Goal: Task Accomplishment & Management: Use online tool/utility

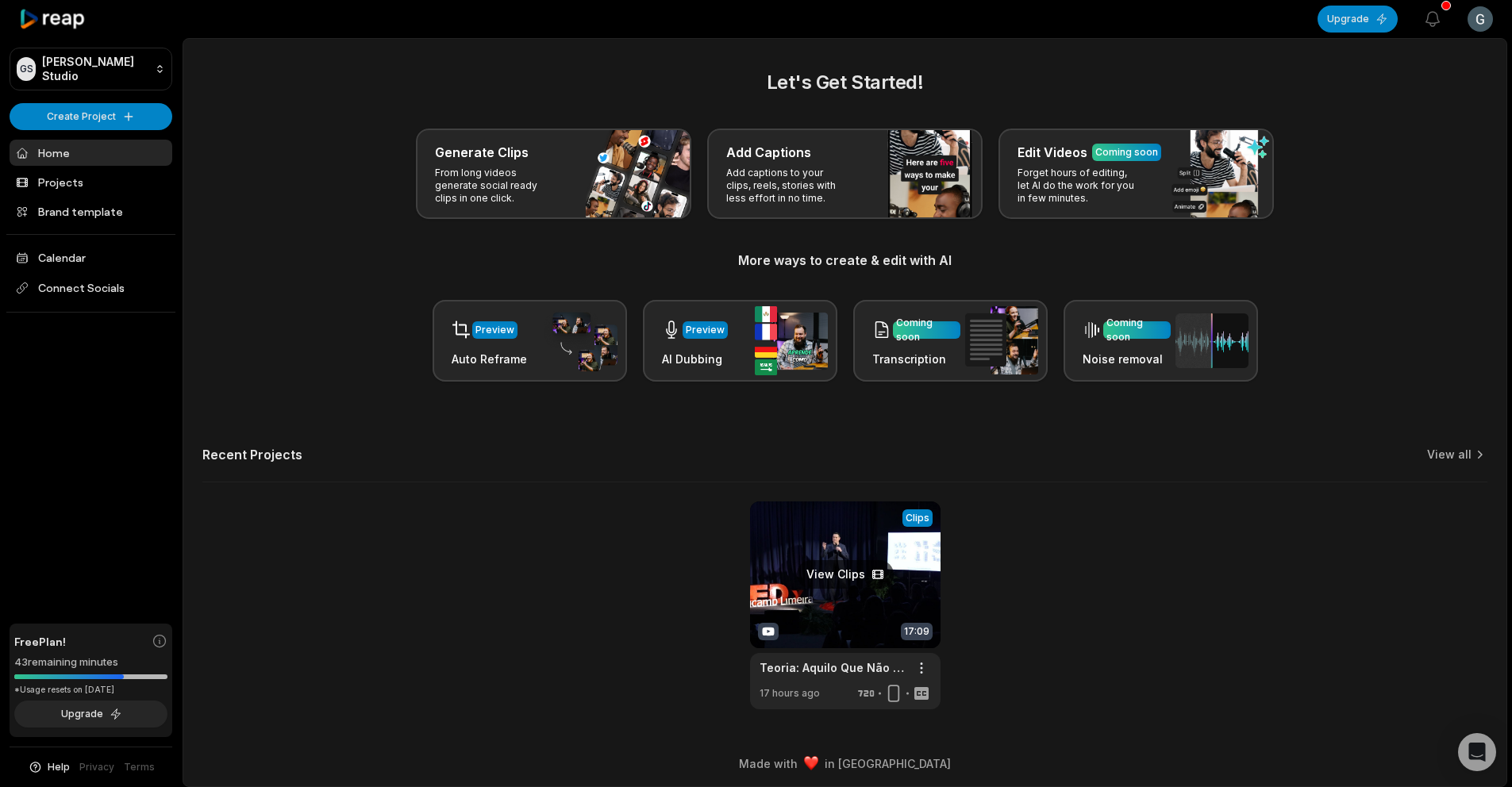
click at [856, 627] on link at bounding box center [846, 605] width 191 height 208
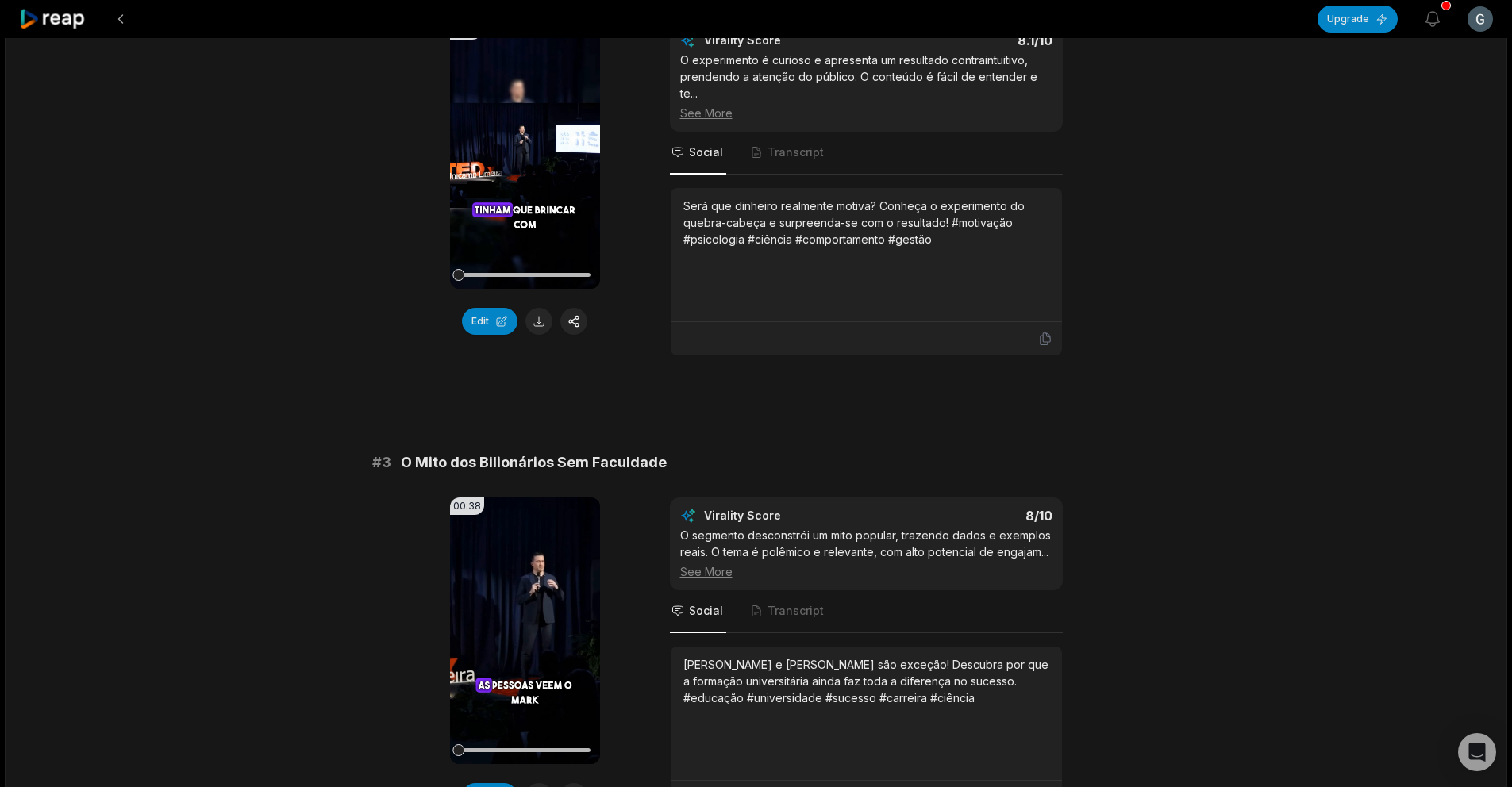
scroll to position [870, 0]
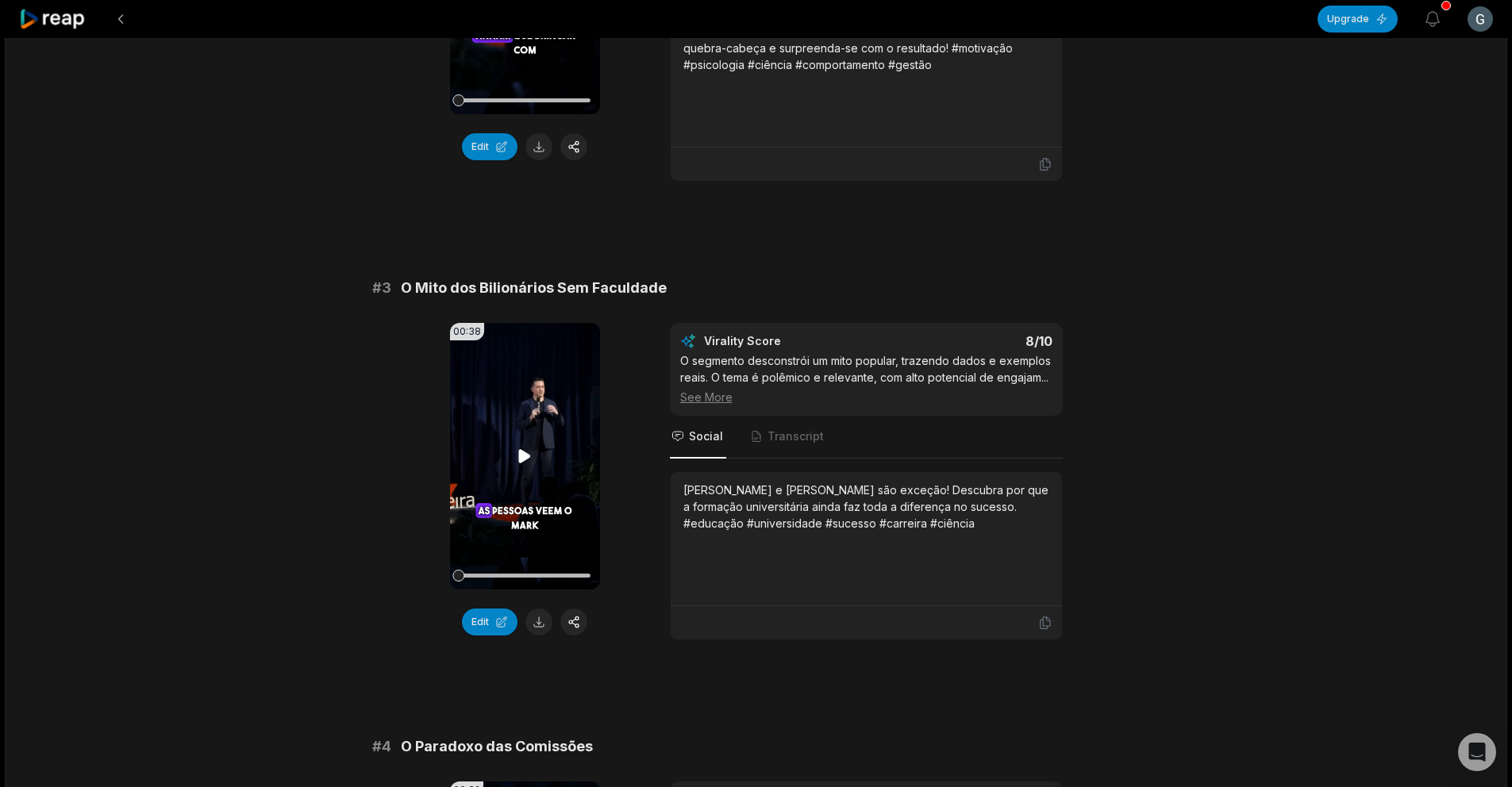
click at [471, 512] on video "Your browser does not support mp4 format." at bounding box center [525, 457] width 150 height 267
click at [482, 496] on video "Your browser does not support mp4 format." at bounding box center [525, 457] width 150 height 267
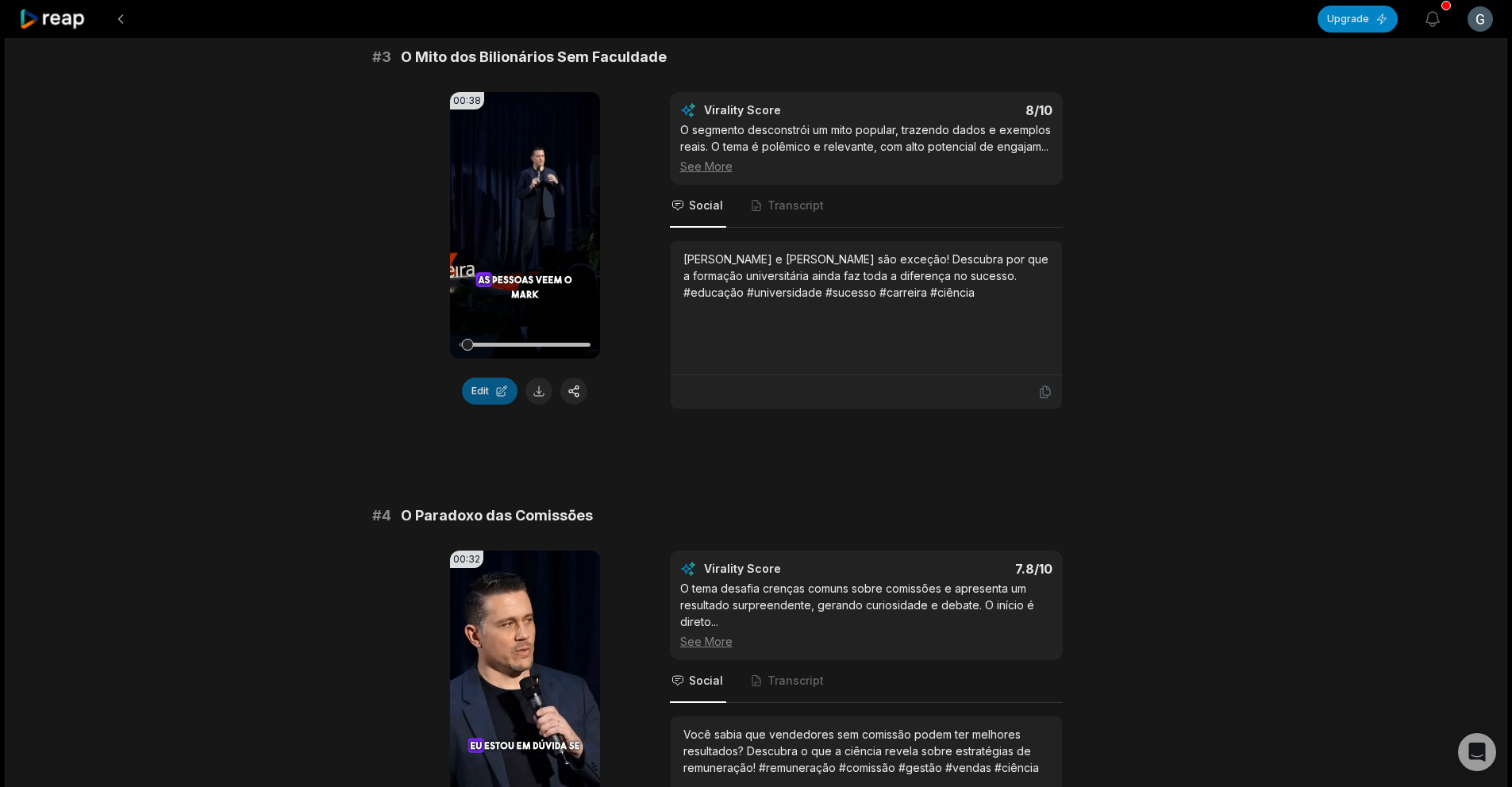
scroll to position [1199, 0]
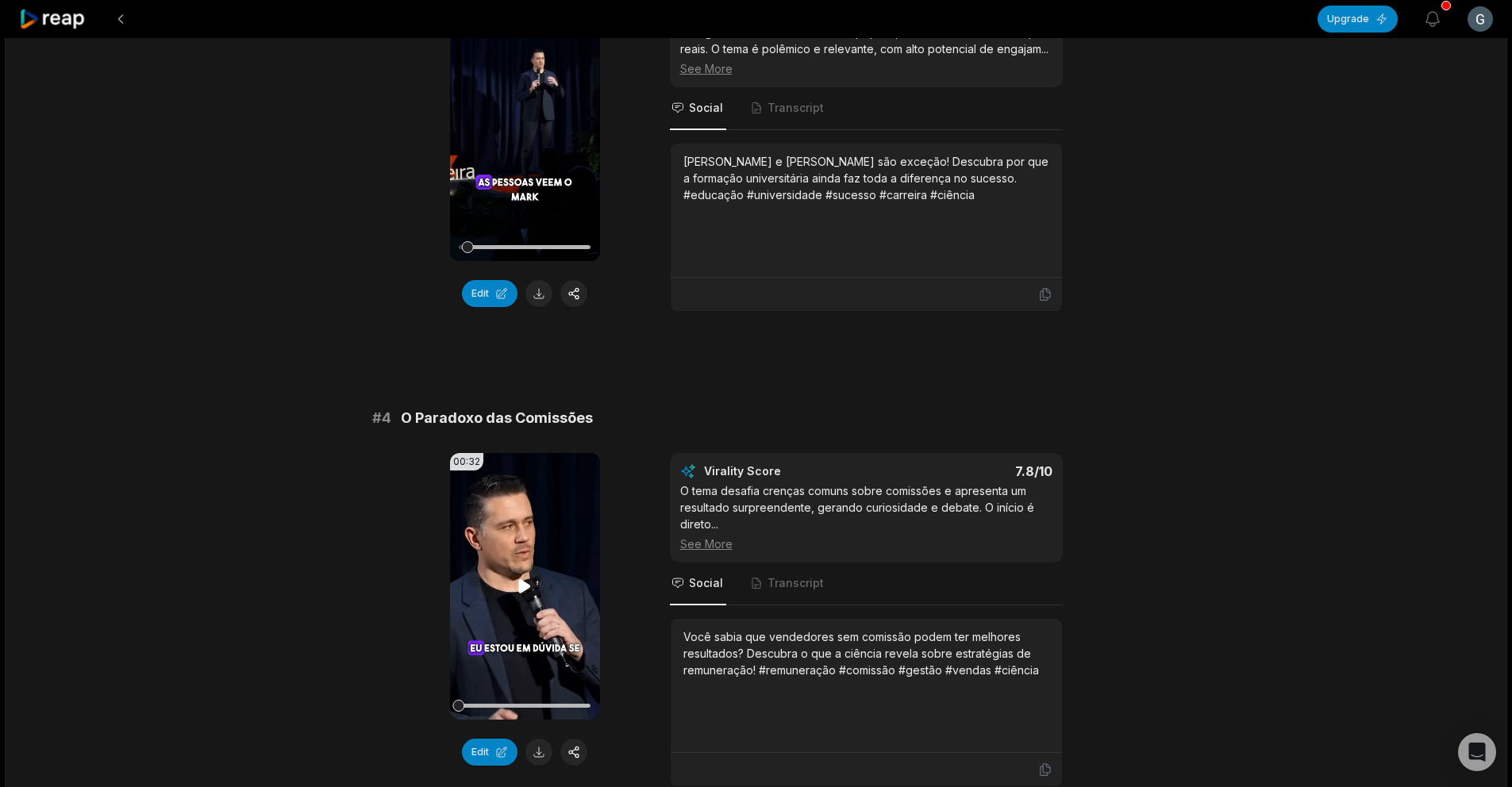
click at [501, 532] on video "Your browser does not support mp4 format." at bounding box center [525, 586] width 150 height 267
click at [484, 739] on button "Edit" at bounding box center [490, 753] width 56 height 27
click at [478, 637] on video "Your browser does not support mp4 format." at bounding box center [525, 586] width 150 height 267
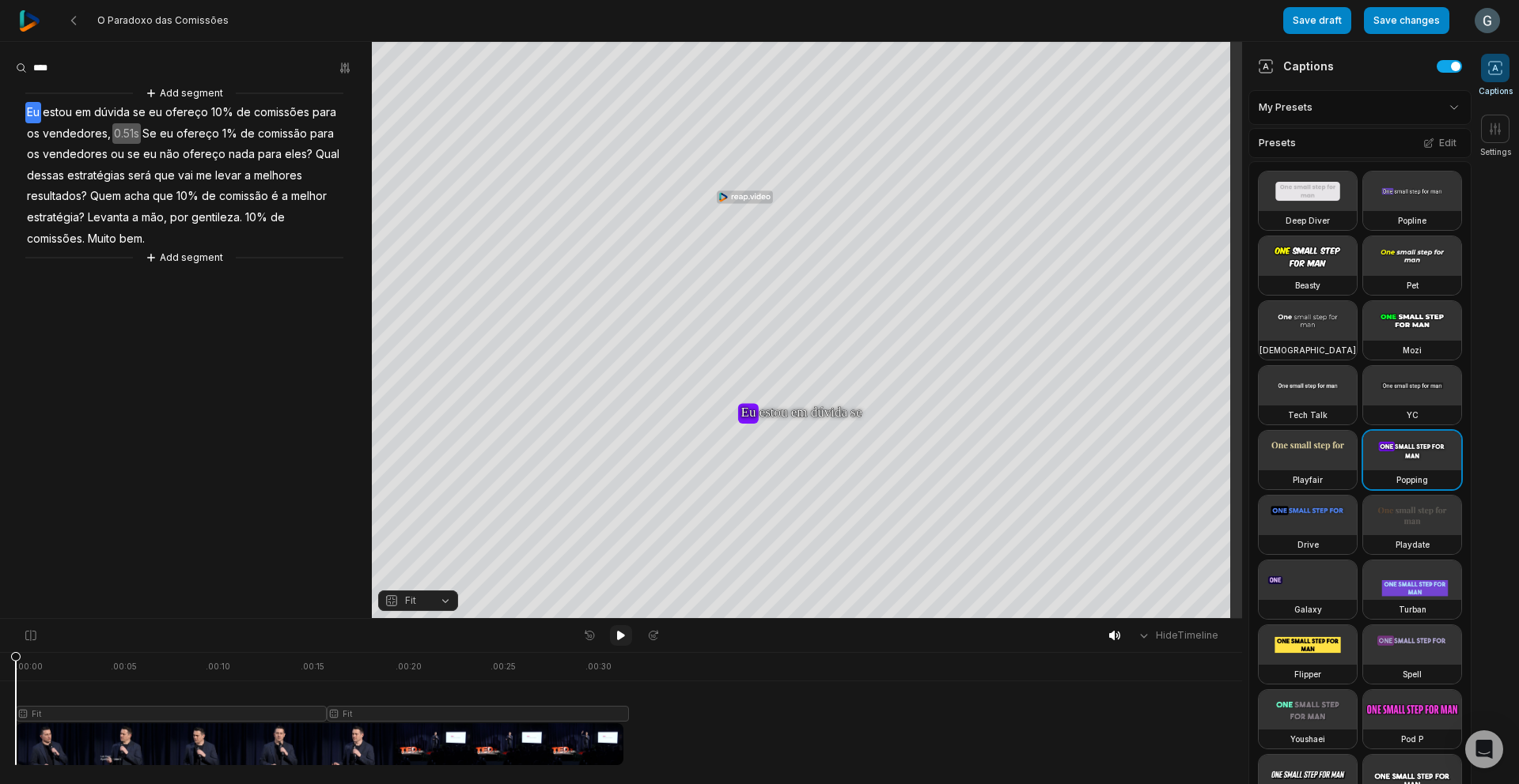
click at [624, 635] on icon at bounding box center [621, 635] width 8 height 10
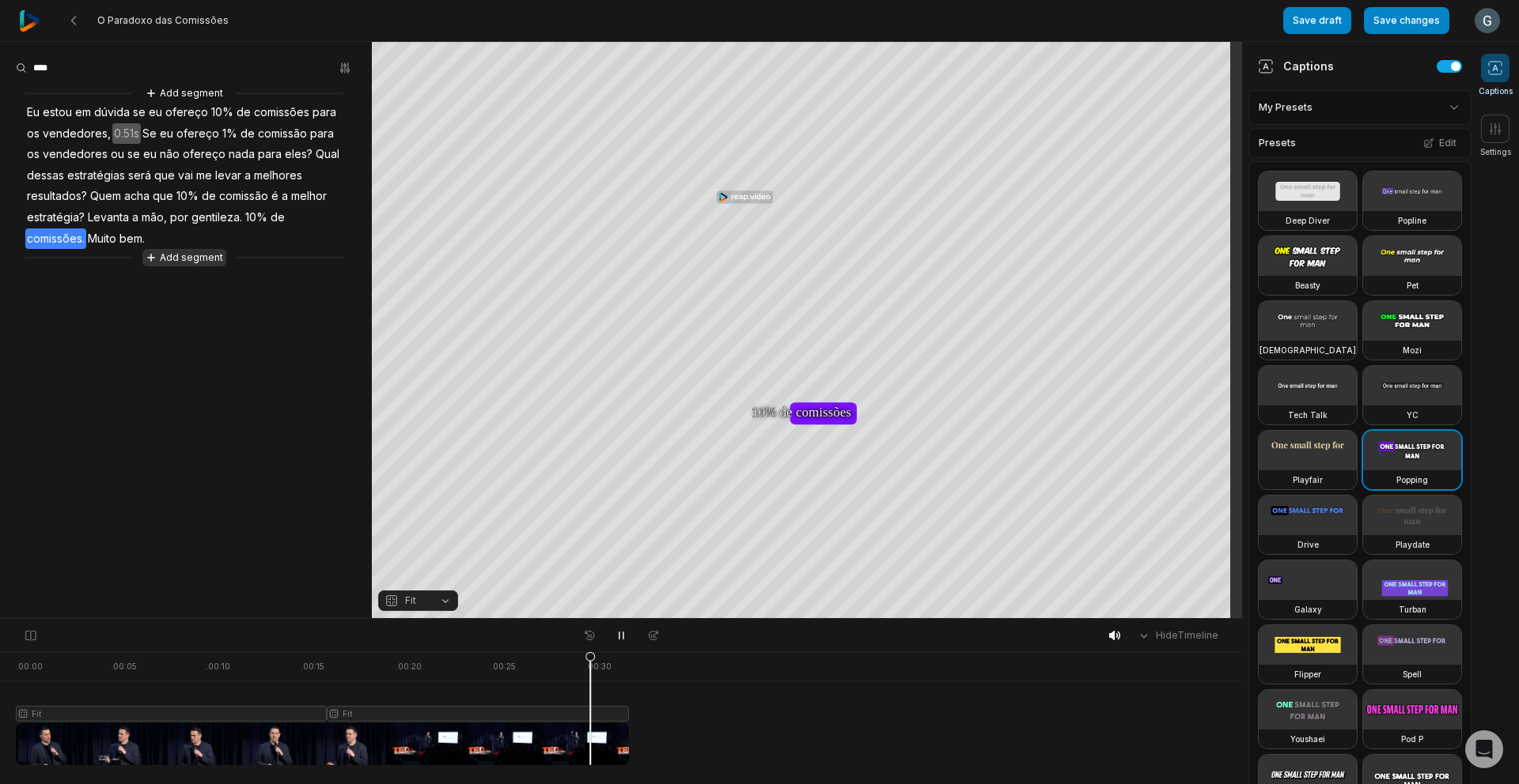
click at [200, 257] on button "Add segment" at bounding box center [184, 257] width 83 height 17
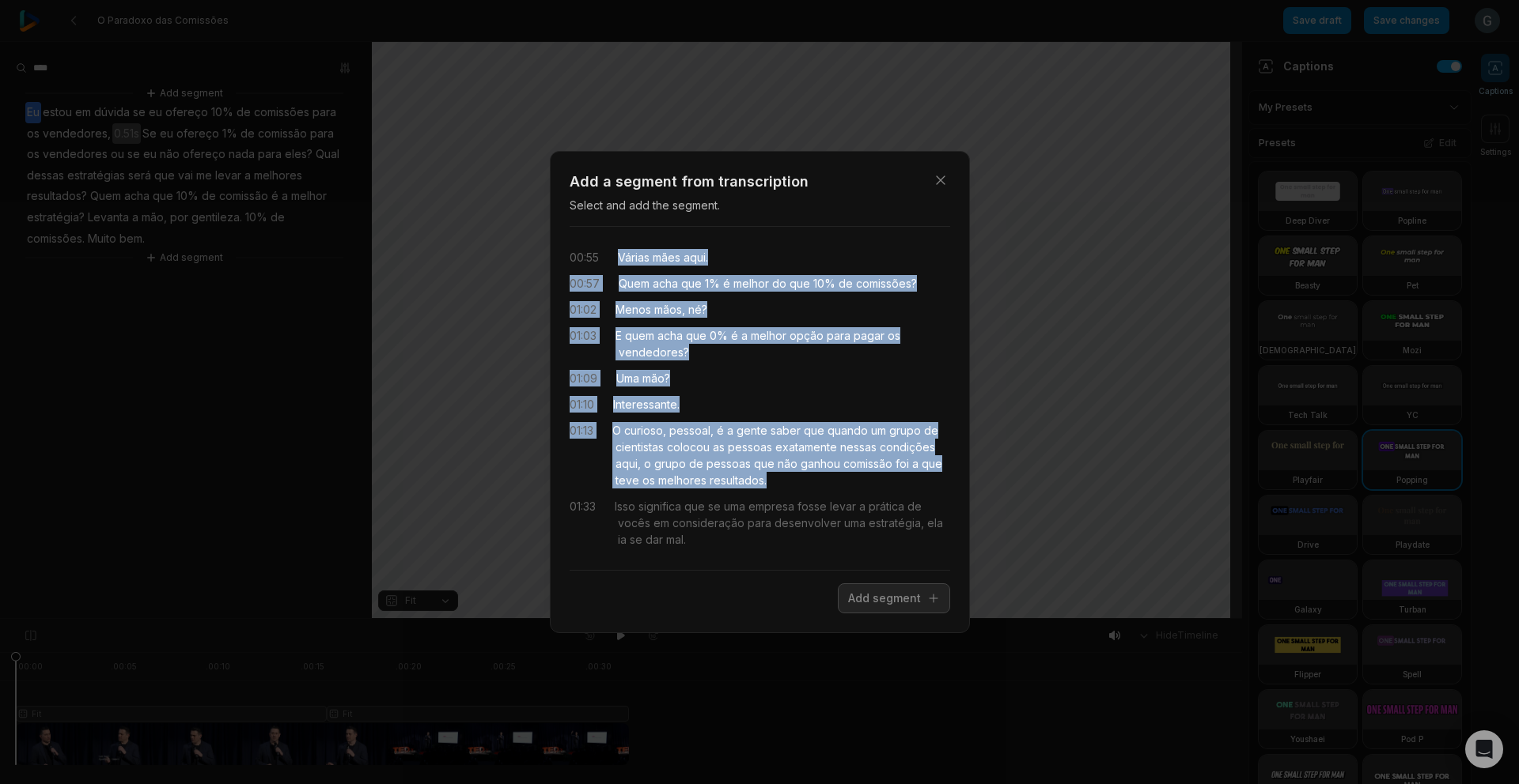
drag, startPoint x: 620, startPoint y: 257, endPoint x: 807, endPoint y: 486, distance: 295.7
click at [807, 486] on div "00:55 Várias mães aqui. 00:57 Quem acha que 1% é melhor do que 10% de comissões…" at bounding box center [760, 398] width 380 height 318
click at [886, 597] on button "Add segment" at bounding box center [894, 598] width 112 height 30
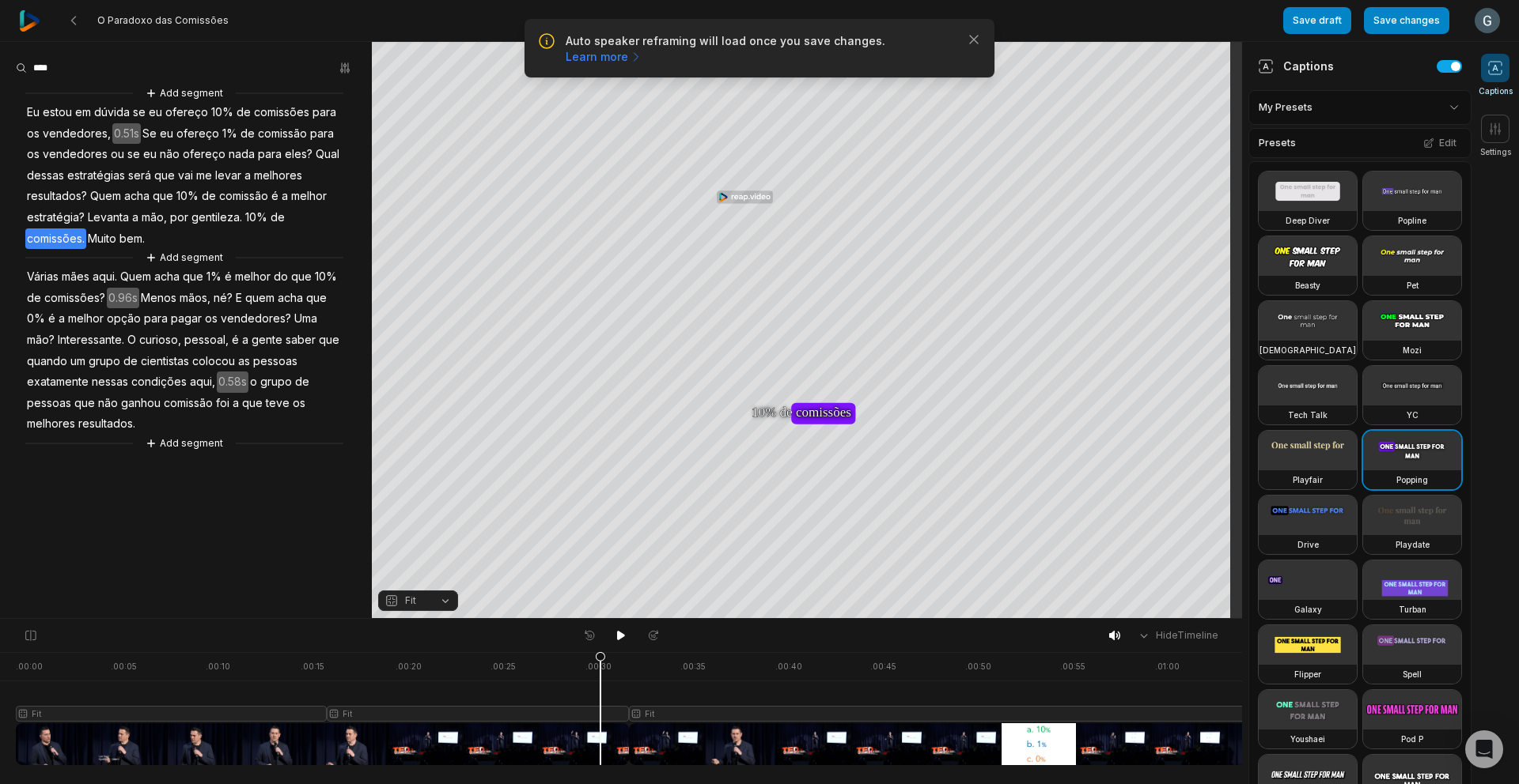
drag, startPoint x: 18, startPoint y: 662, endPoint x: 655, endPoint y: 736, distance: 641.3
click at [605, 736] on icon at bounding box center [600, 712] width 10 height 120
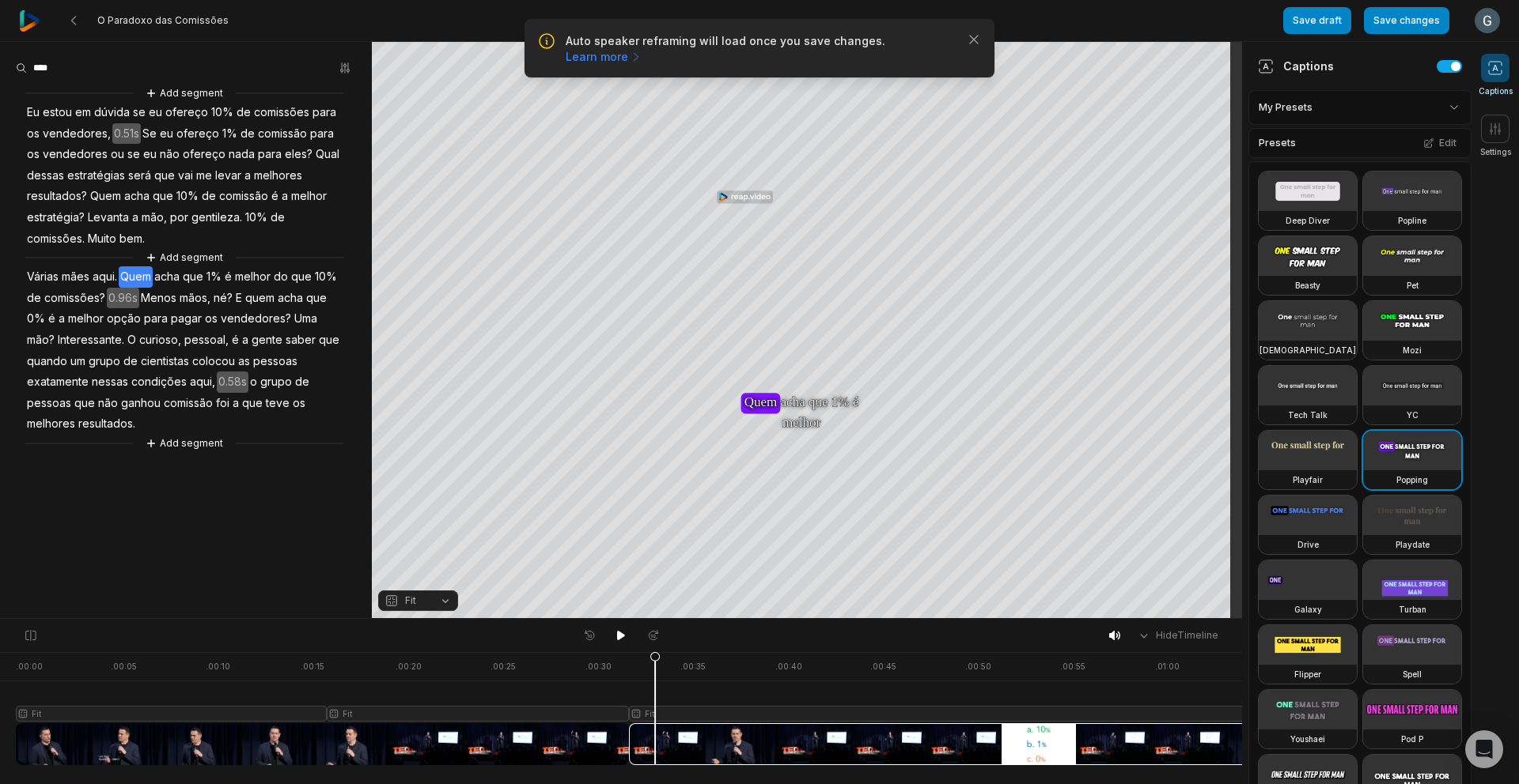
click at [605, 638] on div at bounding box center [621, 635] width 87 height 21
click at [618, 638] on icon at bounding box center [621, 635] width 8 height 10
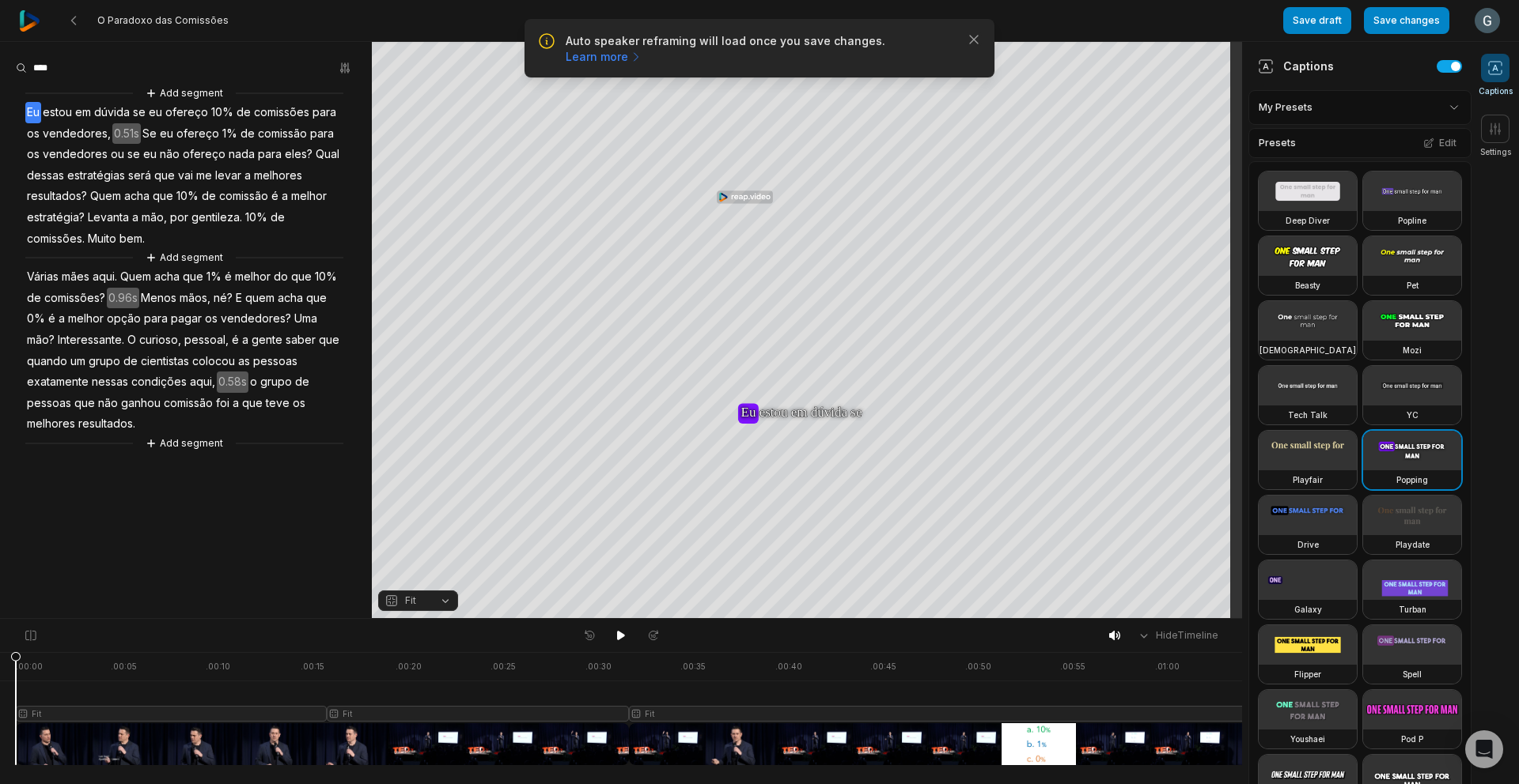
click at [1163, 749] on div at bounding box center [658, 709] width 1283 height 113
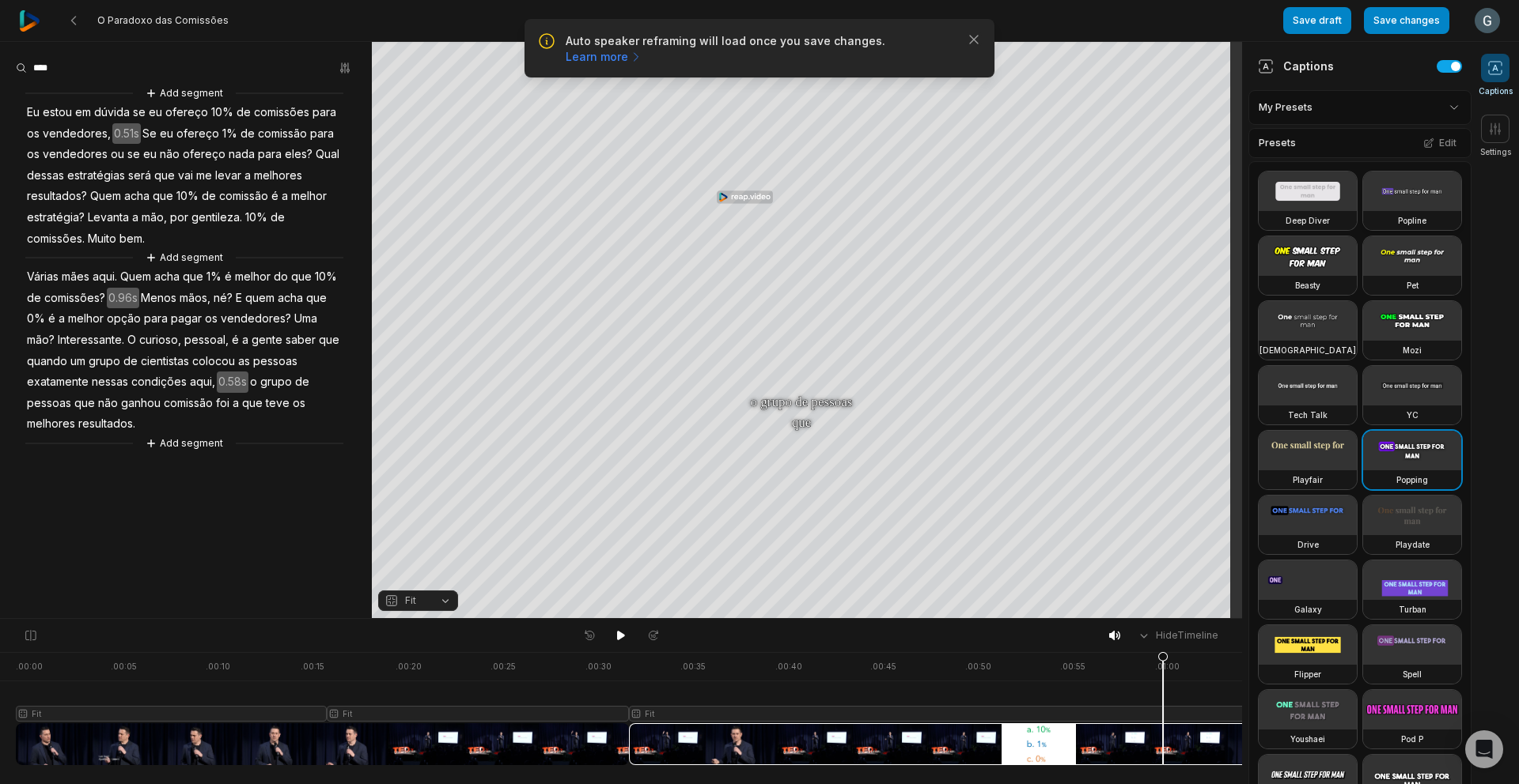
click at [1363, 211] on video at bounding box center [1411, 191] width 98 height 39
click at [1432, 144] on button "Edit" at bounding box center [1440, 143] width 43 height 21
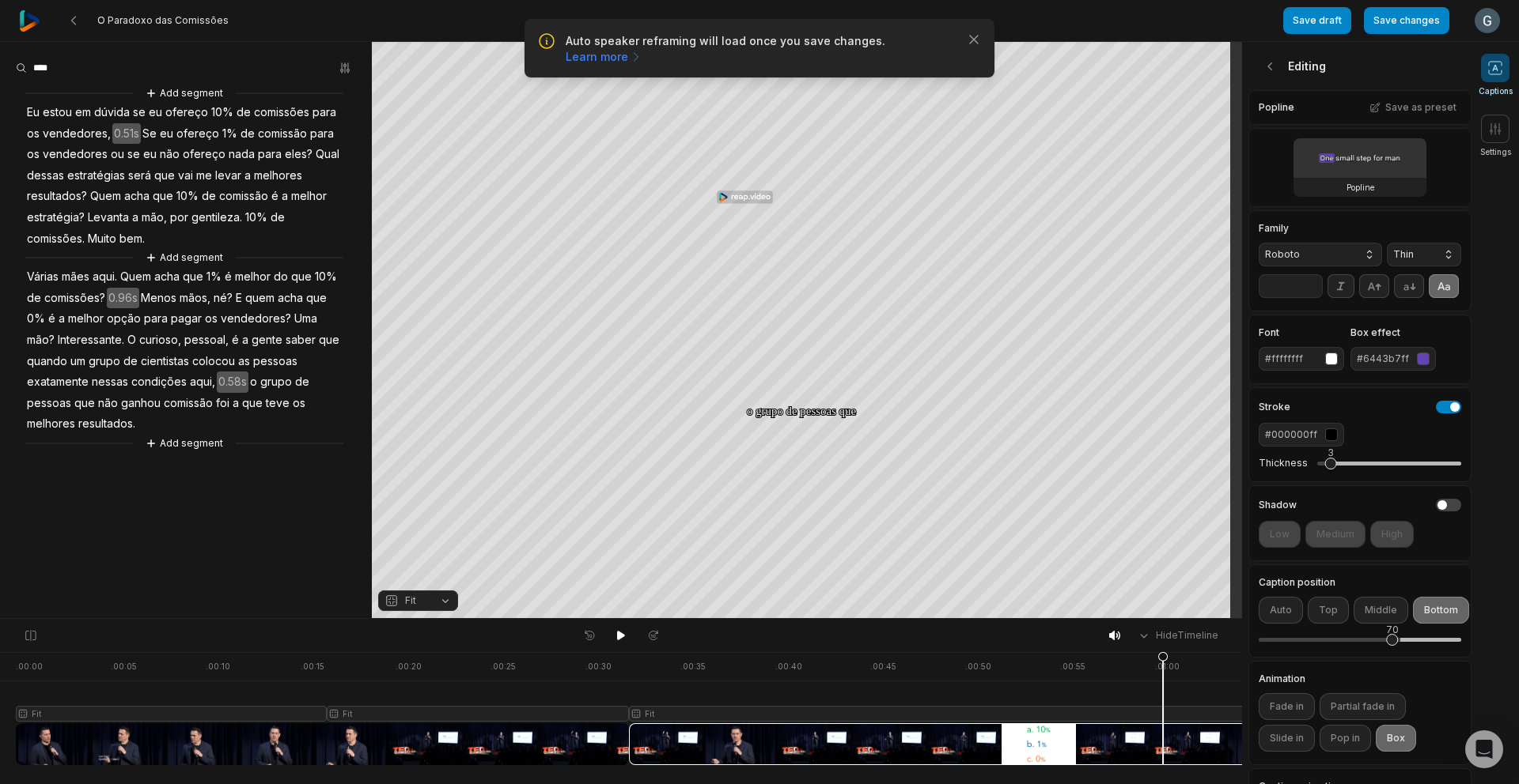
click at [1406, 366] on div "#6443b7ff" at bounding box center [1384, 359] width 54 height 14
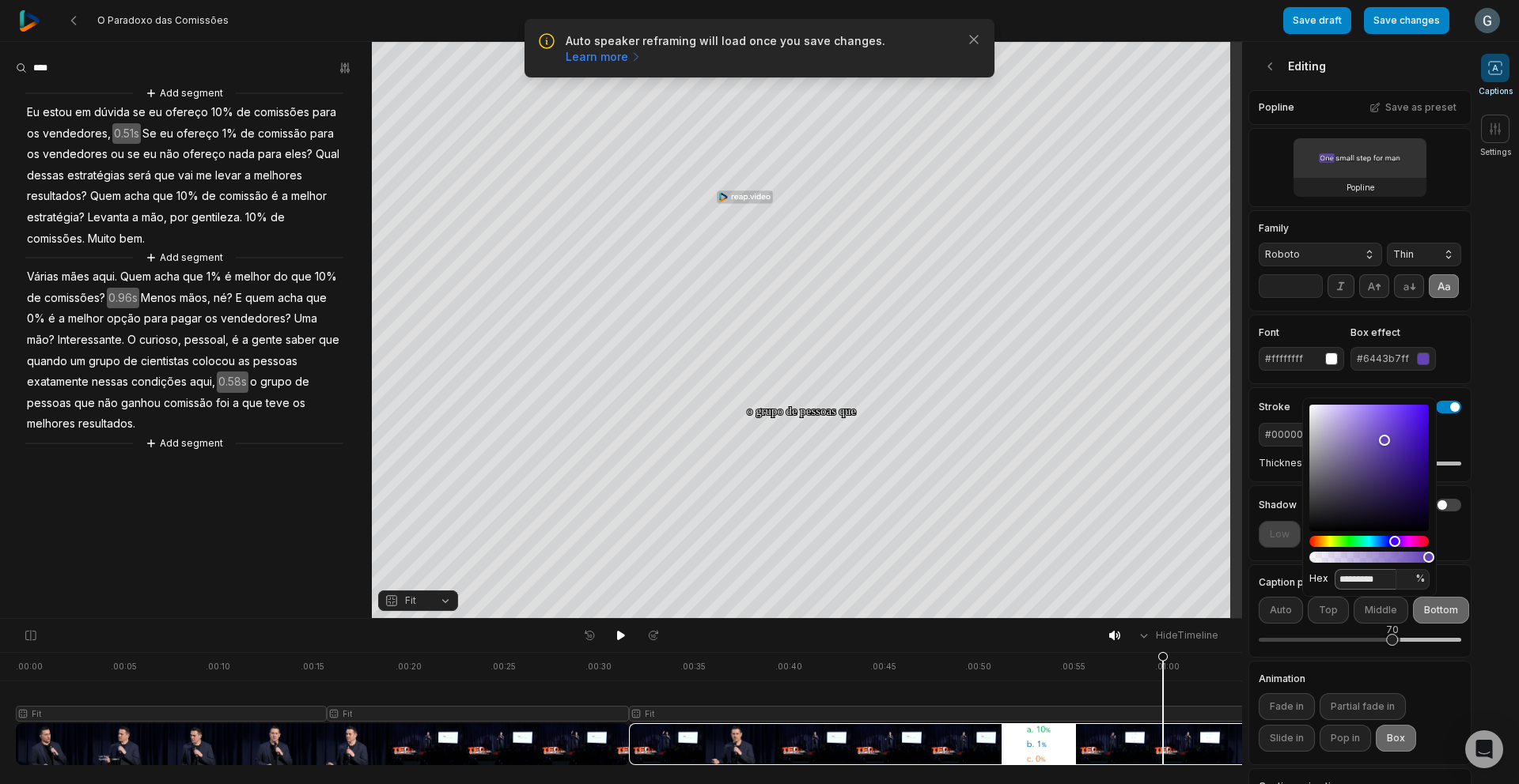
click at [1372, 585] on input "*********" at bounding box center [1365, 579] width 62 height 21
click at [1372, 579] on input "*********" at bounding box center [1365, 579] width 62 height 21
click at [1372, 580] on input "*********" at bounding box center [1365, 579] width 62 height 21
paste input
click at [1344, 582] on input "********" at bounding box center [1365, 579] width 62 height 21
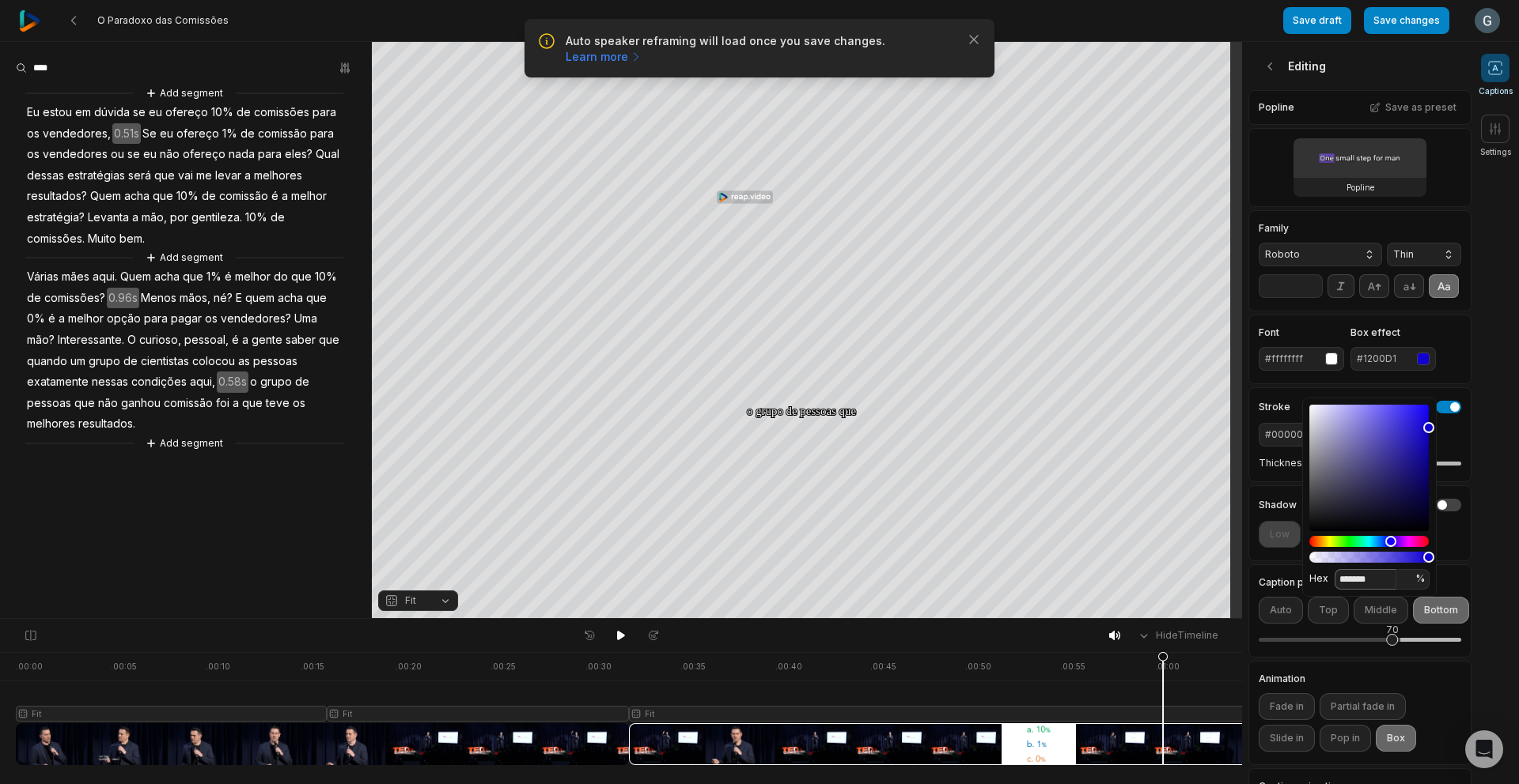
type input "*******"
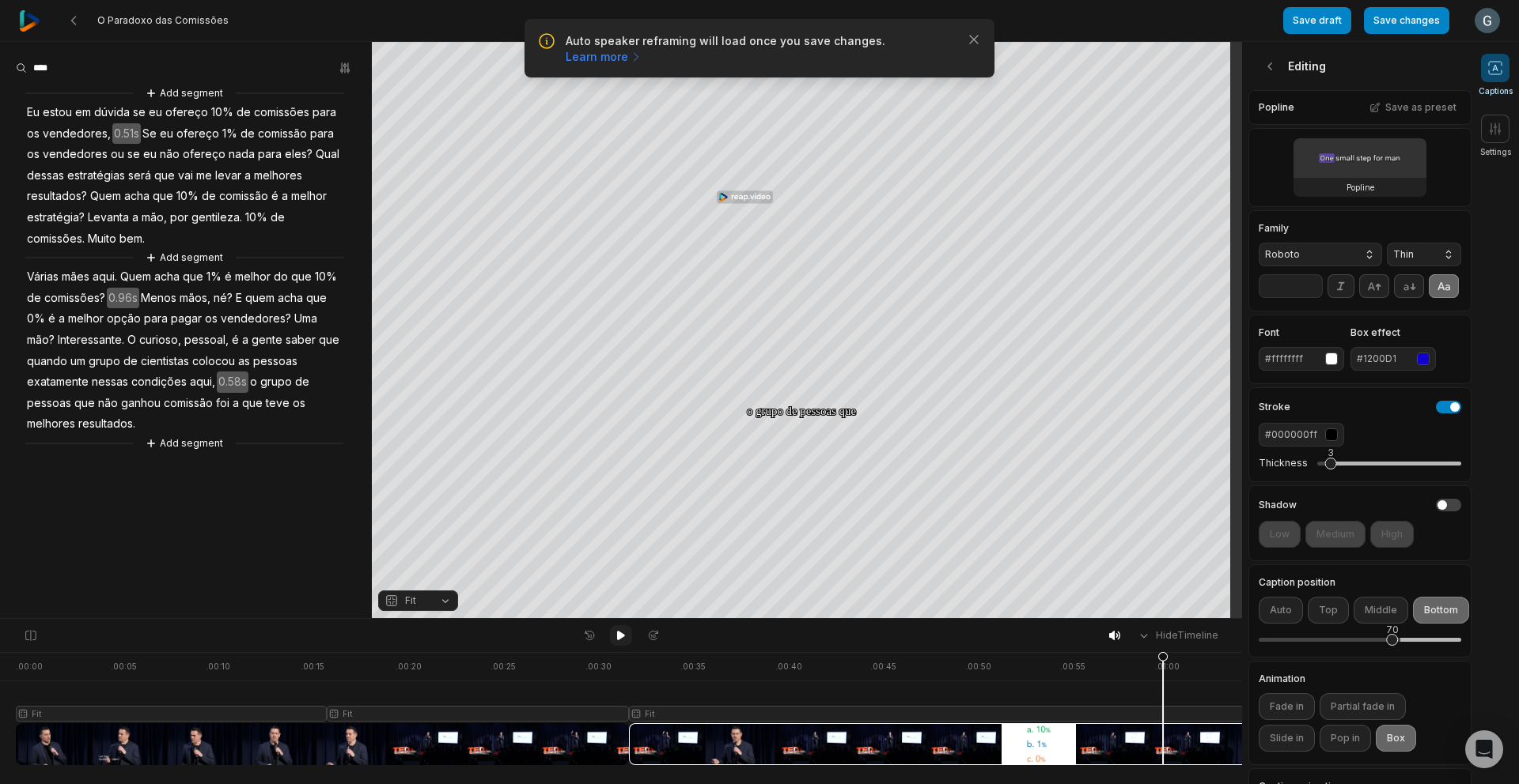
click at [618, 638] on icon at bounding box center [621, 635] width 8 height 10
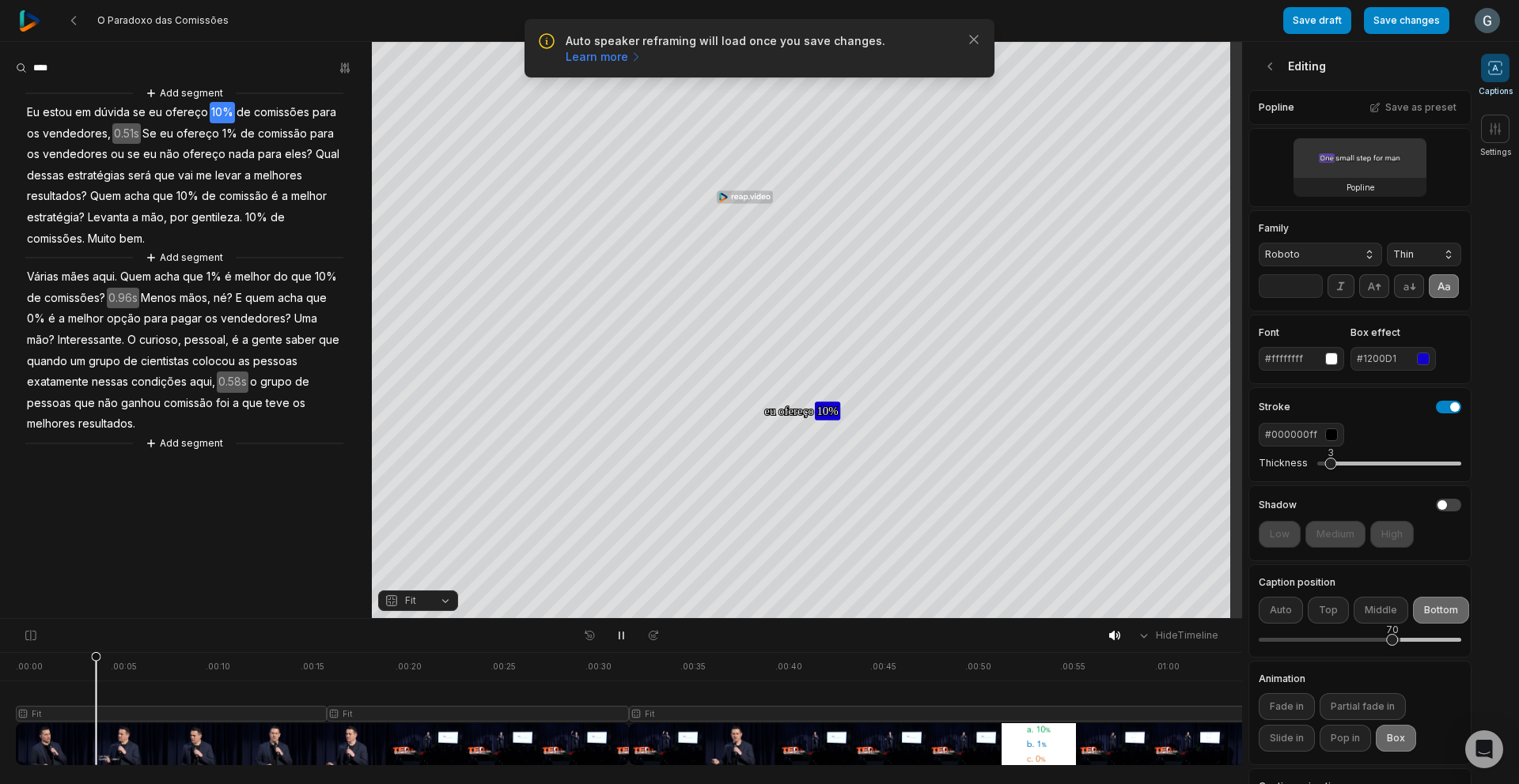
drag, startPoint x: 1212, startPoint y: 656, endPoint x: 200, endPoint y: 662, distance: 1012.0
click at [96, 670] on icon at bounding box center [95, 712] width 10 height 120
click at [1410, 25] on button "Save changes" at bounding box center [1406, 21] width 85 height 27
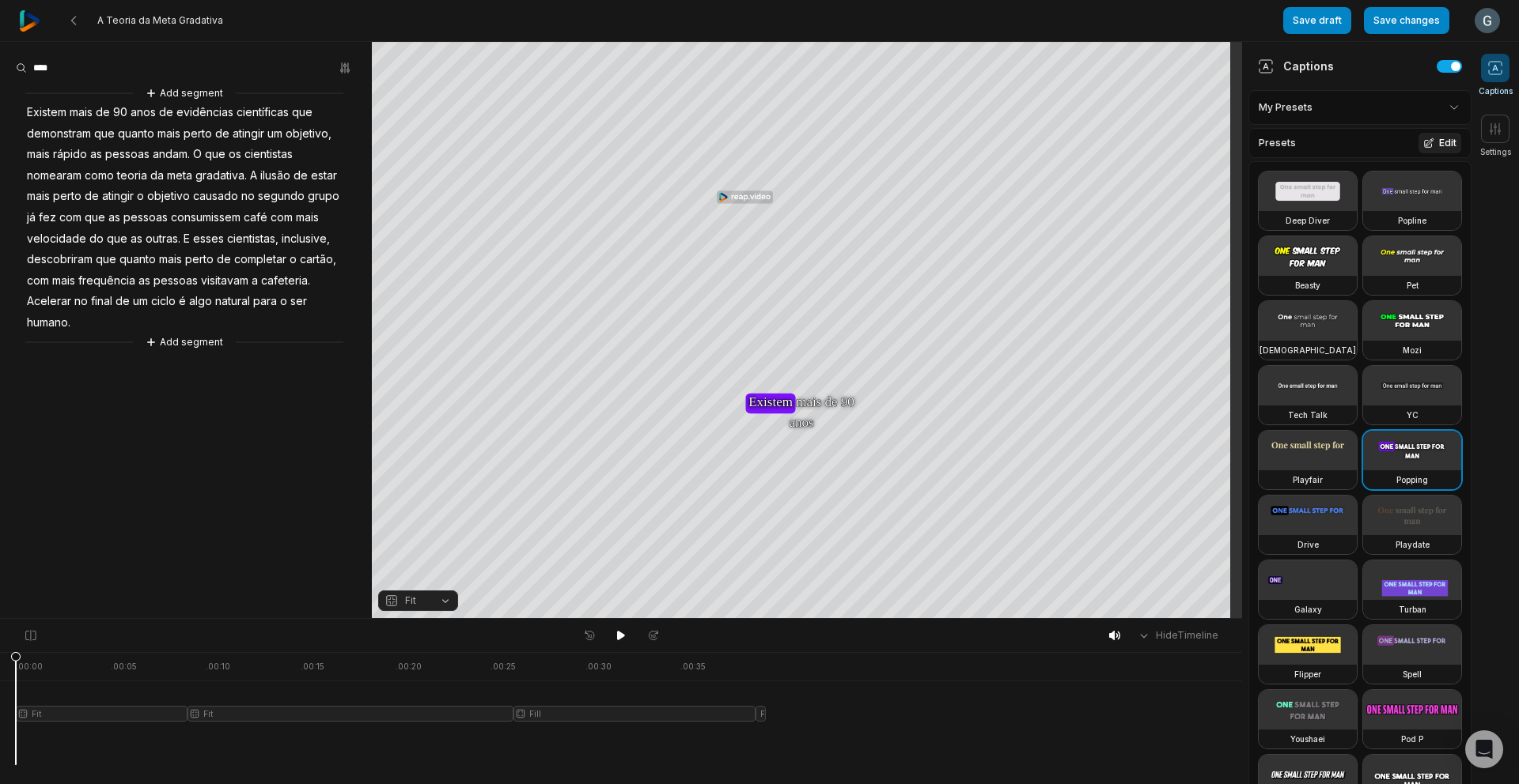
click at [1430, 144] on button "Edit" at bounding box center [1440, 143] width 43 height 21
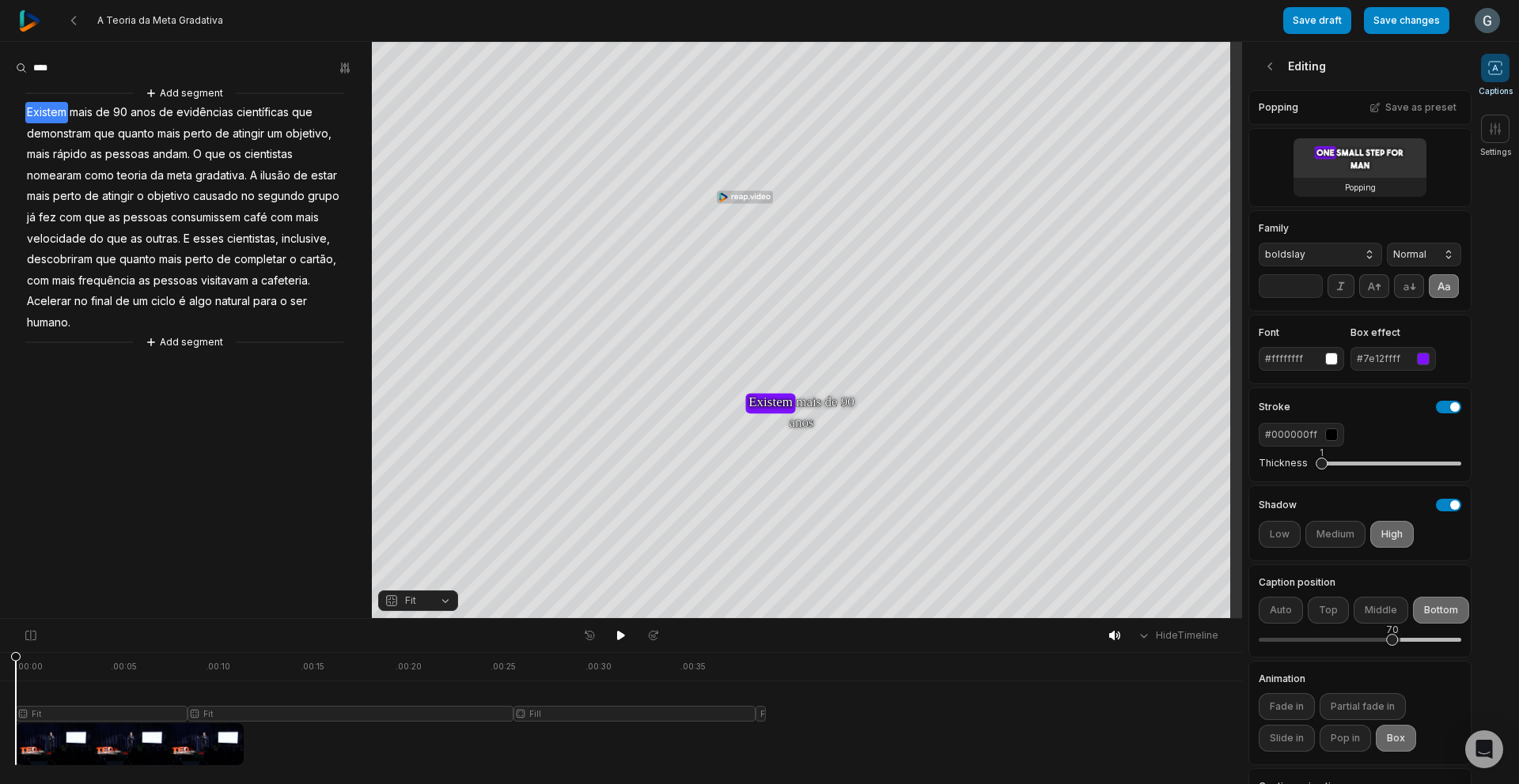
click at [1391, 366] on div "#7e12ffff" at bounding box center [1384, 359] width 54 height 14
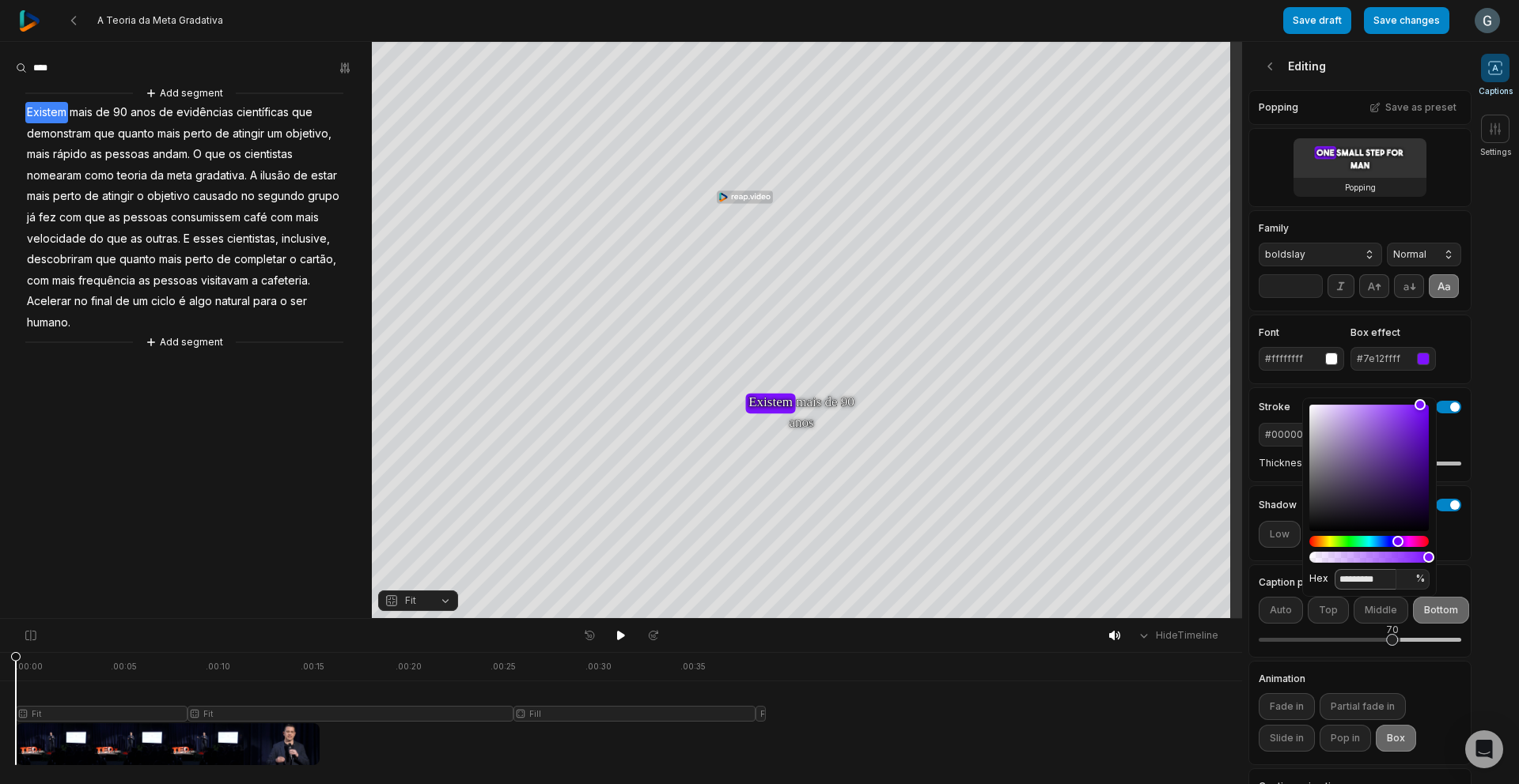
click at [1358, 583] on input "*********" at bounding box center [1365, 579] width 62 height 21
paste input
click at [1341, 579] on input "********" at bounding box center [1365, 579] width 62 height 21
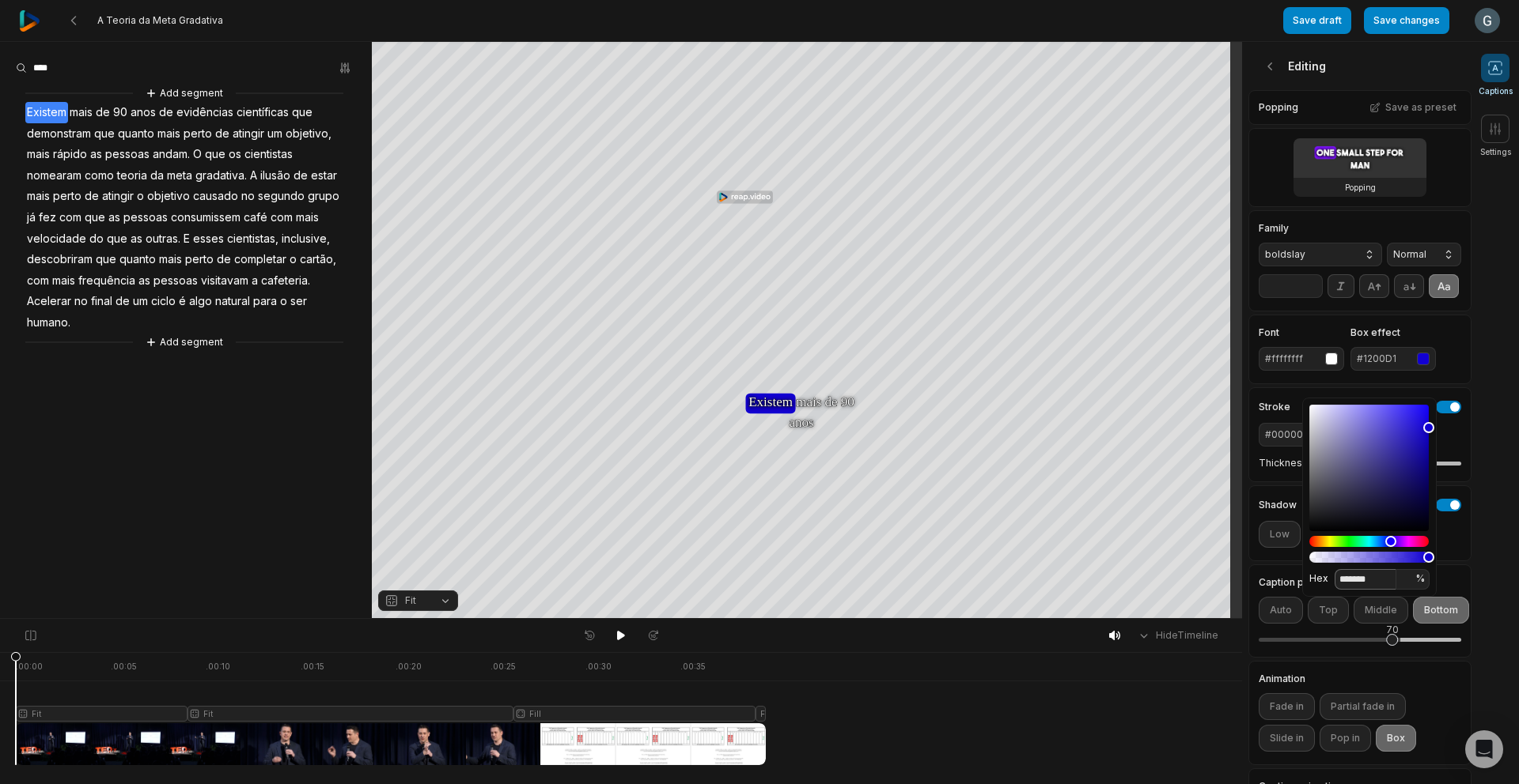
type input "*******"
click at [1287, 347] on div "Font #ffffffff Box effect #1200D1" at bounding box center [1359, 350] width 223 height 70
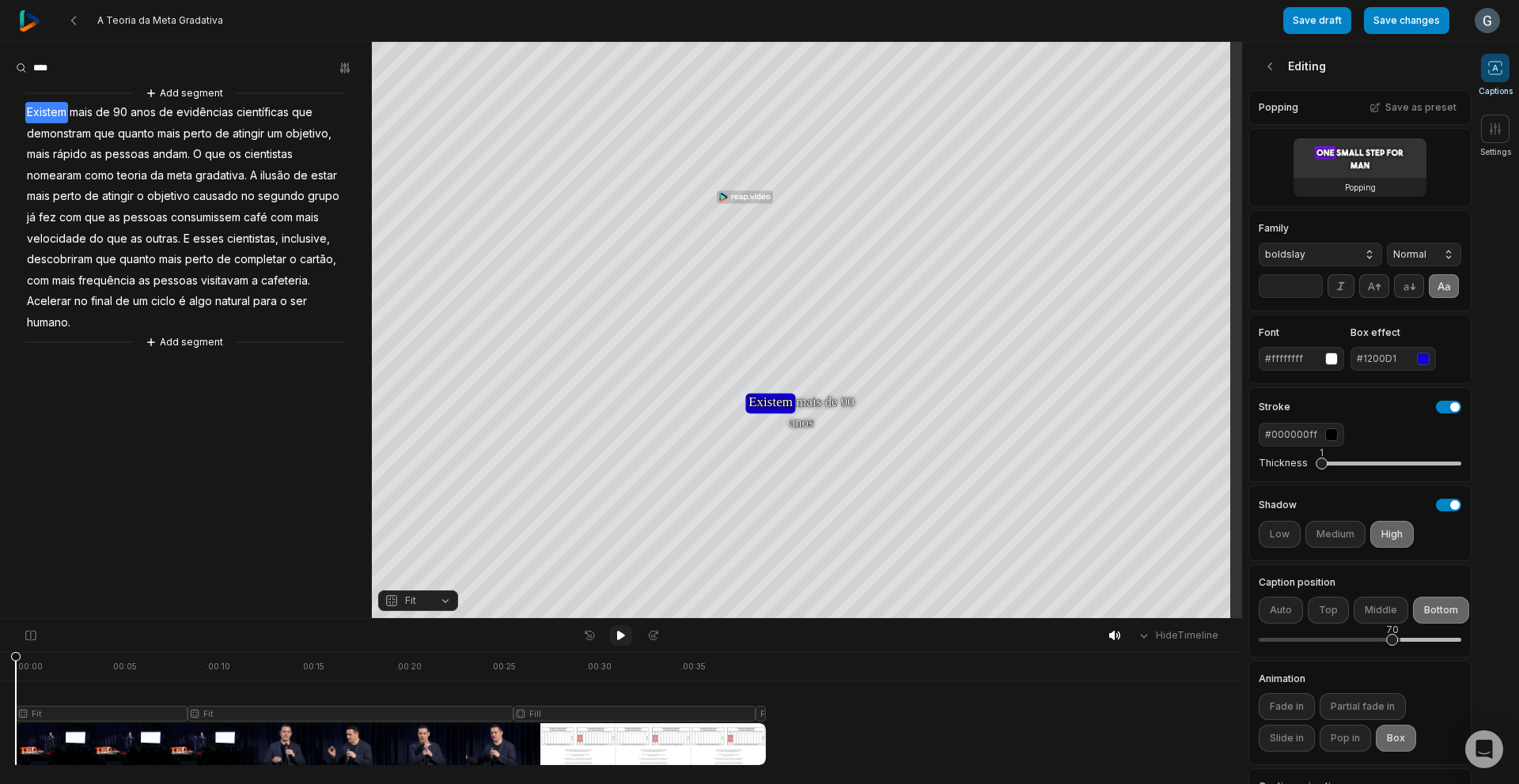
click at [626, 642] on button at bounding box center [621, 635] width 22 height 21
click at [1272, 73] on icon at bounding box center [1270, 66] width 16 height 16
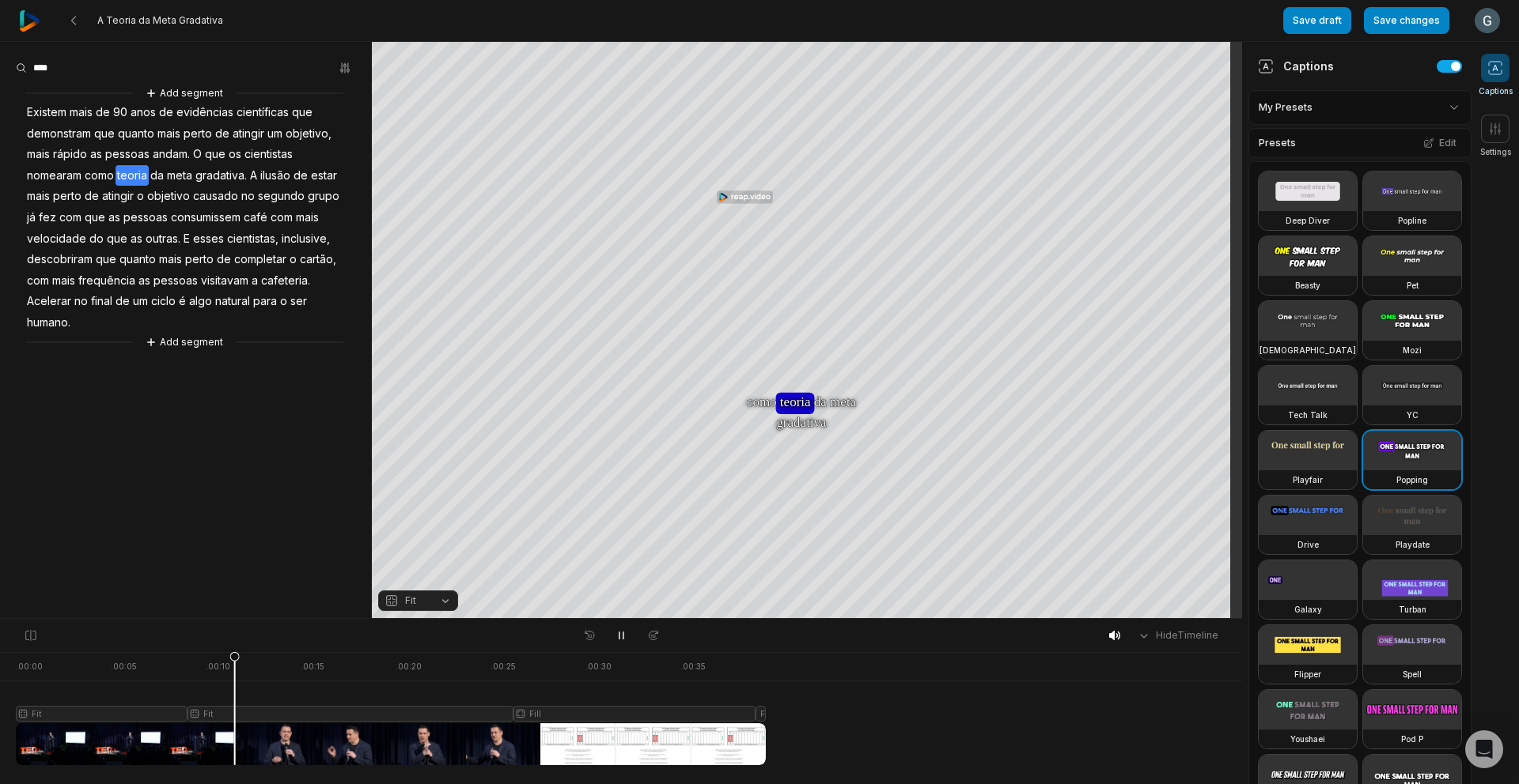
click at [1363, 211] on video at bounding box center [1411, 191] width 98 height 39
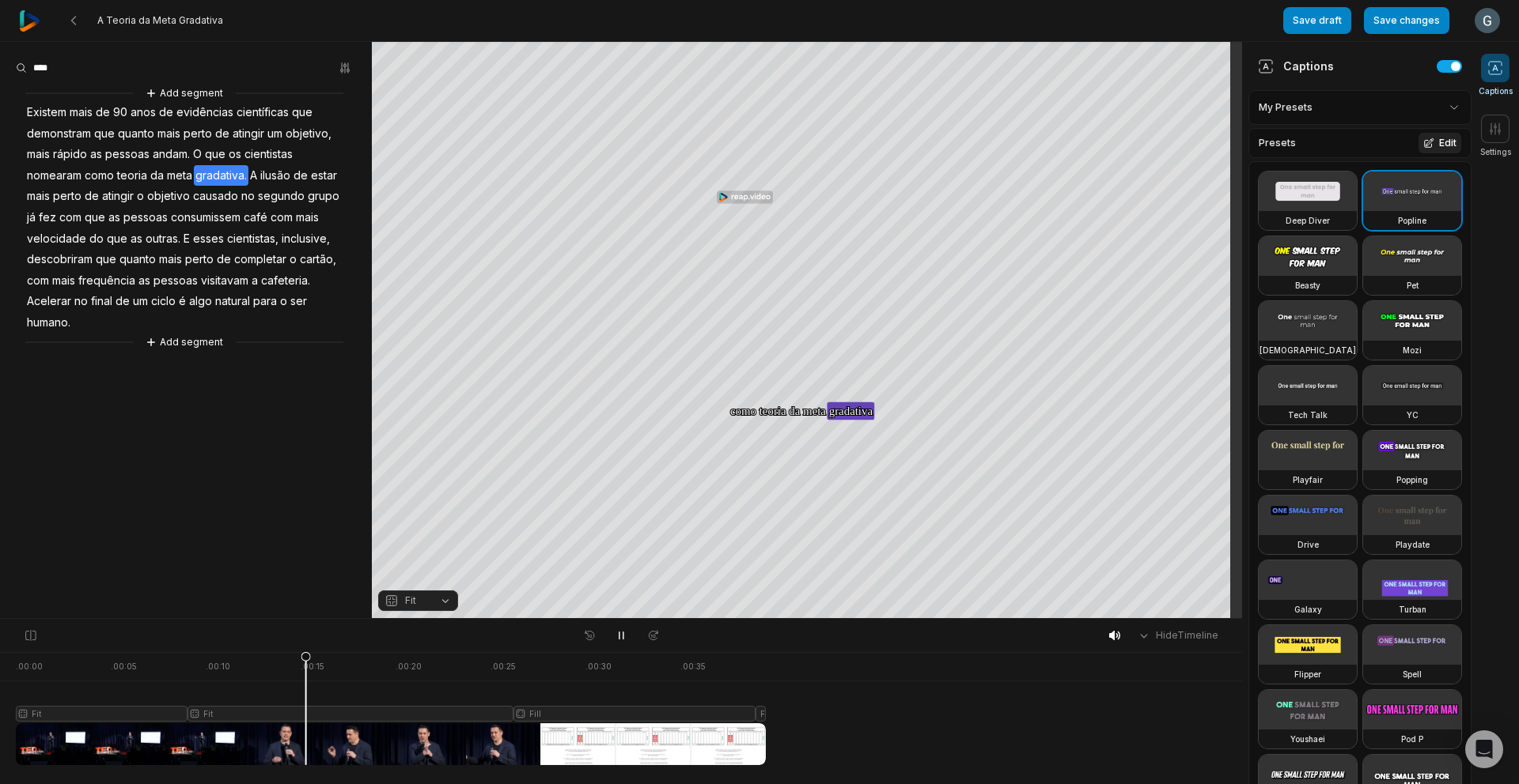
click at [1437, 133] on button "Edit" at bounding box center [1440, 143] width 43 height 21
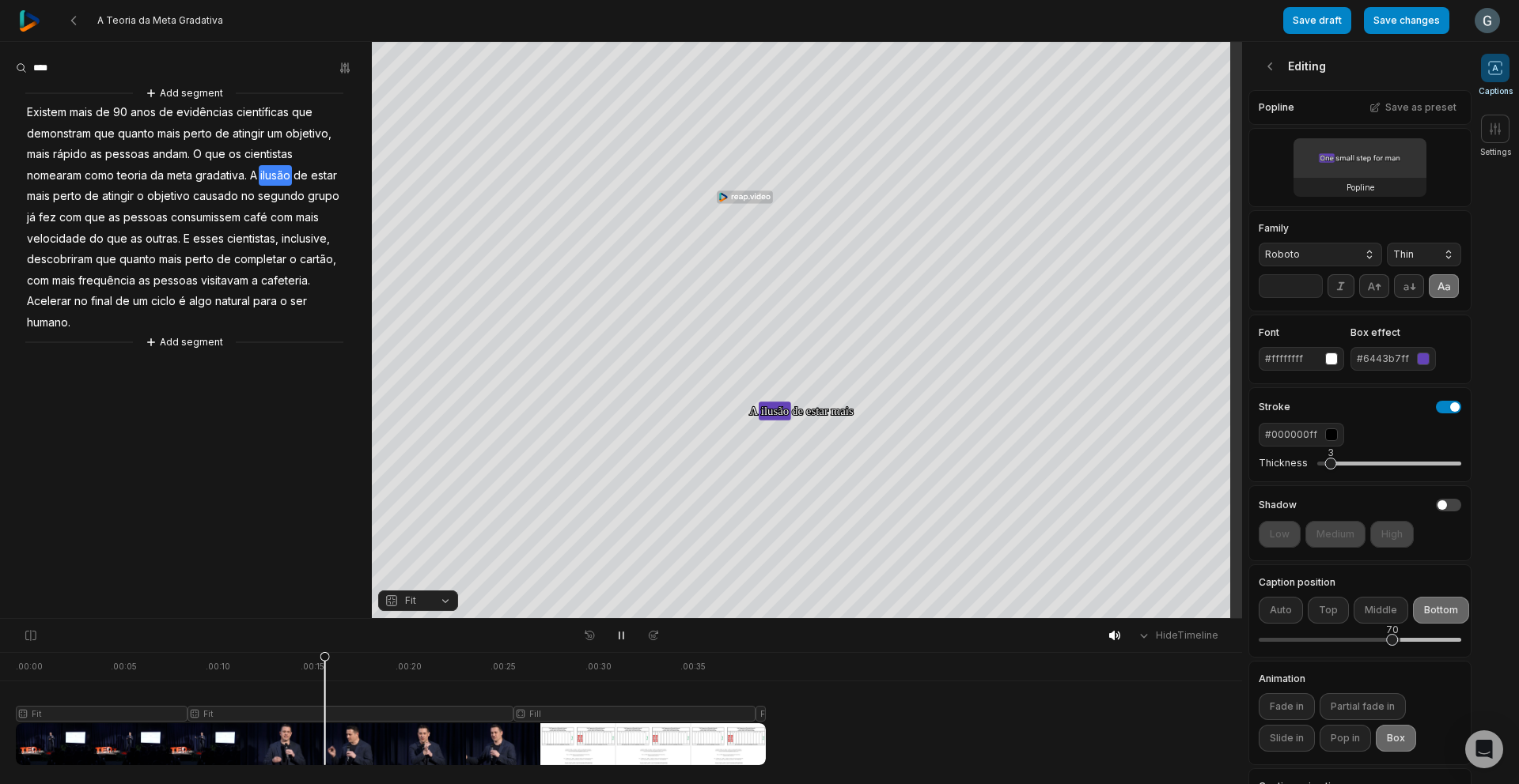
click at [1397, 366] on div "#6443b7ff" at bounding box center [1384, 359] width 54 height 14
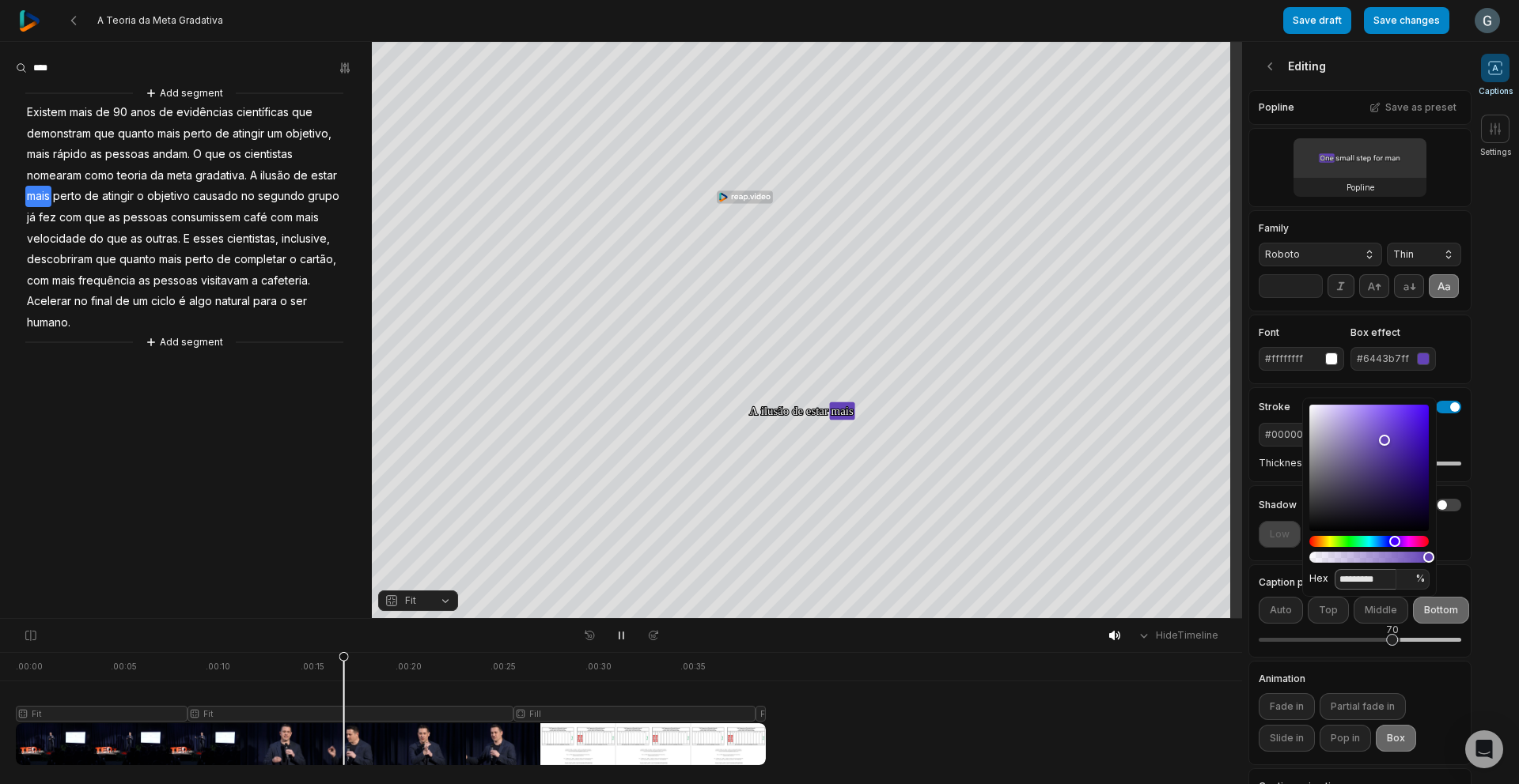
click at [1367, 578] on input "*********" at bounding box center [1365, 579] width 62 height 21
click at [1368, 578] on input "*********" at bounding box center [1365, 579] width 62 height 21
click at [1368, 580] on input "*********" at bounding box center [1365, 579] width 62 height 21
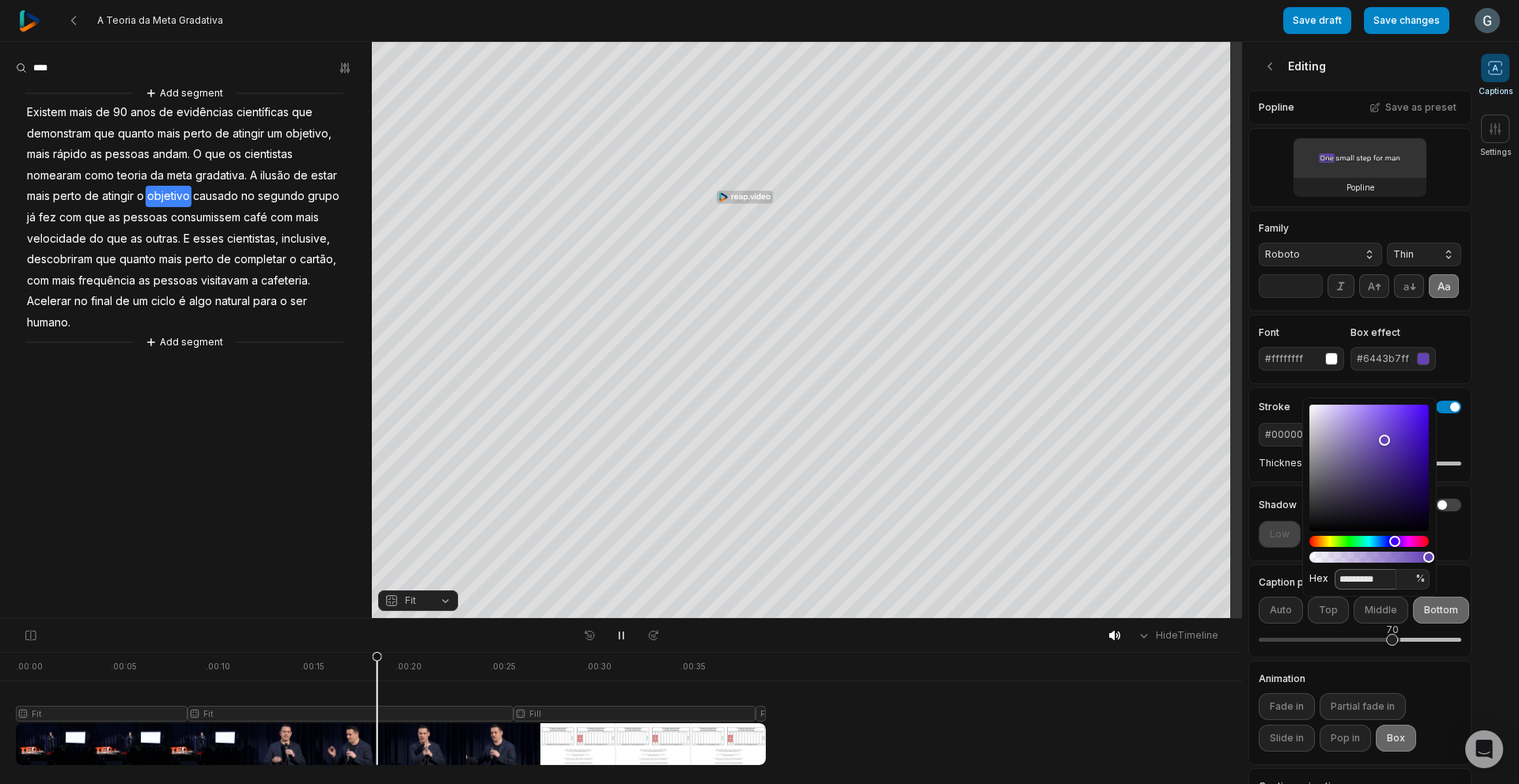
click at [1363, 580] on input "*********" at bounding box center [1365, 579] width 62 height 21
paste input
click at [1343, 579] on input "********" at bounding box center [1365, 579] width 62 height 21
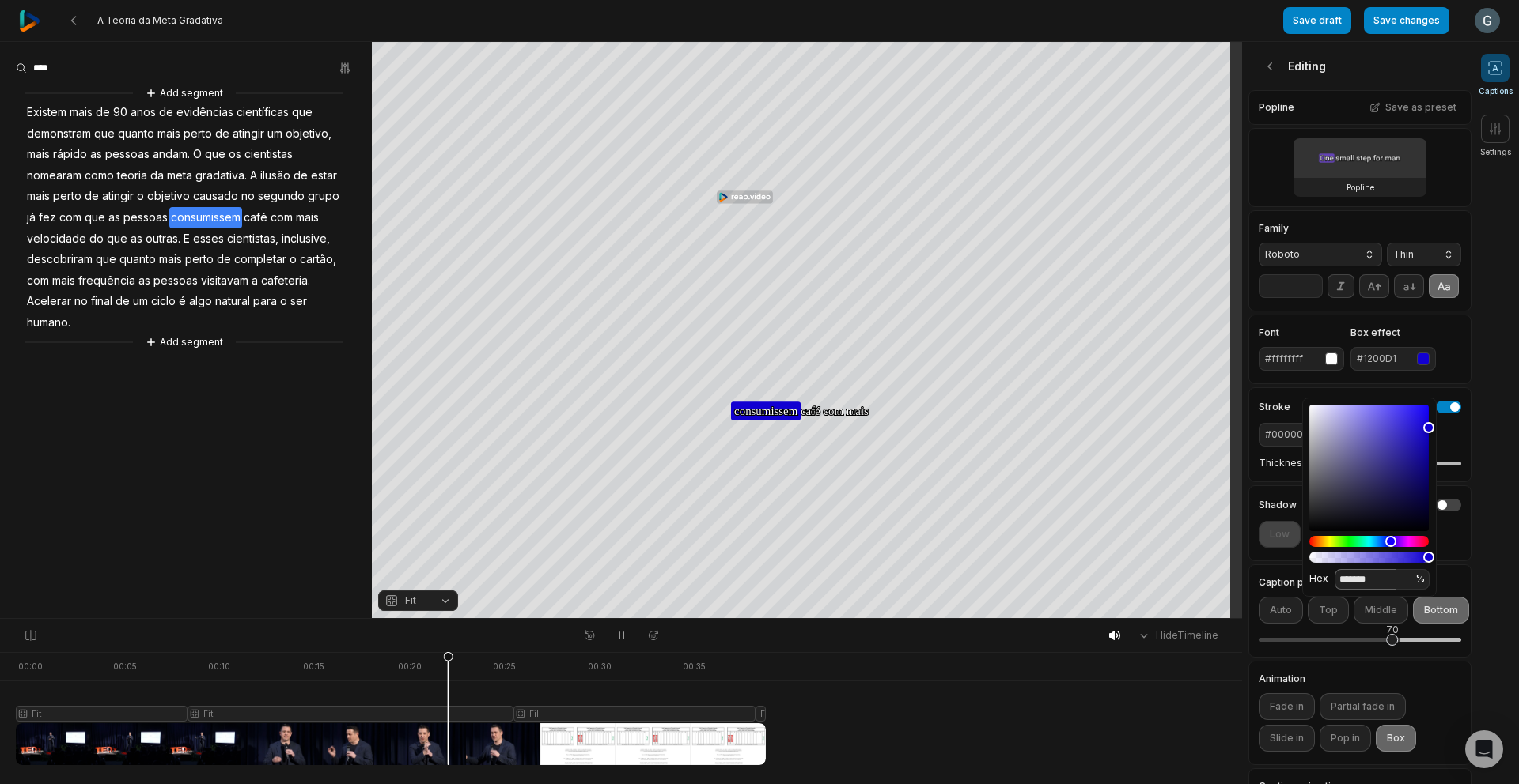
type input "*******"
drag, startPoint x: 1432, startPoint y: 335, endPoint x: 1422, endPoint y: 312, distance: 25.1
click at [1432, 335] on div "Family Roboto Thin ** Font #ffffffff Box effect #1200D1 Stroke #000000ff Thickn…" at bounding box center [1359, 572] width 223 height 726
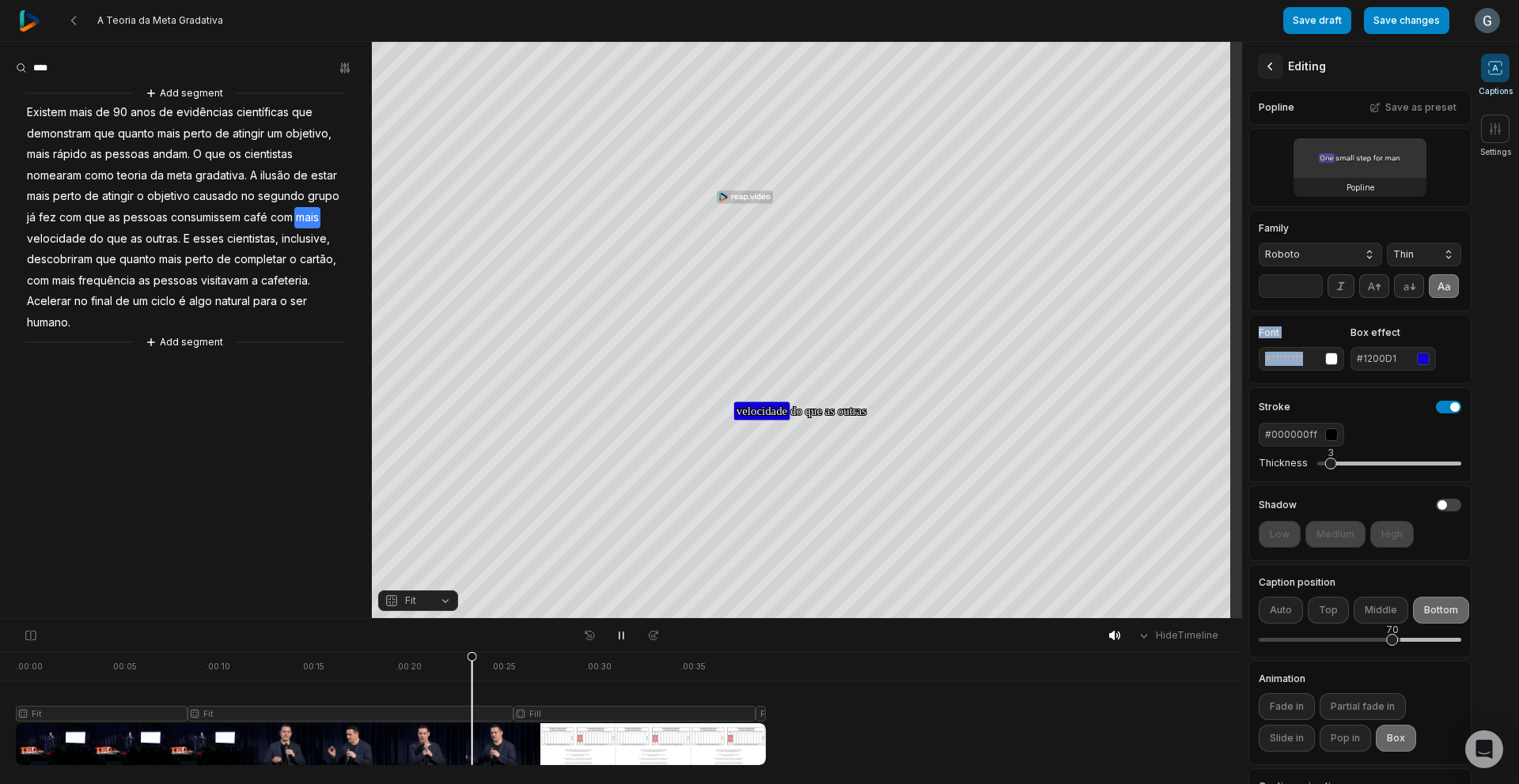
click at [1276, 64] on icon at bounding box center [1270, 66] width 16 height 16
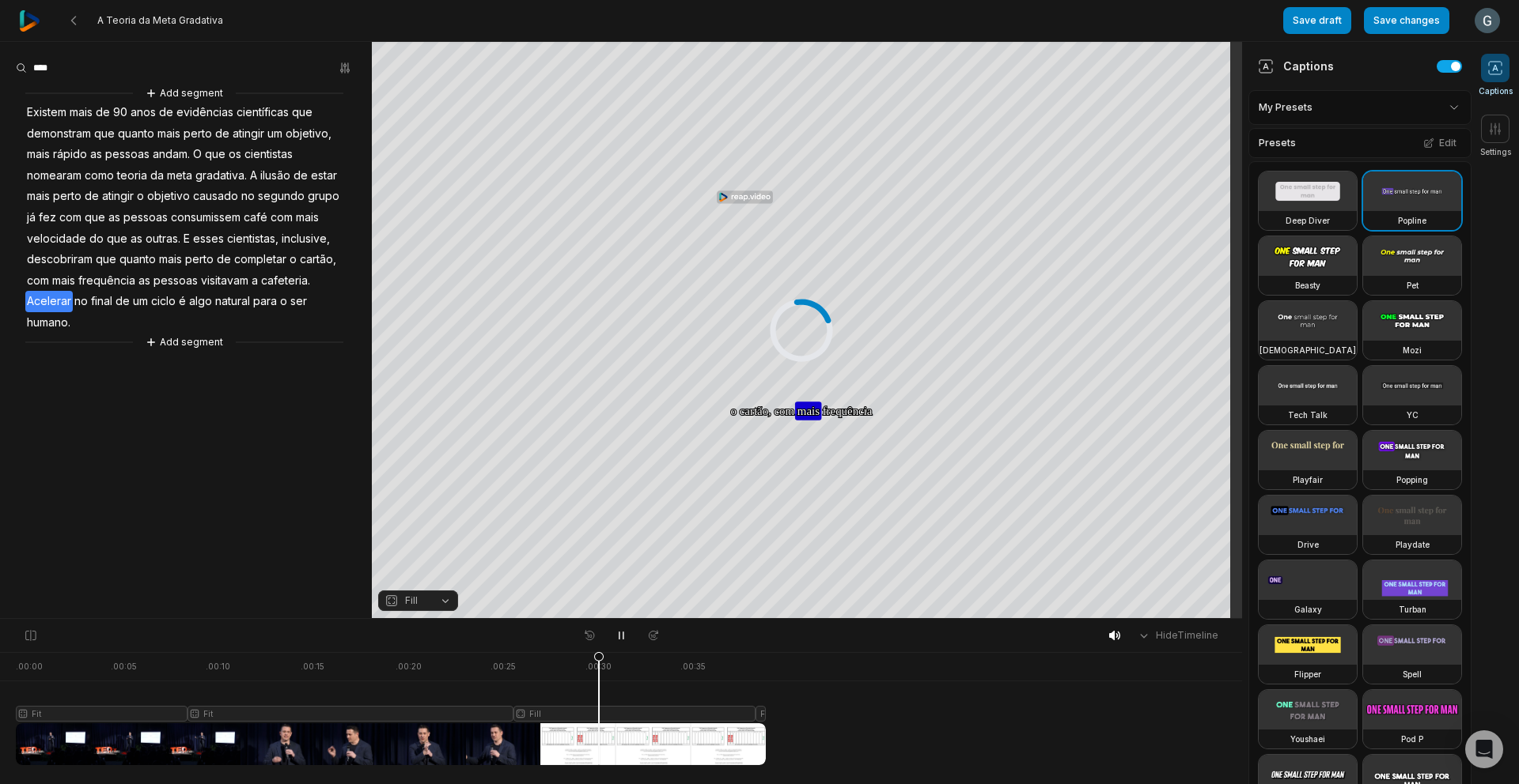
click at [598, 718] on div at bounding box center [391, 709] width 750 height 113
click at [589, 741] on div at bounding box center [391, 709] width 750 height 113
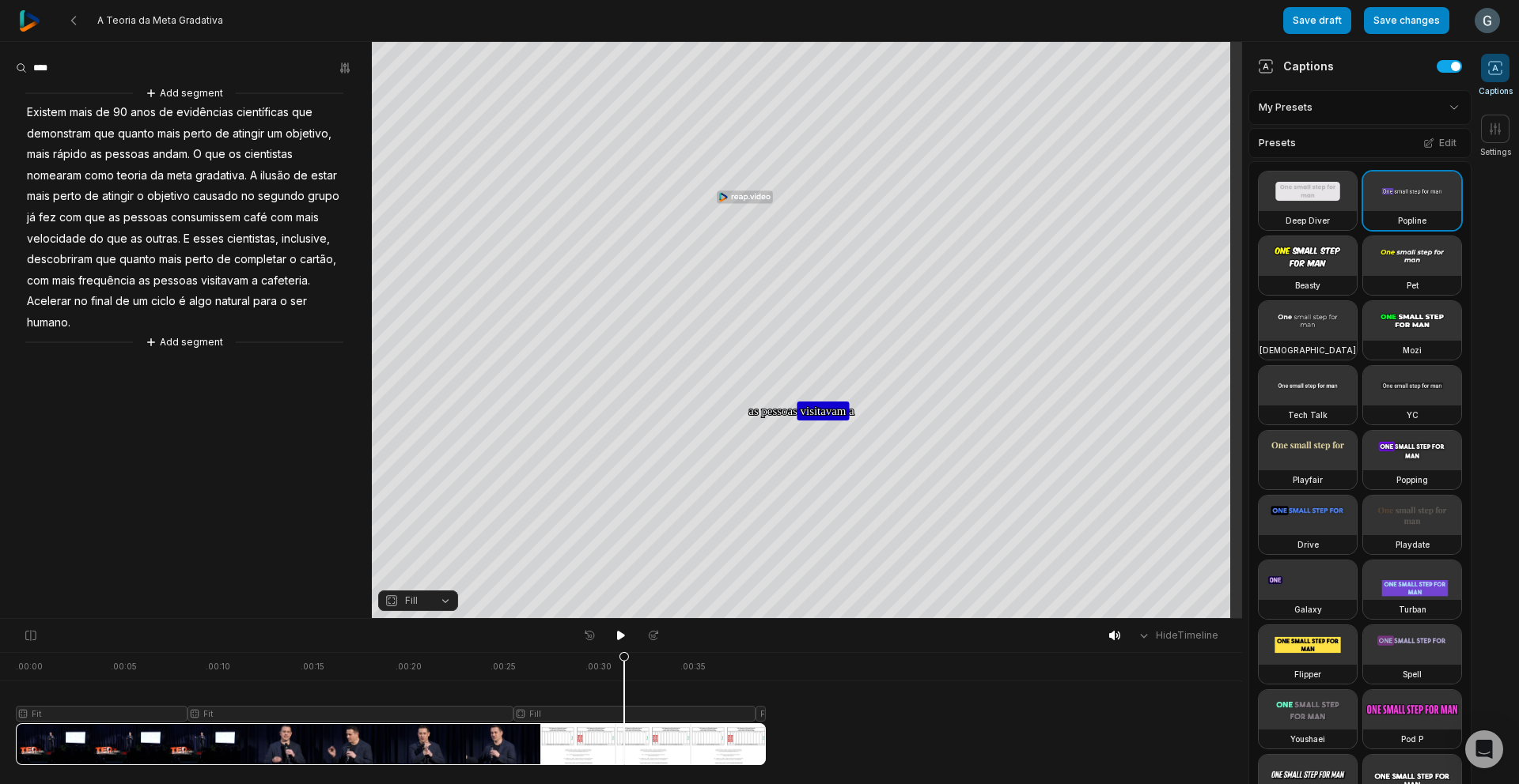
drag, startPoint x: 589, startPoint y: 658, endPoint x: 626, endPoint y: 662, distance: 37.2
click at [626, 662] on icon at bounding box center [624, 712] width 10 height 120
click at [620, 640] on icon at bounding box center [621, 636] width 13 height 13
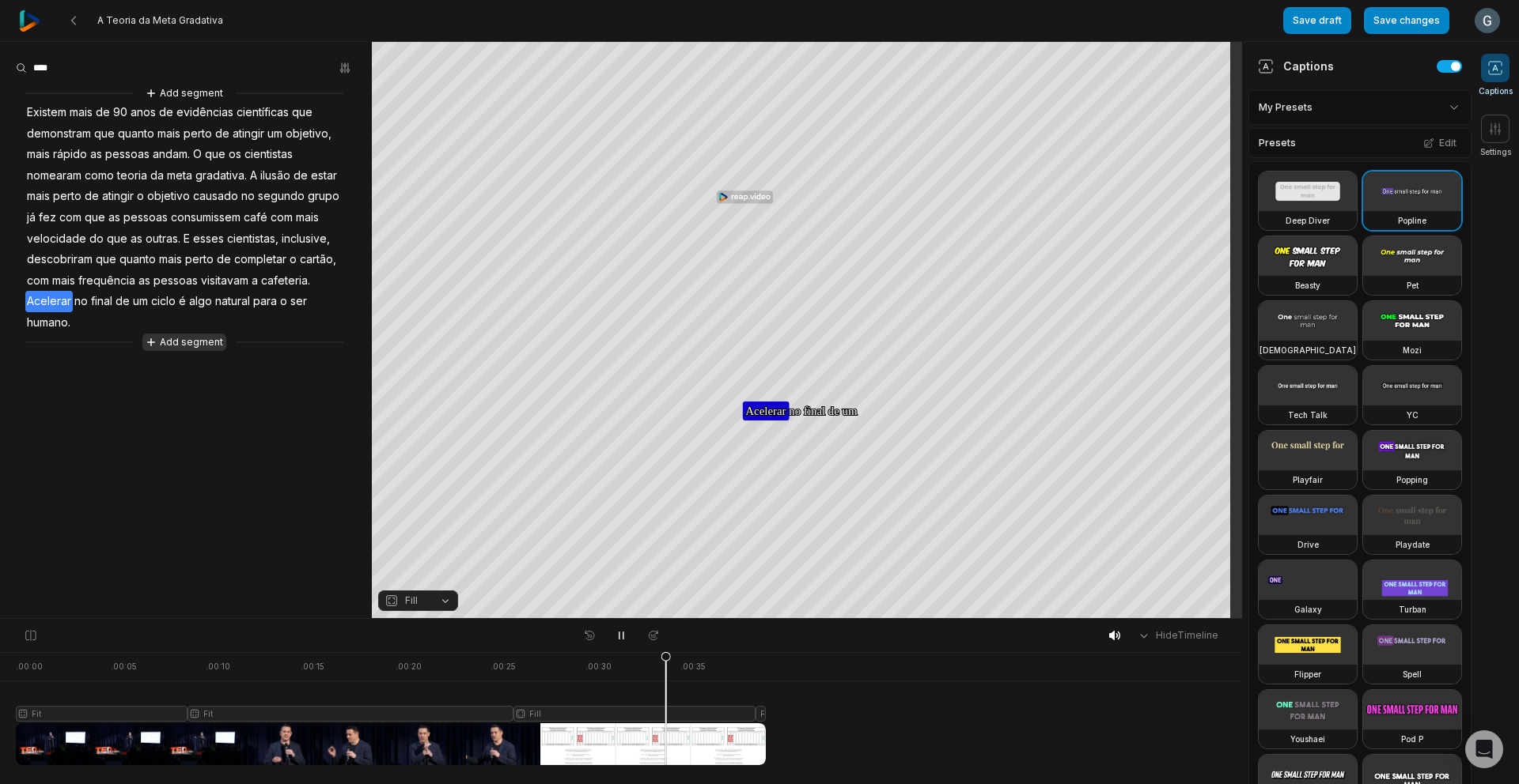
click at [206, 346] on button "Add segment" at bounding box center [184, 342] width 83 height 17
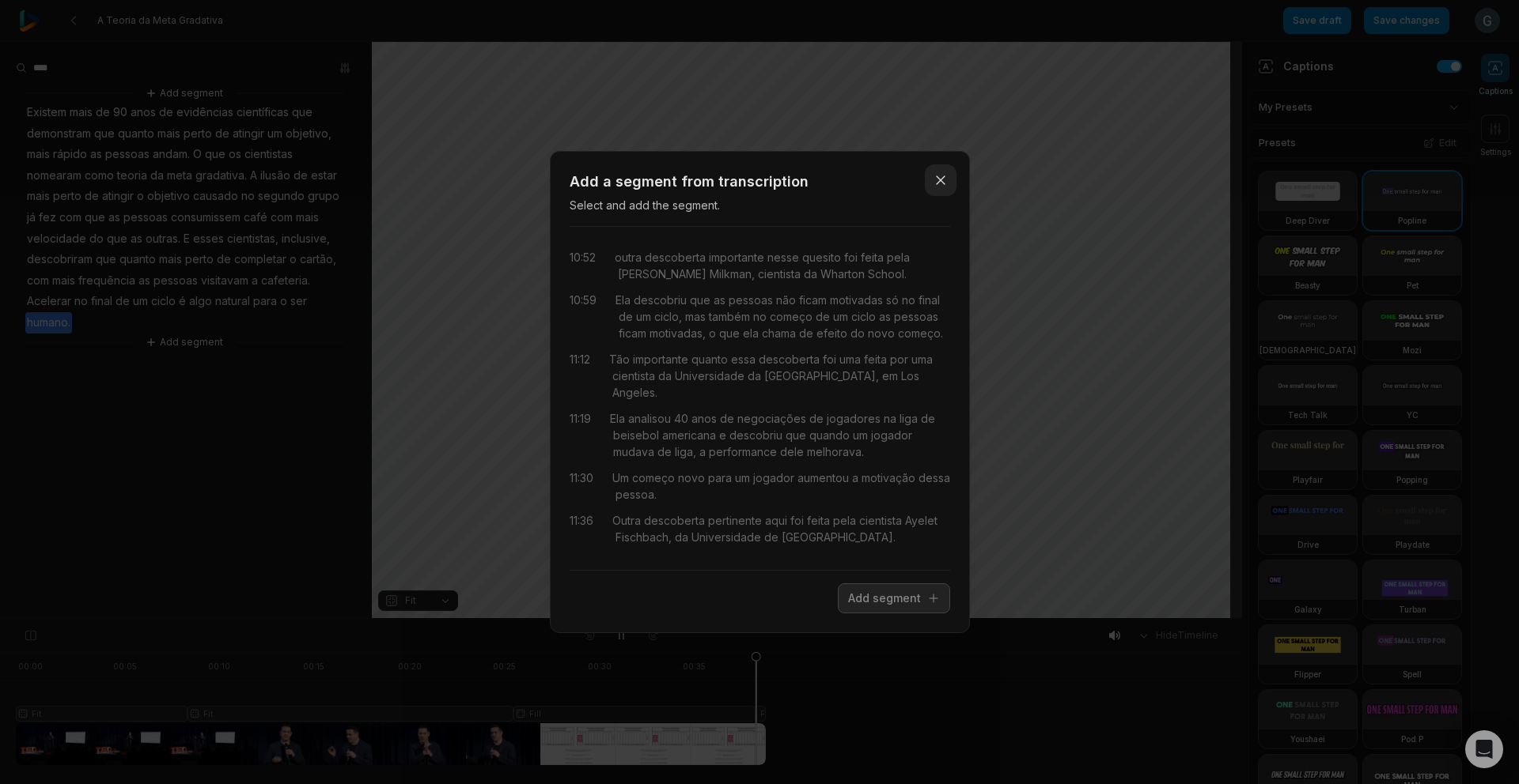
click at [938, 181] on icon "button" at bounding box center [940, 180] width 8 height 8
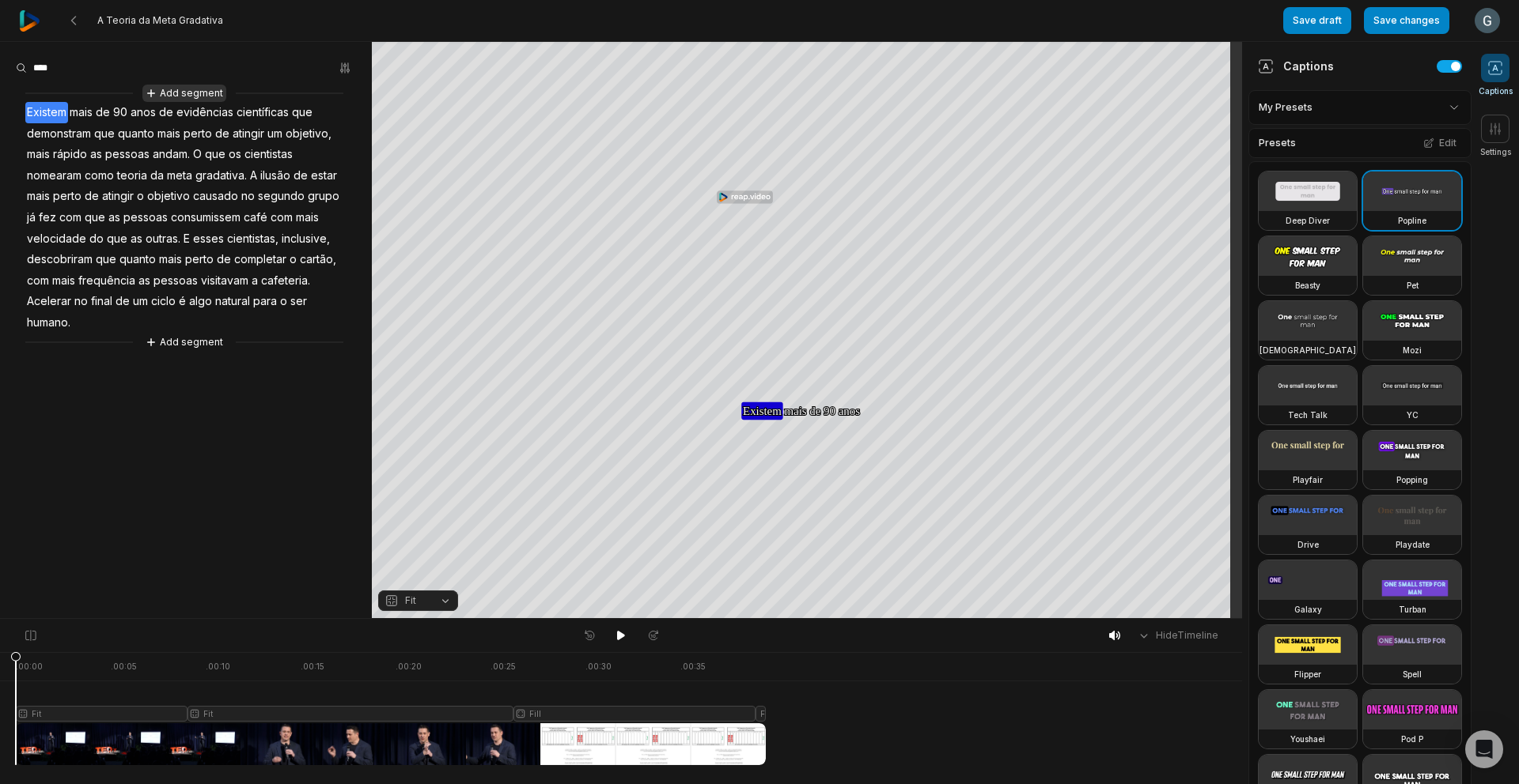
click at [208, 93] on button "Add segment" at bounding box center [184, 92] width 83 height 17
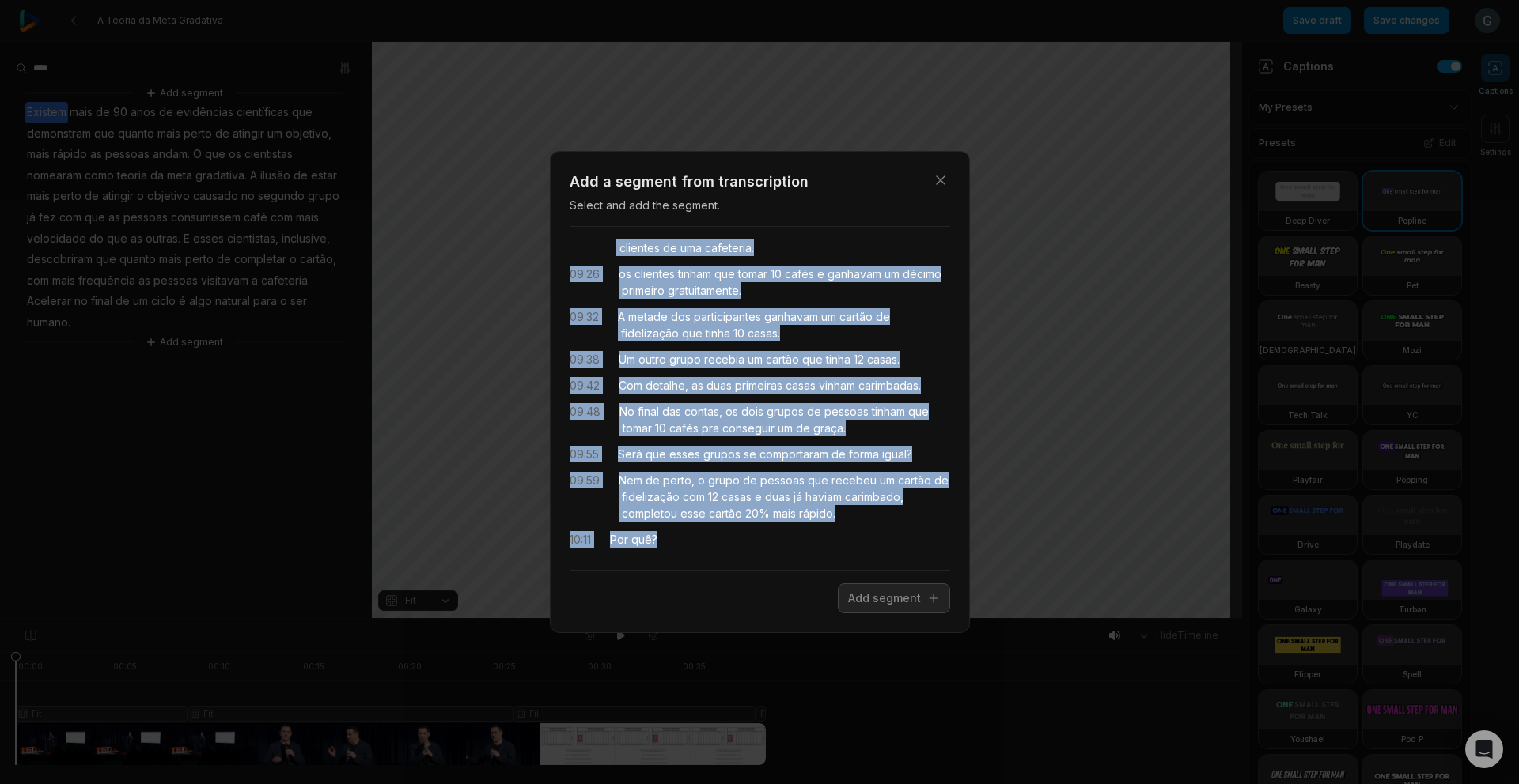
scroll to position [3217, 0]
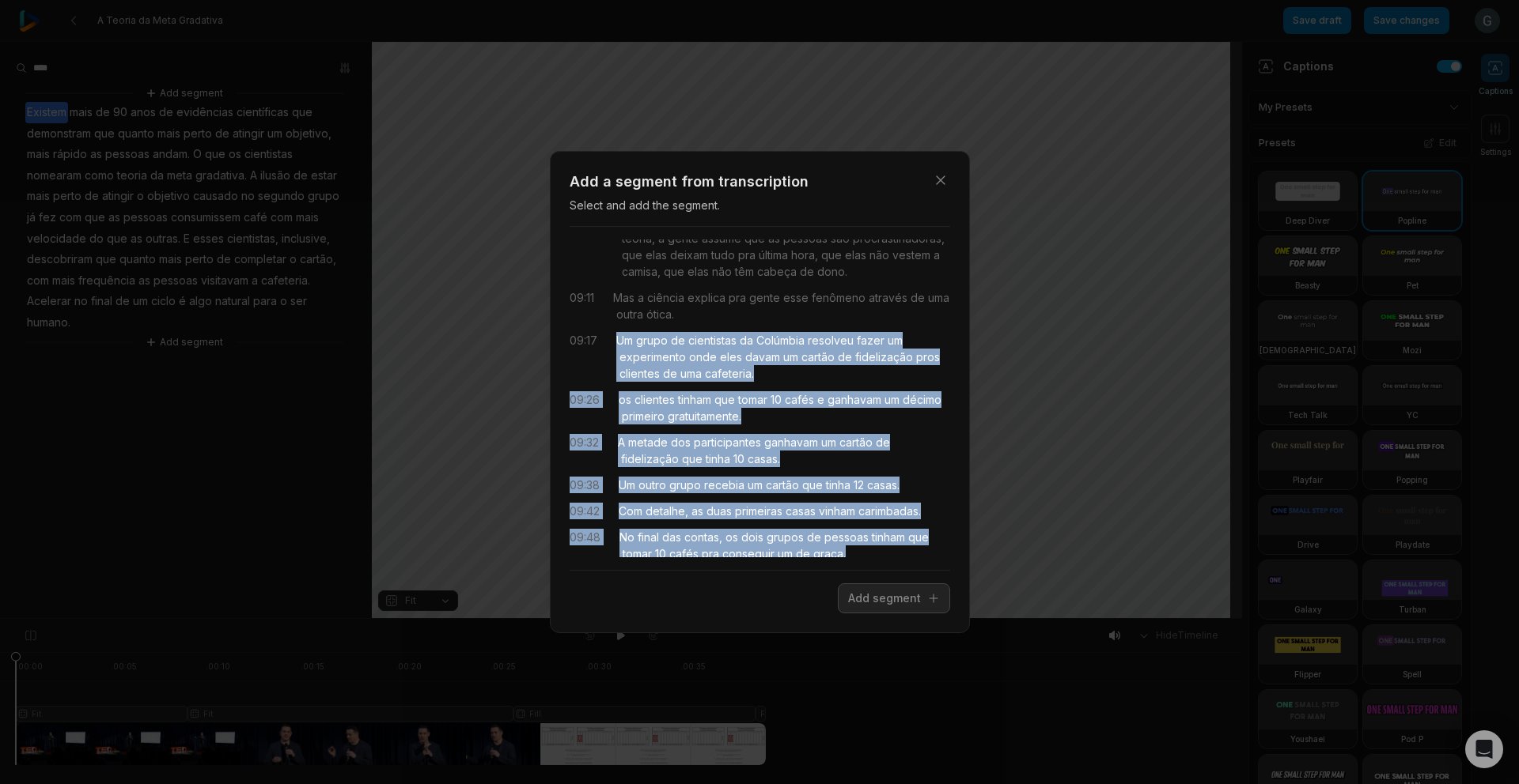
drag, startPoint x: 656, startPoint y: 540, endPoint x: 617, endPoint y: 424, distance: 122.4
click at [617, 424] on div "00:00 Eu acredito que muitos de vocês aqui têm bastante prática no mercado corp…" at bounding box center [760, 398] width 380 height 318
click at [886, 599] on button "Add segment" at bounding box center [894, 598] width 112 height 30
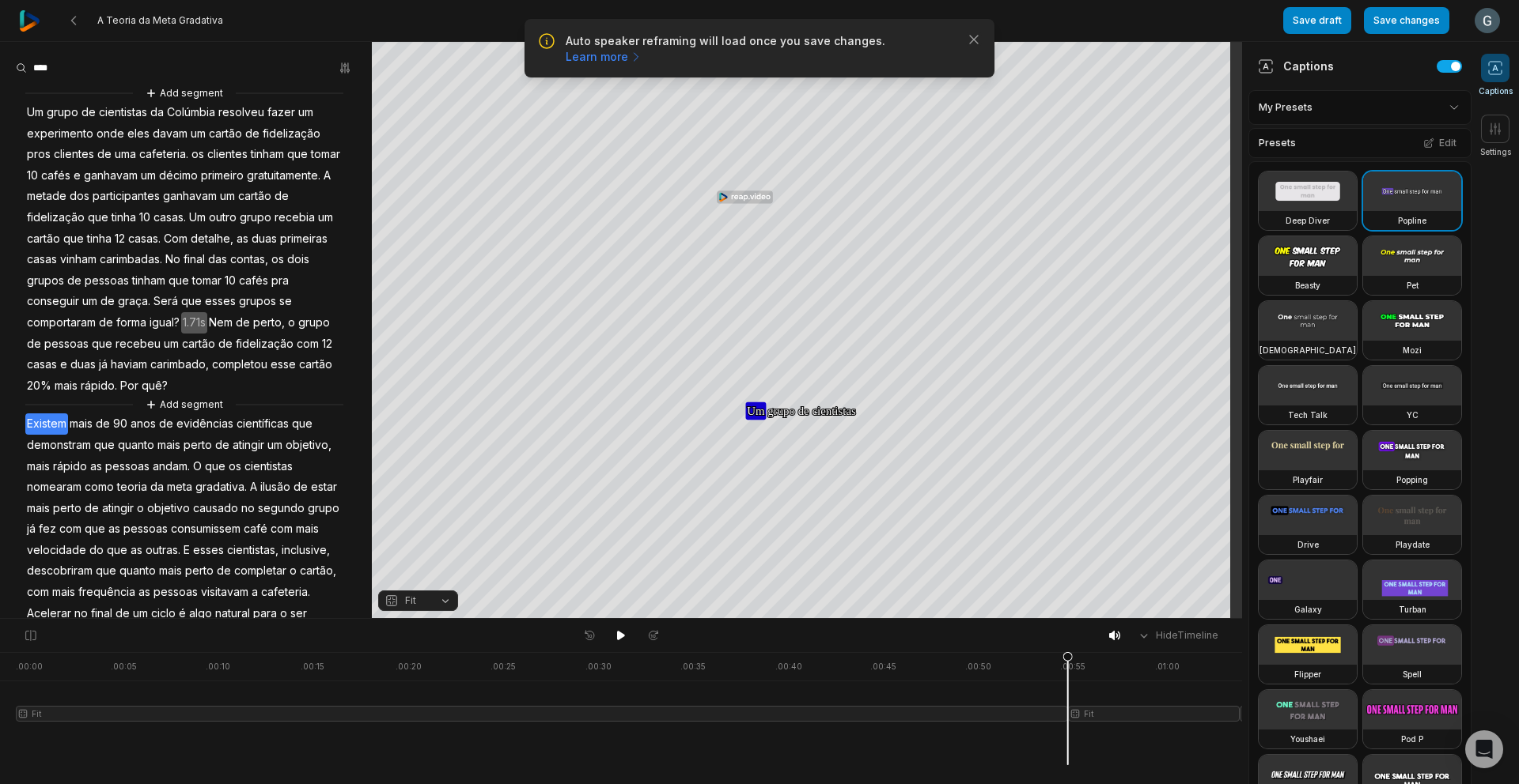
scroll to position [0, 0]
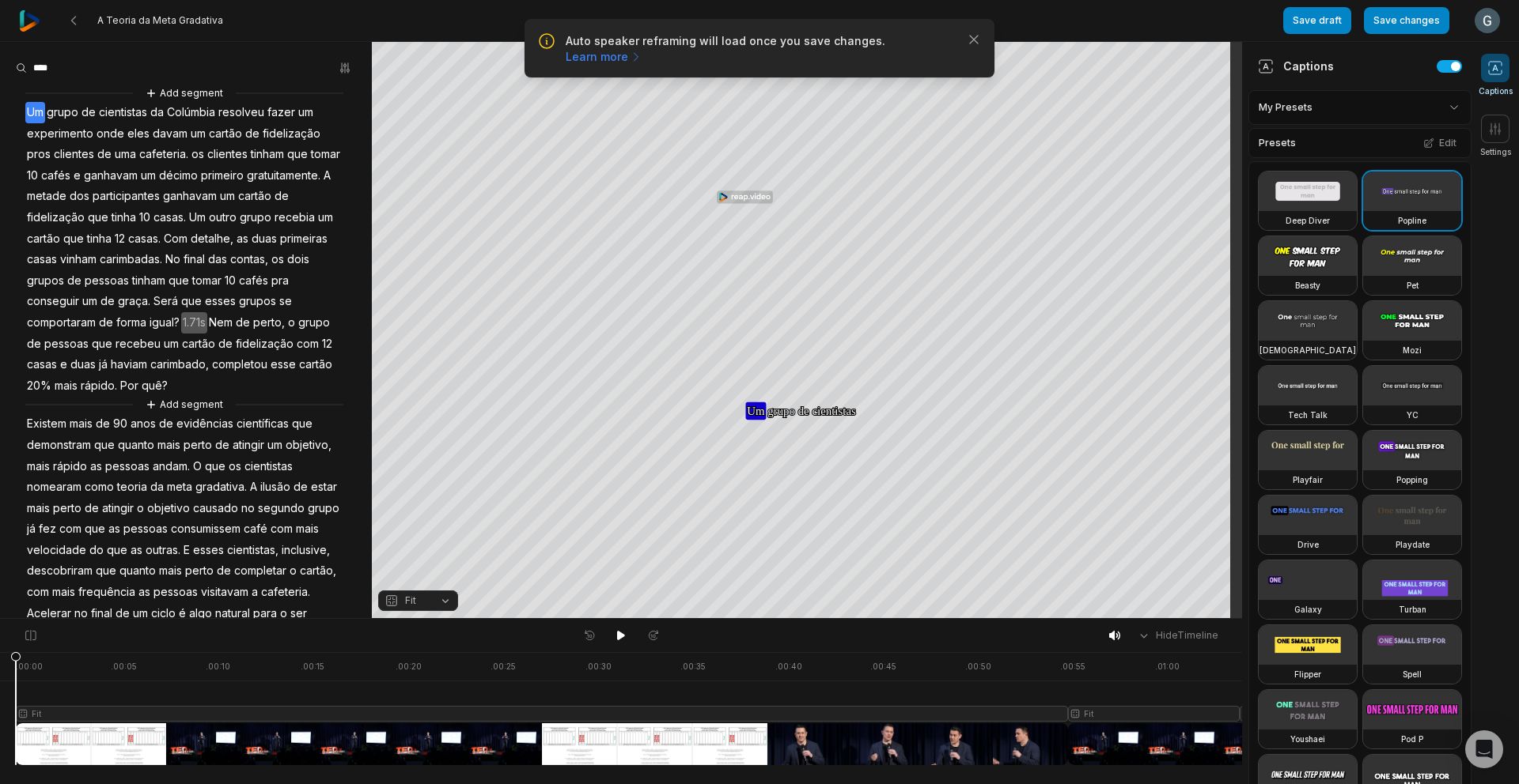
drag, startPoint x: 1069, startPoint y: 659, endPoint x: -11, endPoint y: 684, distance: 1080.3
click at [0, 684] on html "Auto speaker reframing will load once you save changes. Learn more Close A Teor…" at bounding box center [759, 392] width 1519 height 784
click at [615, 636] on icon at bounding box center [621, 636] width 13 height 13
click at [166, 741] on div at bounding box center [916, 709] width 1801 height 113
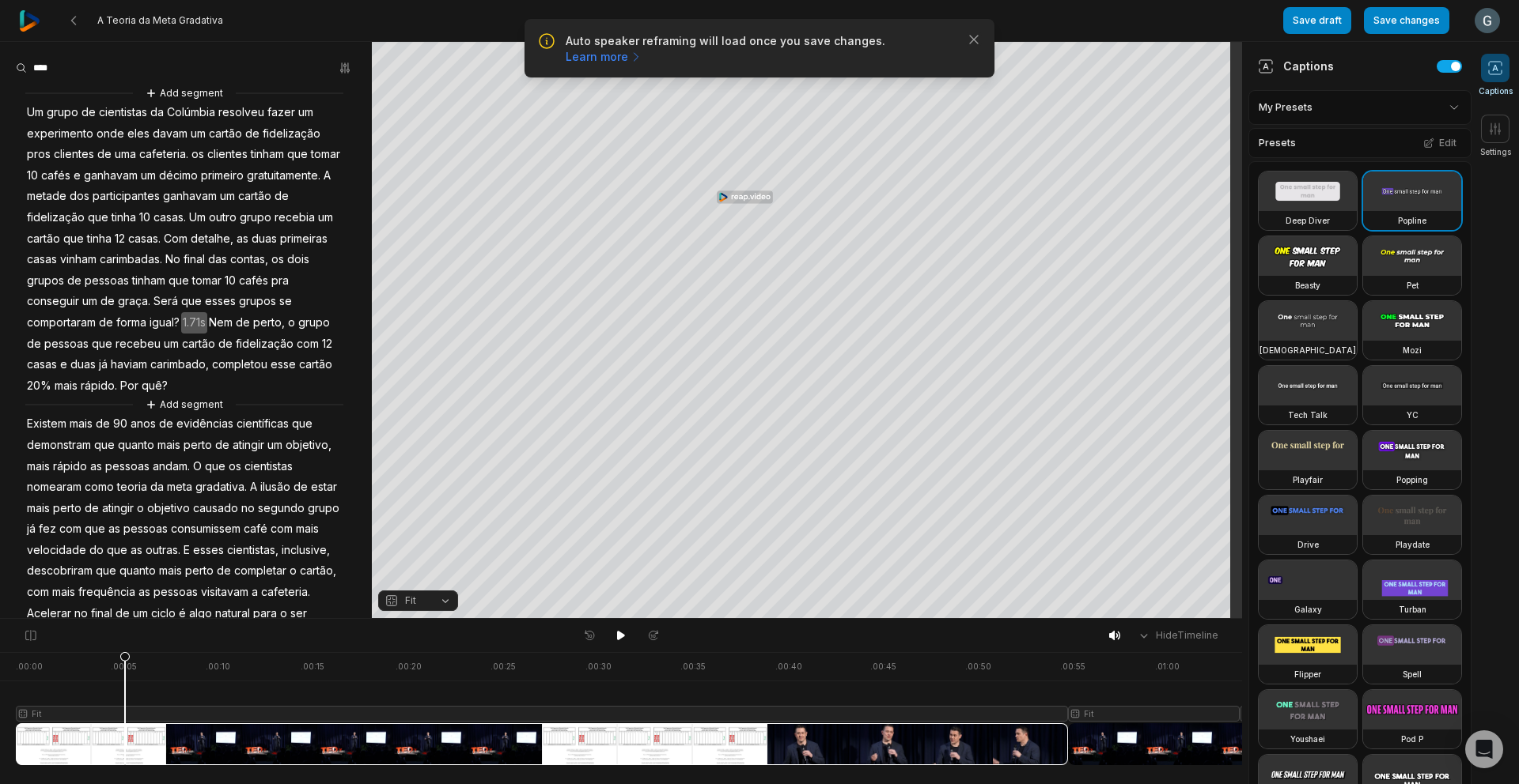
click at [125, 738] on div at bounding box center [916, 709] width 1801 height 113
click at [424, 590] on div "Your browser does not support mp4 format. Your browser does not support mp4 for…" at bounding box center [621, 331] width 1242 height 578
click at [427, 597] on button "Fit" at bounding box center [417, 601] width 80 height 21
click at [431, 557] on div "Streaming" at bounding box center [417, 554] width 80 height 21
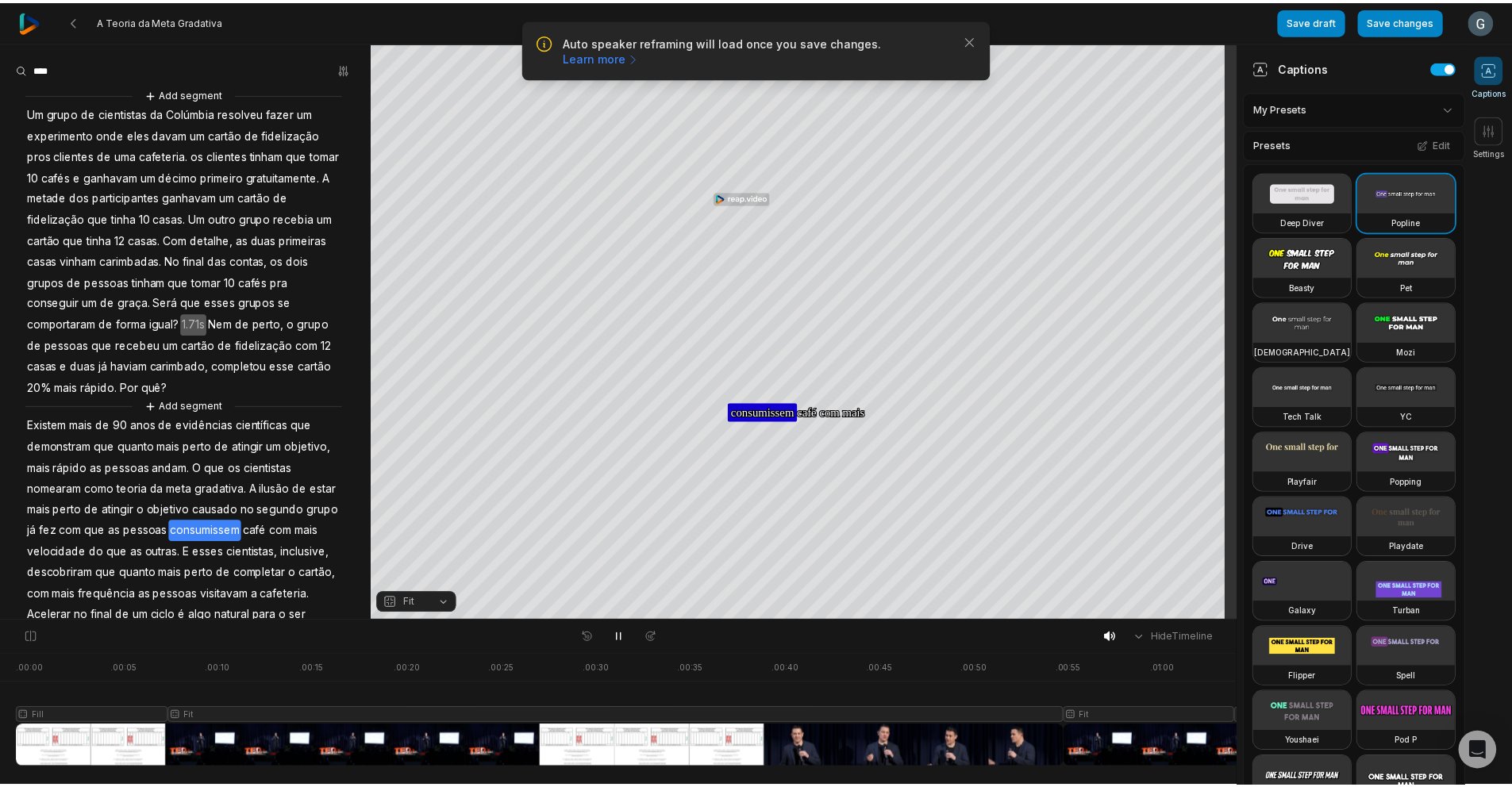
scroll to position [0, 577]
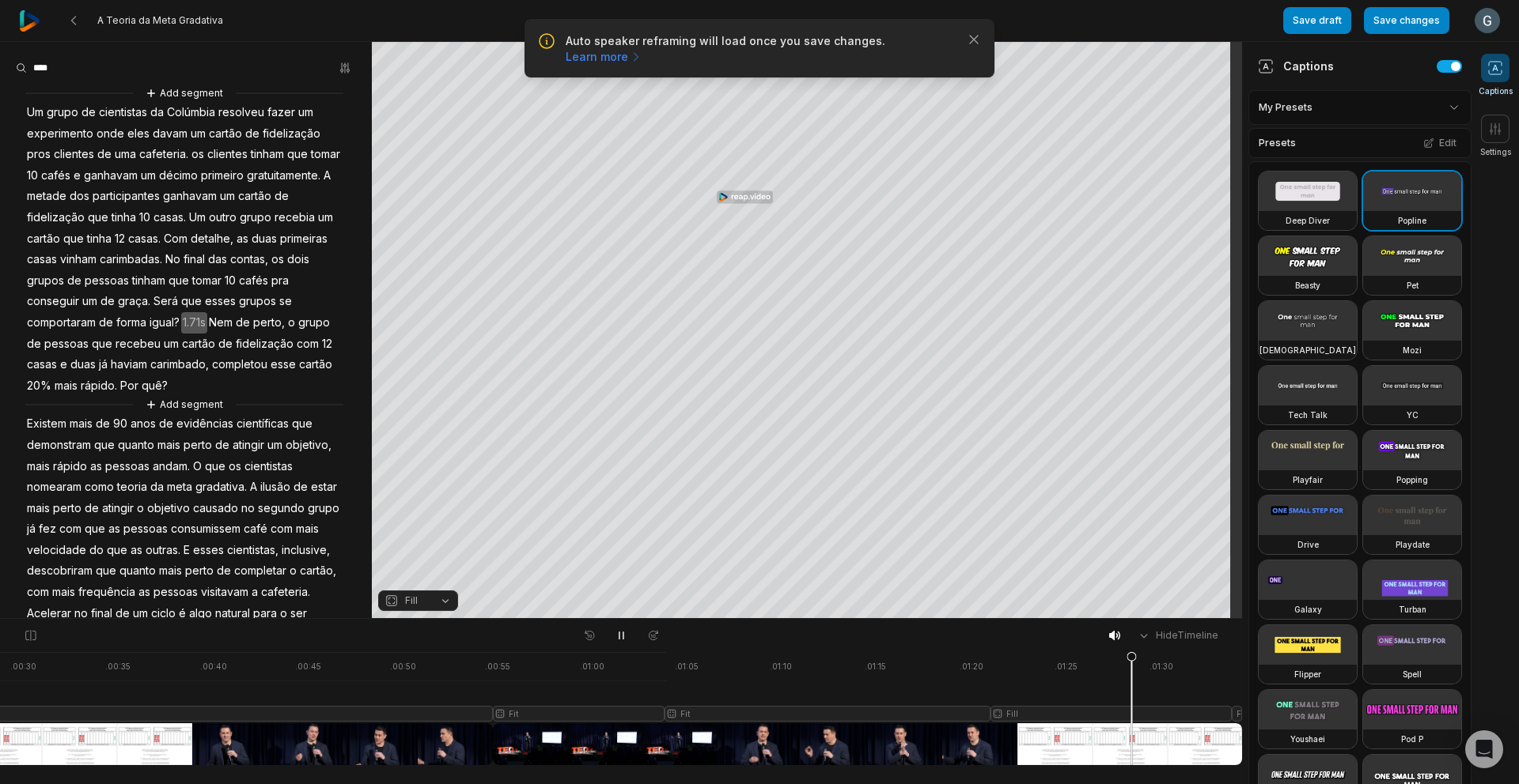
drag, startPoint x: 1145, startPoint y: 664, endPoint x: 1021, endPoint y: 632, distance: 128.1
click at [1131, 684] on div at bounding box center [341, 709] width 1801 height 113
click at [1407, 22] on button "Save changes" at bounding box center [1406, 21] width 85 height 27
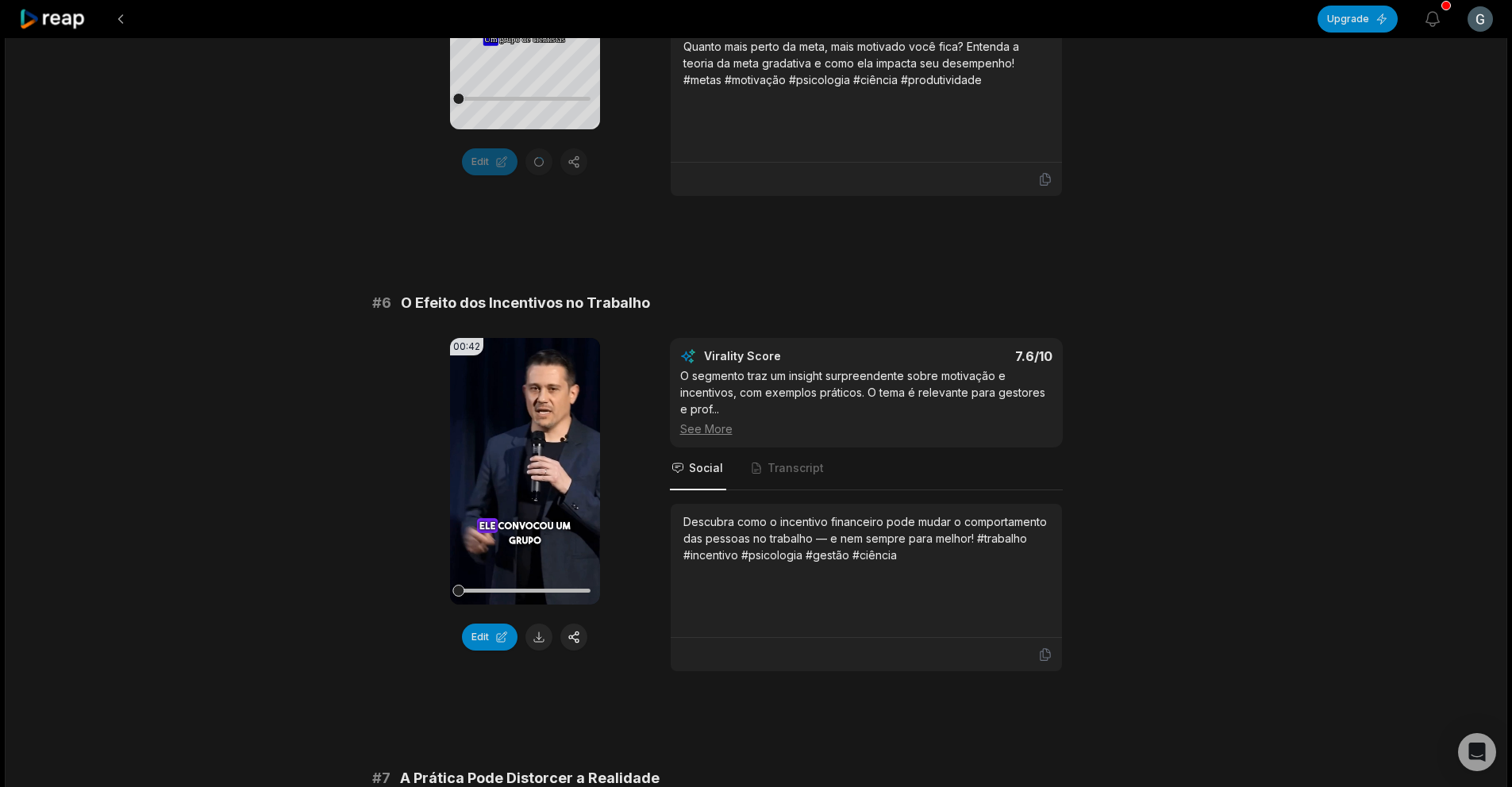
scroll to position [2597, 0]
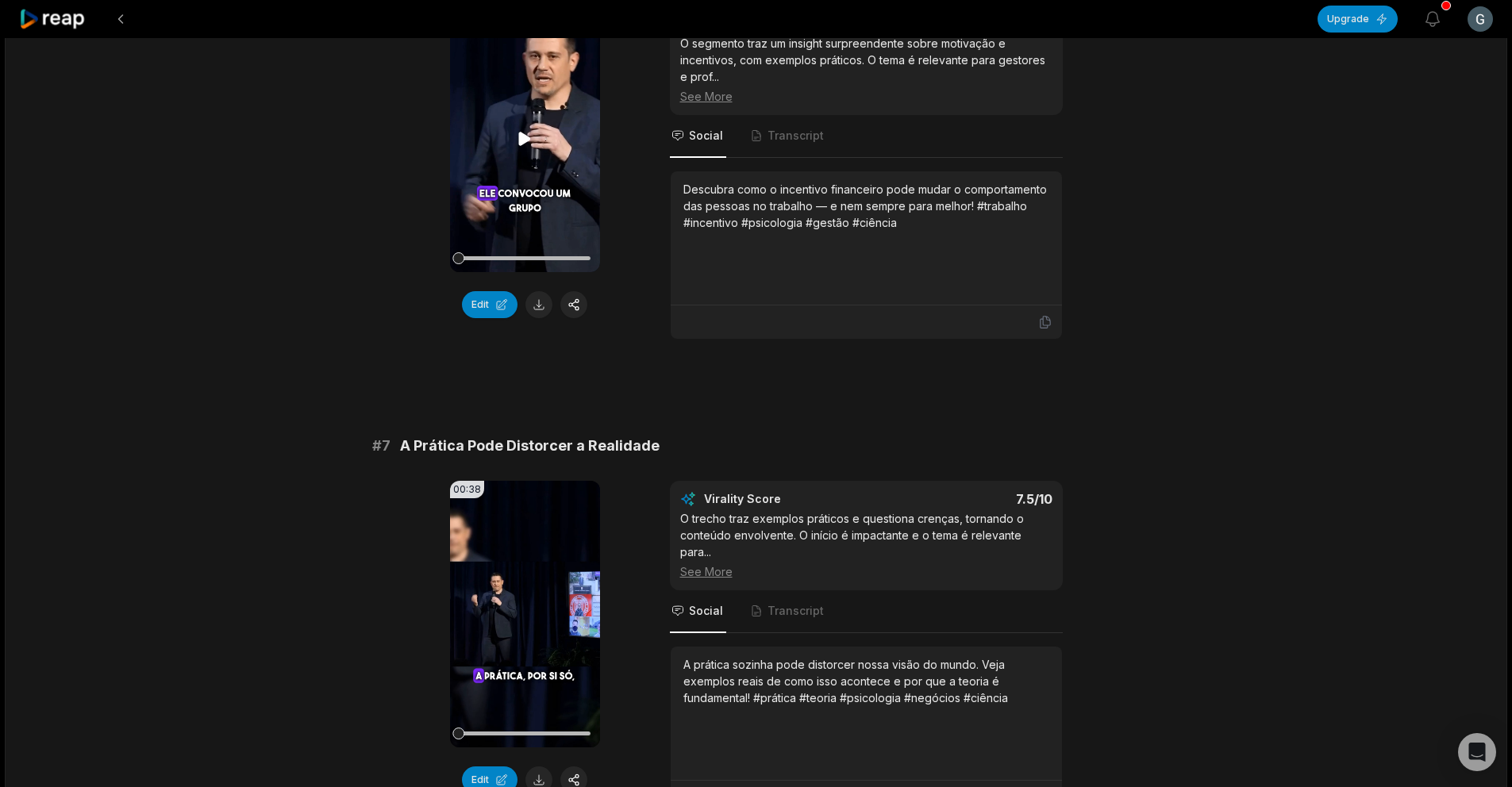
click at [493, 177] on video "Your browser does not support mp4 format." at bounding box center [525, 139] width 150 height 267
click at [497, 293] on button "Edit" at bounding box center [490, 305] width 56 height 27
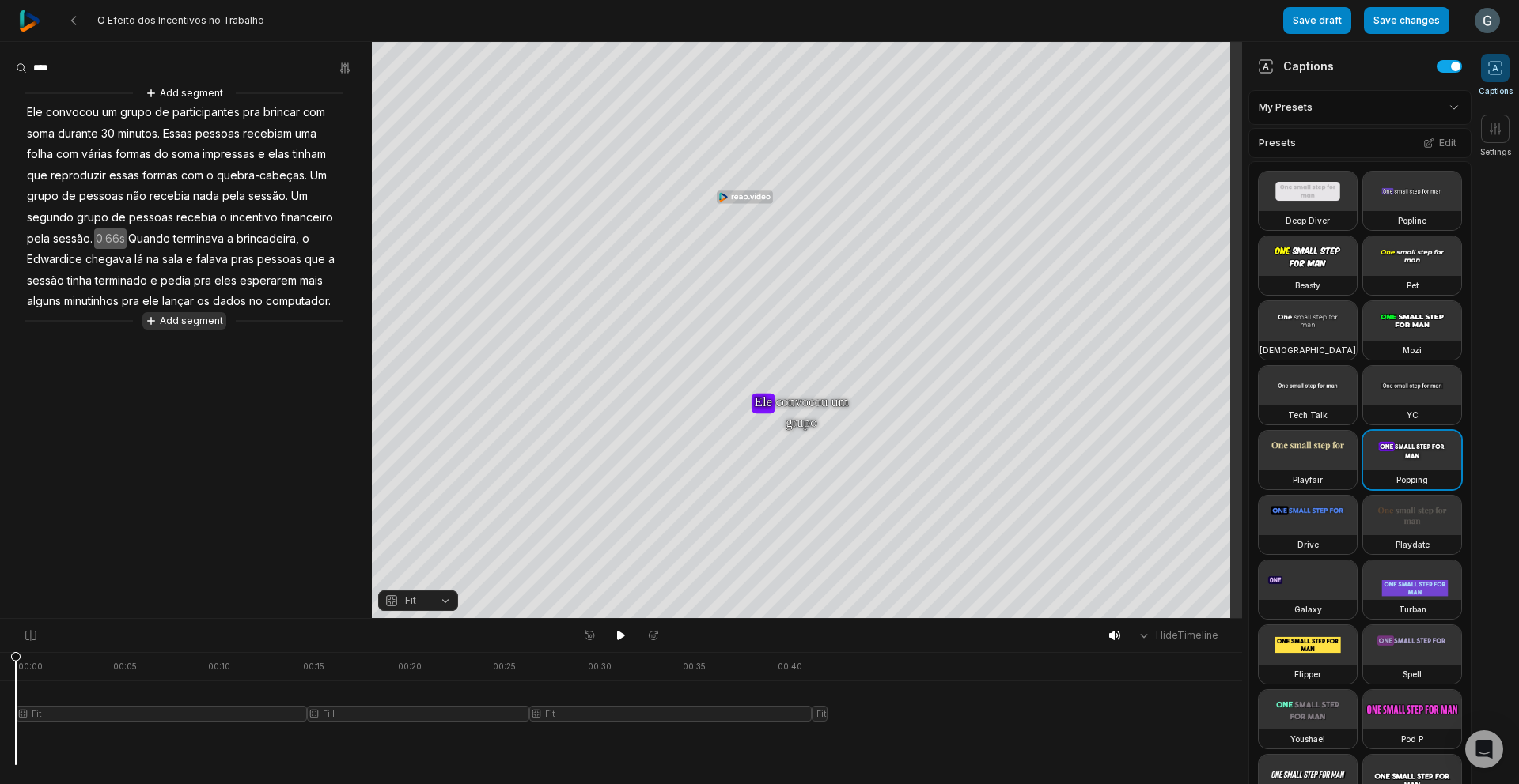
click at [193, 322] on button "Add segment" at bounding box center [184, 320] width 83 height 17
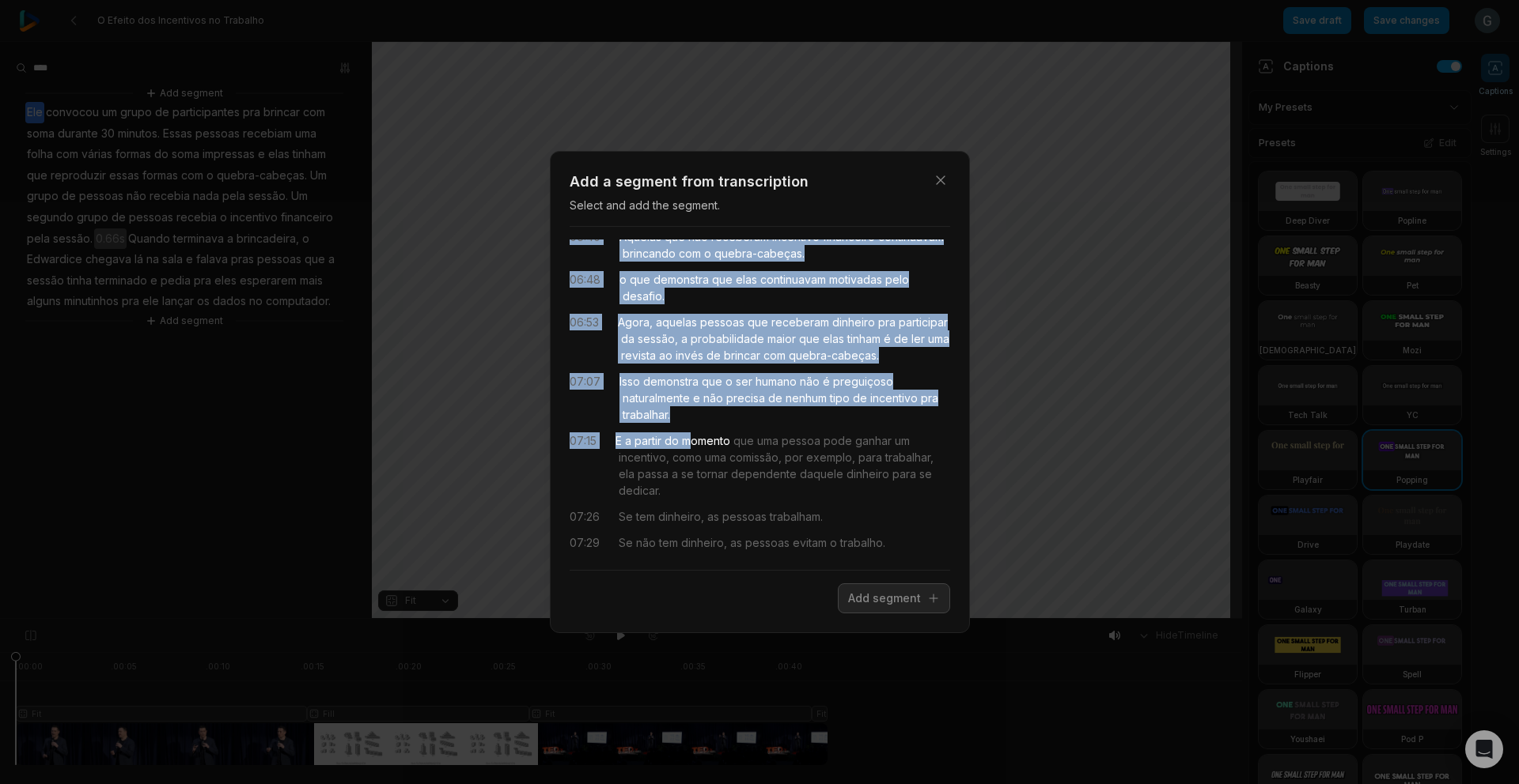
scroll to position [135, 0]
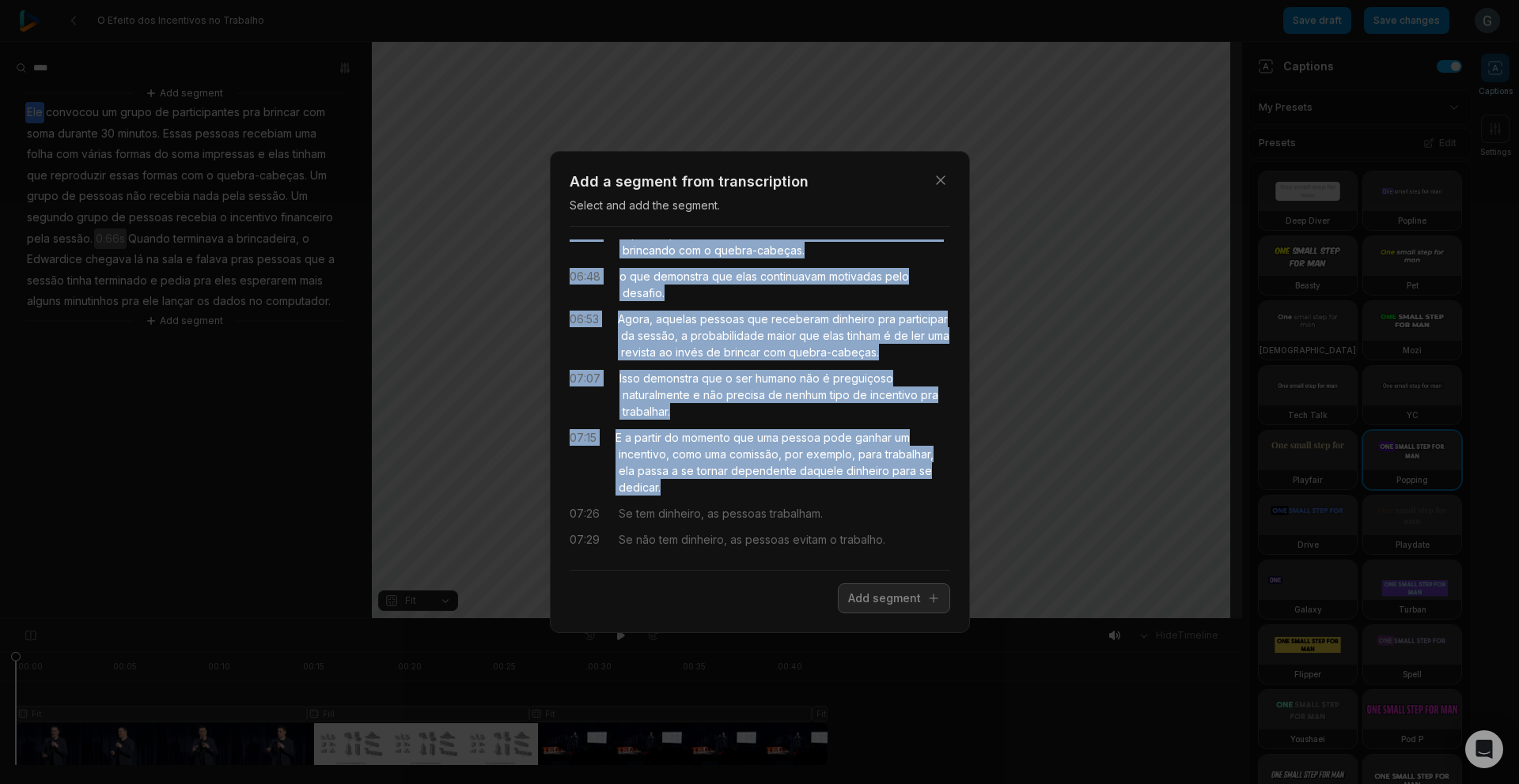
drag, startPoint x: 621, startPoint y: 257, endPoint x: 670, endPoint y: 518, distance: 265.6
click at [670, 518] on div "06:20 Ele saía da sala e observava o comportamento dessas pessoas durante oito …" at bounding box center [760, 398] width 380 height 318
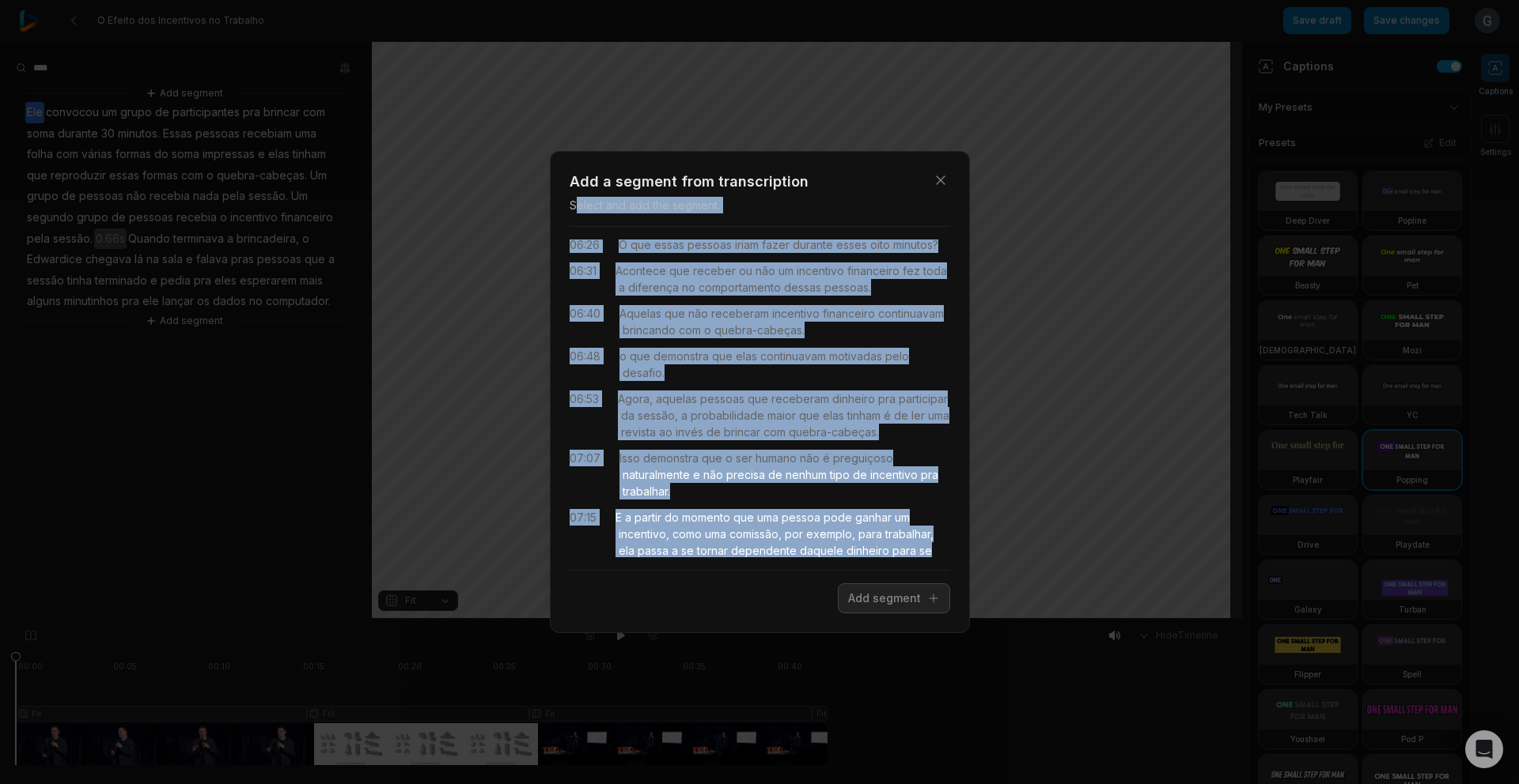
scroll to position [0, 0]
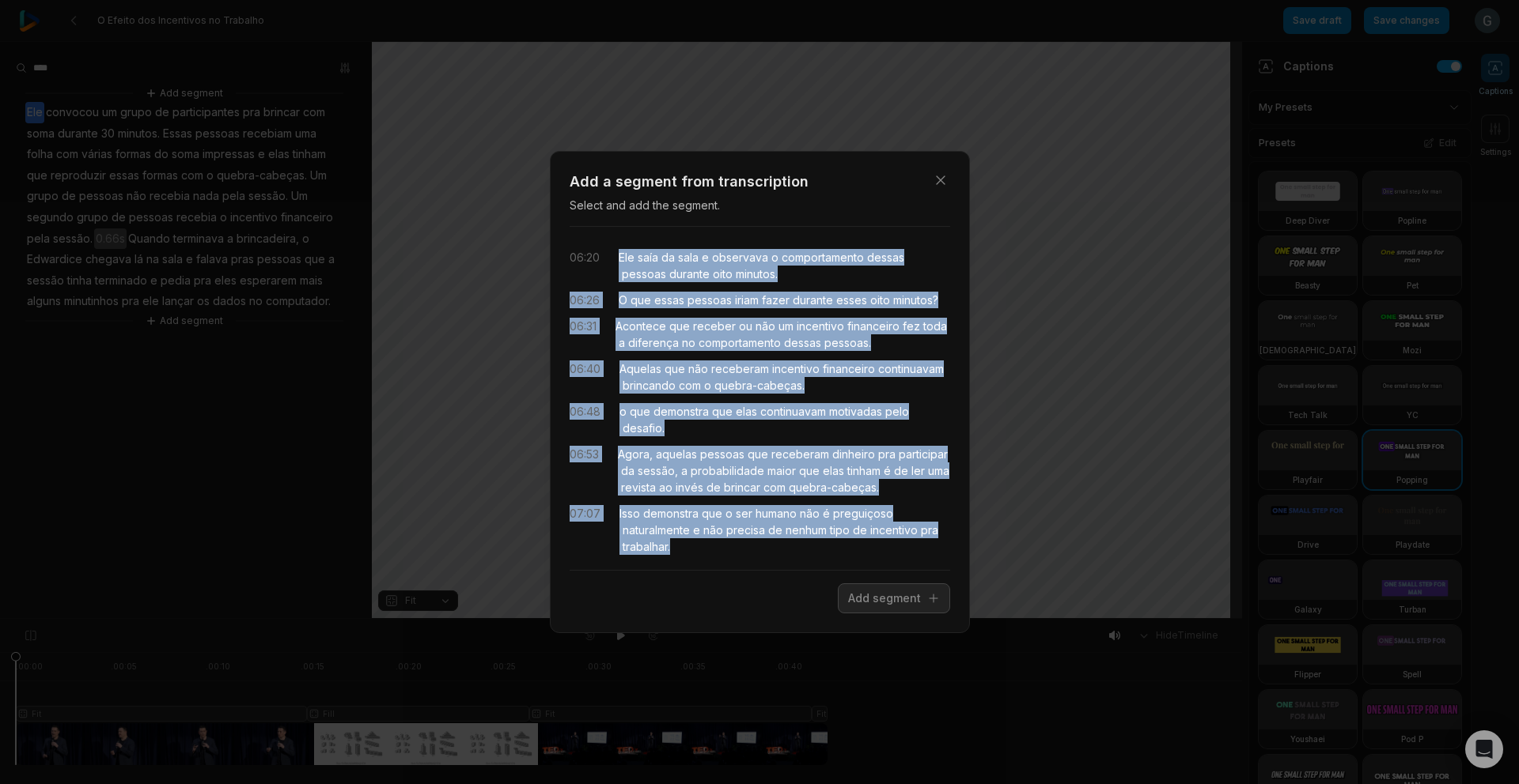
drag, startPoint x: 759, startPoint y: 422, endPoint x: 615, endPoint y: 257, distance: 219.0
click at [615, 257] on div "06:20 Ele saía da sala e observava o comportamento dessas pessoas durante oito …" at bounding box center [760, 398] width 380 height 318
drag, startPoint x: 883, startPoint y: 347, endPoint x: 640, endPoint y: 274, distance: 253.7
click at [620, 251] on div "06:20 Ele saía da sala e observava o comportamento dessas pessoas durante oito …" at bounding box center [760, 398] width 380 height 318
click at [869, 598] on button "Add segment" at bounding box center [894, 598] width 112 height 30
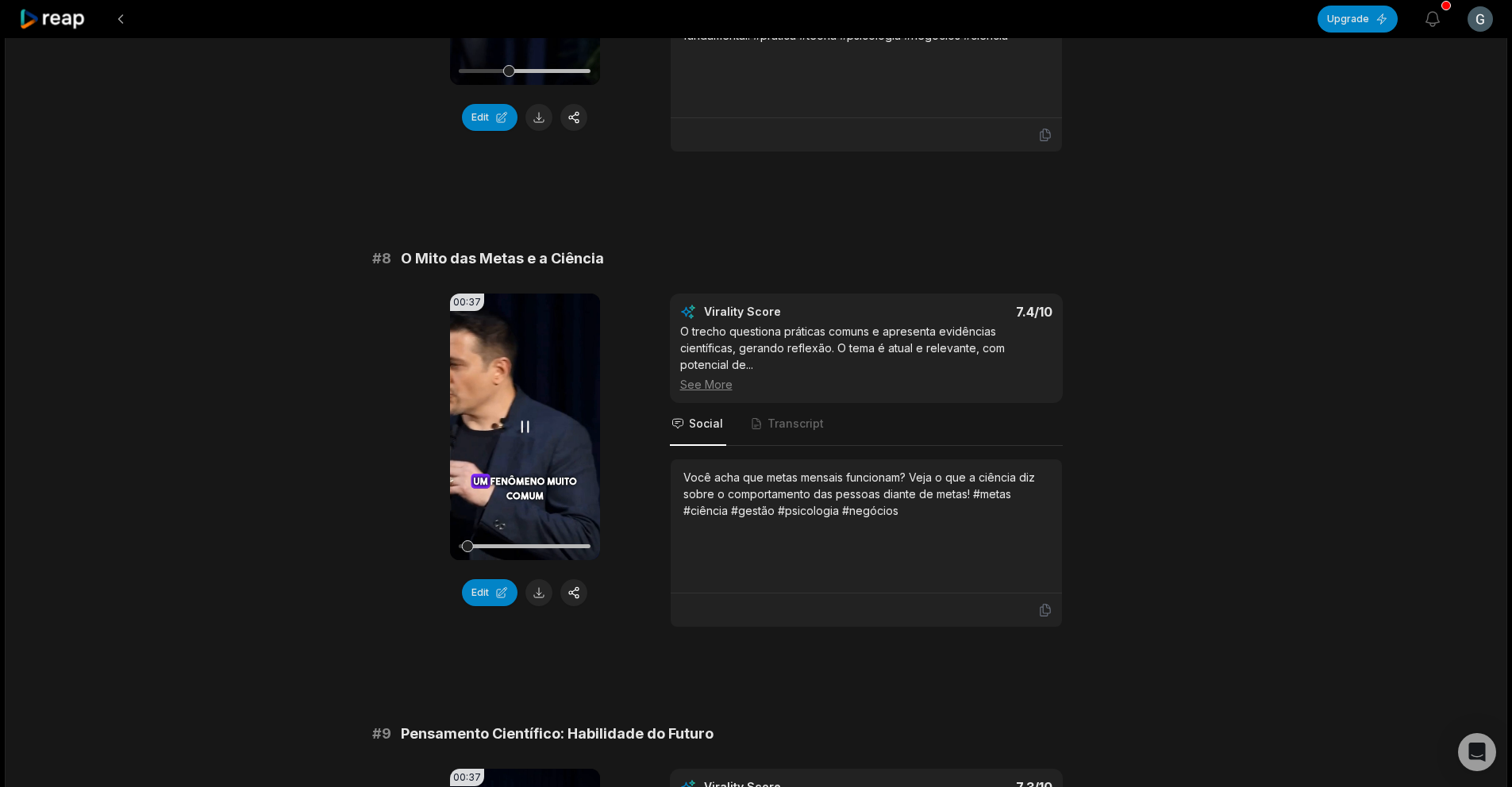
click at [520, 443] on video "Your browser does not support mp4 format." at bounding box center [525, 427] width 150 height 267
click at [506, 580] on button "Edit" at bounding box center [490, 593] width 56 height 27
click at [487, 580] on button "Edit" at bounding box center [490, 593] width 56 height 27
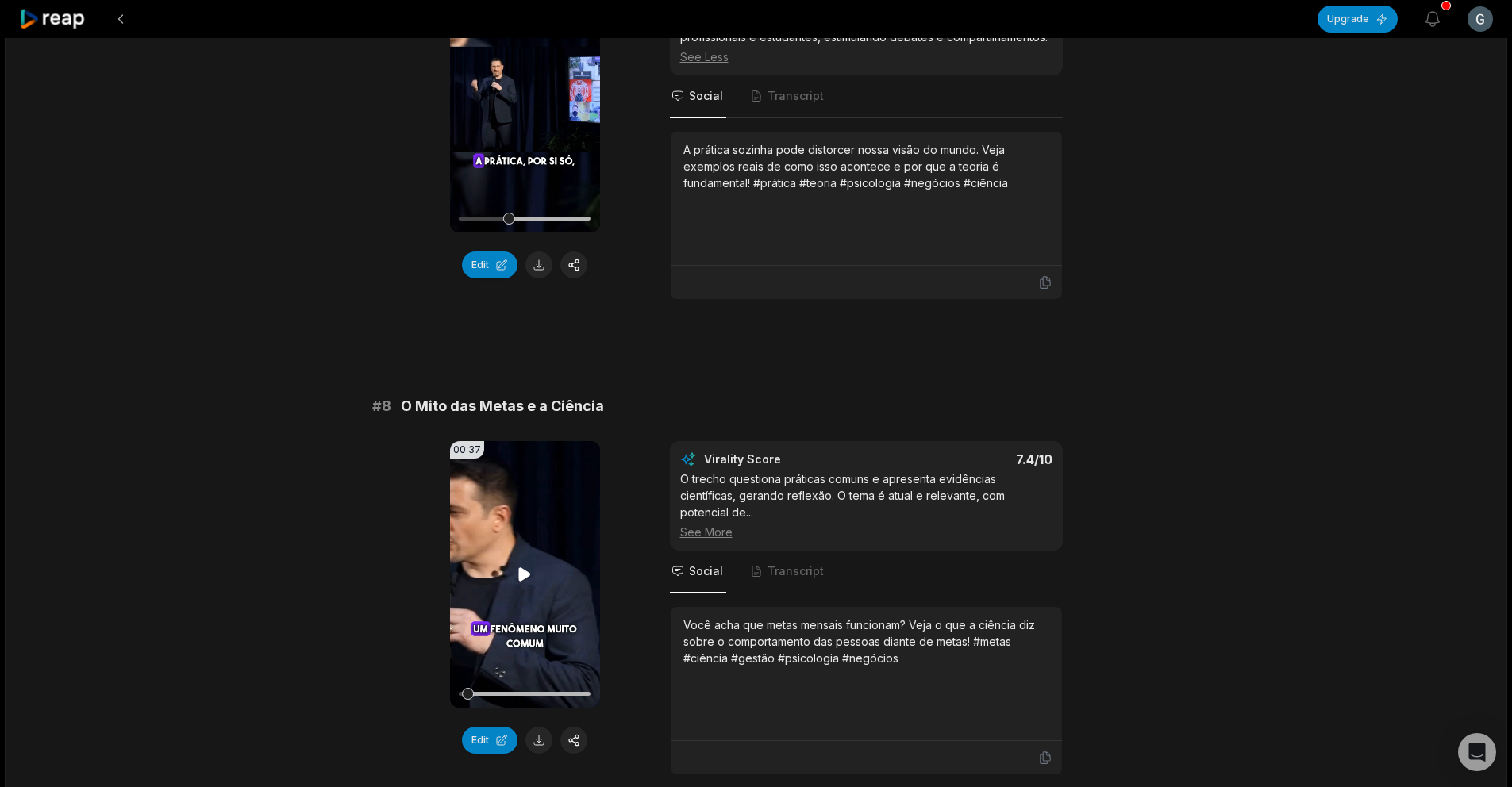
scroll to position [3099, 0]
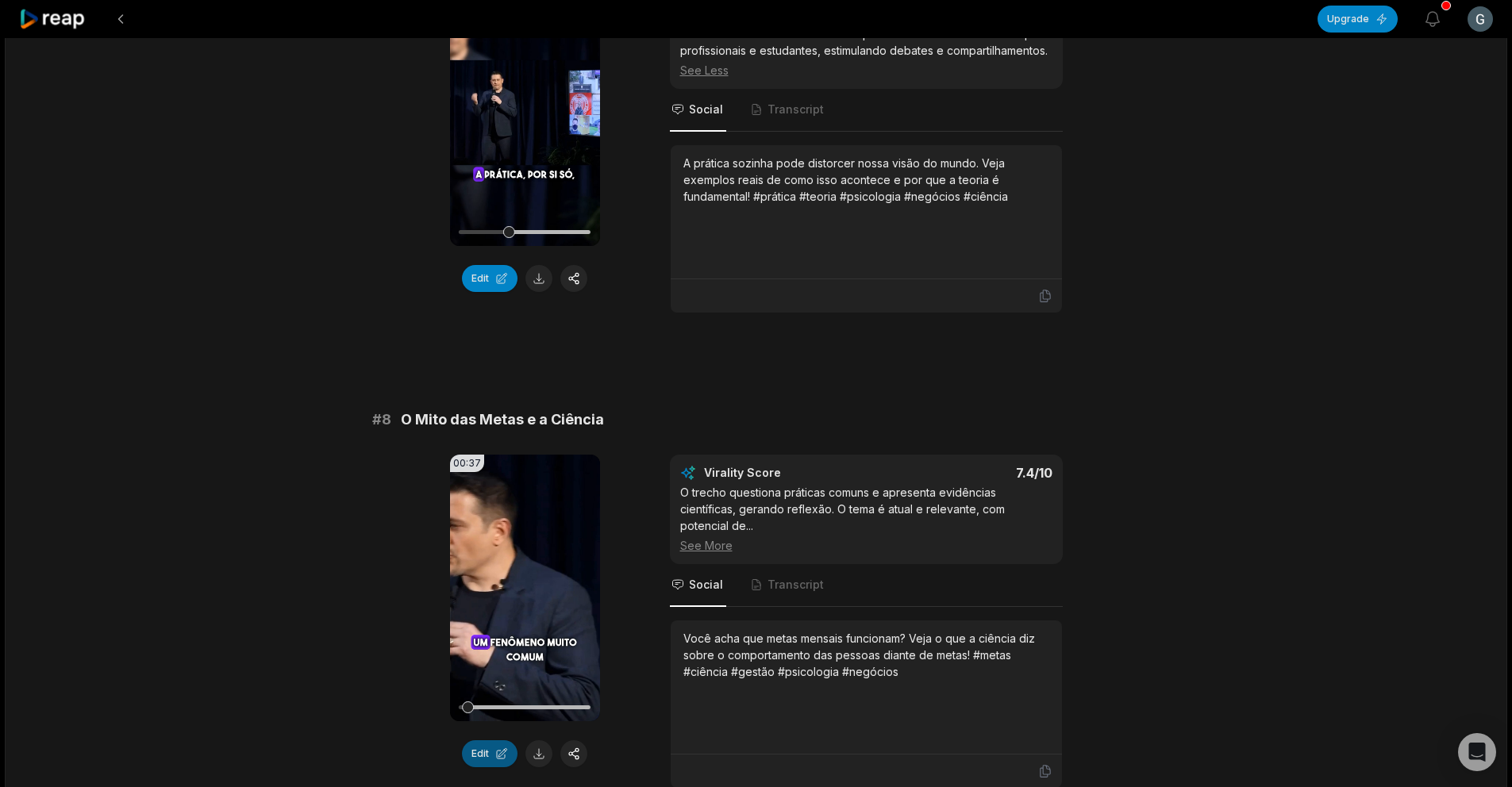
click at [493, 740] on button "Edit" at bounding box center [490, 754] width 56 height 27
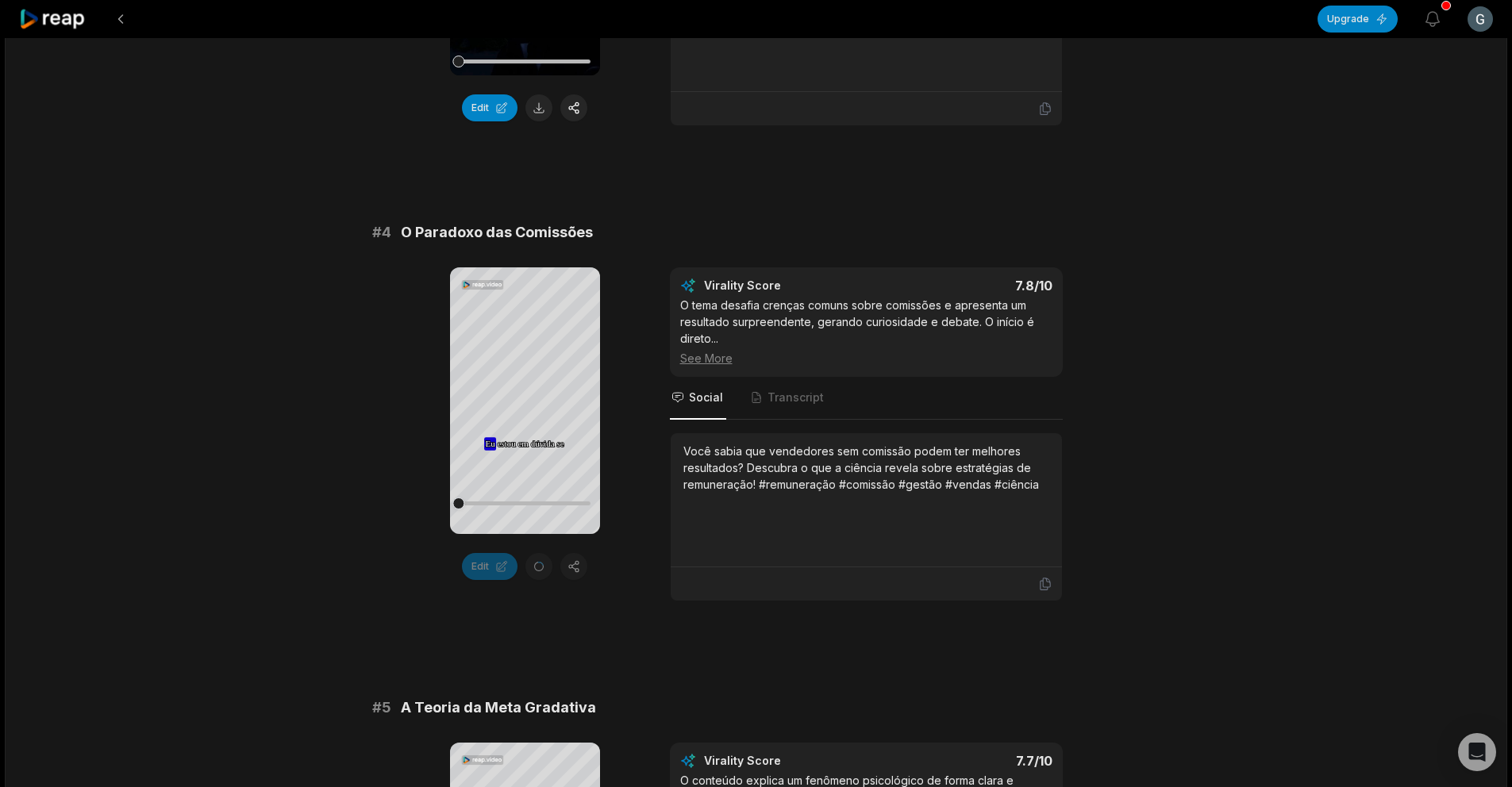
scroll to position [1251, 0]
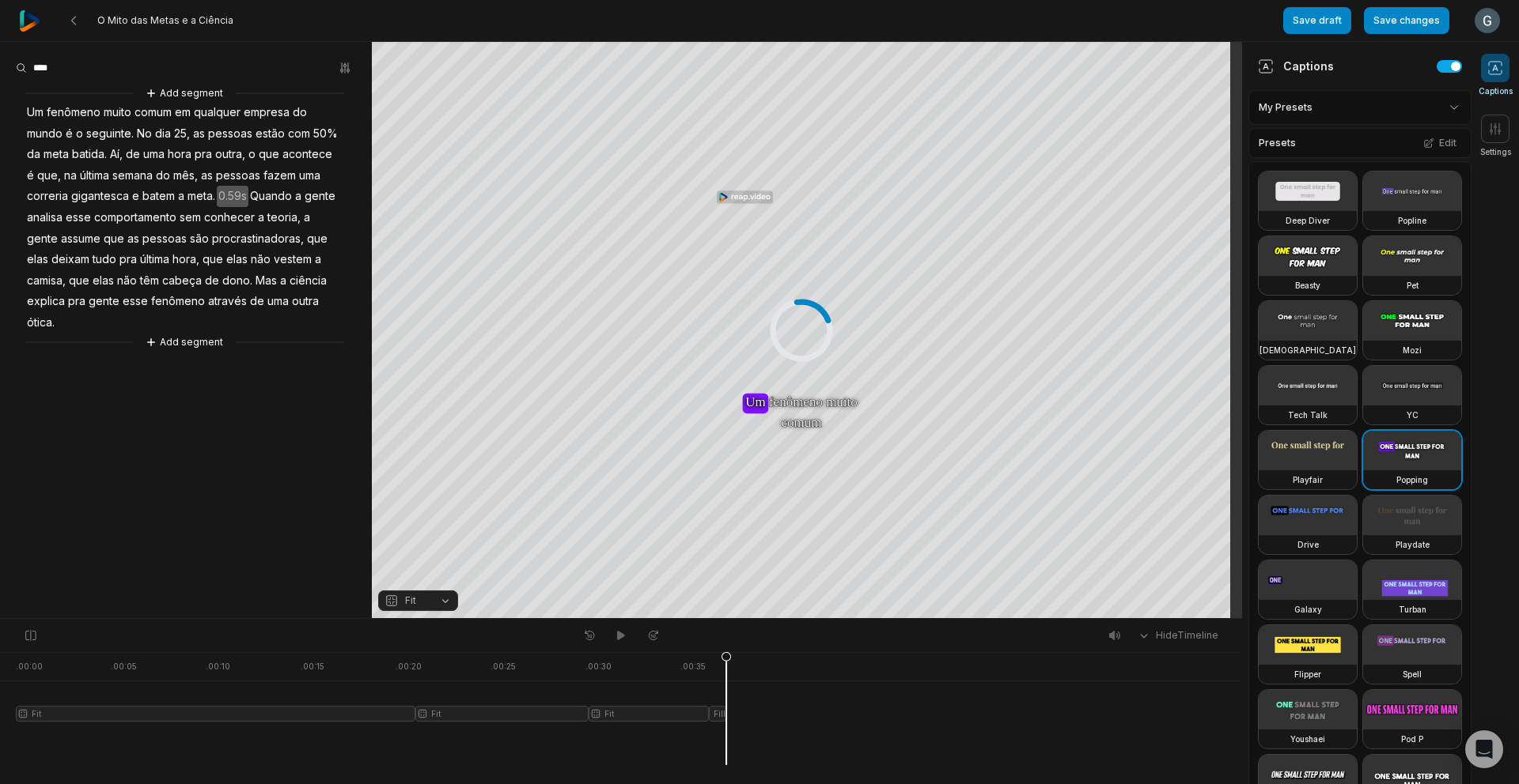
click at [1363, 211] on video at bounding box center [1411, 191] width 98 height 39
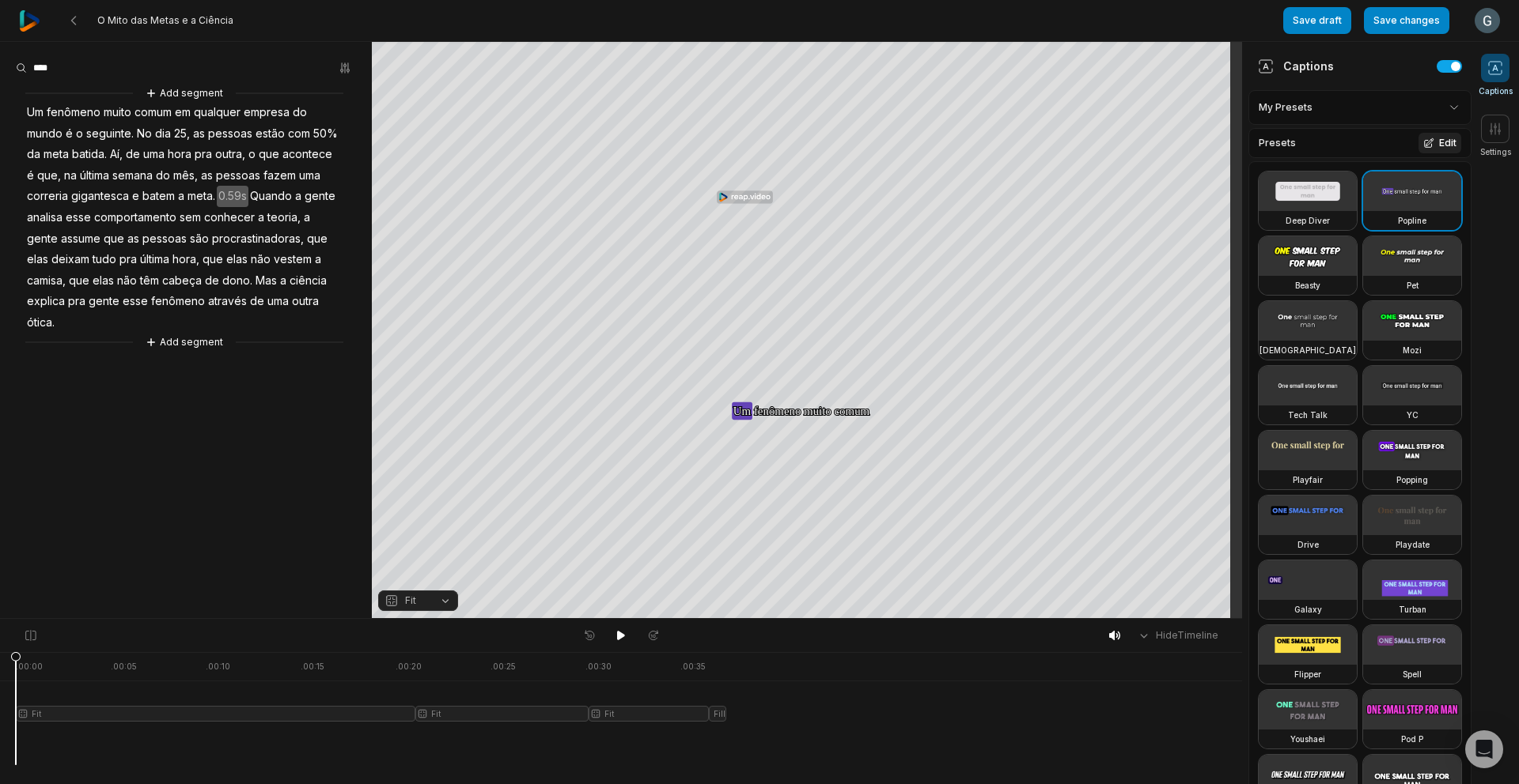
click at [1423, 148] on icon at bounding box center [1428, 143] width 11 height 11
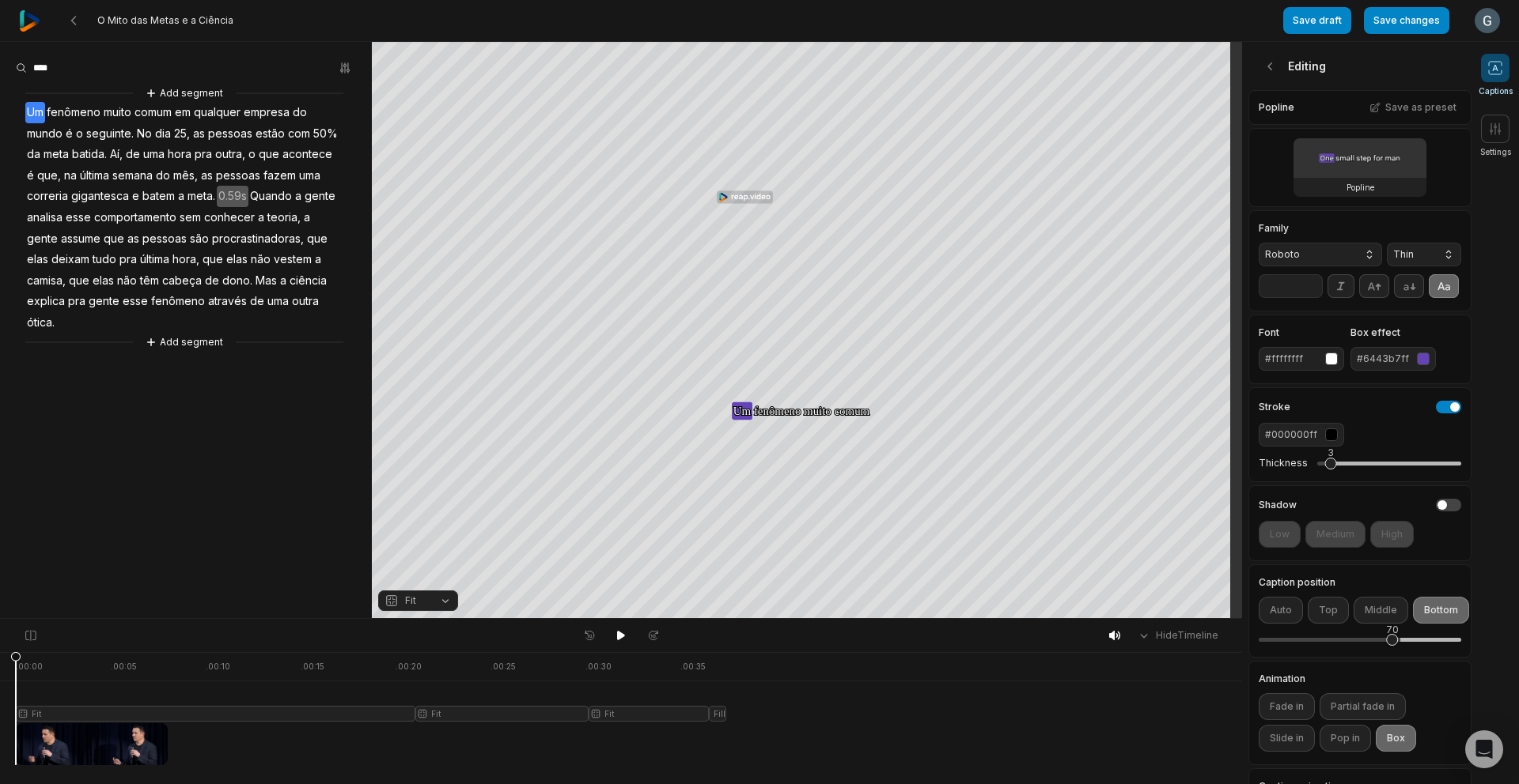
click at [1399, 366] on div "#6443b7ff" at bounding box center [1384, 359] width 54 height 14
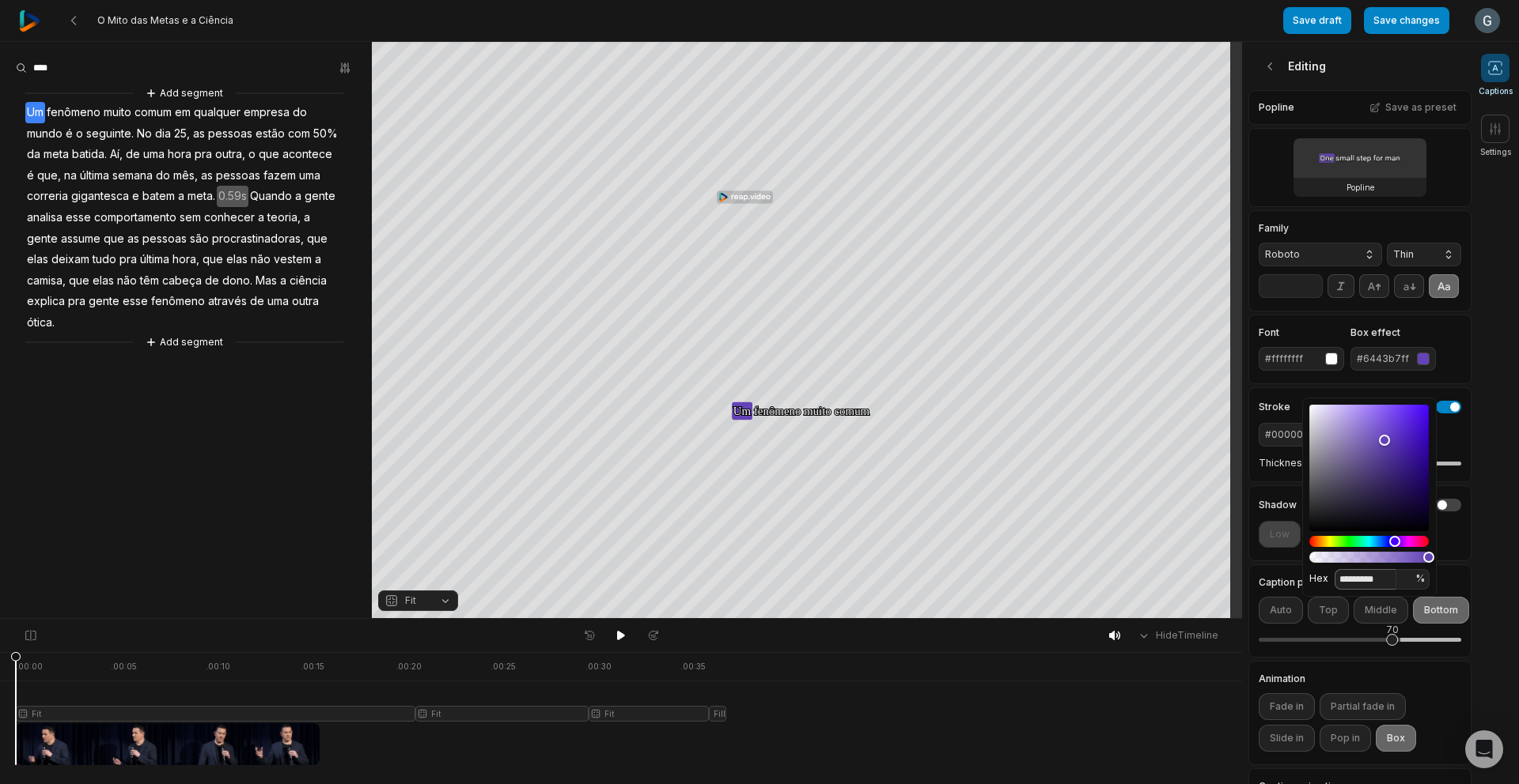
click at [1354, 572] on input "*********" at bounding box center [1365, 579] width 62 height 21
click at [1376, 582] on input "*********" at bounding box center [1365, 579] width 62 height 21
click at [1377, 582] on input "*********" at bounding box center [1365, 579] width 62 height 21
paste input
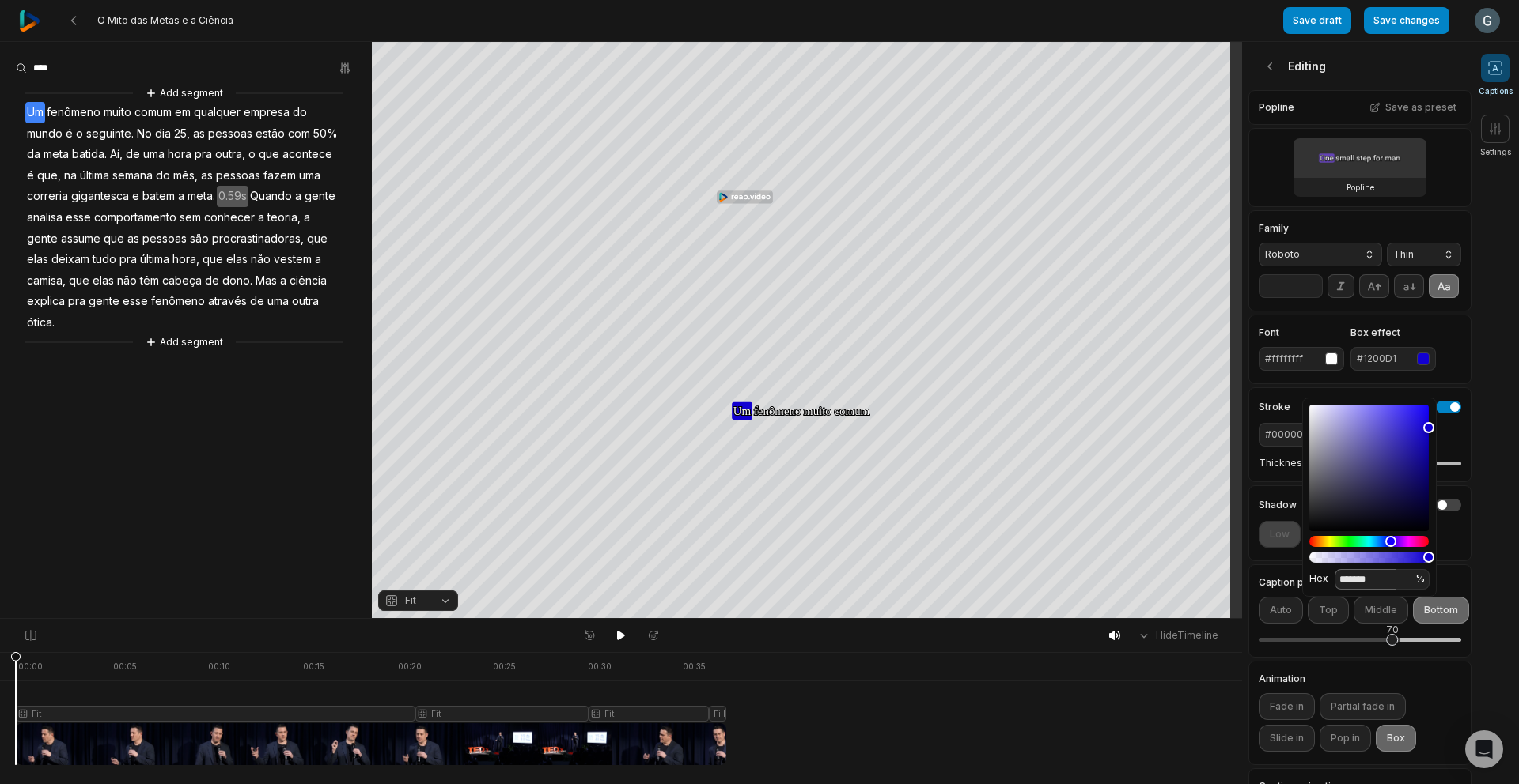
type input "*******"
click at [1437, 343] on div "Font #ffffffff Box effect #1200D1" at bounding box center [1359, 350] width 223 height 70
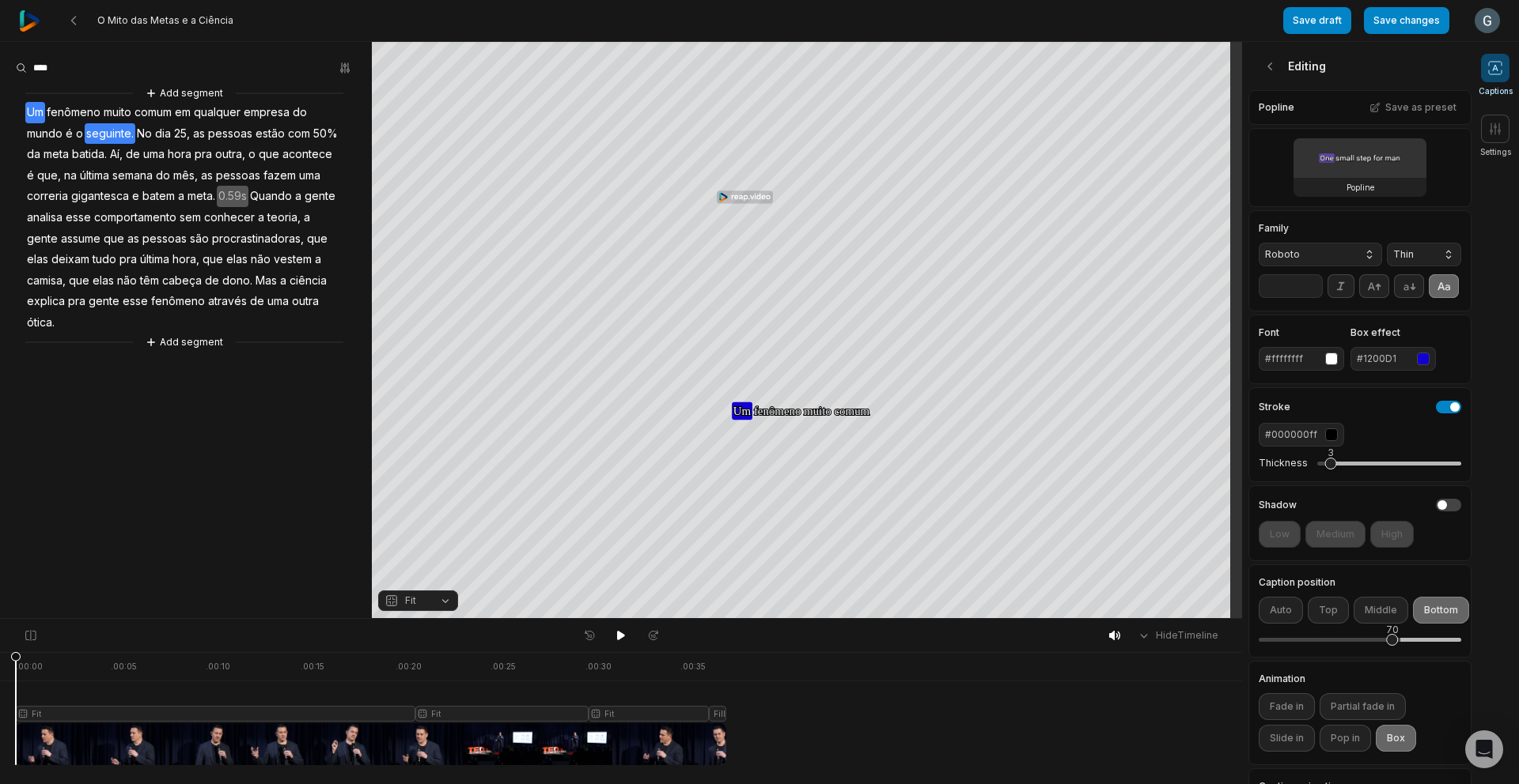
click at [140, 132] on span "No" at bounding box center [144, 135] width 18 height 22
click at [144, 135] on span "No" at bounding box center [144, 135] width 18 height 22
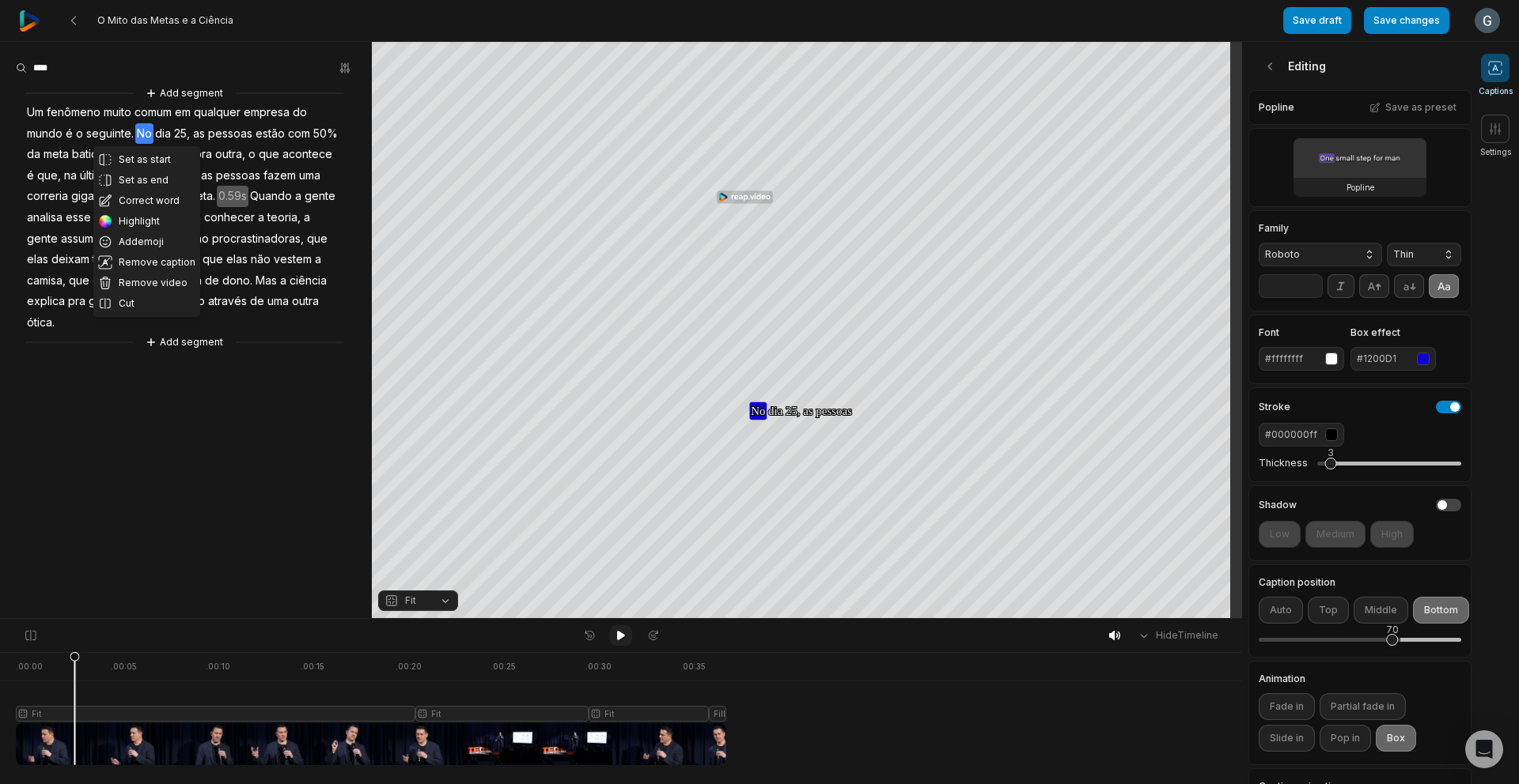
click at [617, 632] on icon at bounding box center [621, 635] width 8 height 10
click at [338, 70] on icon "button" at bounding box center [345, 68] width 13 height 13
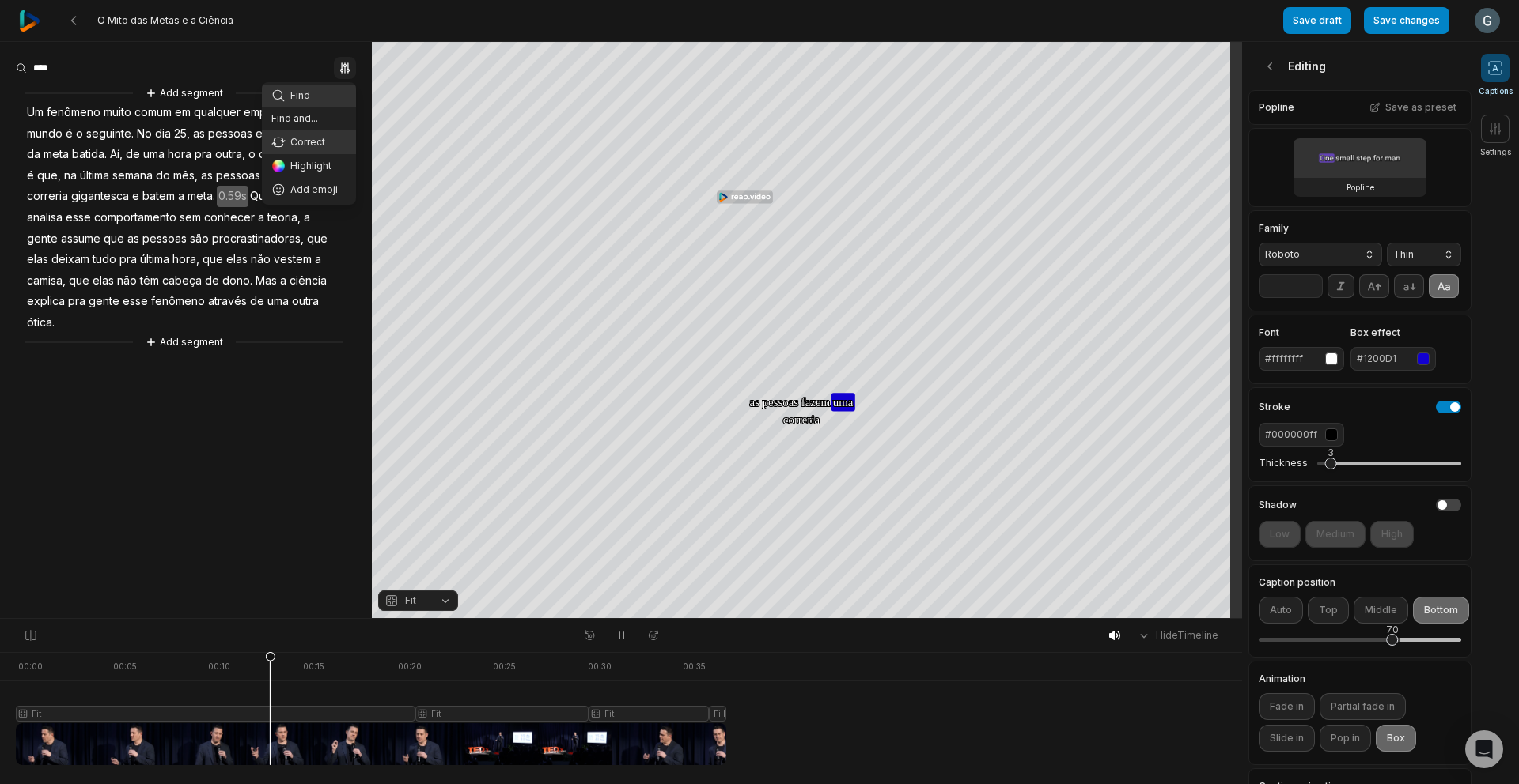
click at [307, 144] on div "Correct" at bounding box center [309, 143] width 75 height 14
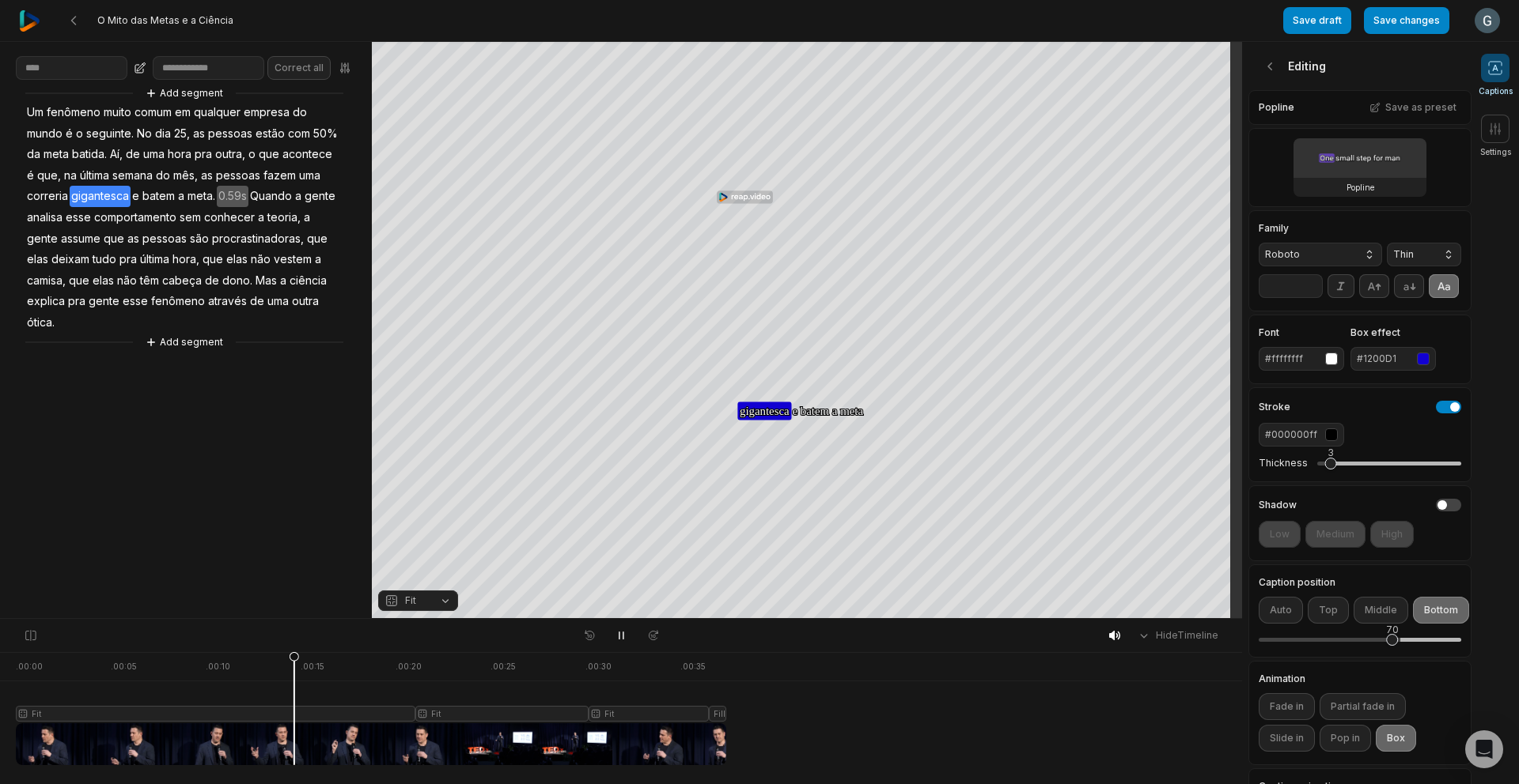
click at [88, 111] on span "fenômeno" at bounding box center [73, 113] width 57 height 22
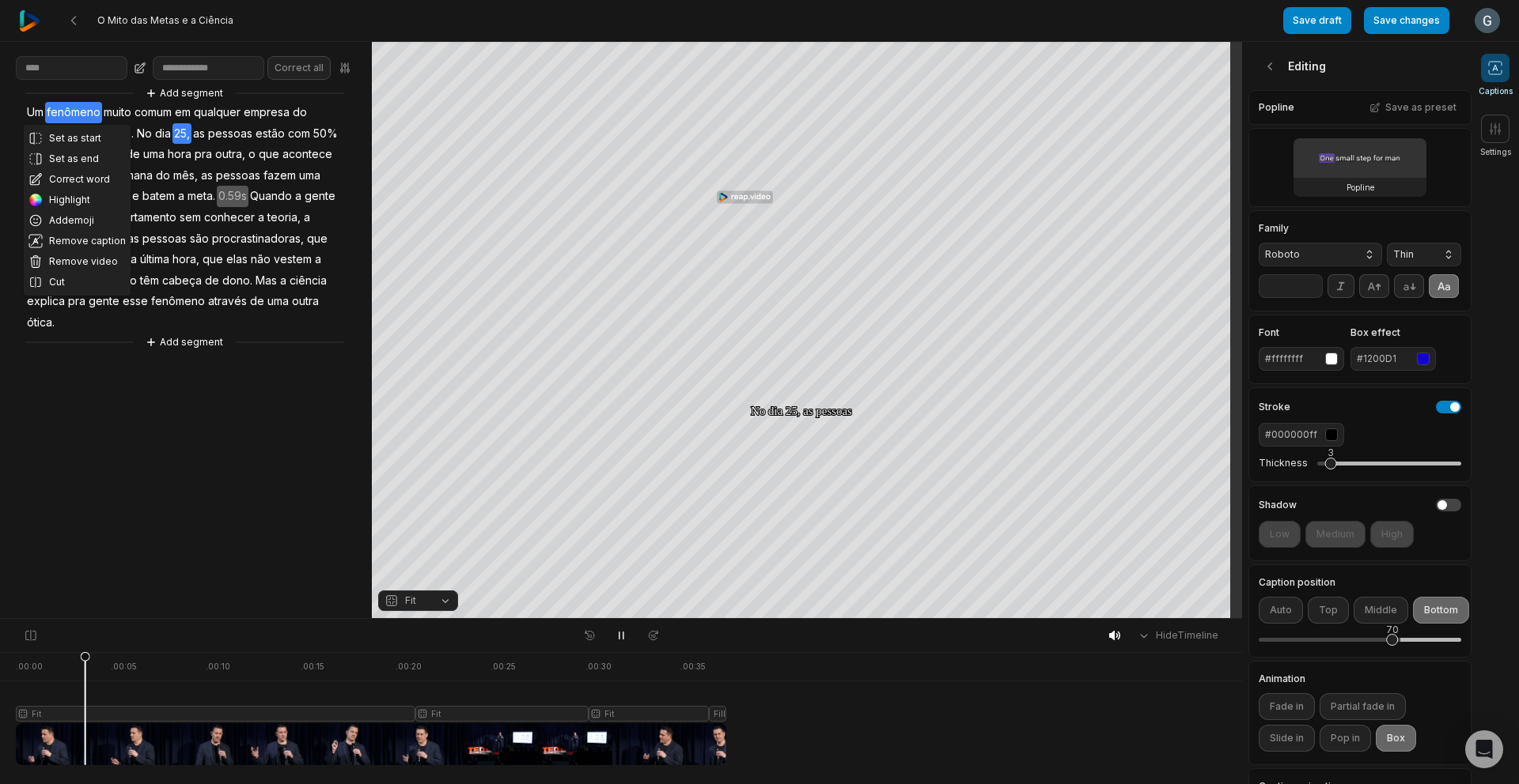
click at [169, 413] on aside "Correct all Set as start Set as end Correct word Highlight Add emoji Remove cap…" at bounding box center [186, 330] width 371 height 577
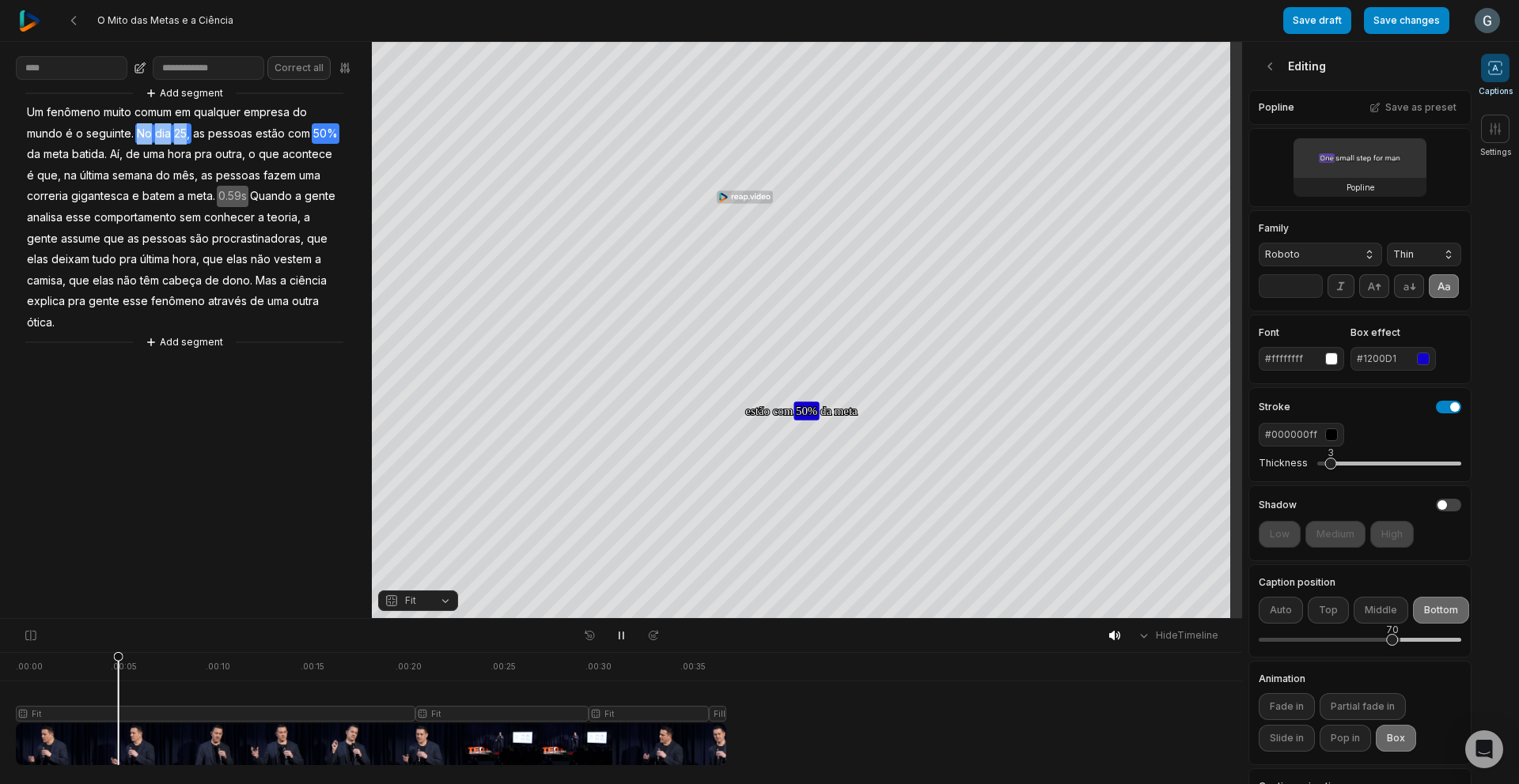
drag, startPoint x: 140, startPoint y: 130, endPoint x: 184, endPoint y: 136, distance: 44.4
click at [184, 136] on div "Add segment Um fenômeno muito comum em qualquer empresa do mundo é o seguinte. …" at bounding box center [186, 217] width 371 height 266
click at [179, 130] on span "25," at bounding box center [181, 135] width 19 height 22
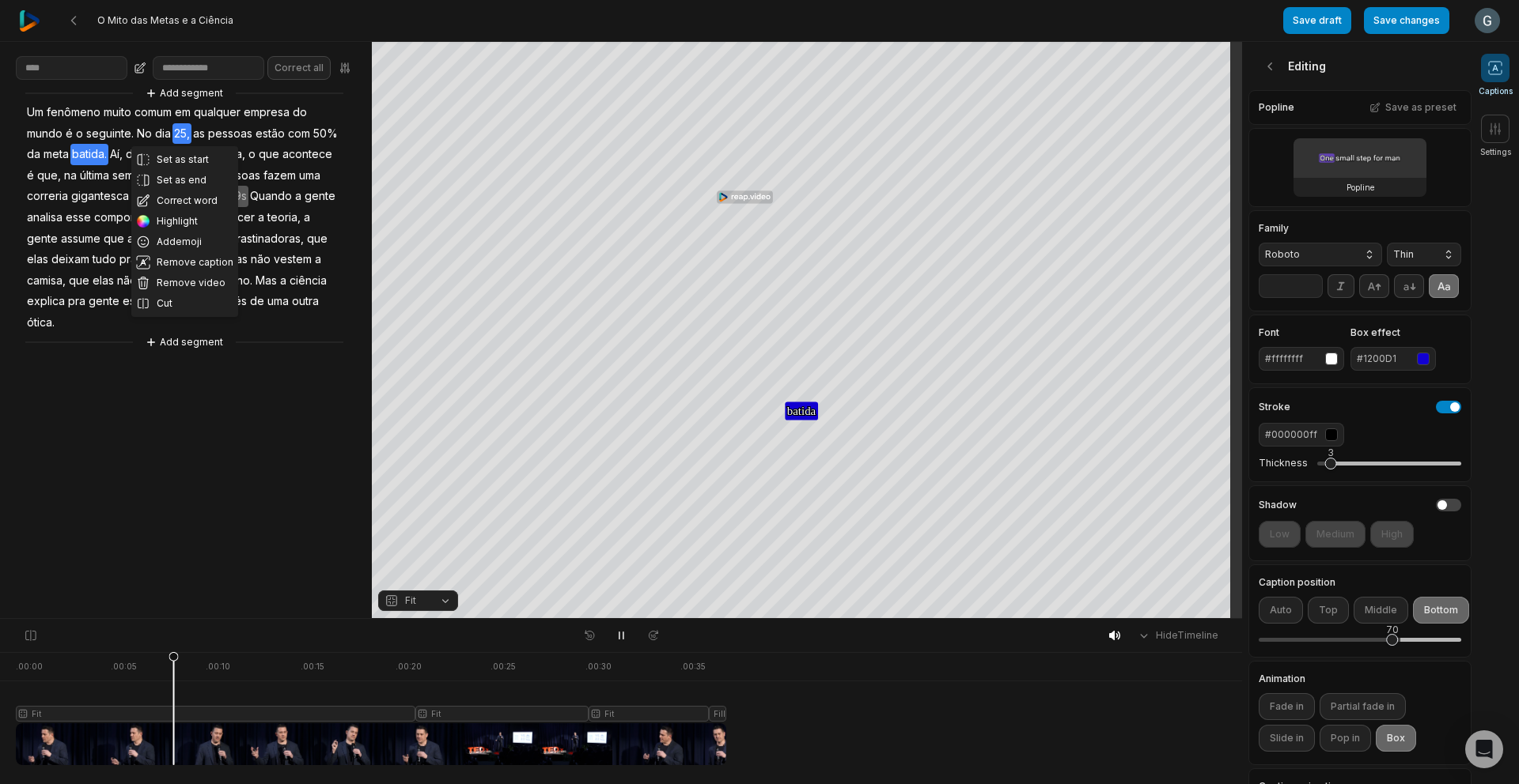
click at [173, 223] on button "Highlight" at bounding box center [184, 221] width 107 height 21
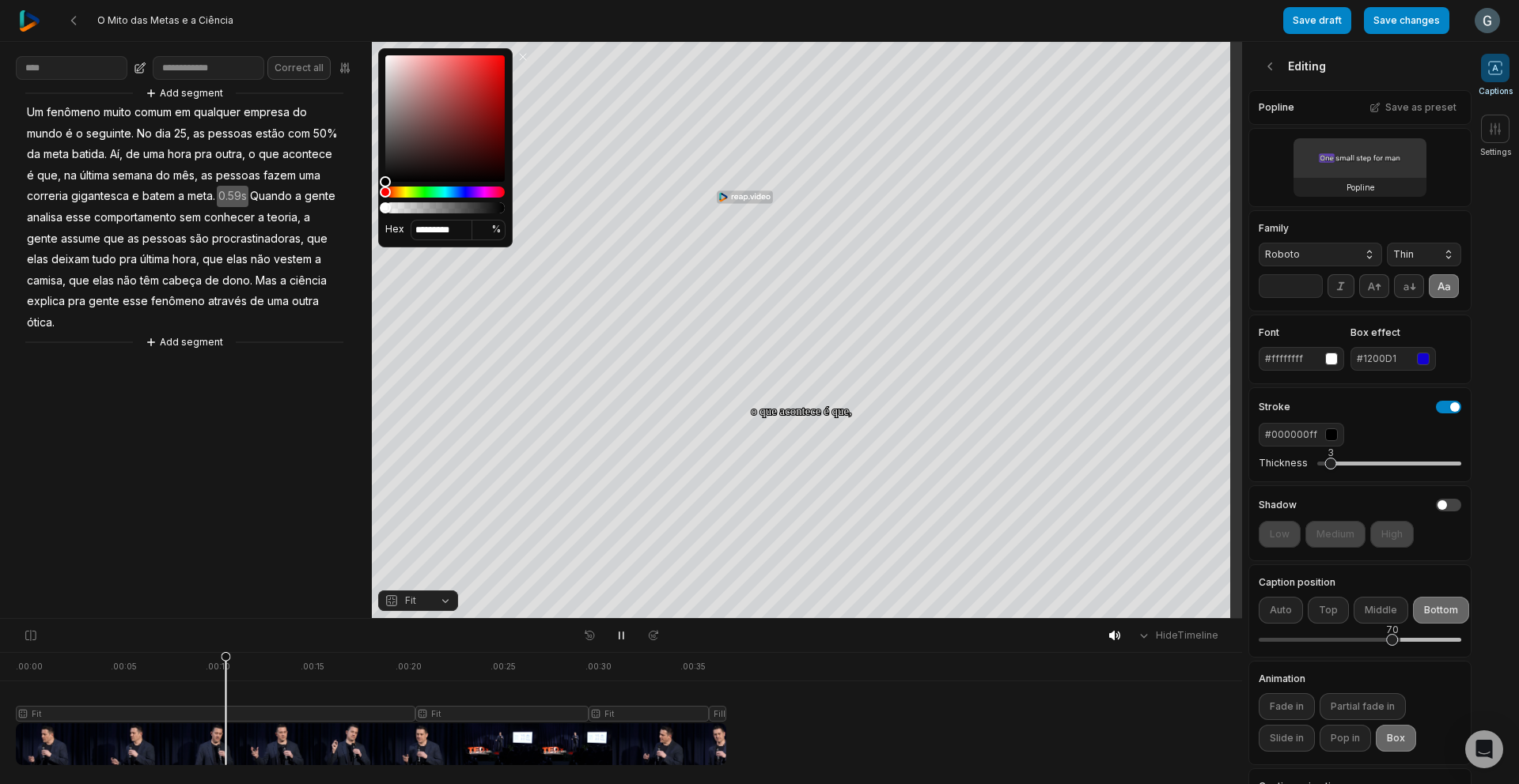
click at [282, 417] on aside "Correct all Add segment Um fenômeno muito comum em qualquer empresa do mundo é …" at bounding box center [186, 330] width 371 height 577
click at [528, 52] on button at bounding box center [523, 57] width 16 height 16
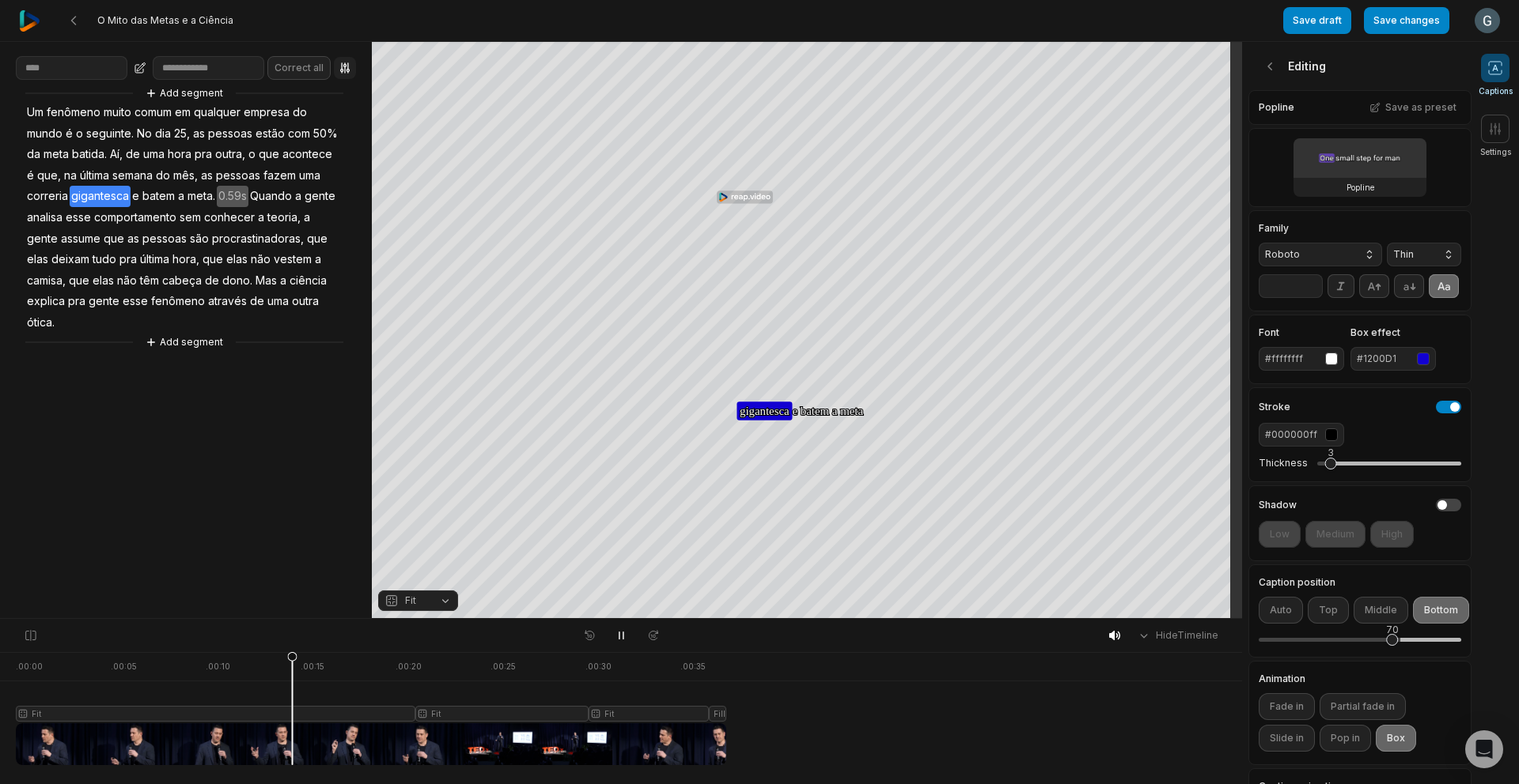
click at [340, 68] on icon "button" at bounding box center [345, 68] width 13 height 13
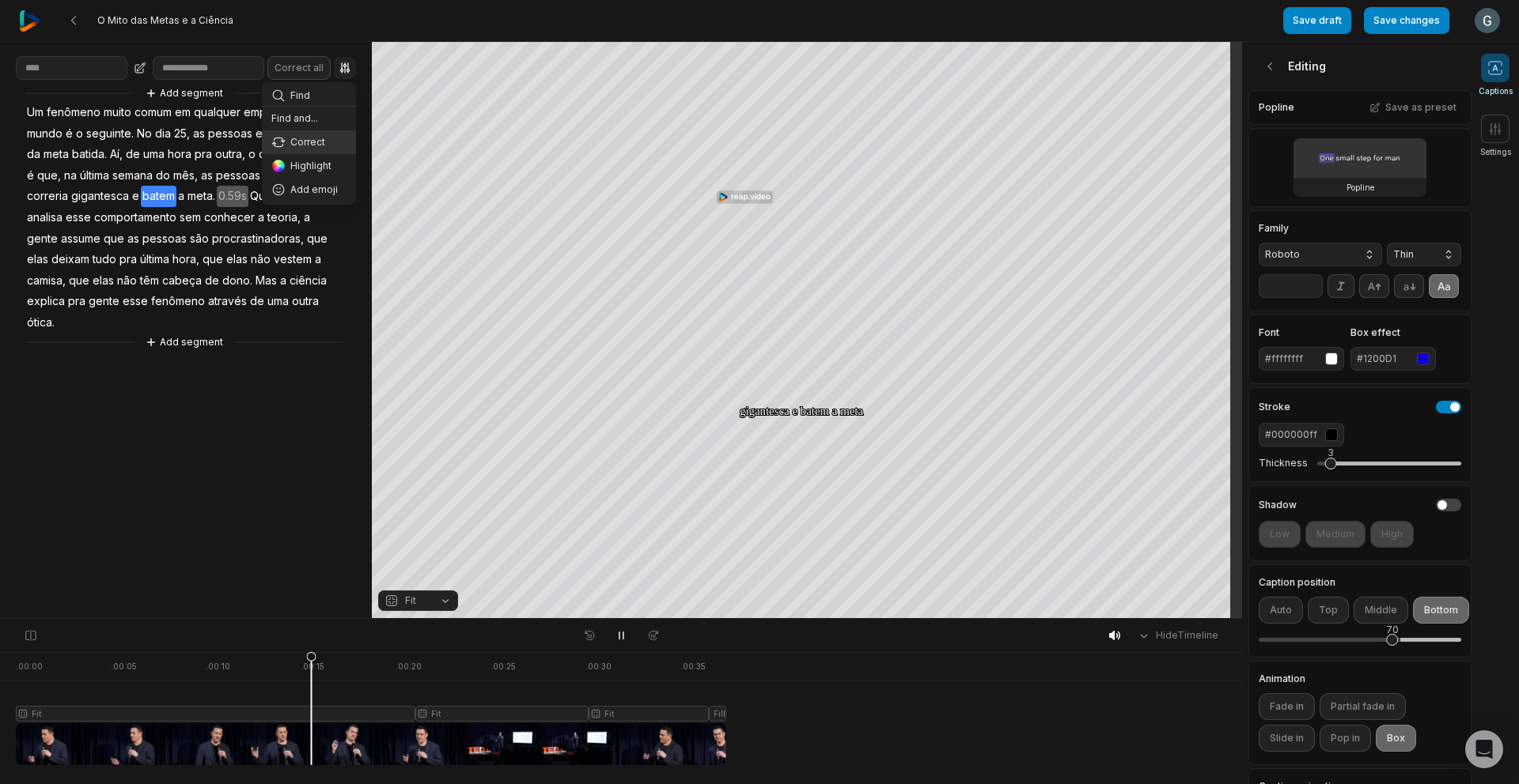
click at [238, 97] on aside "Correct all Find Find and... Correct Highlight Add emoji Add segment Um fenômen…" at bounding box center [186, 330] width 371 height 577
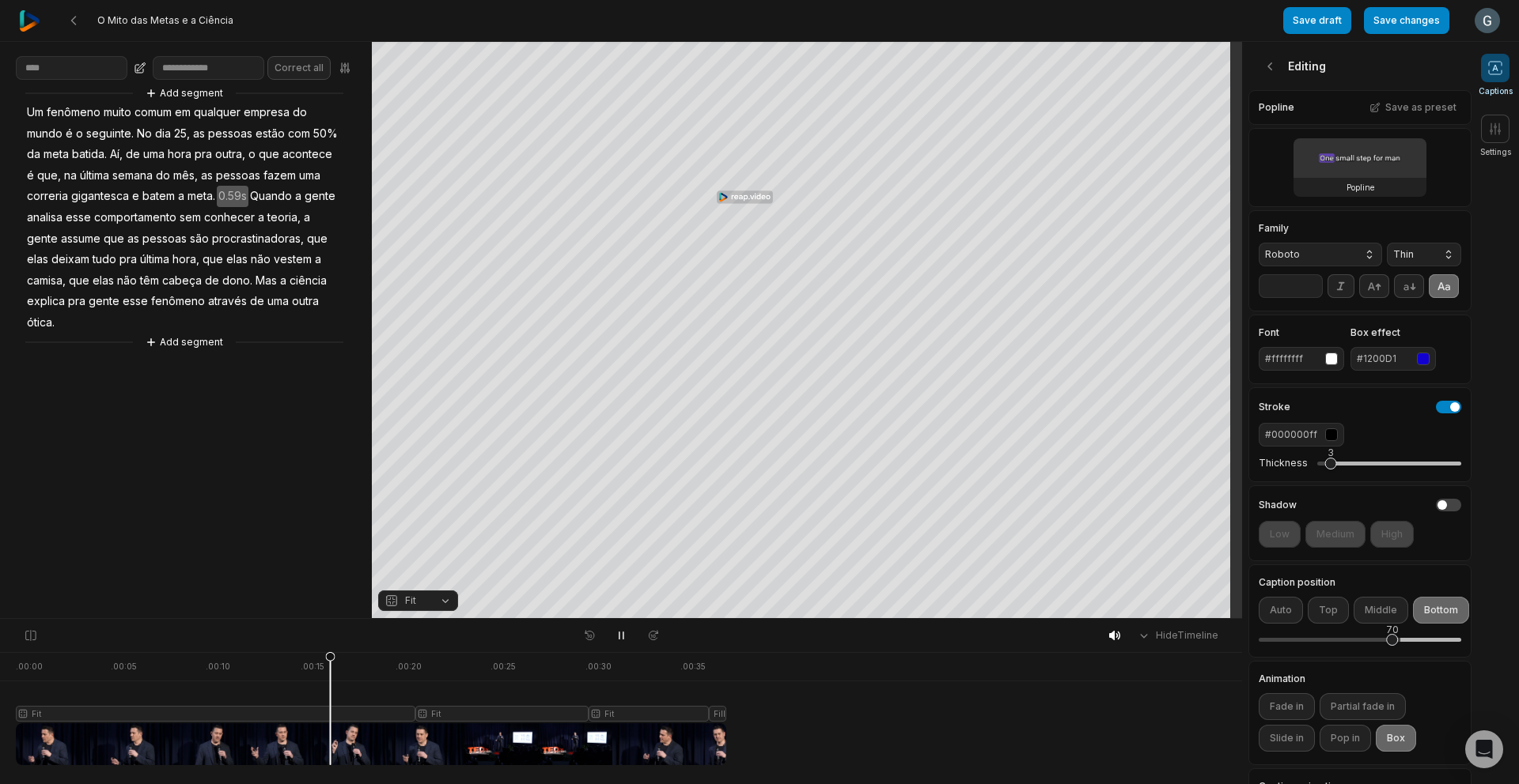
click at [83, 737] on div at bounding box center [371, 709] width 711 height 113
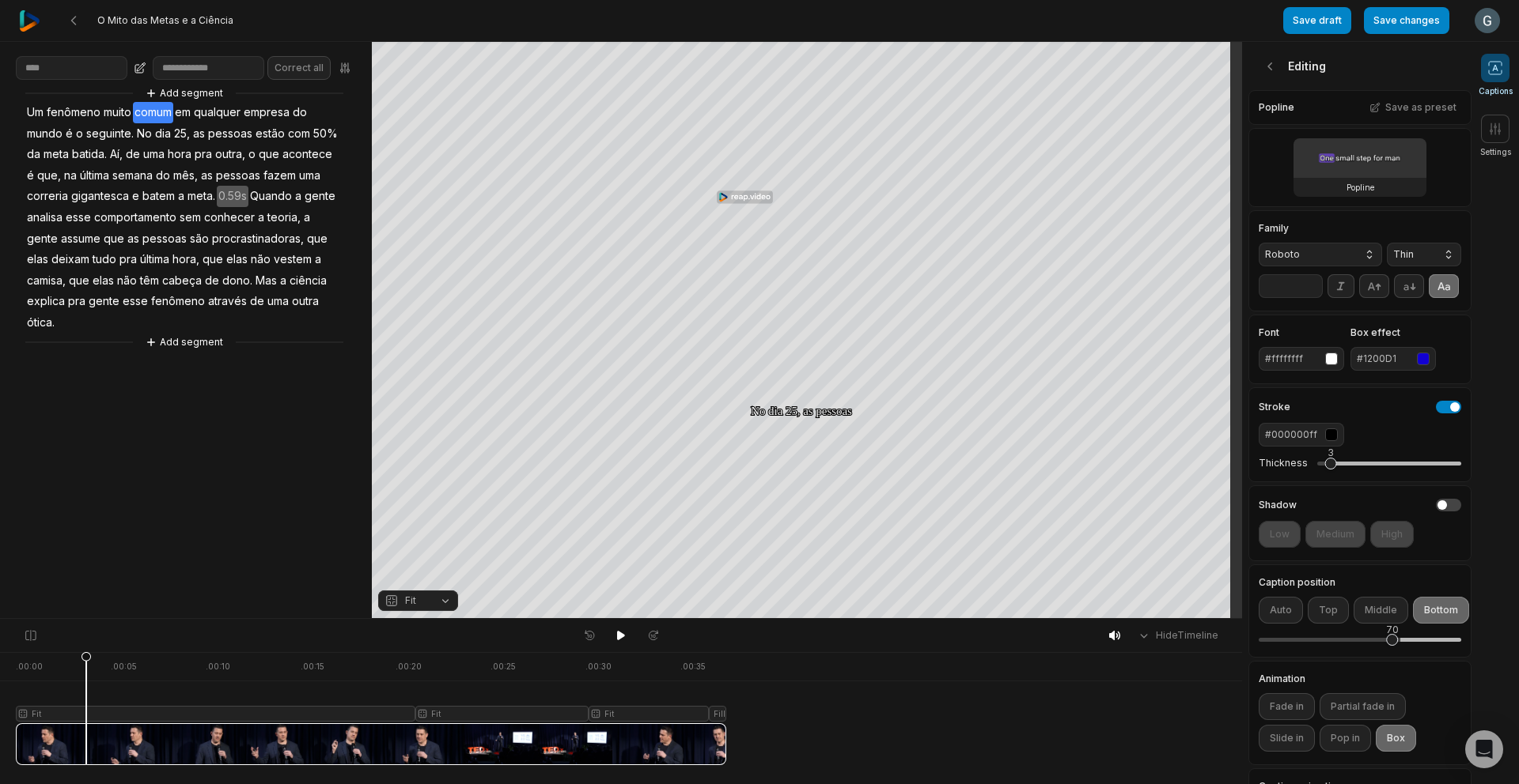
drag, startPoint x: 17, startPoint y: 740, endPoint x: 88, endPoint y: 738, distance: 71.0
click at [88, 738] on div at bounding box center [371, 709] width 711 height 113
click at [137, 66] on icon at bounding box center [140, 68] width 13 height 13
click at [64, 523] on aside "Correct all Add segment Um fenômeno muito comum em qualquer empresa do mundo é …" at bounding box center [186, 330] width 371 height 577
drag, startPoint x: 85, startPoint y: 654, endPoint x: -30, endPoint y: 637, distance: 116.2
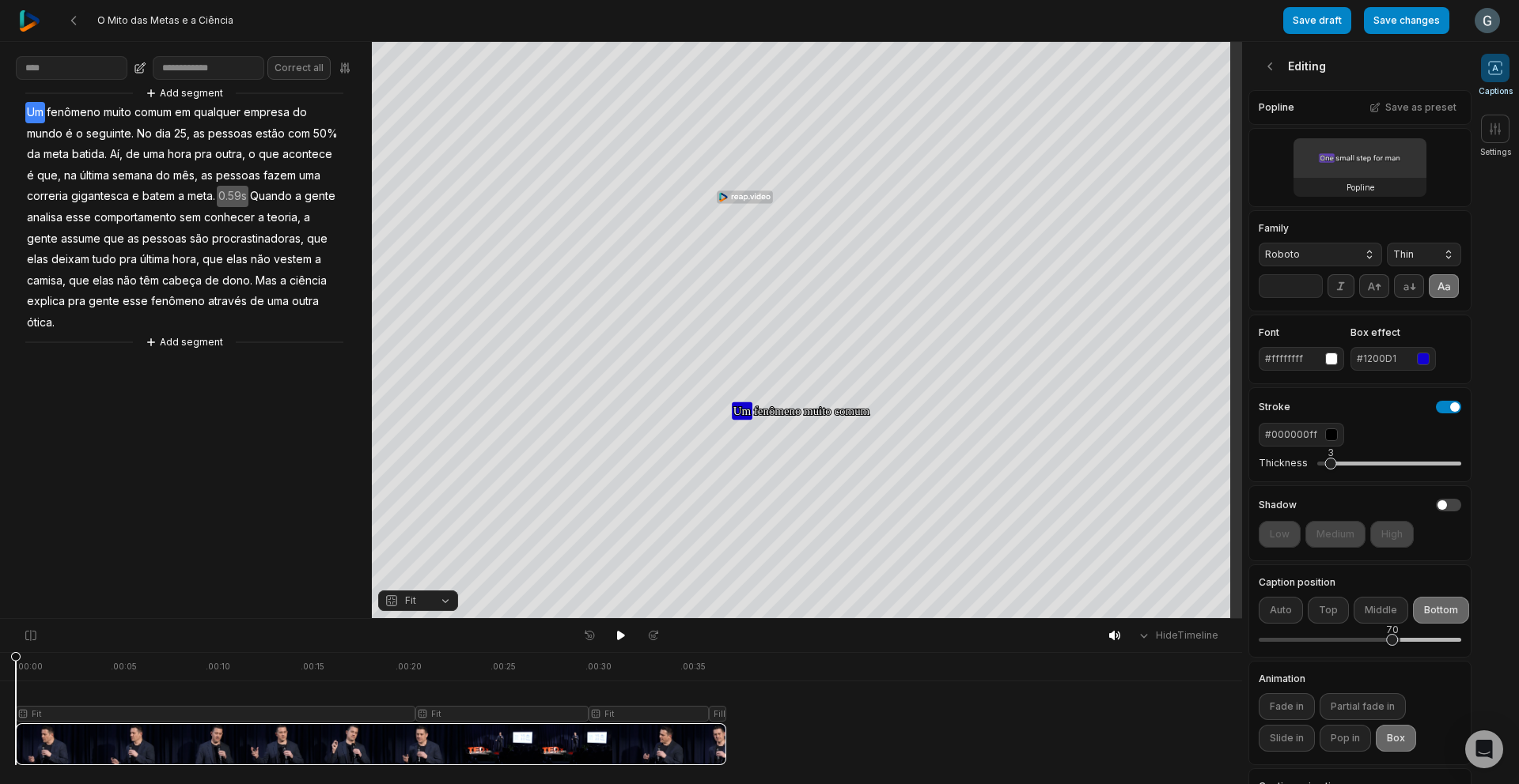
click at [0, 637] on html "O Mito das Metas e a Ciência Save draft Save changes Open user menu Captions Se…" at bounding box center [759, 392] width 1519 height 784
click at [622, 637] on icon at bounding box center [621, 635] width 8 height 10
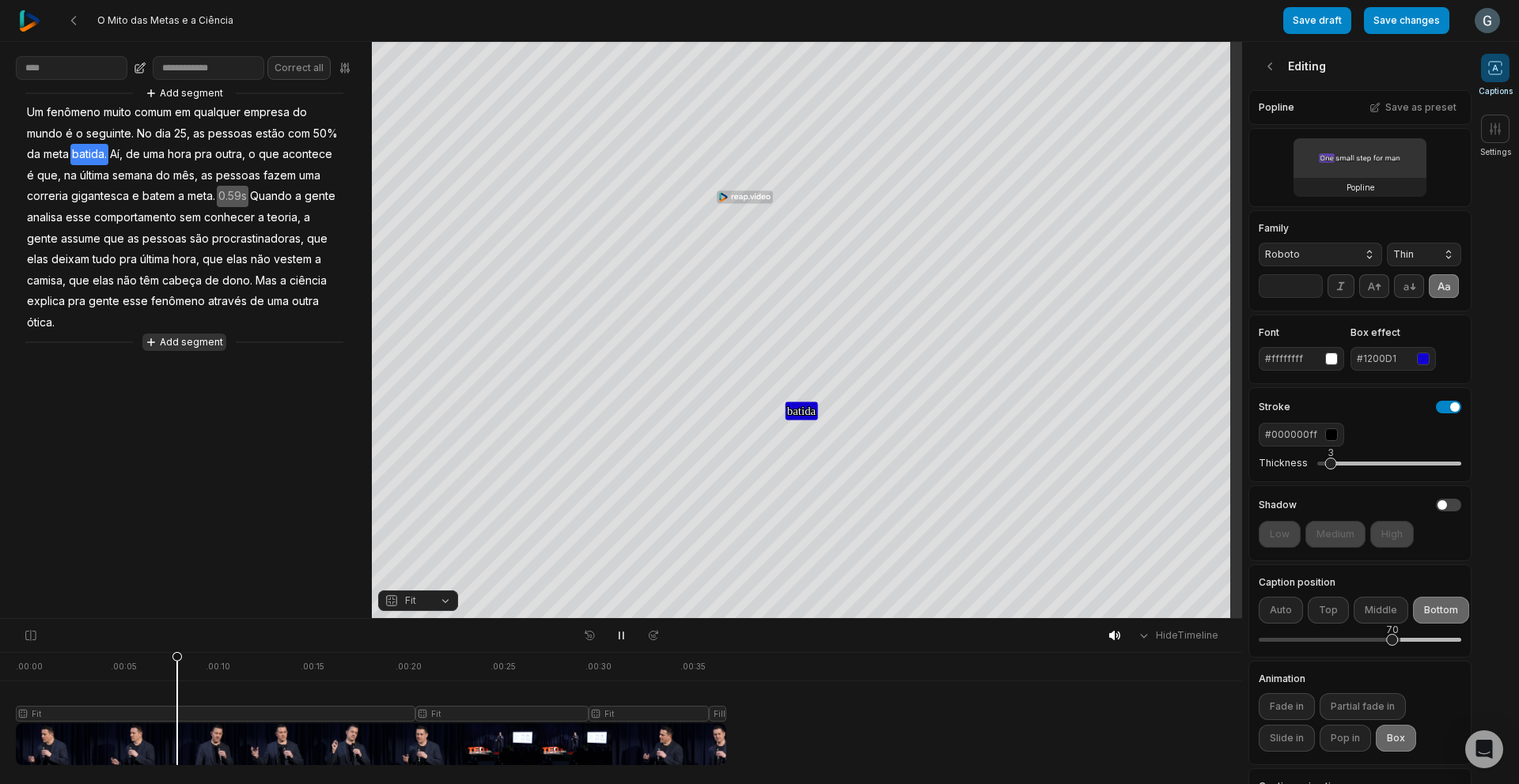
click at [186, 344] on button "Add segment" at bounding box center [184, 342] width 83 height 17
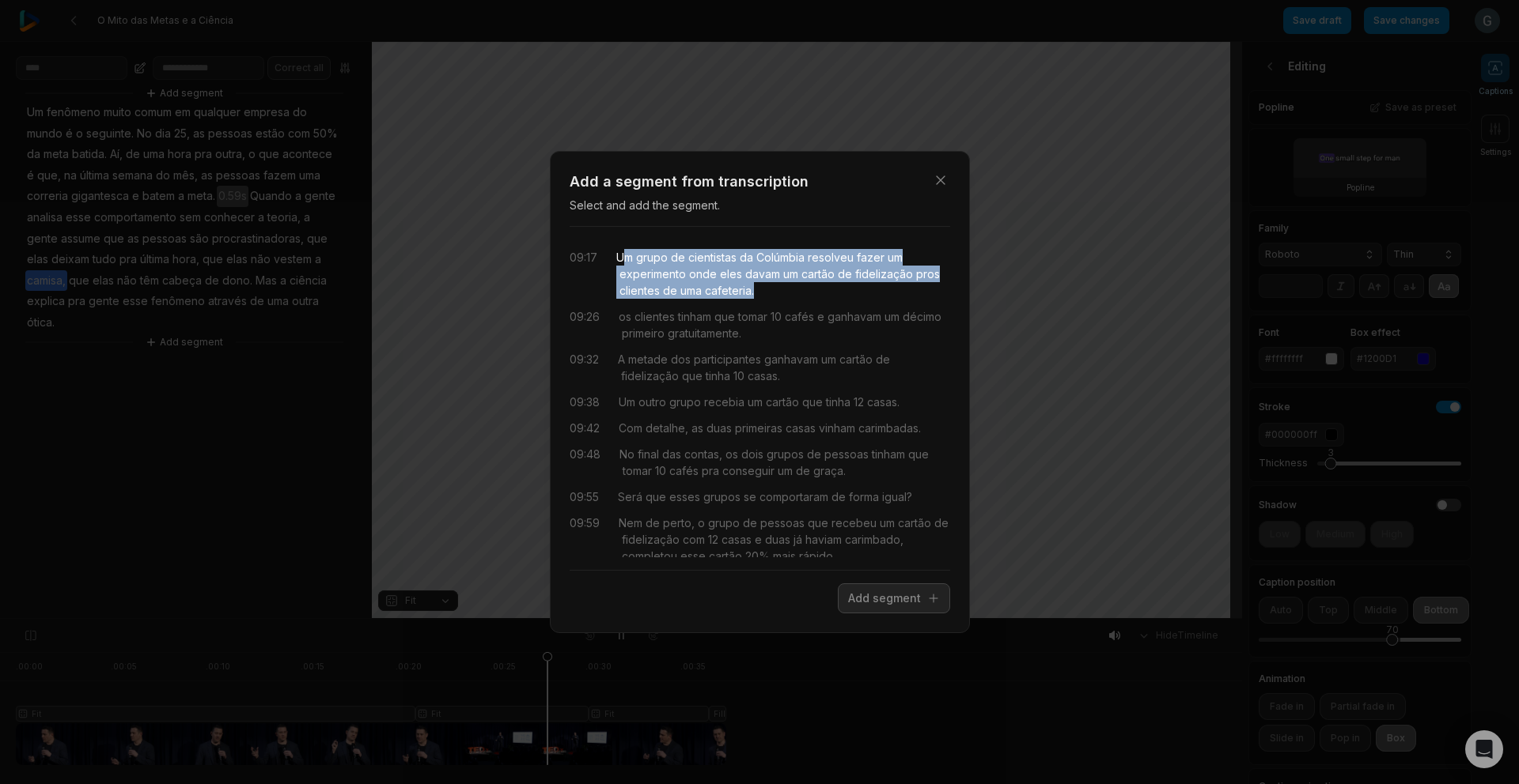
drag, startPoint x: 621, startPoint y: 257, endPoint x: 790, endPoint y: 293, distance: 172.8
click at [790, 293] on div "Um grupo de cientistas da Colúmbia resolveu fazer um experimento onde eles dava…" at bounding box center [783, 274] width 334 height 50
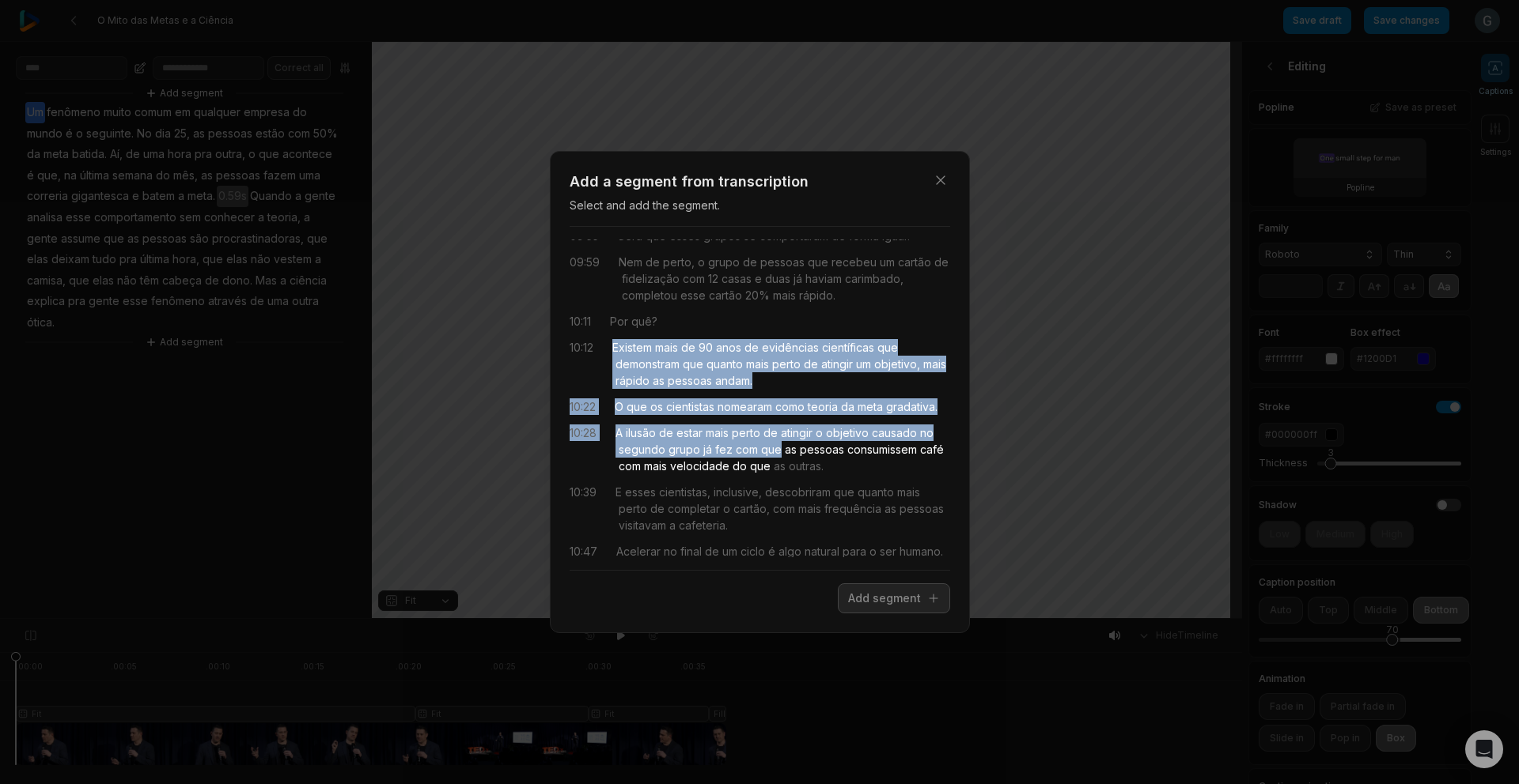
scroll to position [283, 0]
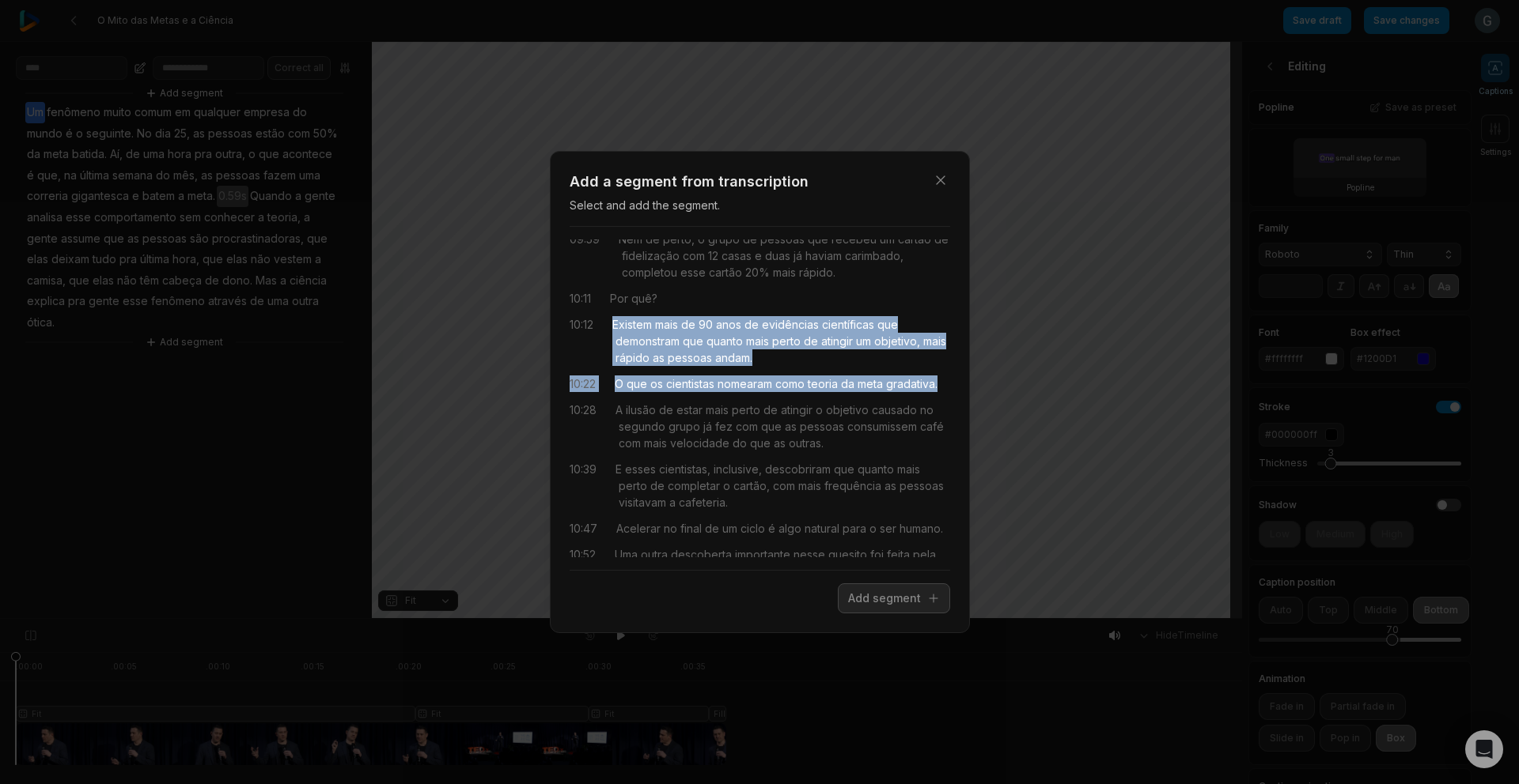
drag, startPoint x: 627, startPoint y: 411, endPoint x: 766, endPoint y: 404, distance: 139.2
click at [766, 404] on div "09:17 Um grupo de cientistas da Colúmbia resolveu fazer um experimento onde ele…" at bounding box center [760, 398] width 380 height 318
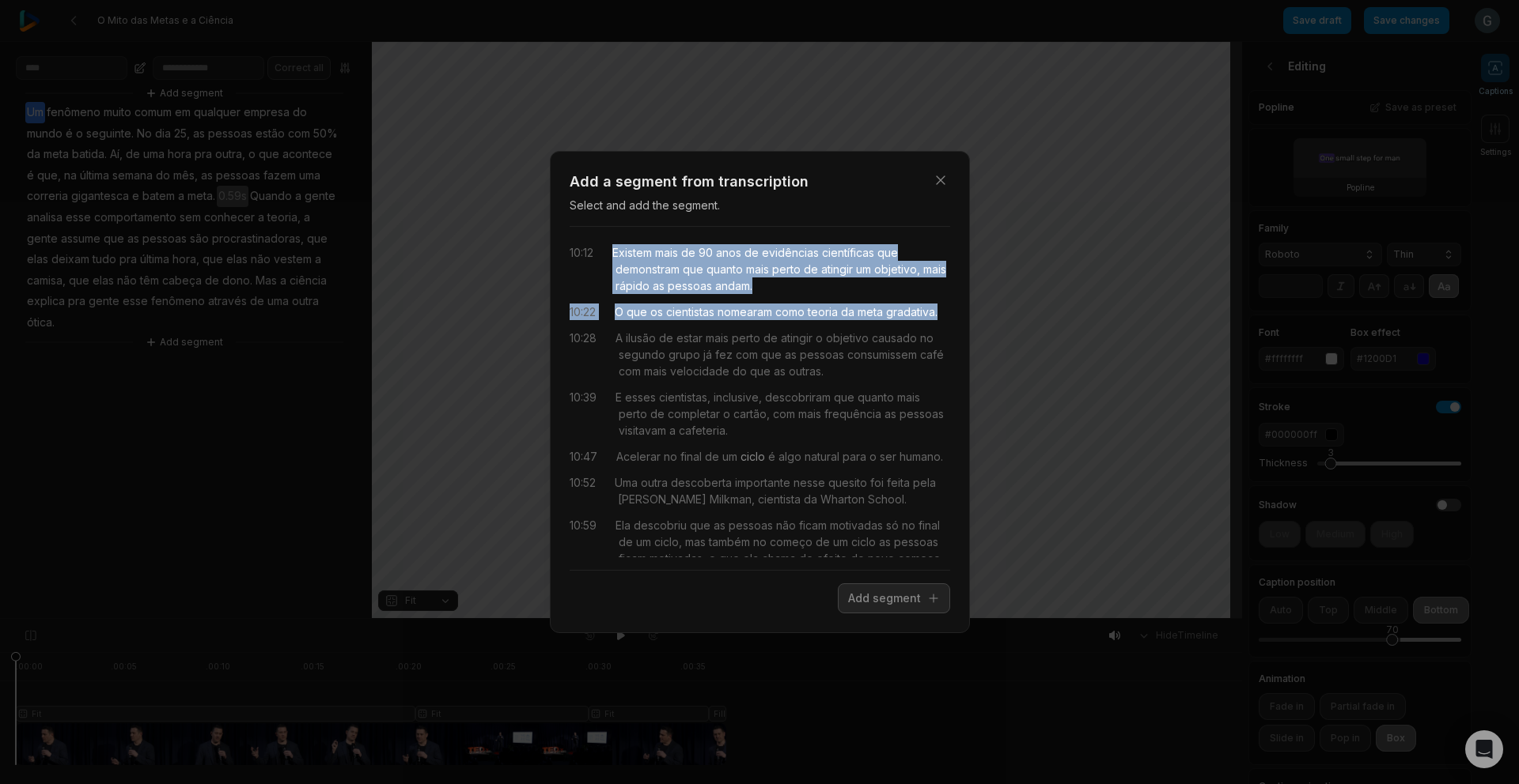
scroll to position [364, 0]
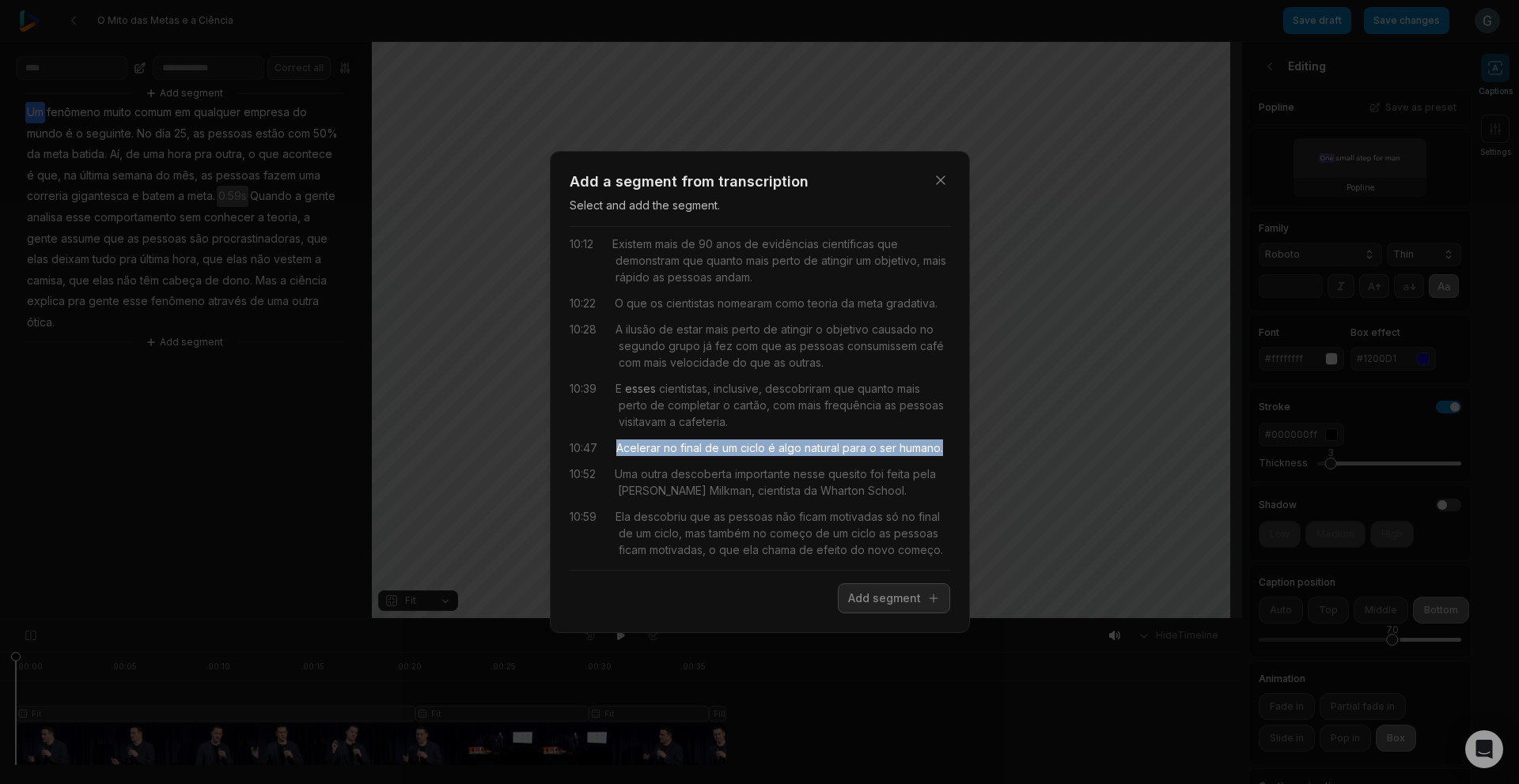
drag, startPoint x: 615, startPoint y: 466, endPoint x: 647, endPoint y: 411, distance: 63.6
click at [672, 457] on div "10:47 Acelerar no final de um ciclo é algo natural para o ser humano." at bounding box center [760, 448] width 380 height 17
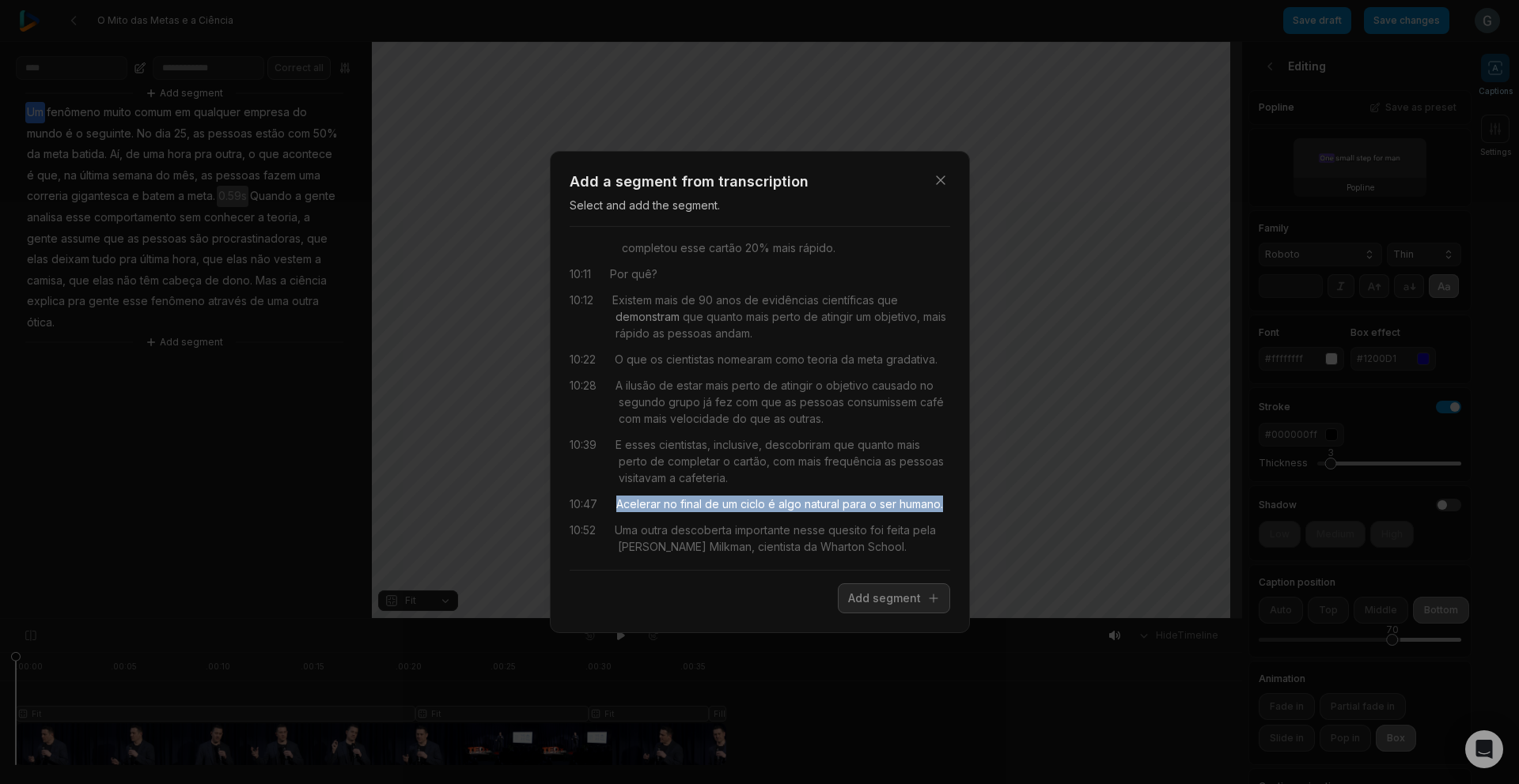
scroll to position [308, 0]
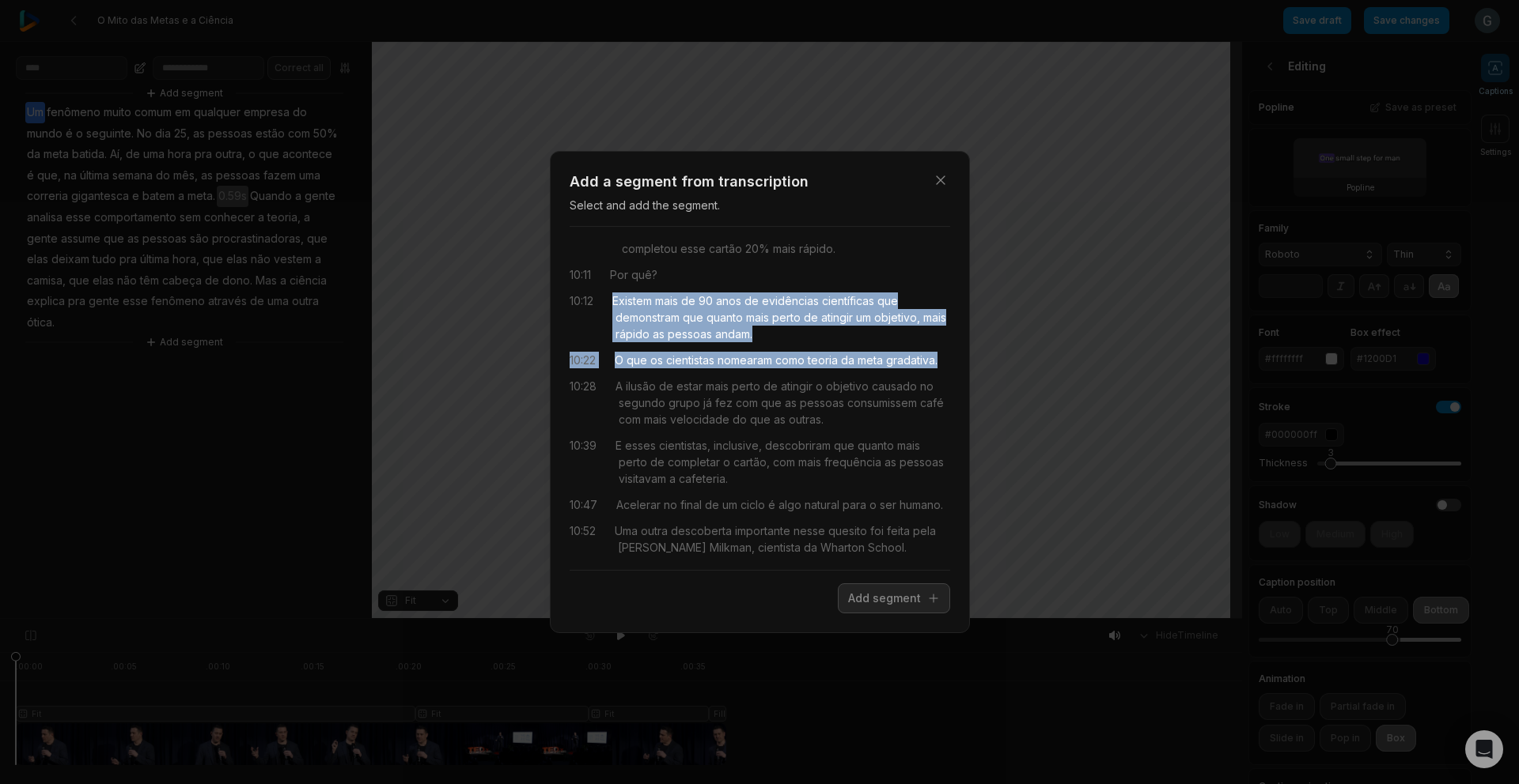
drag, startPoint x: 628, startPoint y: 297, endPoint x: 738, endPoint y: 379, distance: 137.2
click at [738, 379] on div "09:17 Um grupo de cientistas da Colúmbia resolveu fazer um experimento onde ele…" at bounding box center [760, 398] width 380 height 318
click at [900, 591] on button "Add segment" at bounding box center [894, 598] width 112 height 30
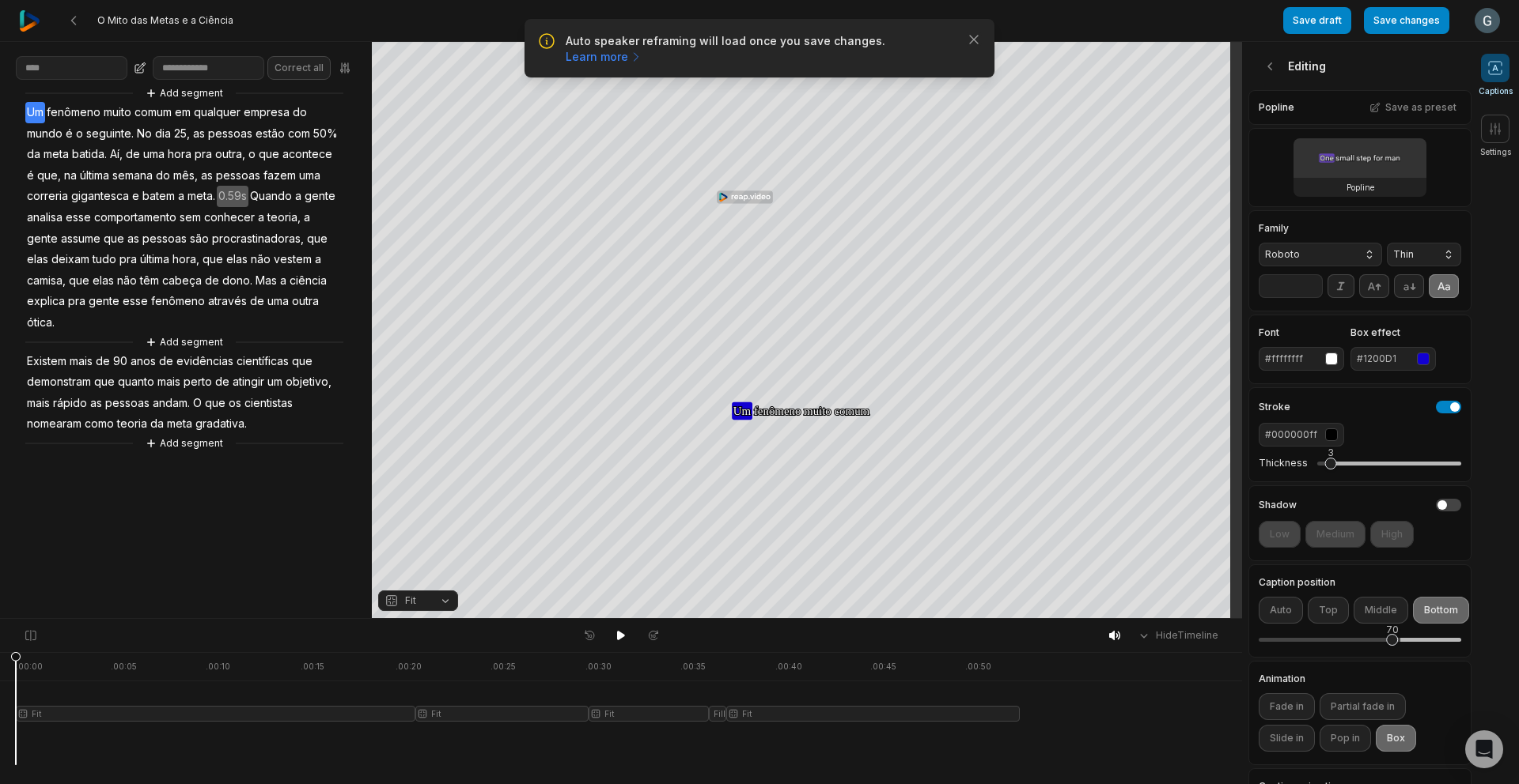
scroll to position [0, 0]
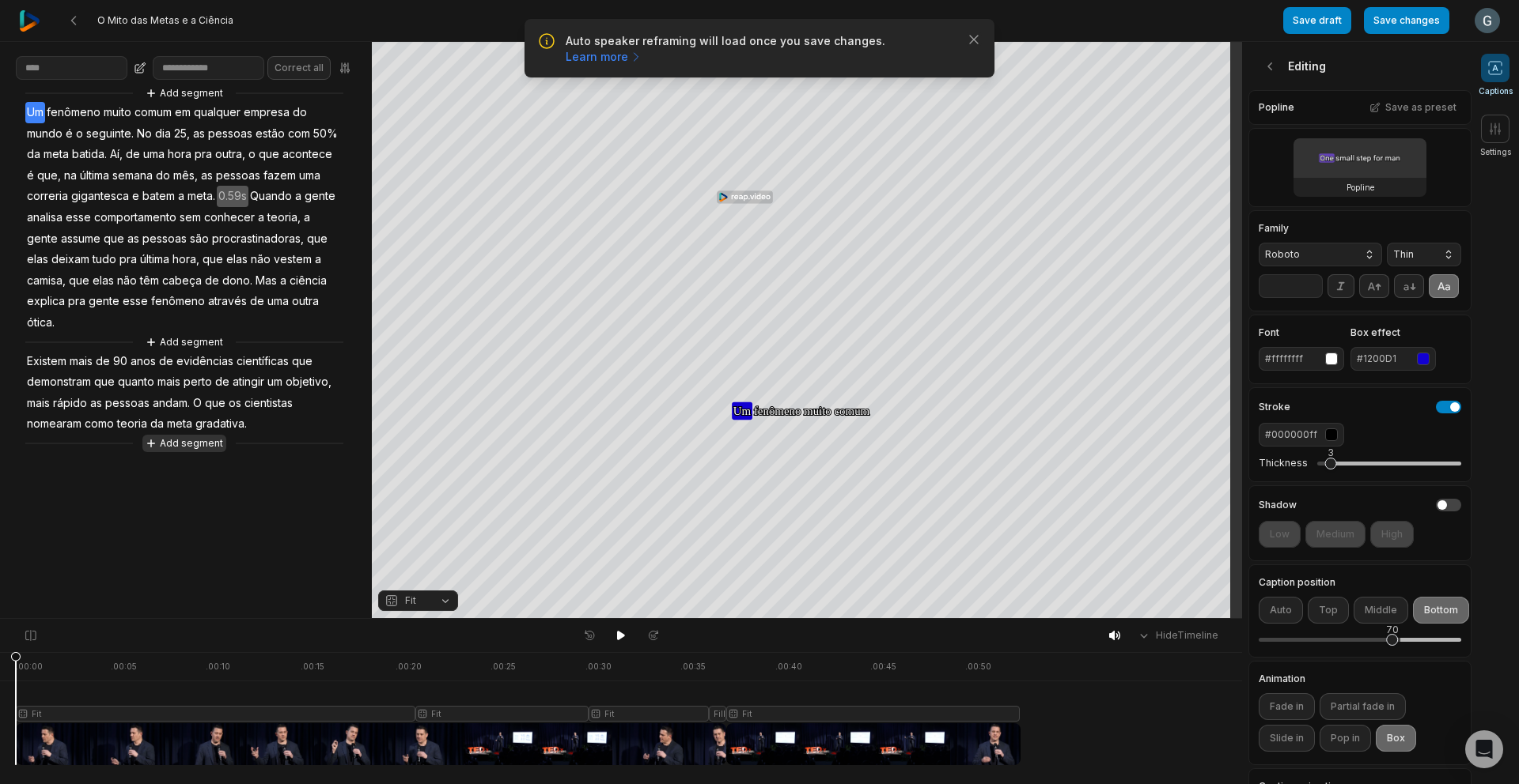
click at [197, 443] on button "Add segment" at bounding box center [184, 443] width 83 height 17
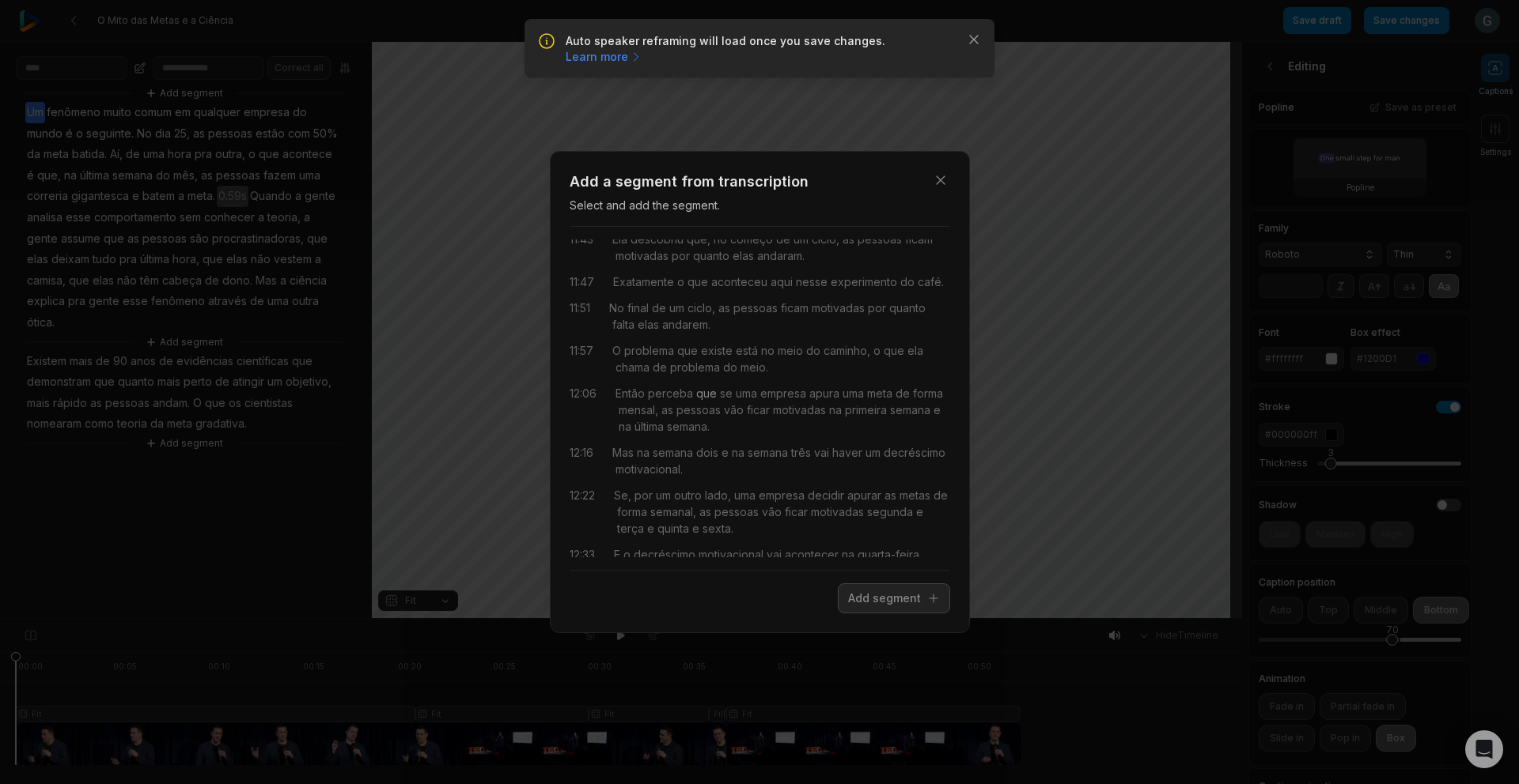
scroll to position [470, 0]
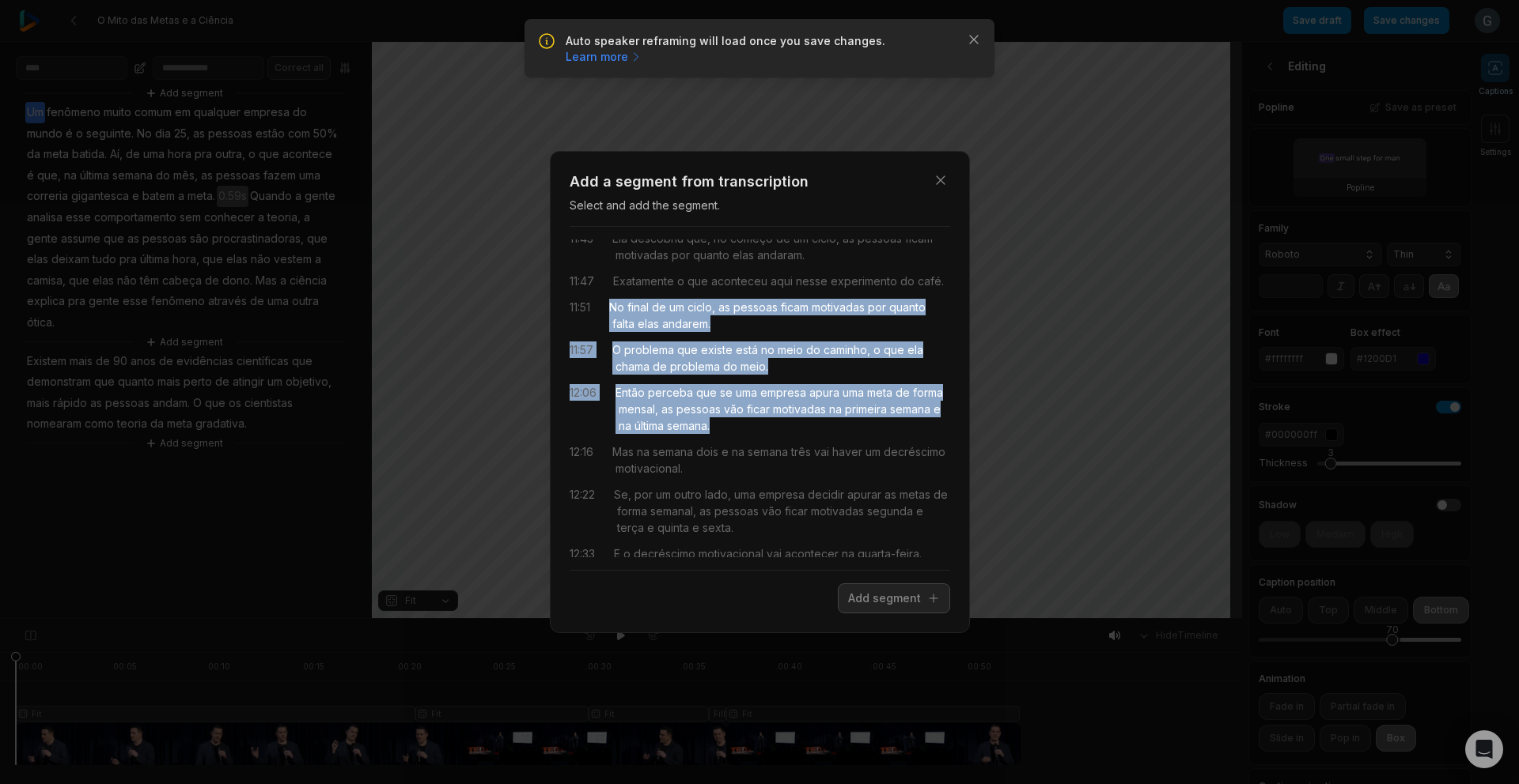
drag, startPoint x: 603, startPoint y: 344, endPoint x: 793, endPoint y: 461, distance: 223.1
click at [796, 461] on div "10:28 ilusão de estar mais perto de atingir o objetivo causado no segundo grupo…" at bounding box center [760, 398] width 380 height 318
click at [710, 434] on span "semana." at bounding box center [686, 425] width 46 height 17
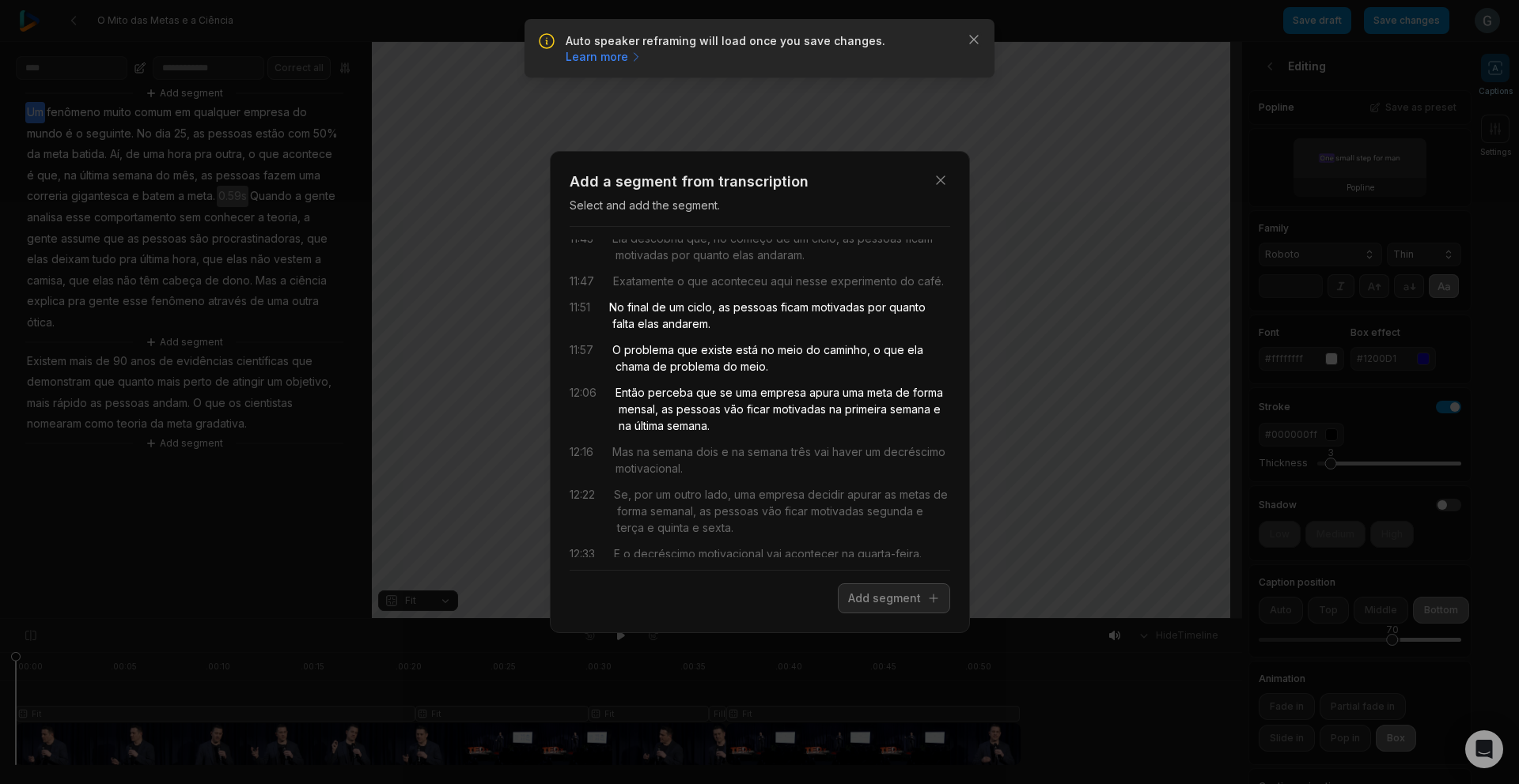
click at [711, 375] on span "problema" at bounding box center [693, 366] width 53 height 17
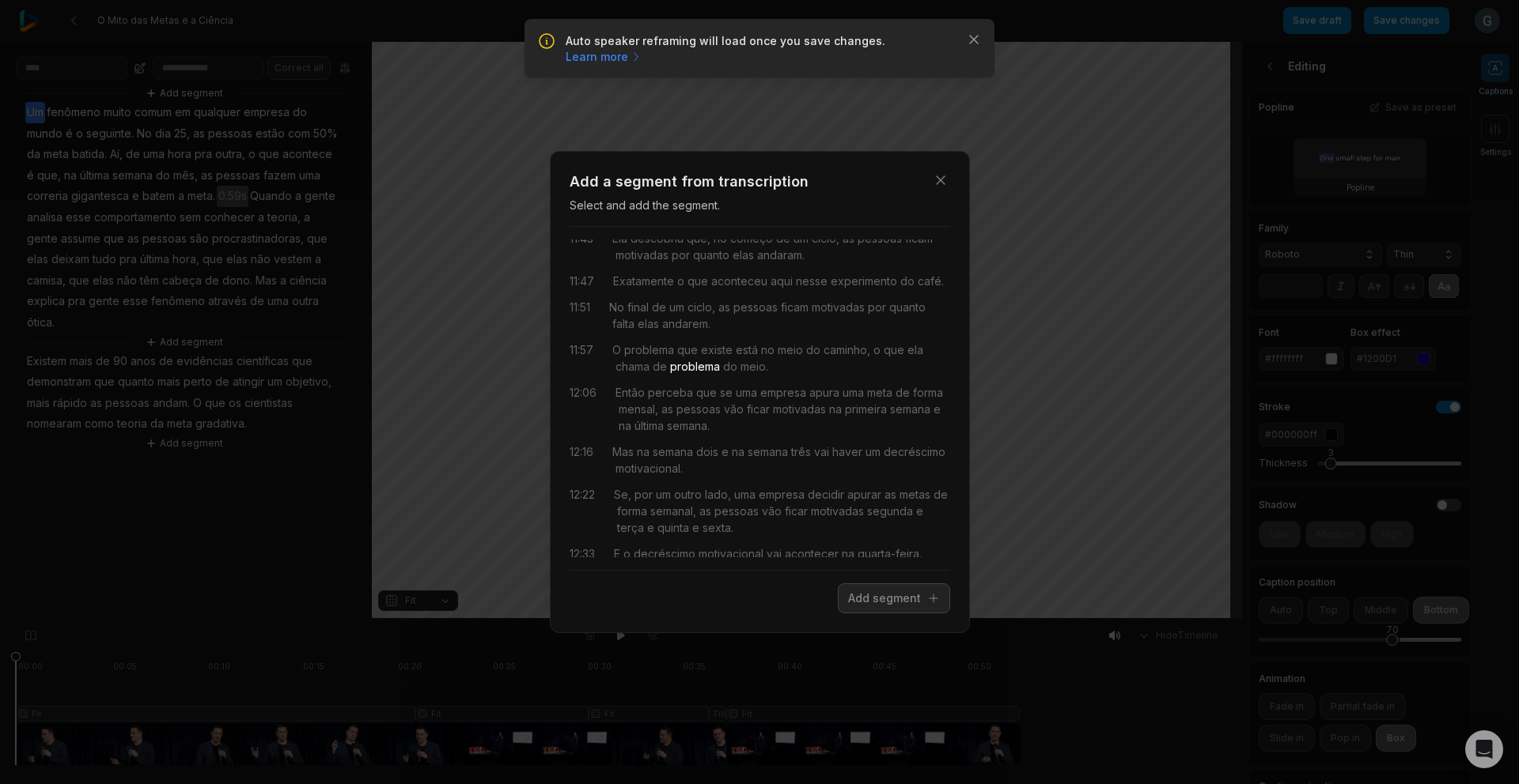
click at [623, 416] on div "10:28 ilusão de estar mais perto de atingir o objetivo causado no segundo grupo…" at bounding box center [760, 398] width 380 height 318
click at [620, 401] on span "Então" at bounding box center [630, 392] width 30 height 17
click at [755, 375] on span "meio." at bounding box center [753, 366] width 31 height 17
click at [819, 375] on div "O problema que existe está no meio do caminho, o que ela chama de problema do m…" at bounding box center [781, 358] width 337 height 33
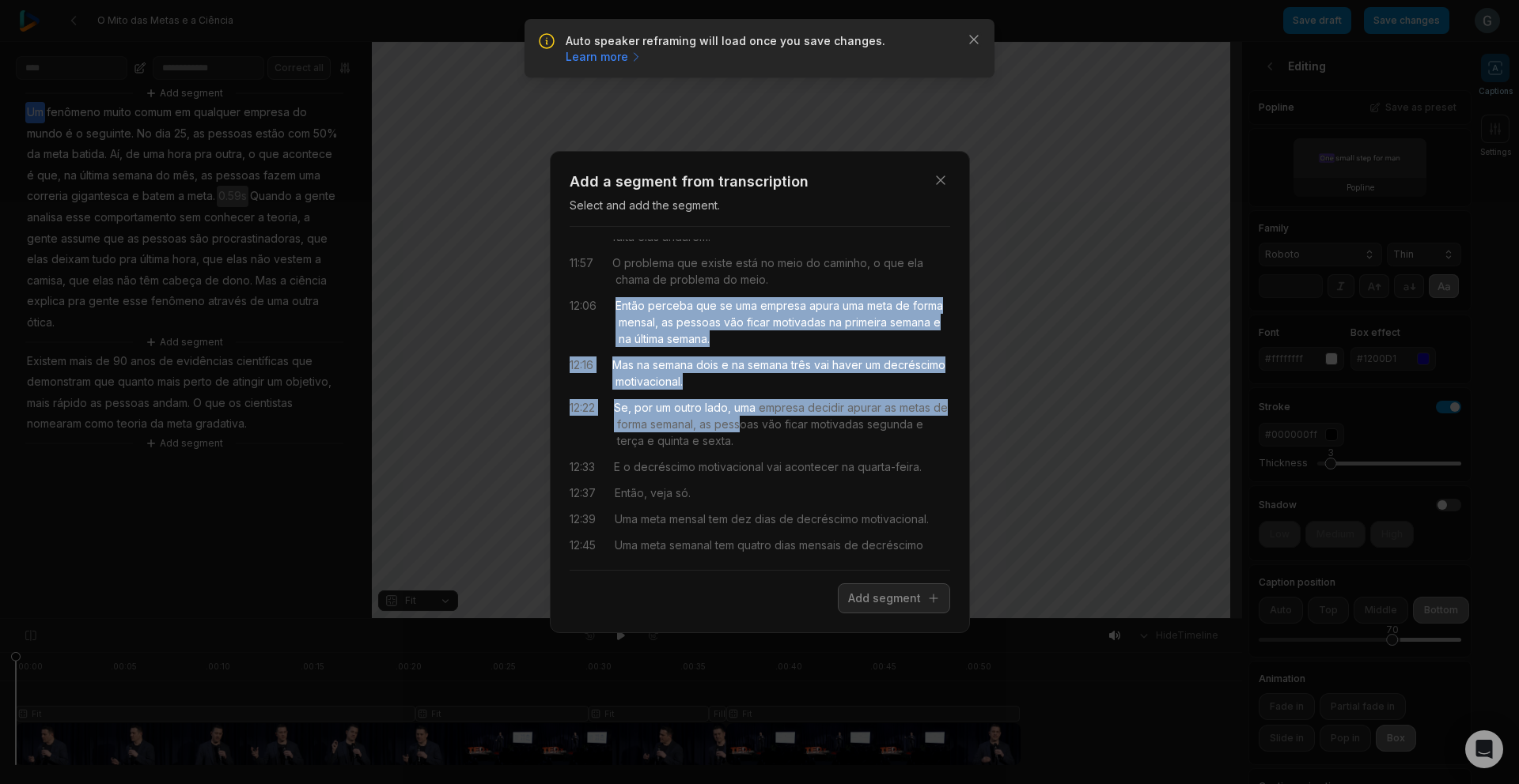
scroll to position [570, 0]
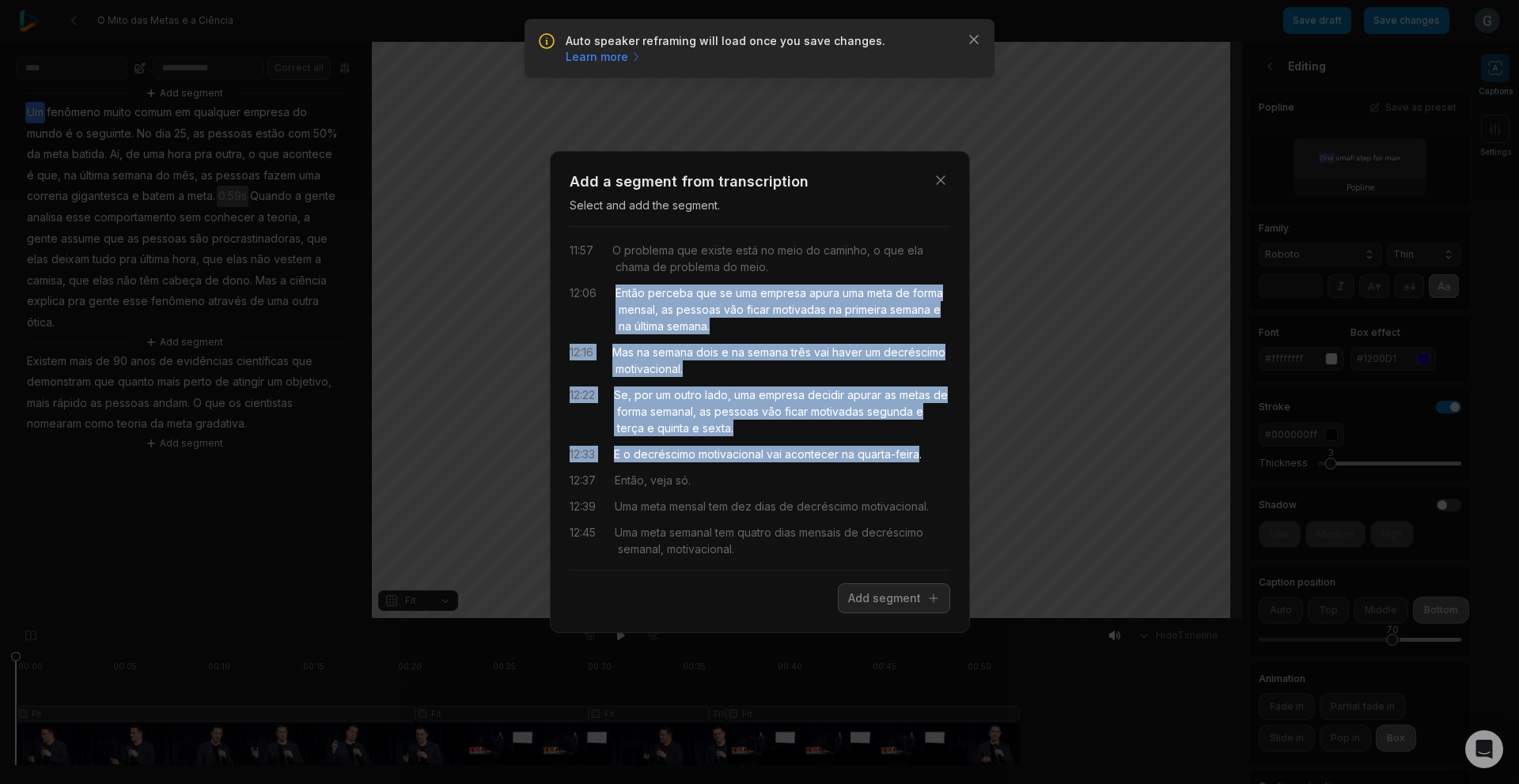
drag, startPoint x: 631, startPoint y: 426, endPoint x: 922, endPoint y: 490, distance: 298.0
click at [922, 490] on div "10:28 ilusão de estar mais perto de atingir o objetivo causado no segundo grupo…" at bounding box center [760, 398] width 380 height 318
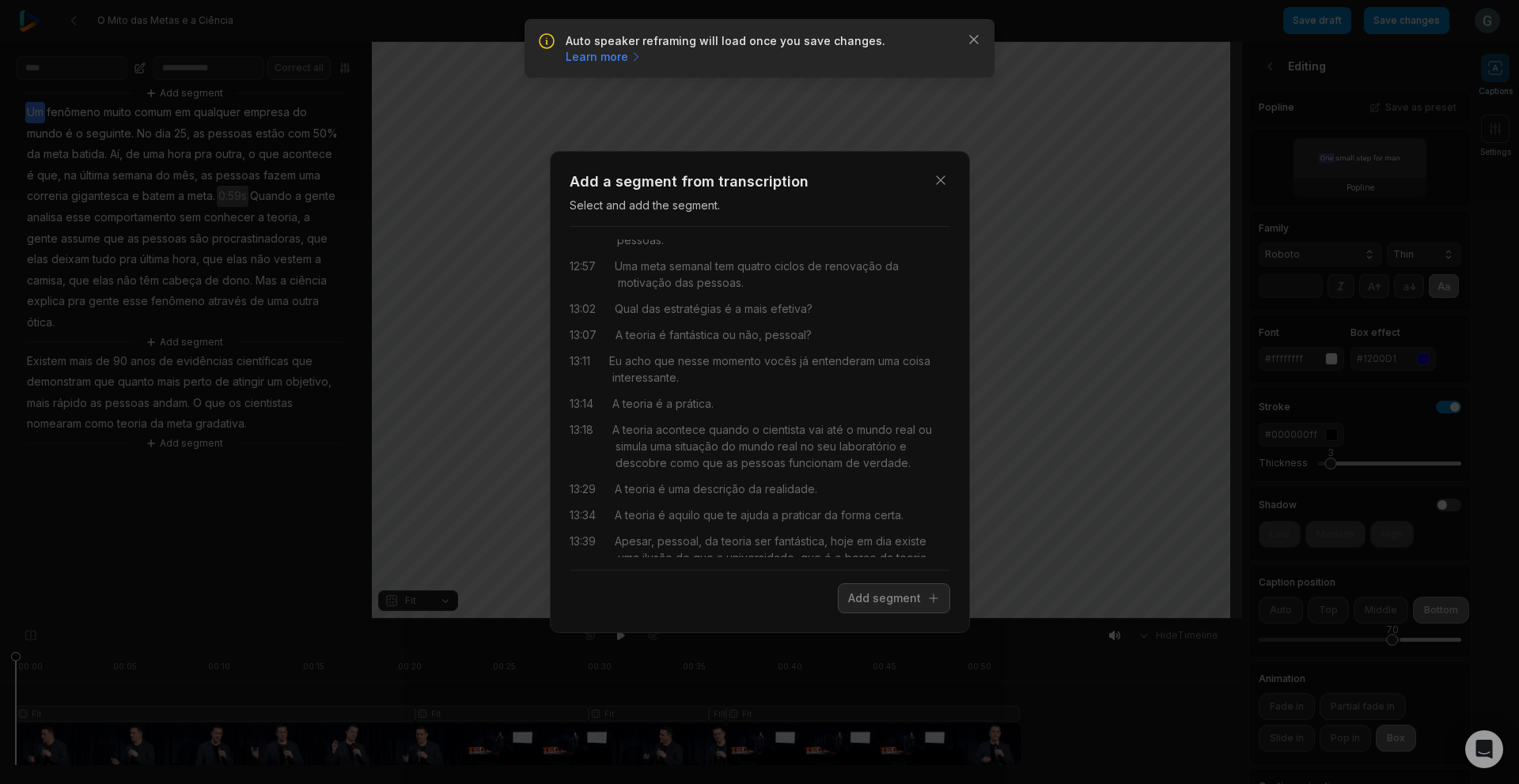
scroll to position [936, 0]
drag, startPoint x: 901, startPoint y: 595, endPoint x: 962, endPoint y: 576, distance: 63.9
click at [901, 595] on button "Add segment" at bounding box center [894, 598] width 112 height 30
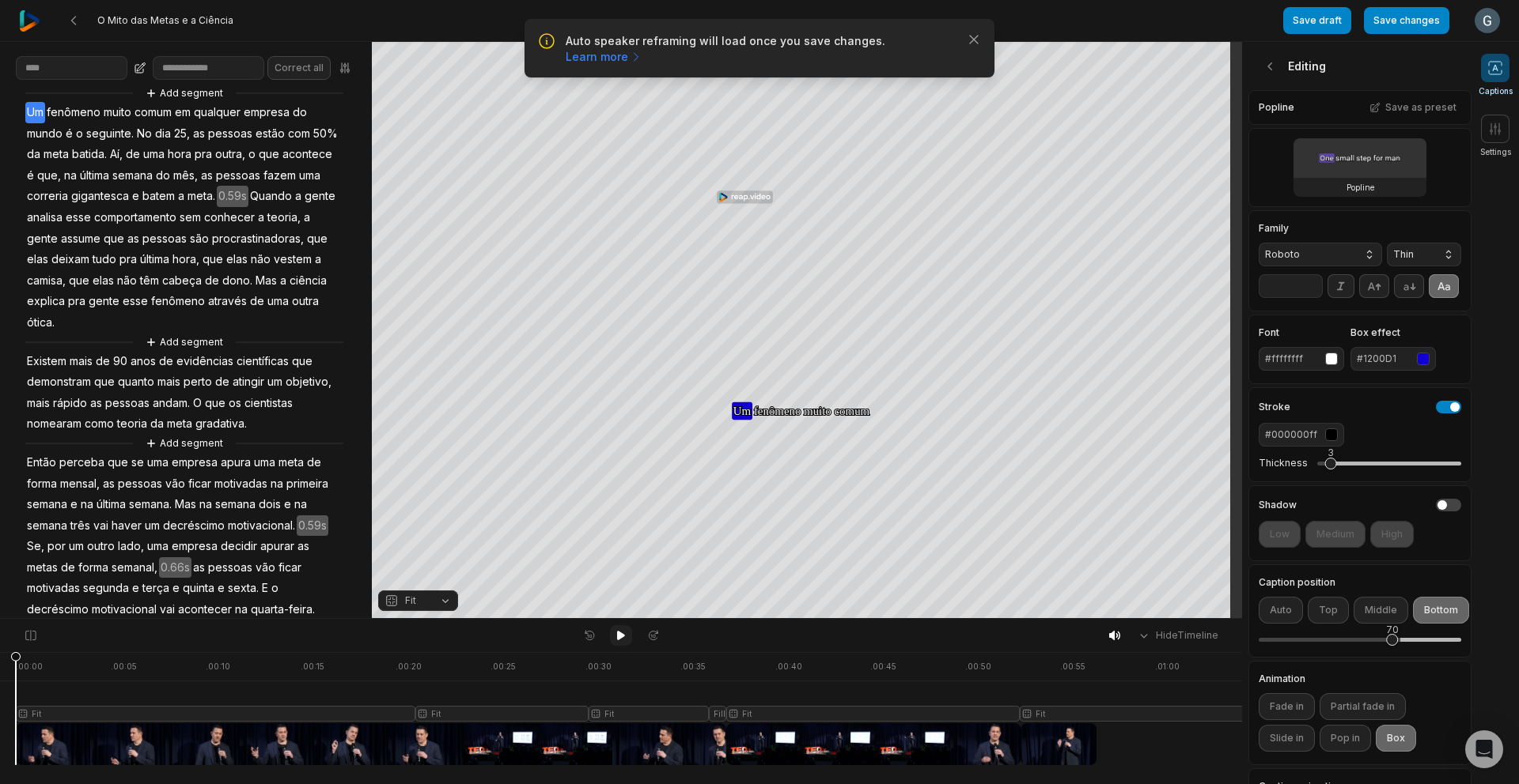
click at [618, 632] on icon at bounding box center [621, 635] width 8 height 10
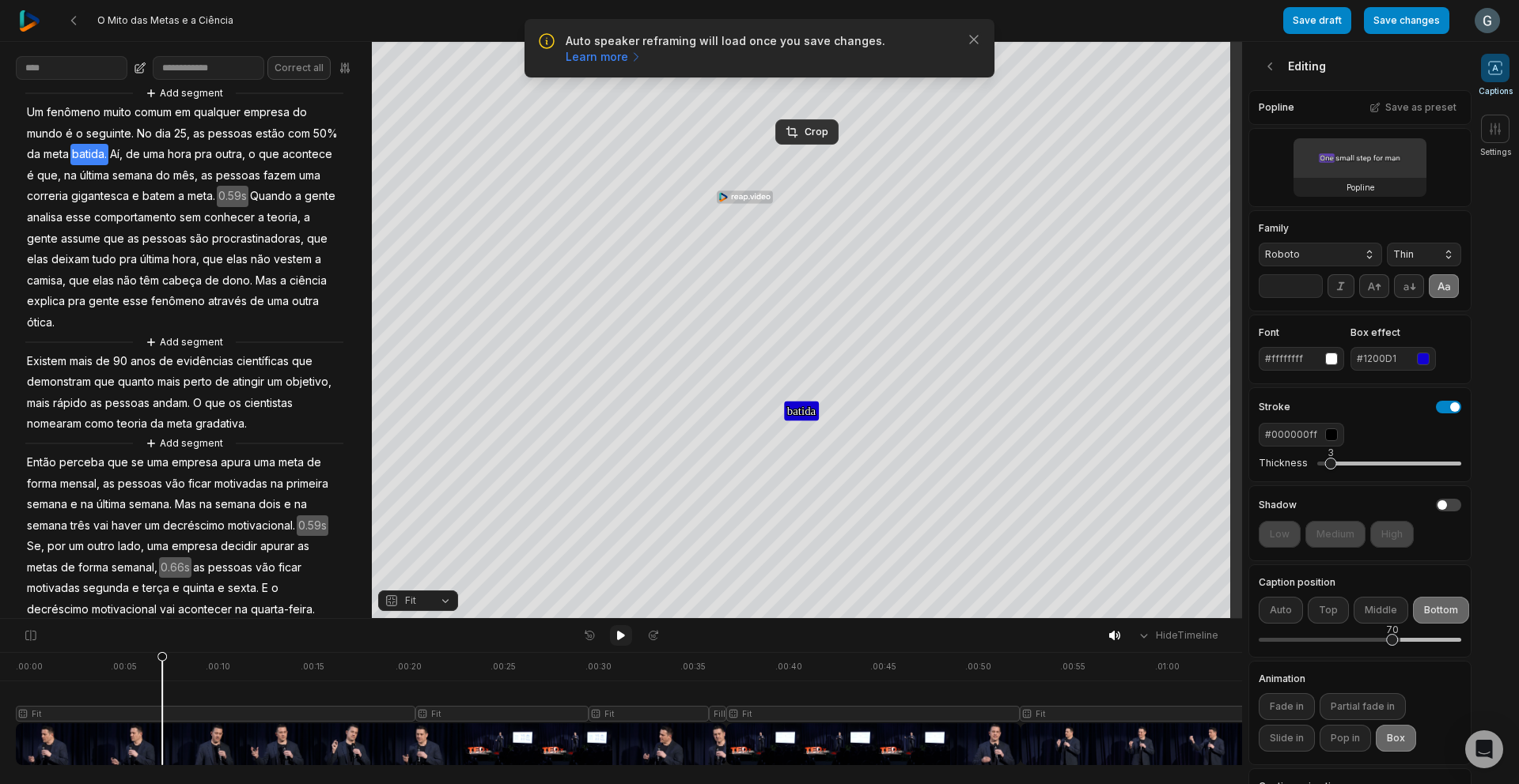
click at [620, 636] on icon at bounding box center [621, 635] width 8 height 10
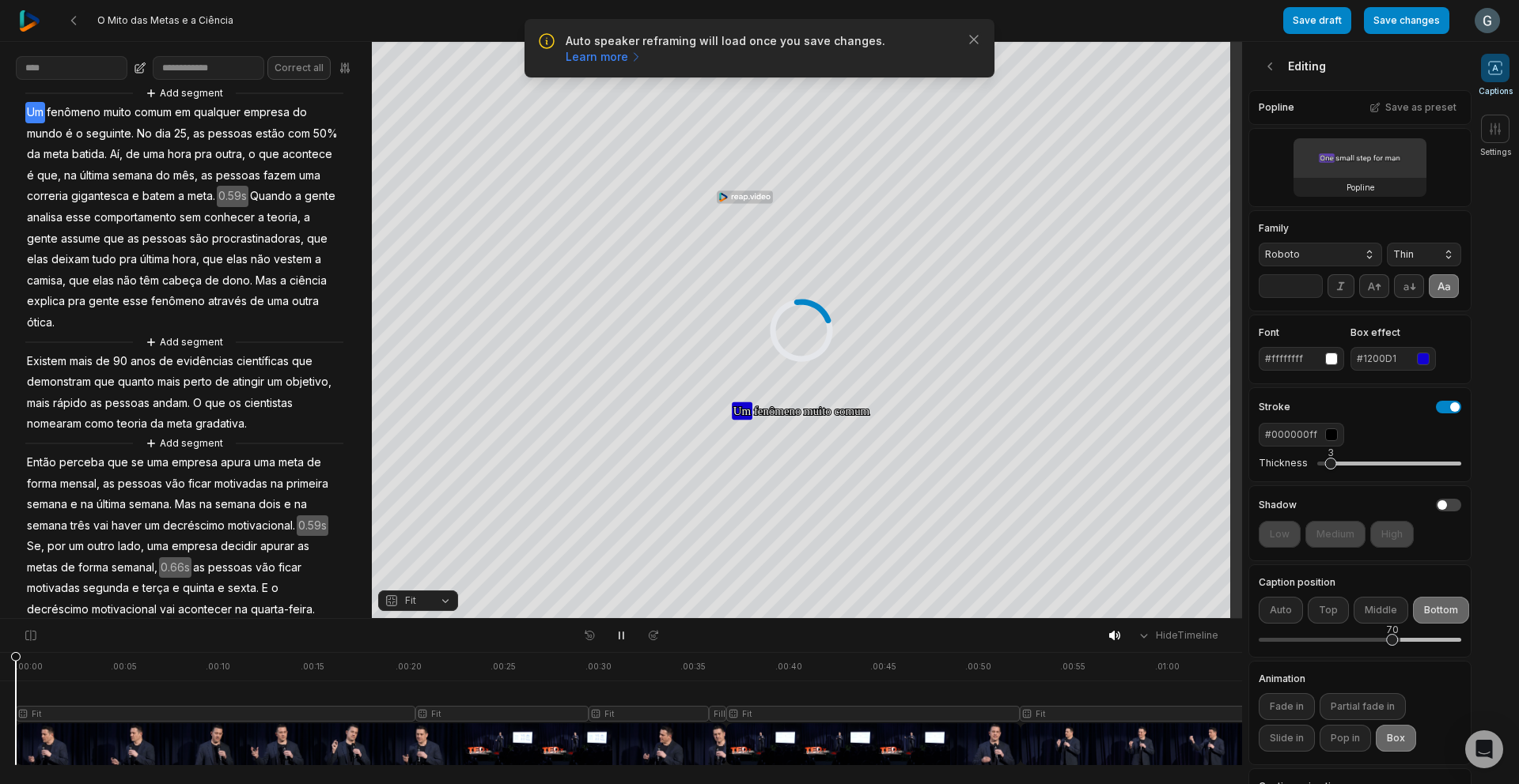
drag, startPoint x: 213, startPoint y: 655, endPoint x: -8, endPoint y: 666, distance: 221.3
click at [0, 666] on html "Auto speaker reframing will load once you save changes. Learn more Close O Mito…" at bounding box center [759, 392] width 1519 height 784
click at [661, 747] on div at bounding box center [815, 709] width 1597 height 113
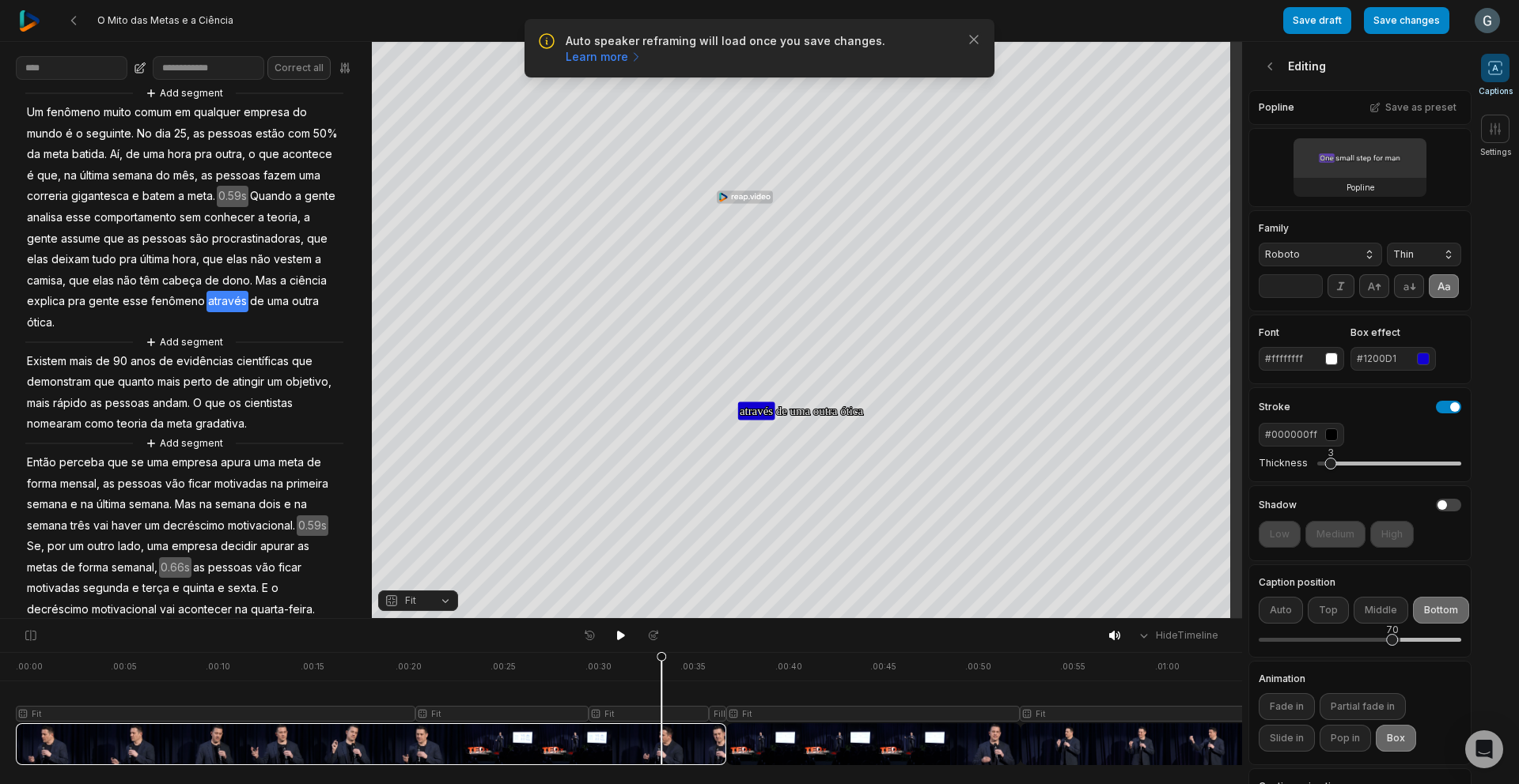
click at [57, 333] on span "ótica." at bounding box center [40, 323] width 31 height 22
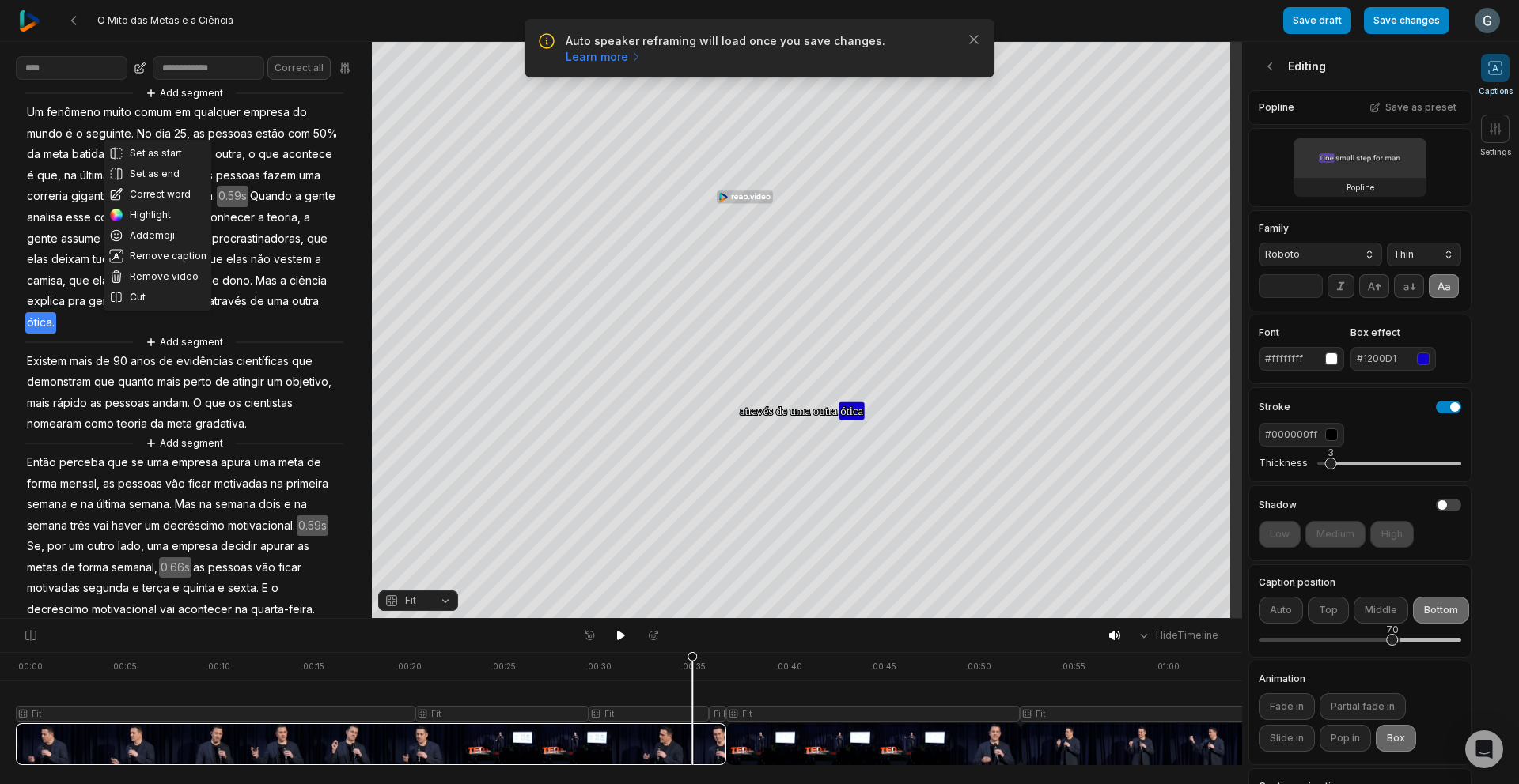
click at [173, 336] on div "Set as start Set as end Correct word Highlight Add emoji Remove caption Remove …" at bounding box center [186, 361] width 371 height 553
click at [184, 335] on div "Set as start Set as end Correct word Highlight Add emoji Remove caption Remove …" at bounding box center [186, 361] width 371 height 553
click at [146, 308] on button "Cut" at bounding box center [157, 297] width 107 height 21
click at [717, 736] on div at bounding box center [815, 709] width 1597 height 113
click at [38, 640] on button at bounding box center [31, 635] width 23 height 22
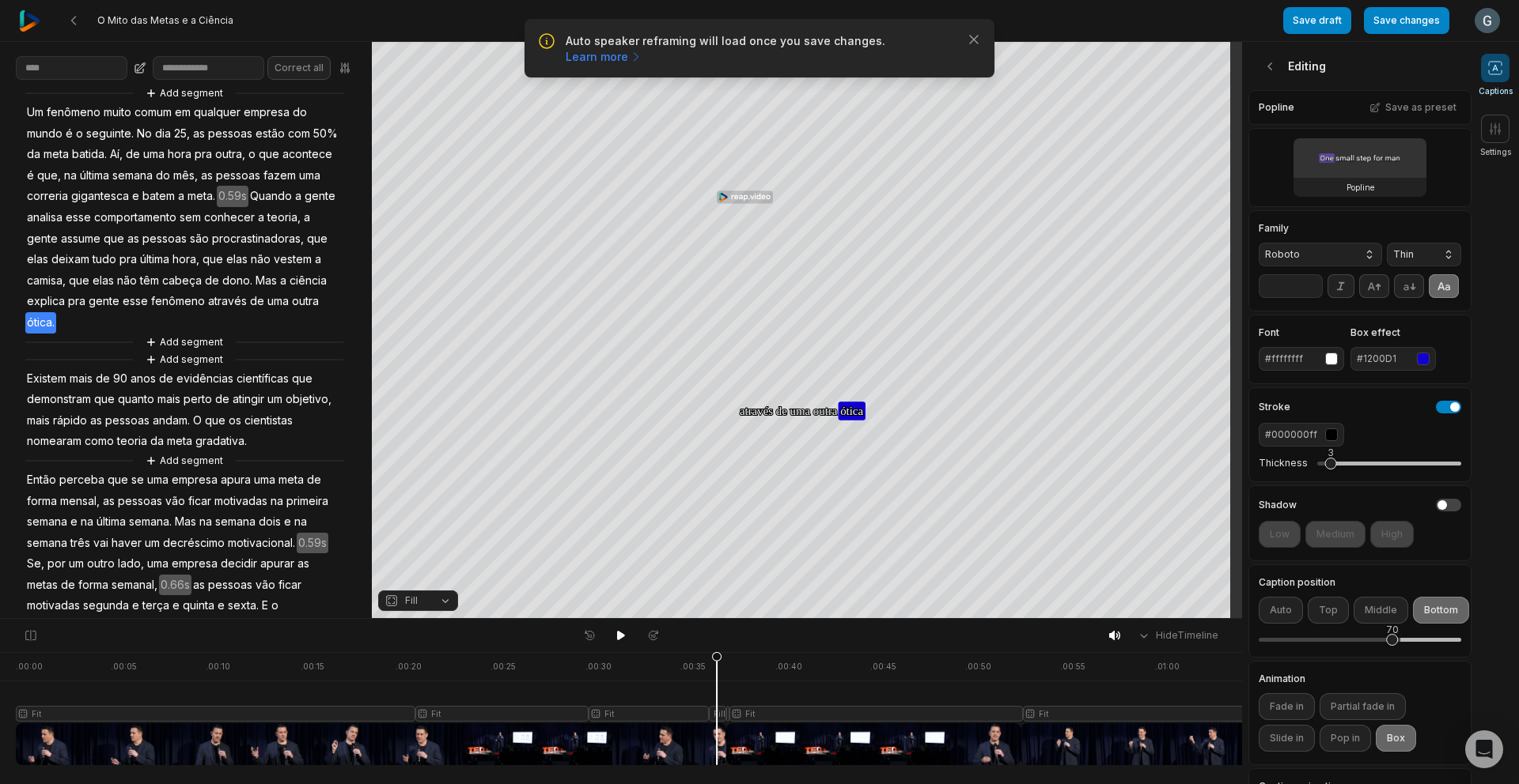
click at [759, 755] on div at bounding box center [815, 709] width 1597 height 113
click at [719, 751] on div at bounding box center [815, 709] width 1597 height 113
click at [702, 711] on div at bounding box center [815, 709] width 1597 height 113
click at [717, 714] on div at bounding box center [815, 709] width 1597 height 113
click at [698, 738] on div at bounding box center [815, 709] width 1597 height 113
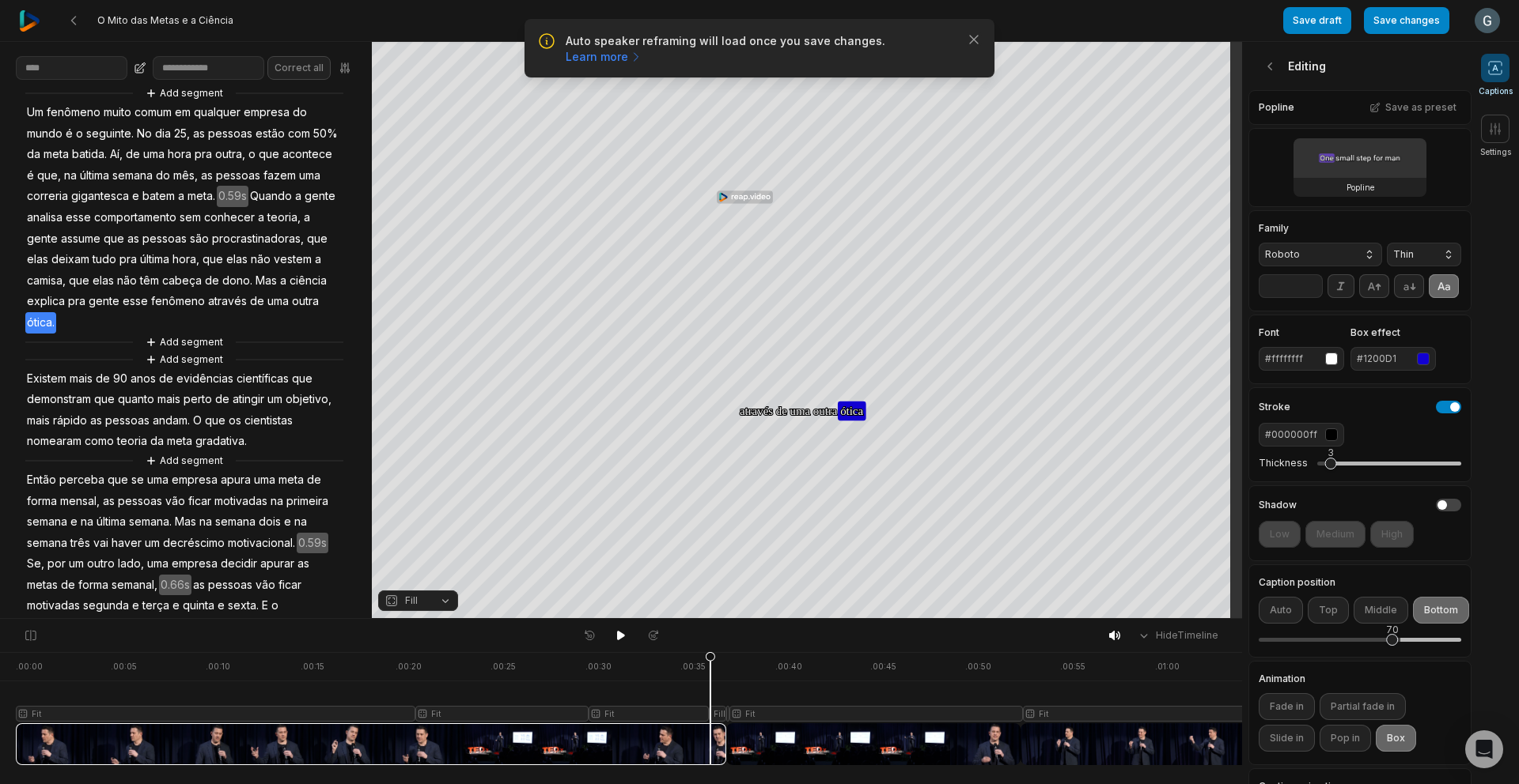
drag, startPoint x: 699, startPoint y: 658, endPoint x: 711, endPoint y: 663, distance: 13.0
click at [711, 663] on icon at bounding box center [710, 712] width 10 height 120
click at [621, 634] on icon at bounding box center [621, 635] width 8 height 10
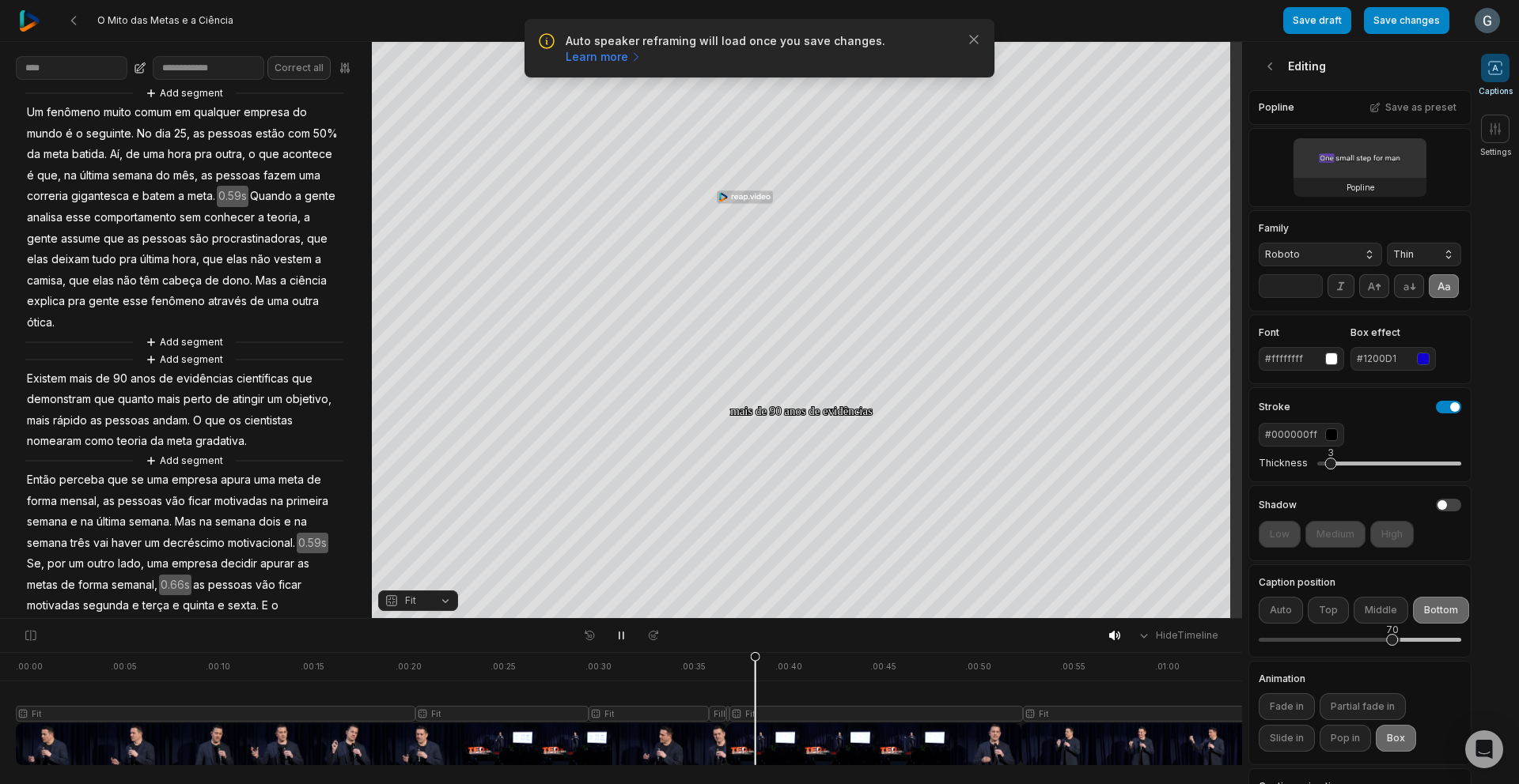
click at [698, 738] on div at bounding box center [815, 709] width 1597 height 113
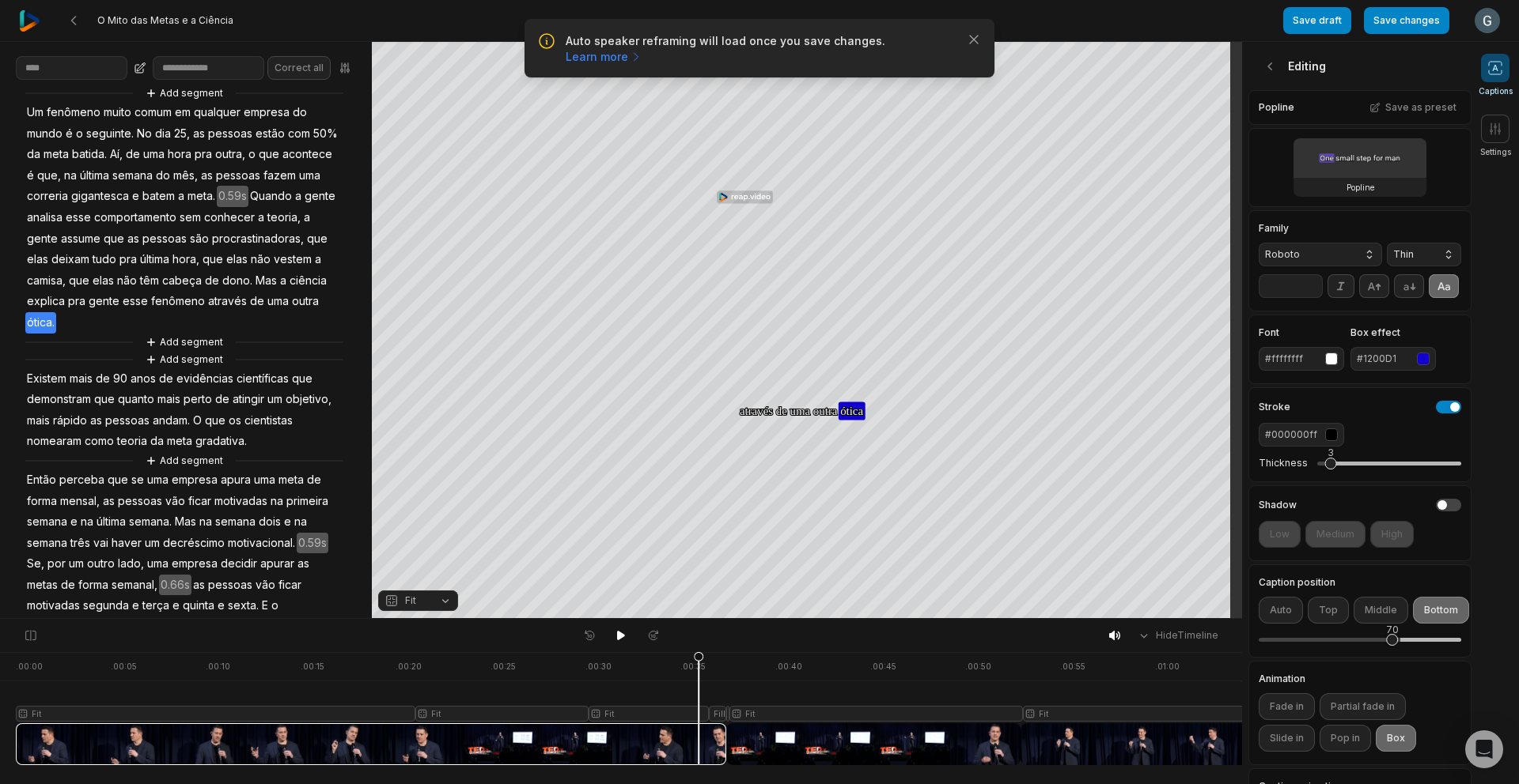
click at [87, 312] on span "pra" at bounding box center [76, 301] width 21 height 22
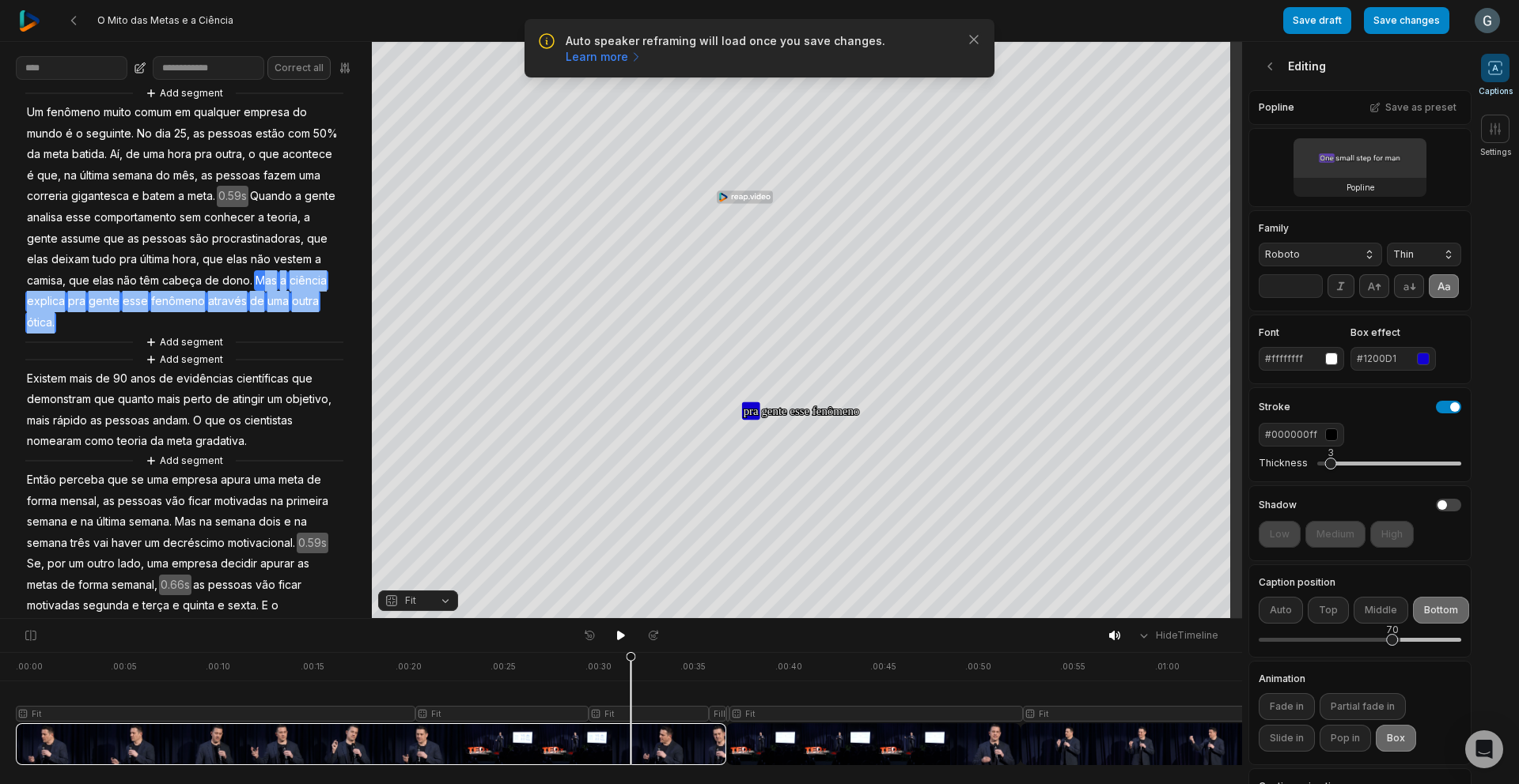
drag, startPoint x: 89, startPoint y: 316, endPoint x: 205, endPoint y: 337, distance: 117.9
click at [205, 337] on div "Add segment Um fenômeno muito comum em qualquer empresa do mundo é o seguinte. …" at bounding box center [186, 370] width 371 height 571
click at [177, 308] on button "Remove video" at bounding box center [157, 297] width 107 height 21
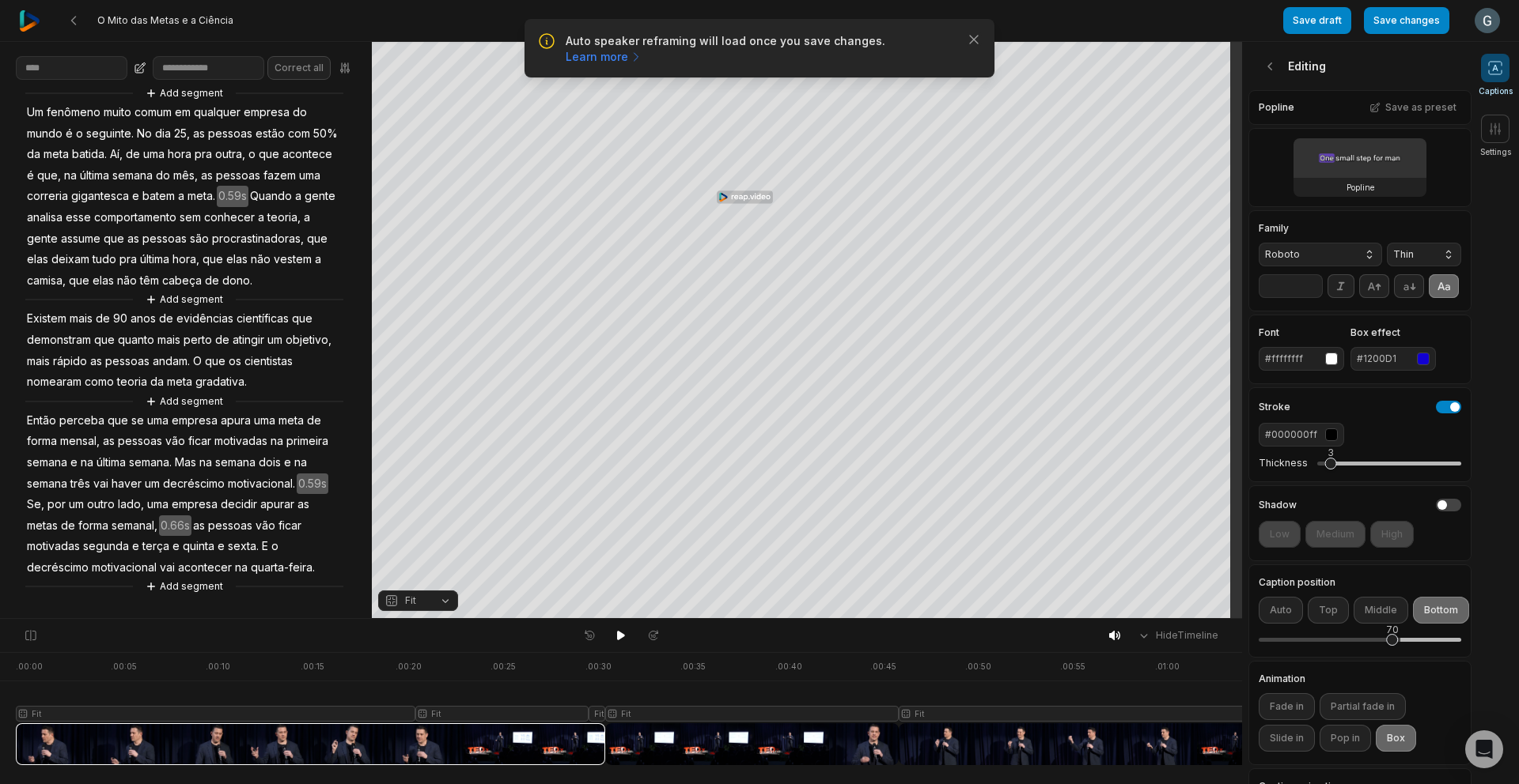
click at [556, 731] on div at bounding box center [754, 709] width 1475 height 113
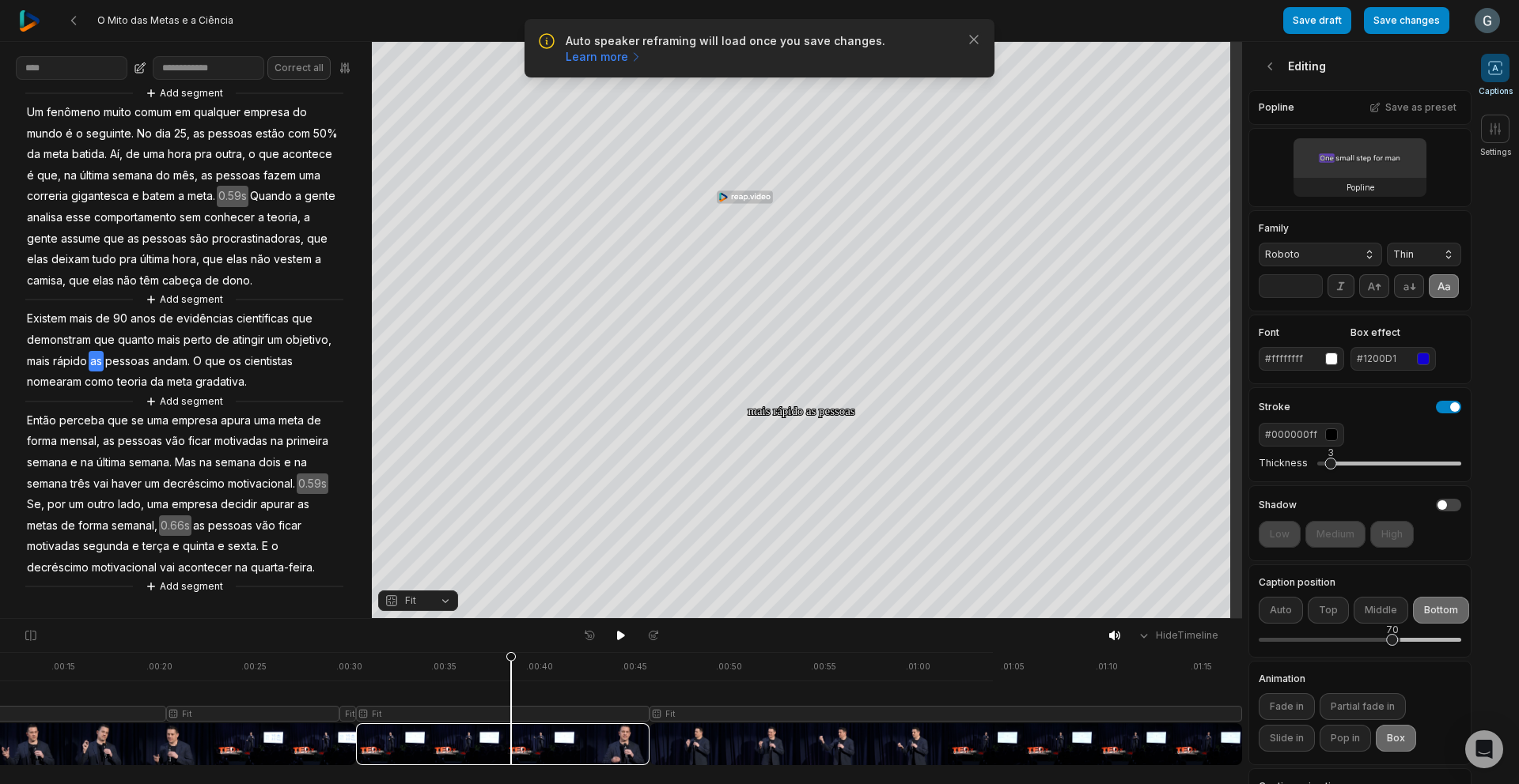
drag, startPoint x: 556, startPoint y: 658, endPoint x: 530, endPoint y: 675, distance: 31.1
click at [516, 675] on icon at bounding box center [511, 712] width 10 height 120
click at [616, 638] on icon at bounding box center [621, 636] width 13 height 13
drag, startPoint x: 560, startPoint y: 662, endPoint x: 290, endPoint y: 723, distance: 276.8
click at [290, 723] on icon at bounding box center [288, 712] width 10 height 120
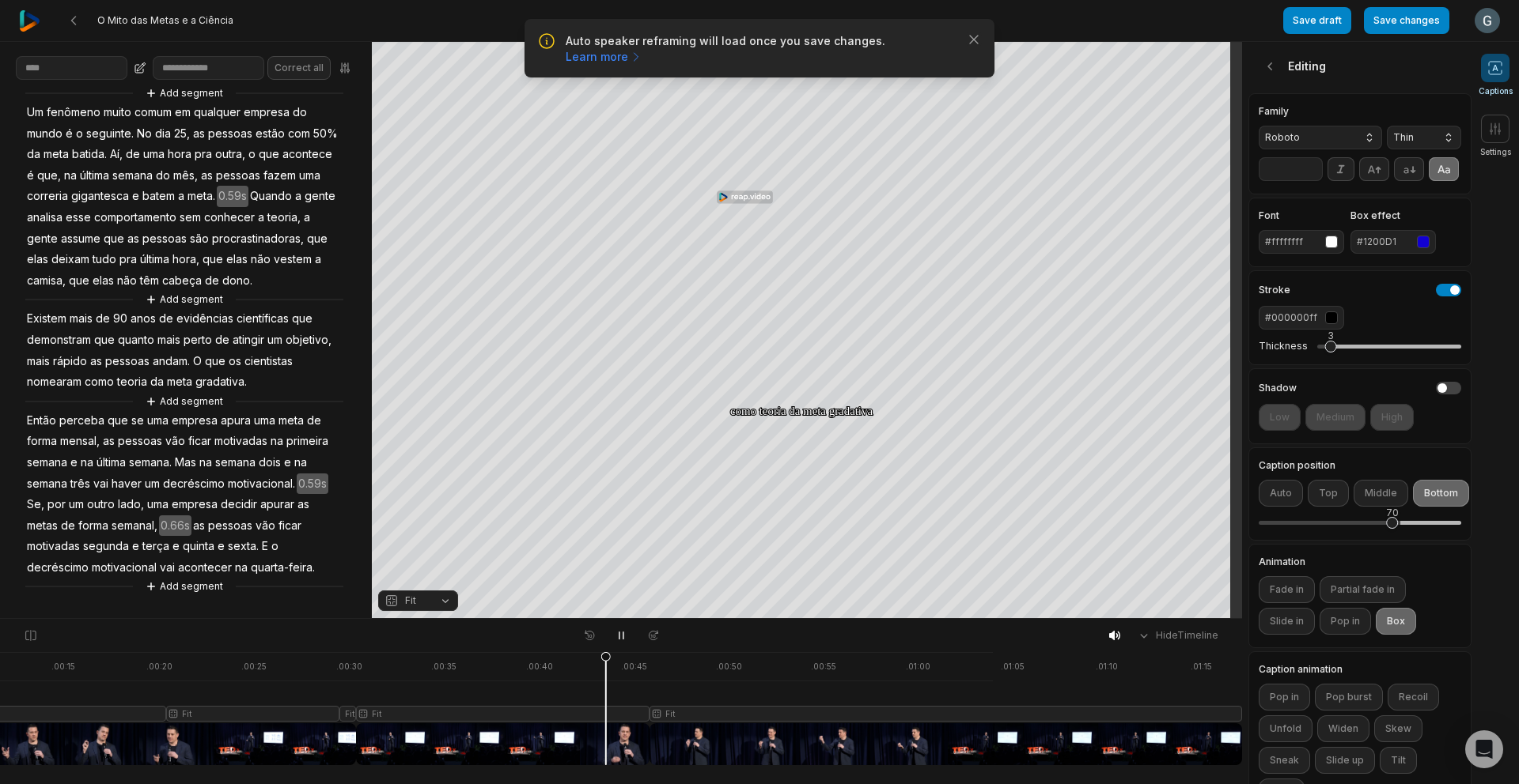
scroll to position [0, 0]
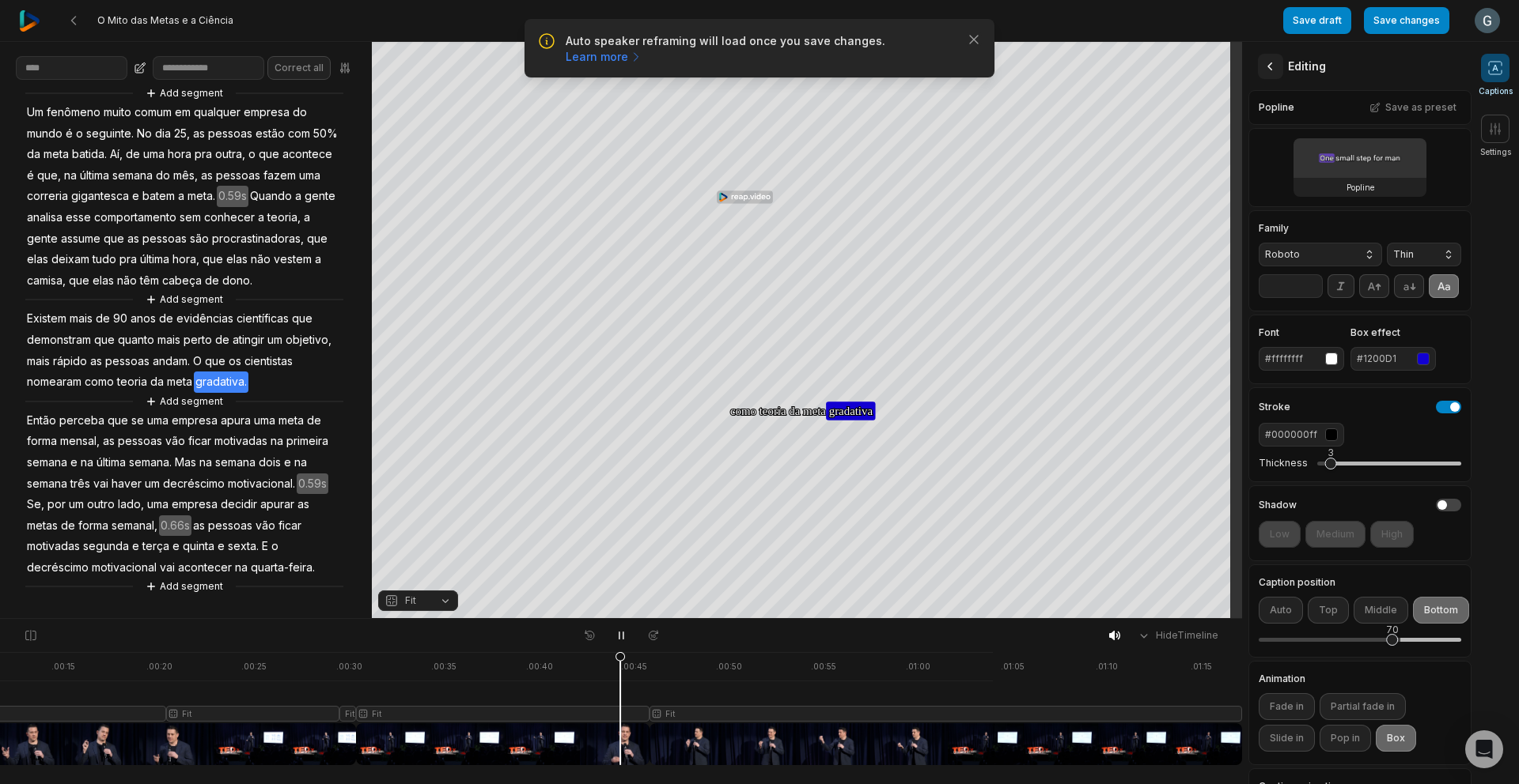
click at [1265, 64] on icon at bounding box center [1270, 66] width 16 height 16
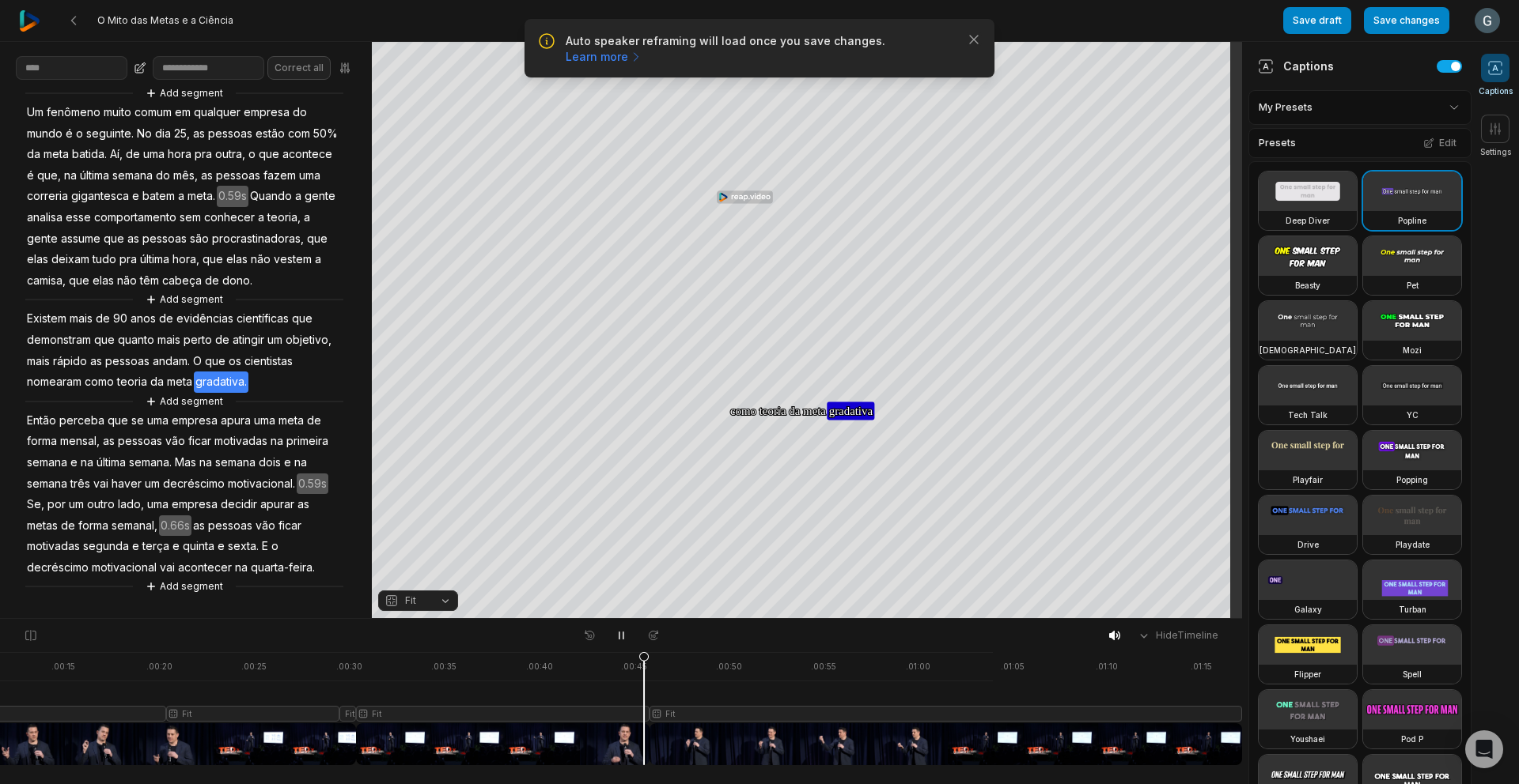
click at [1324, 144] on div "Presets Edit" at bounding box center [1359, 143] width 223 height 30
click at [1347, 110] on html "Auto speaker reframing will load once you save changes. Learn more Close O Mito…" at bounding box center [759, 392] width 1519 height 784
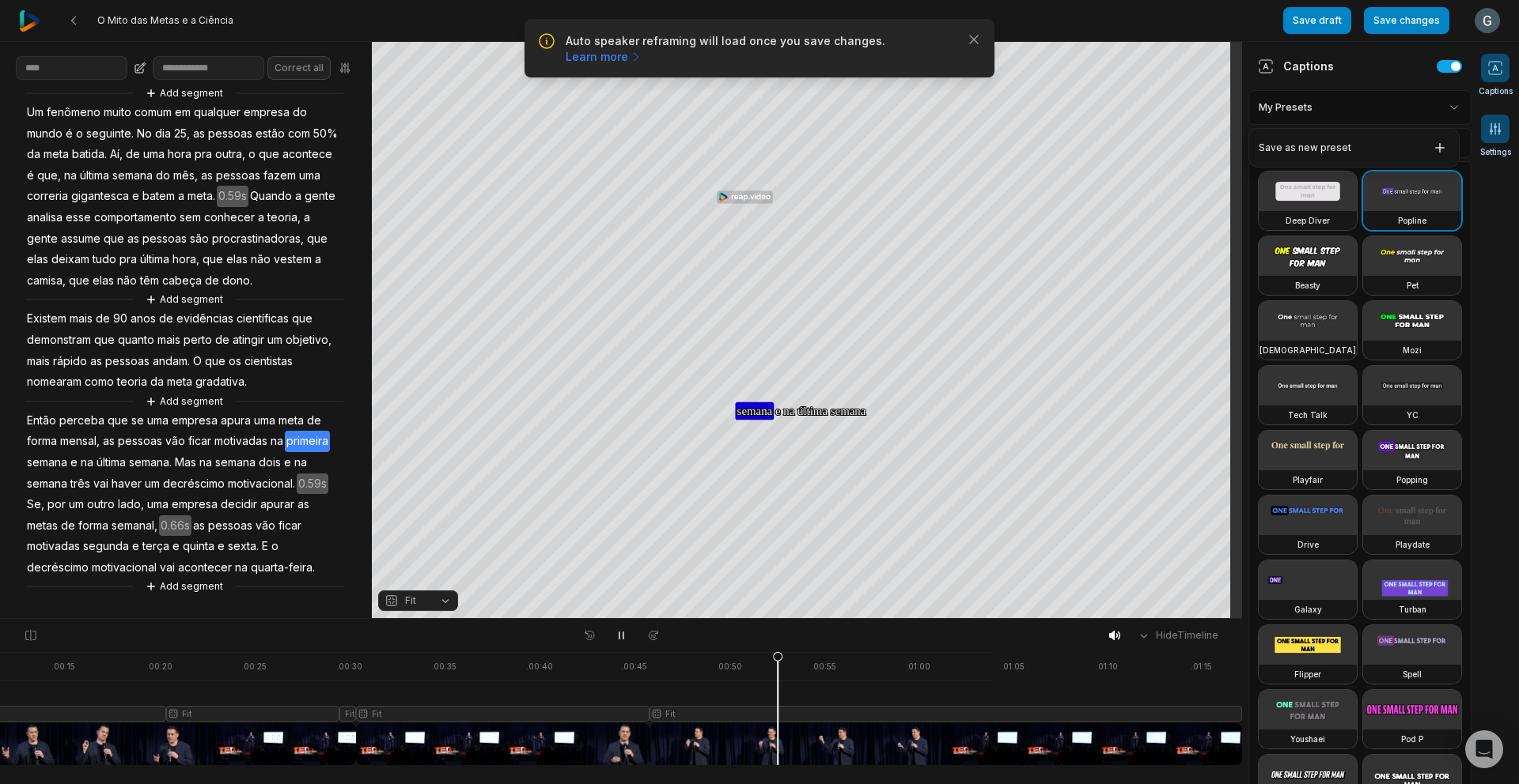
click at [1497, 134] on html "Auto speaker reframing will load once you save changes. Learn more Close O Mito…" at bounding box center [759, 392] width 1519 height 784
click at [1497, 133] on icon at bounding box center [1495, 129] width 16 height 16
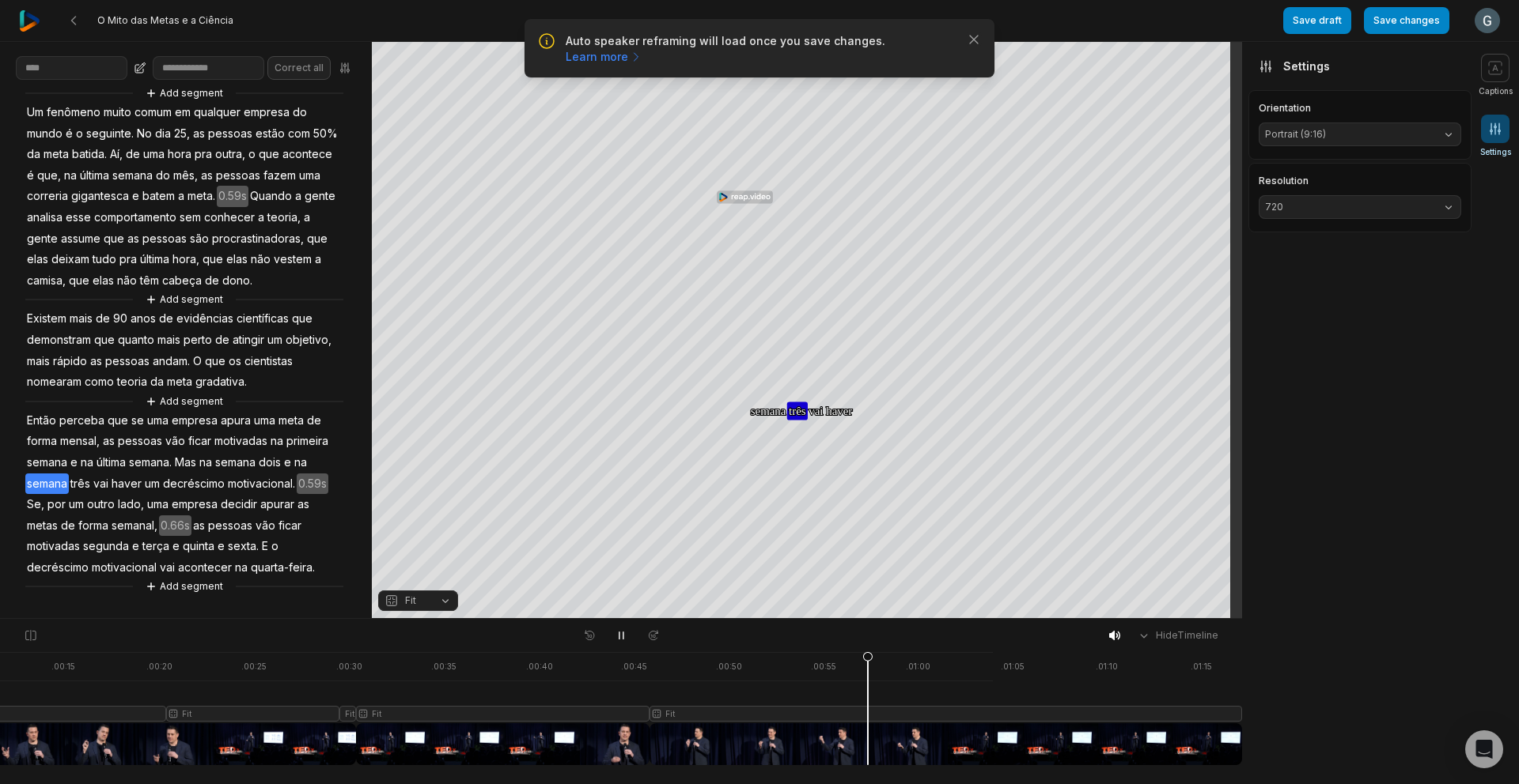
scroll to position [47, 0]
click at [177, 596] on button "Add segment" at bounding box center [184, 586] width 83 height 17
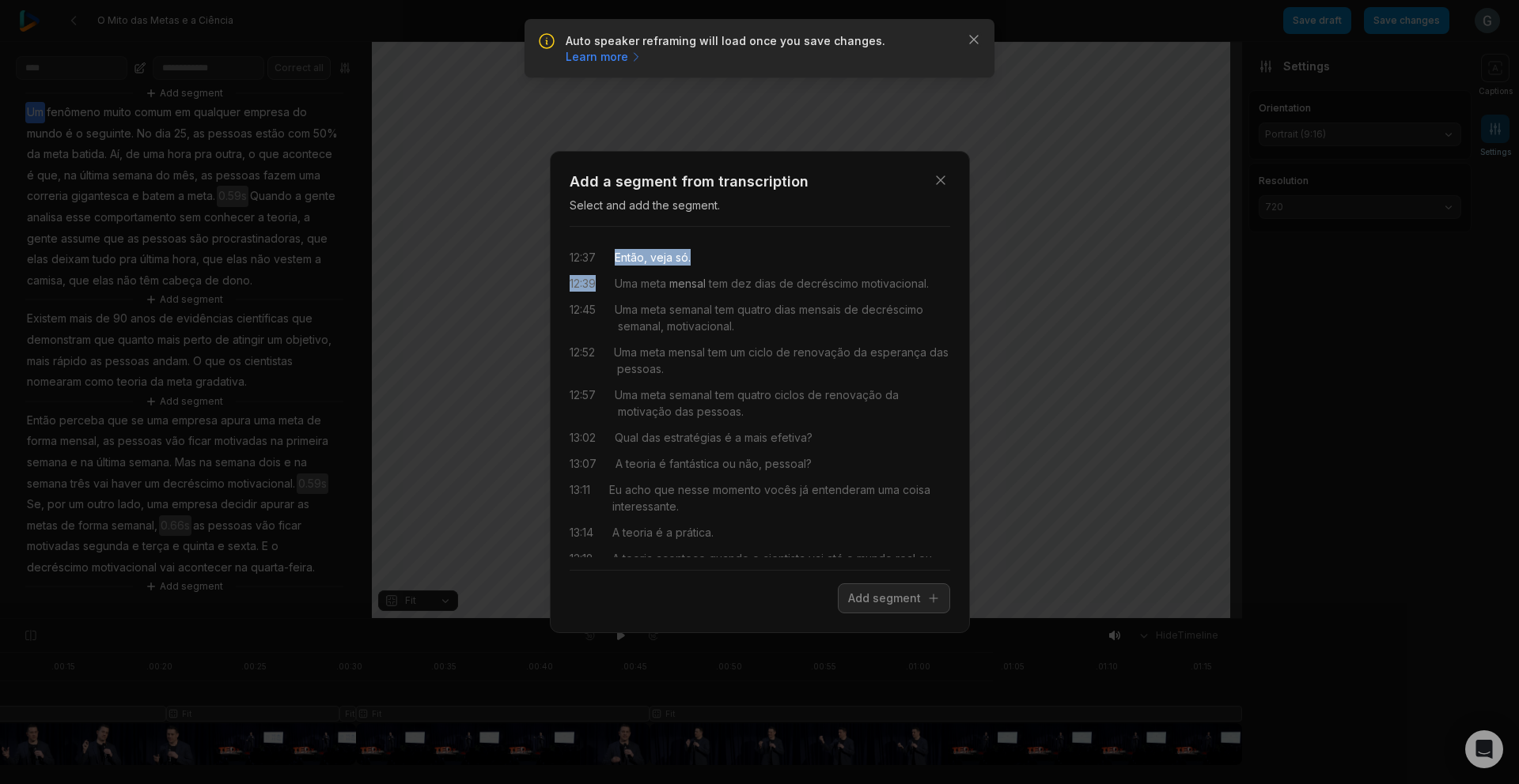
drag, startPoint x: 607, startPoint y: 256, endPoint x: 692, endPoint y: 274, distance: 86.9
click at [693, 274] on div "12:37 Então, veja só. 12:39 Uma meta mensal tem dez dias de decréscimo motivaci…" at bounding box center [760, 398] width 380 height 318
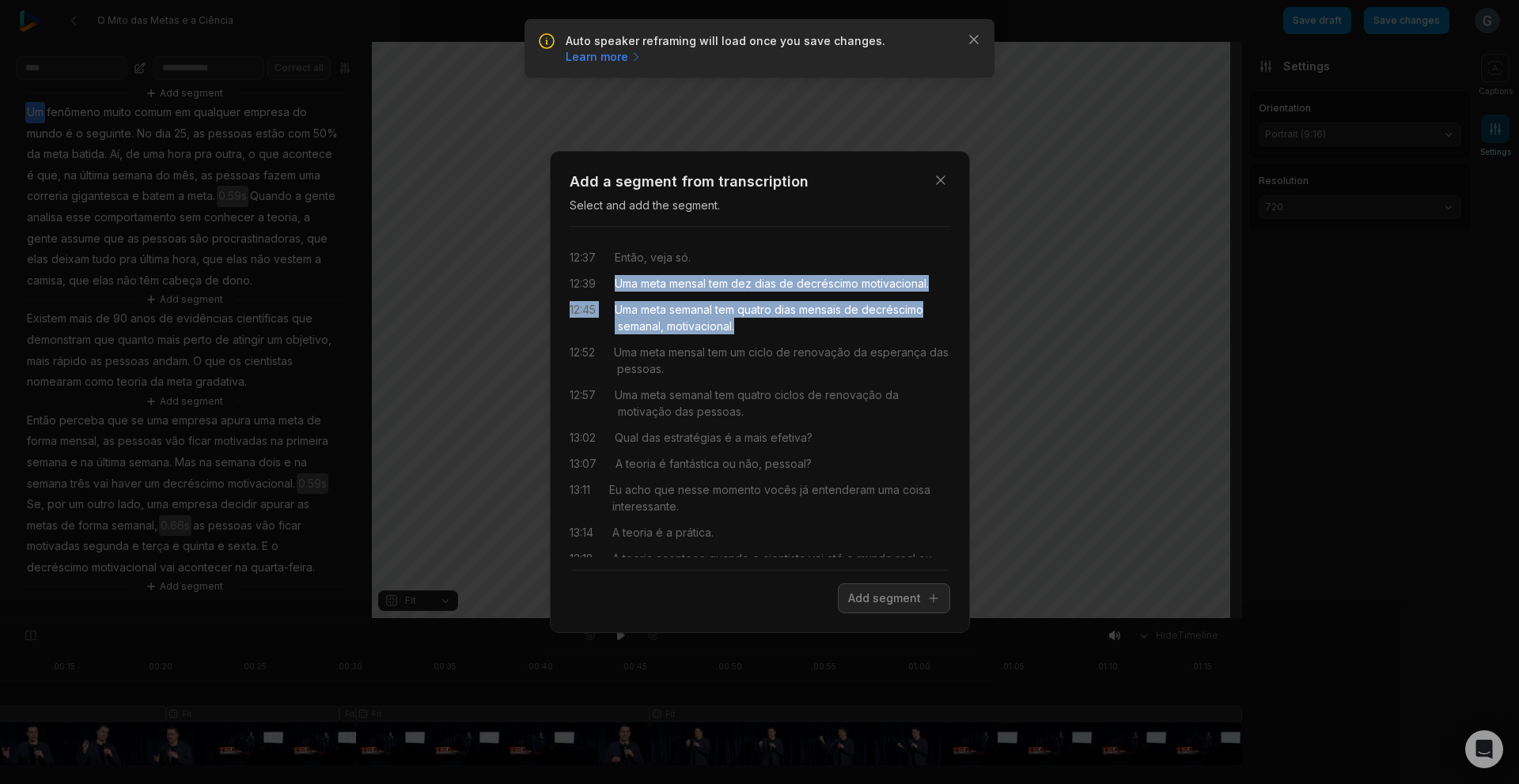
drag, startPoint x: 620, startPoint y: 285, endPoint x: 653, endPoint y: 272, distance: 35.5
click at [737, 319] on div "12:37 Então, veja só. 12:39 Uma meta mensal tem dez dias de decréscimo motivaci…" at bounding box center [760, 398] width 380 height 318
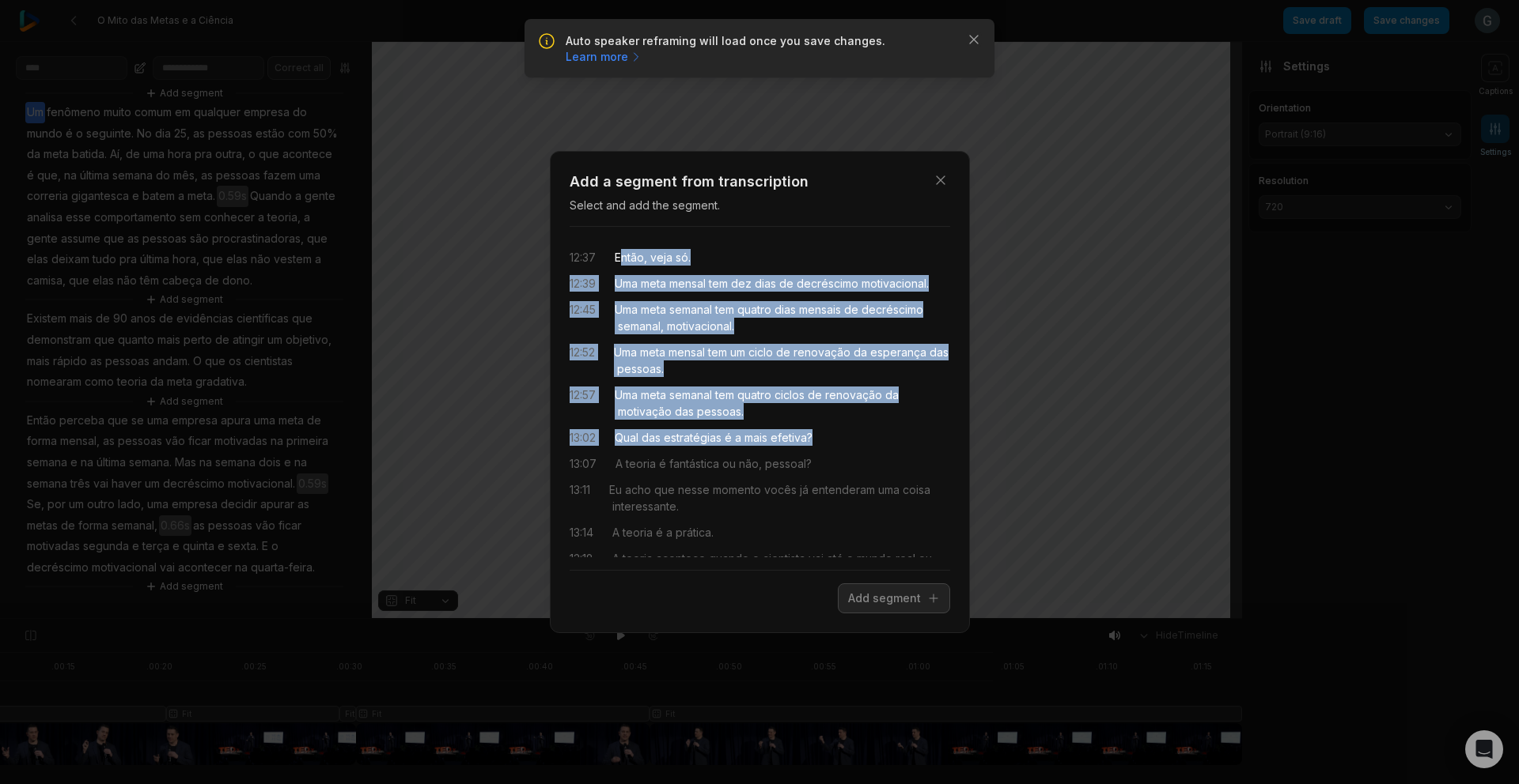
drag, startPoint x: 619, startPoint y: 257, endPoint x: 831, endPoint y: 442, distance: 281.4
click at [831, 442] on div "12:37 Então, veja só. 12:39 Uma meta mensal tem dez dias de decréscimo motivaci…" at bounding box center [760, 398] width 380 height 318
drag, startPoint x: 895, startPoint y: 591, endPoint x: 341, endPoint y: 530, distance: 557.3
click at [895, 592] on button "Add segment" at bounding box center [894, 598] width 112 height 30
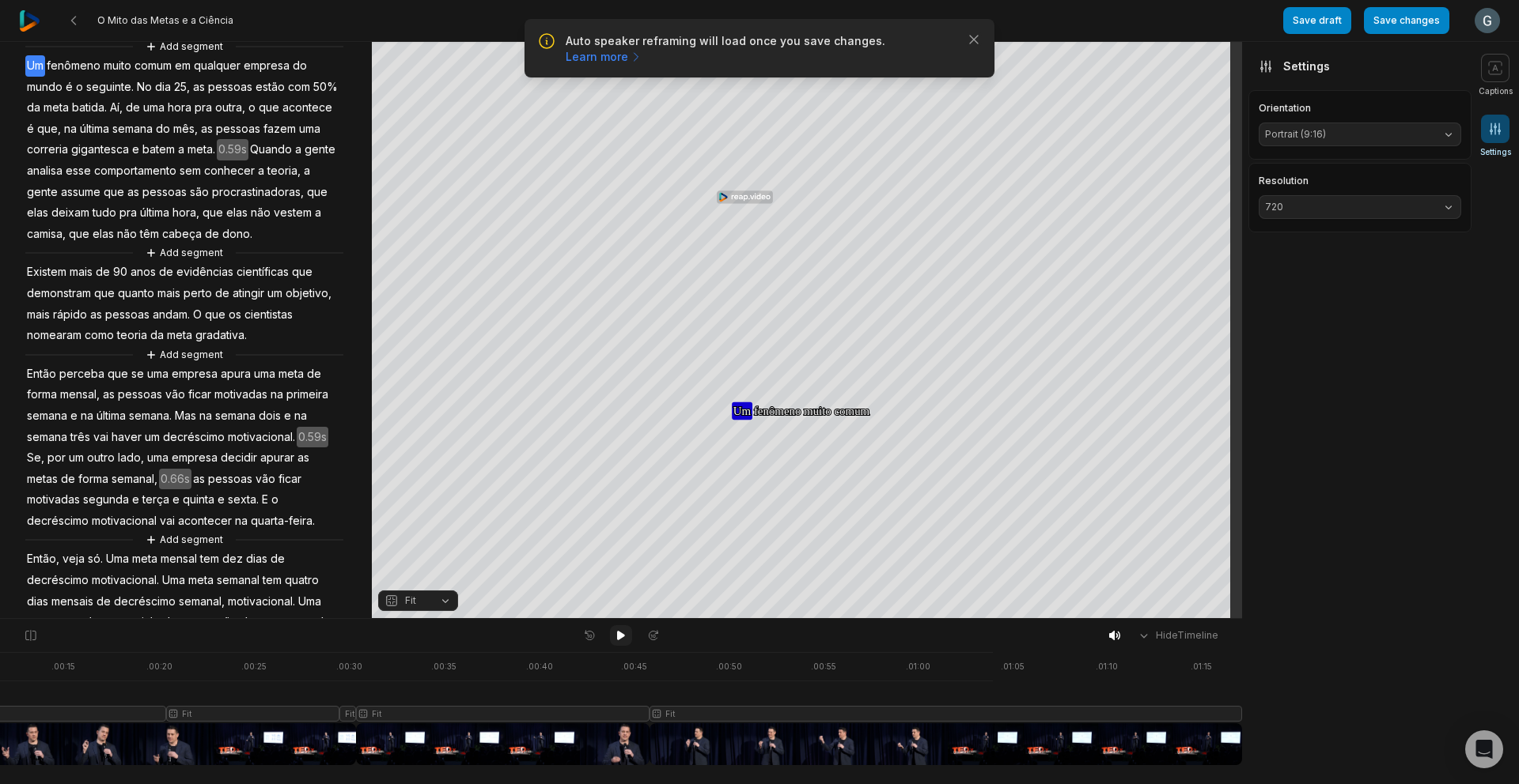
click at [620, 643] on button at bounding box center [621, 635] width 22 height 21
click at [28, 385] on span "Então" at bounding box center [41, 375] width 32 height 22
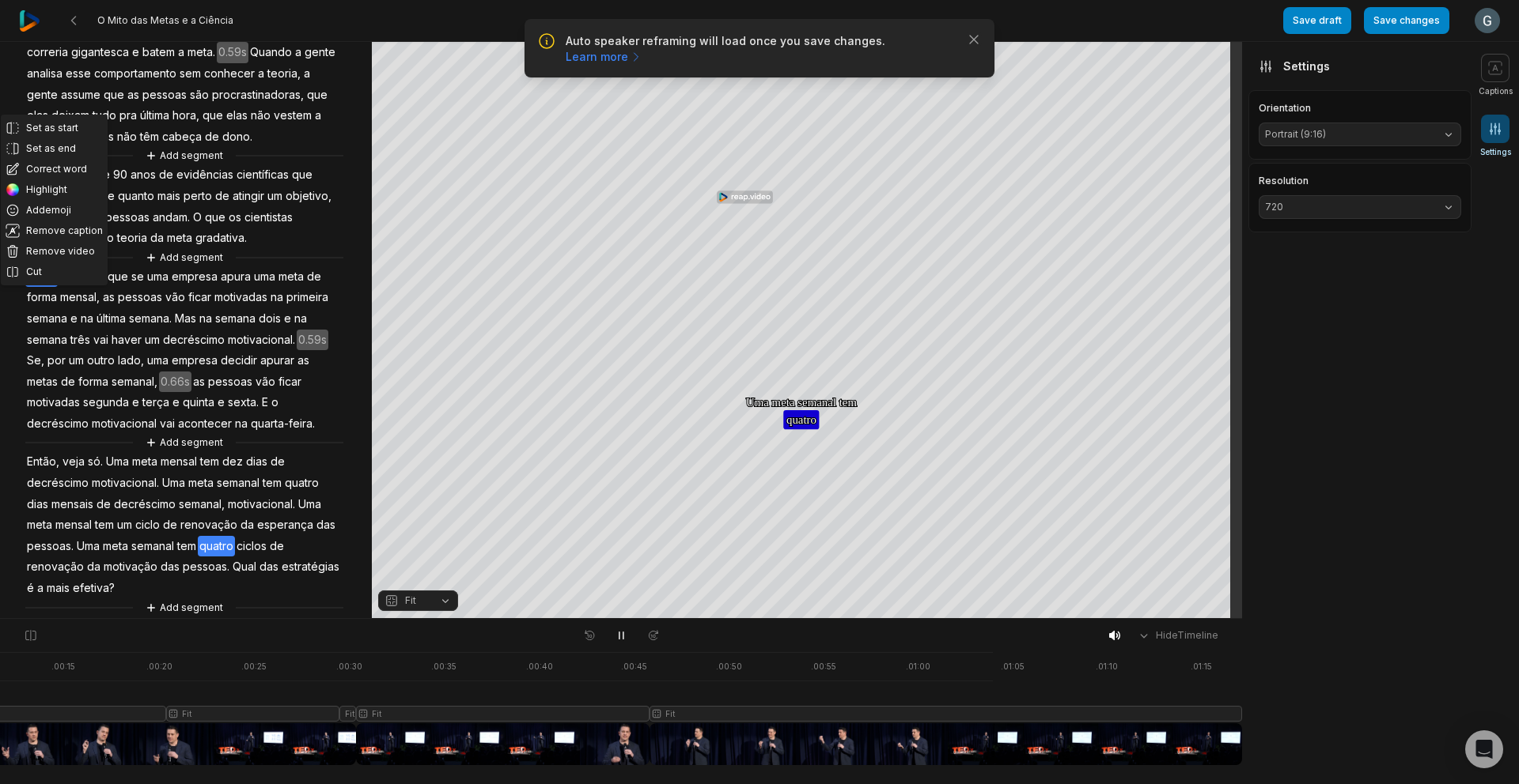
scroll to position [211, 0]
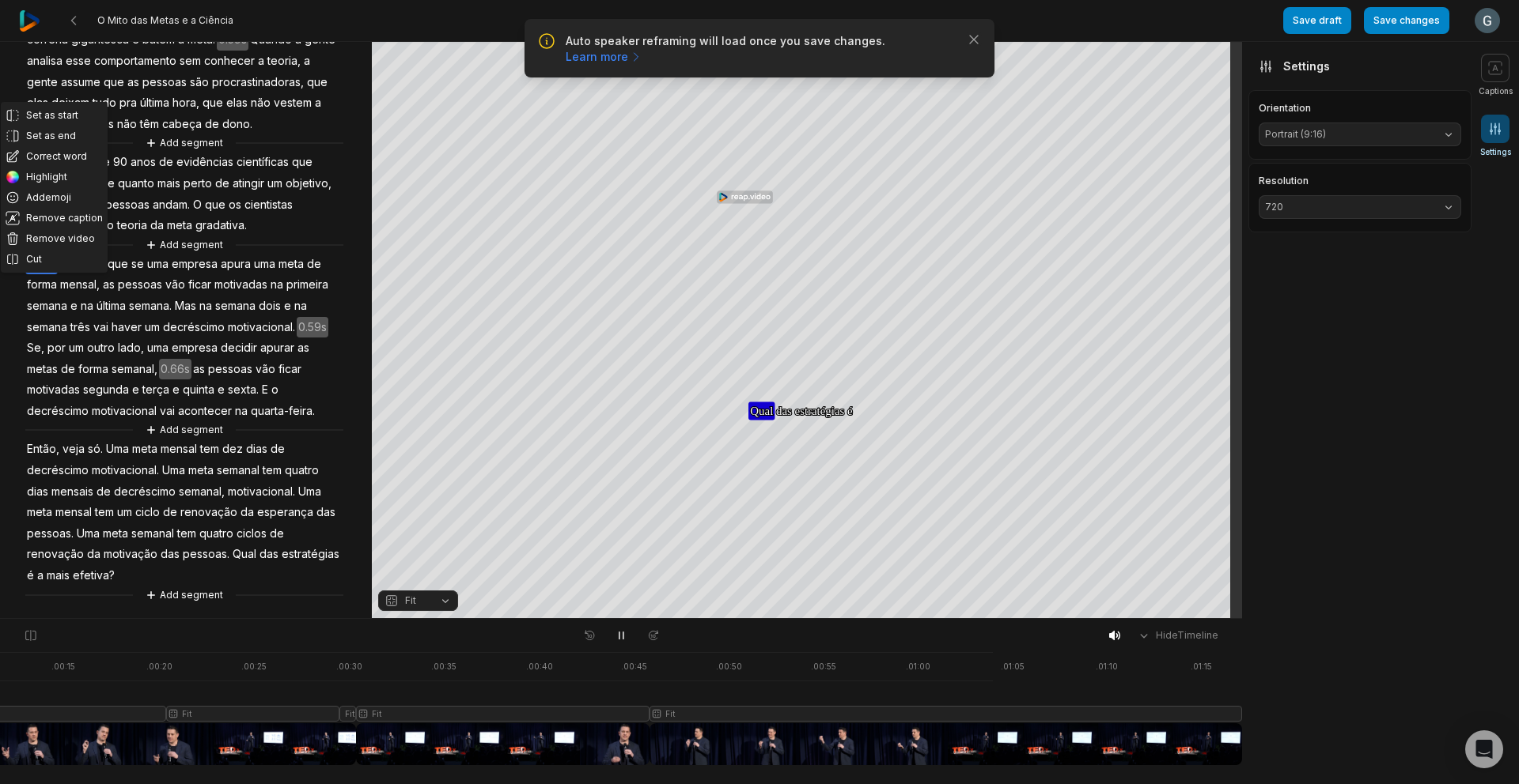
click at [204, 496] on span "semanal," at bounding box center [201, 492] width 49 height 22
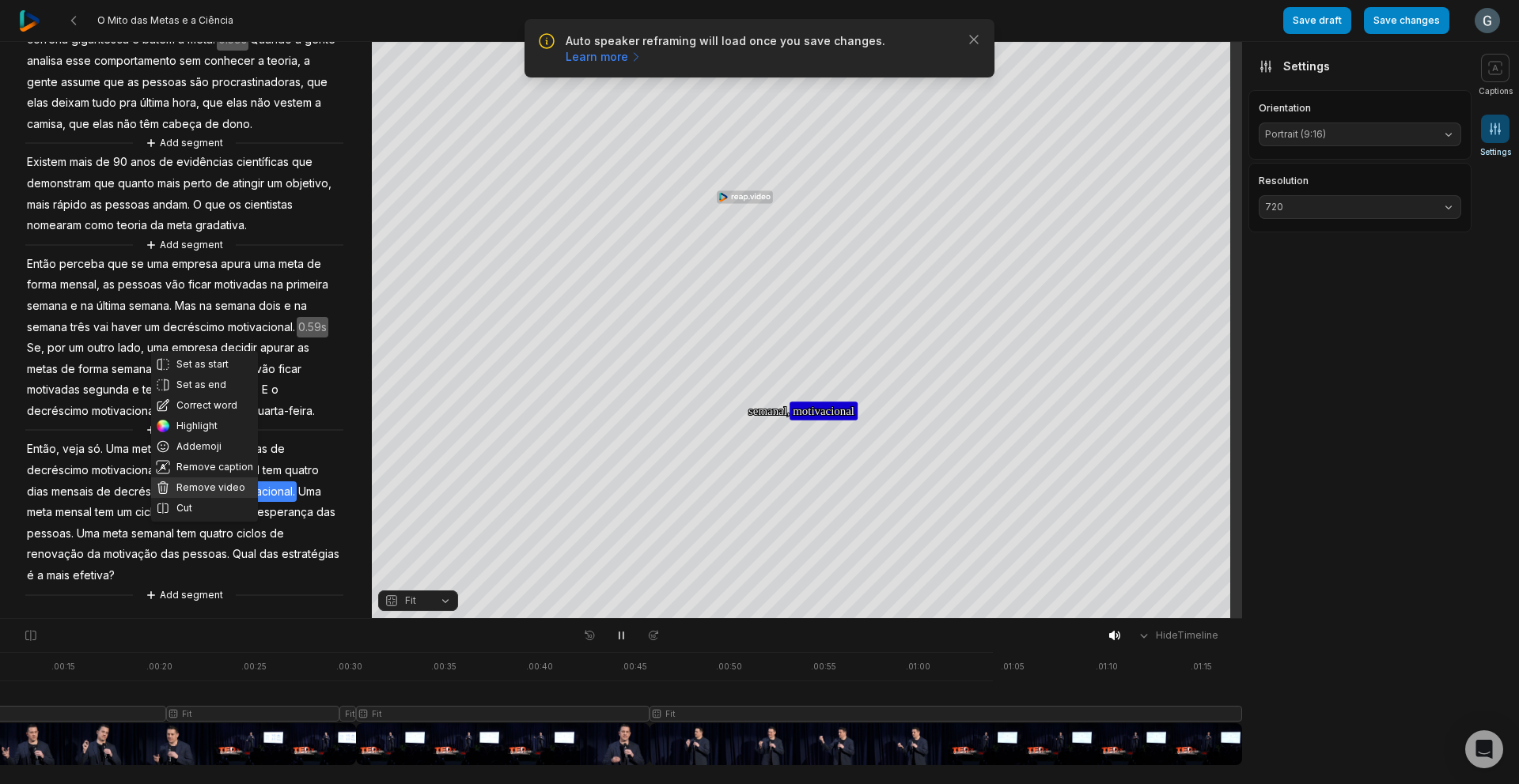
click at [214, 477] on button "Remove video" at bounding box center [204, 487] width 107 height 21
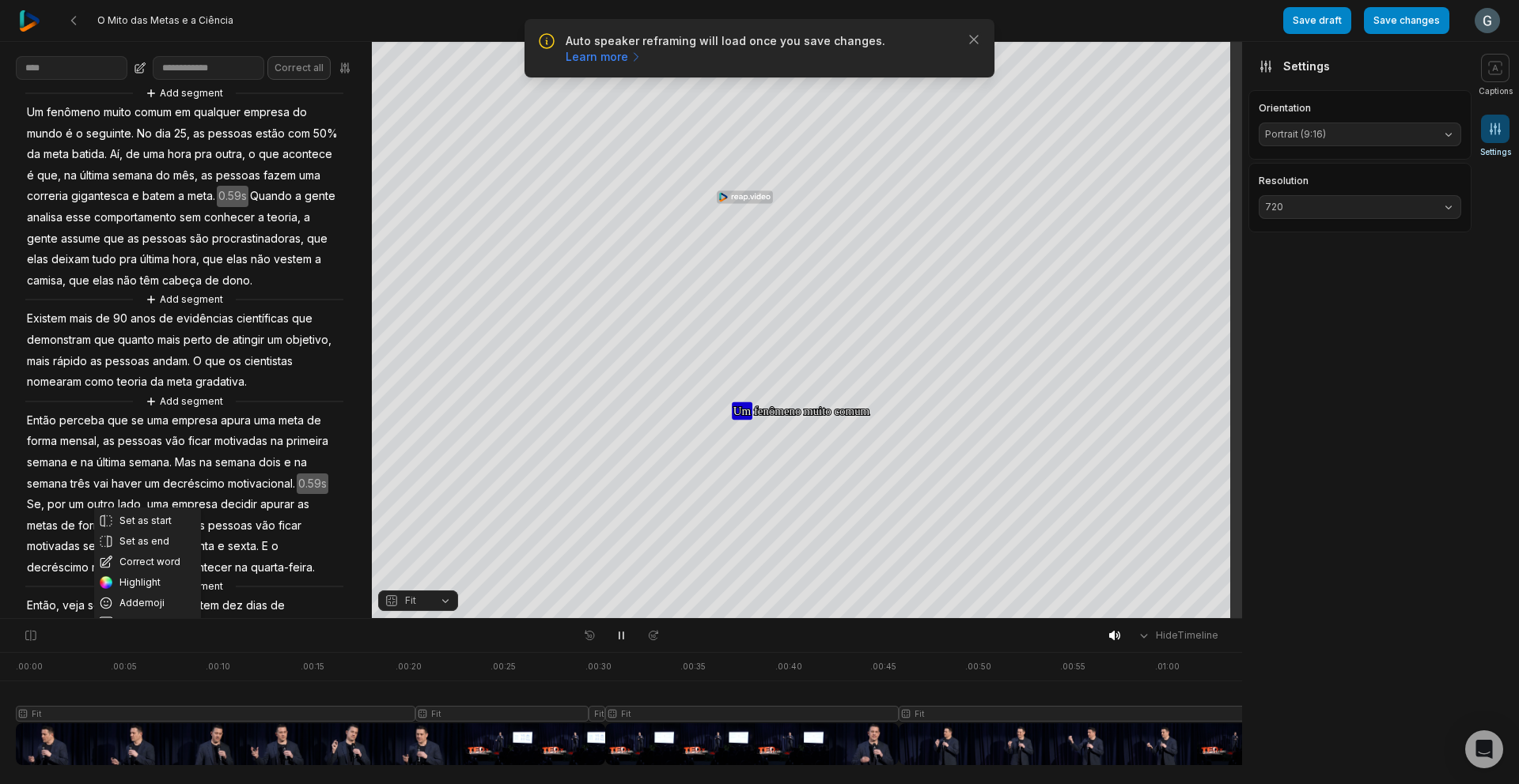
scroll to position [229, 0]
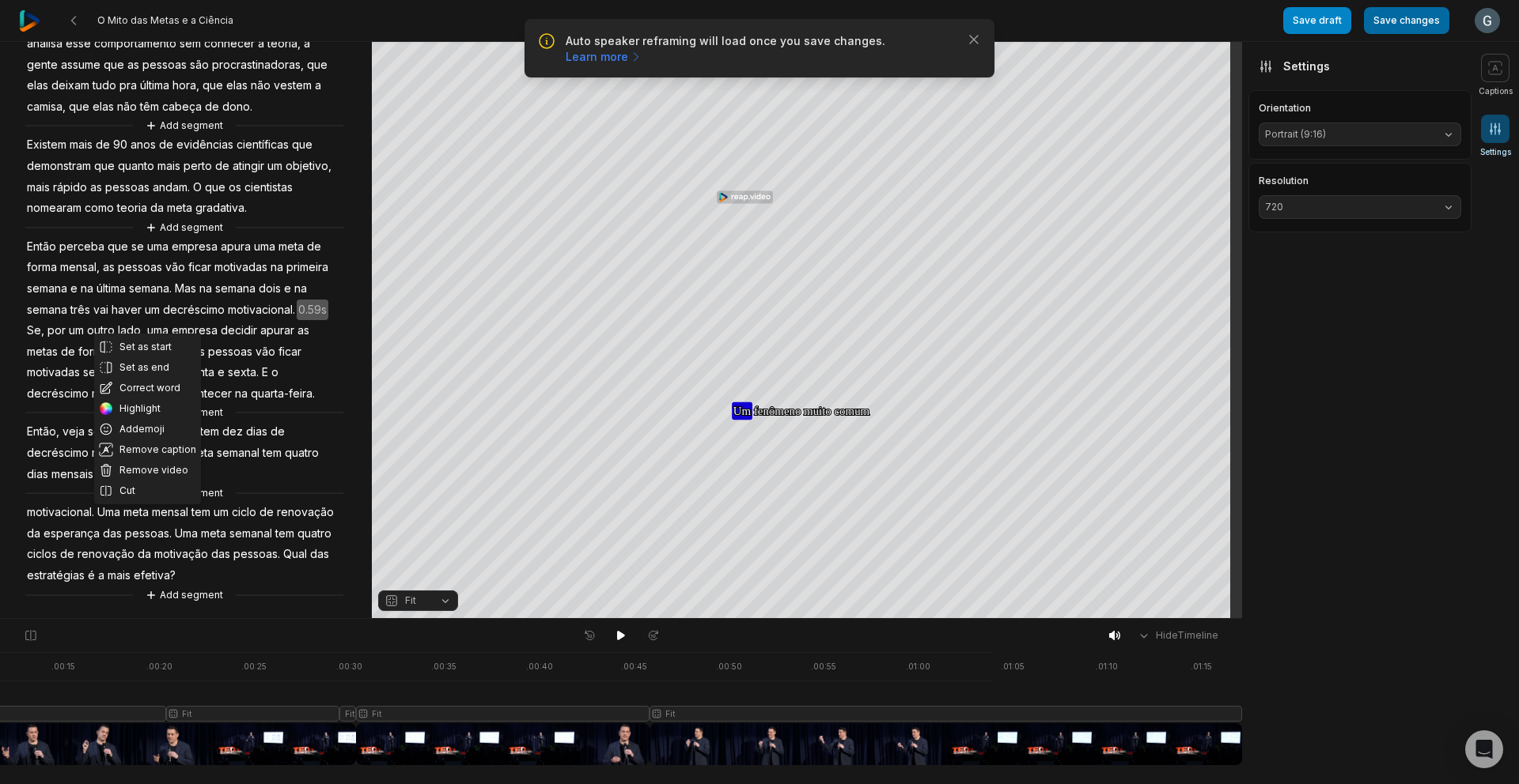
click at [1403, 27] on button "Save changes" at bounding box center [1406, 21] width 85 height 27
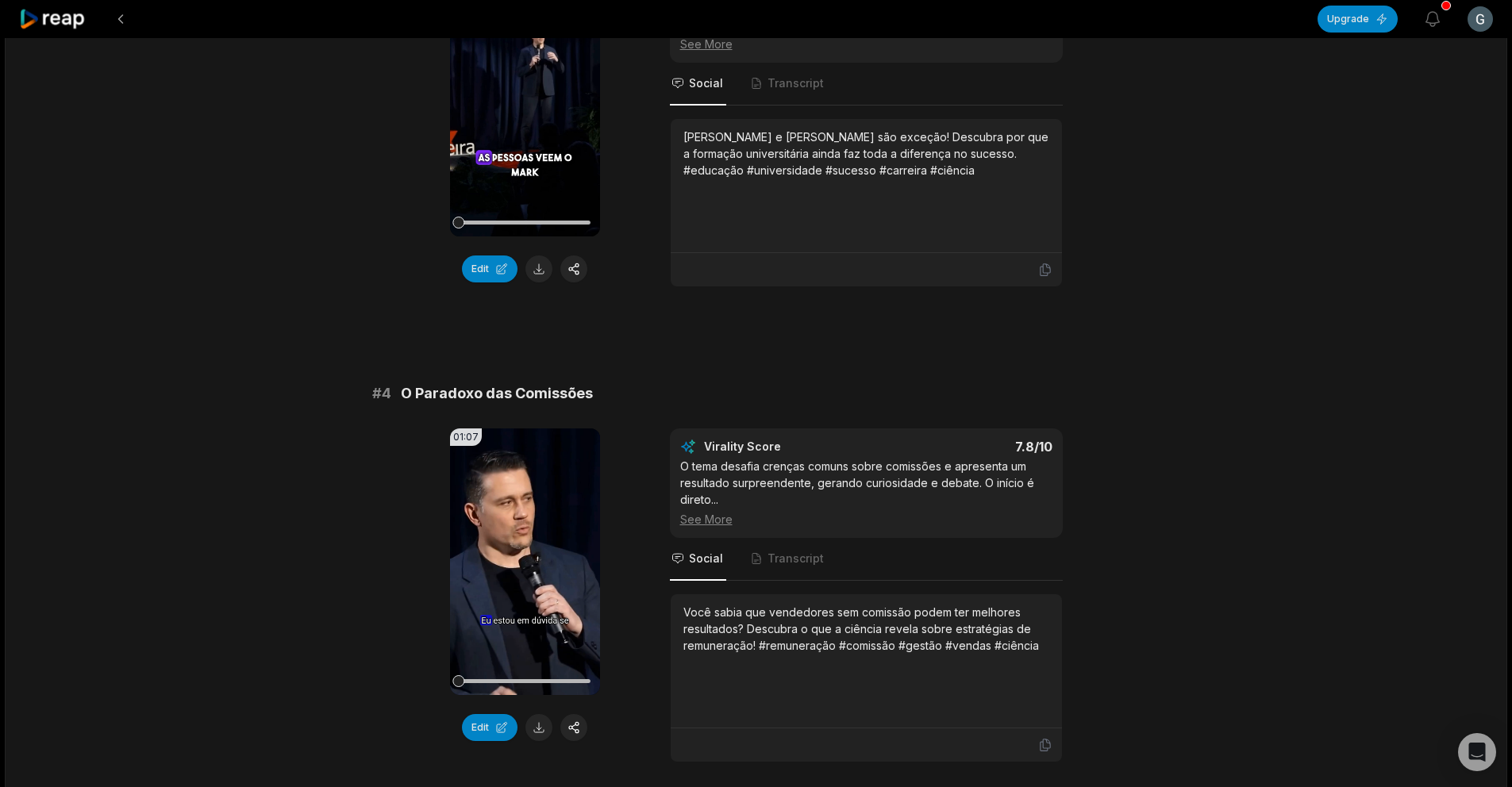
scroll to position [1451, 0]
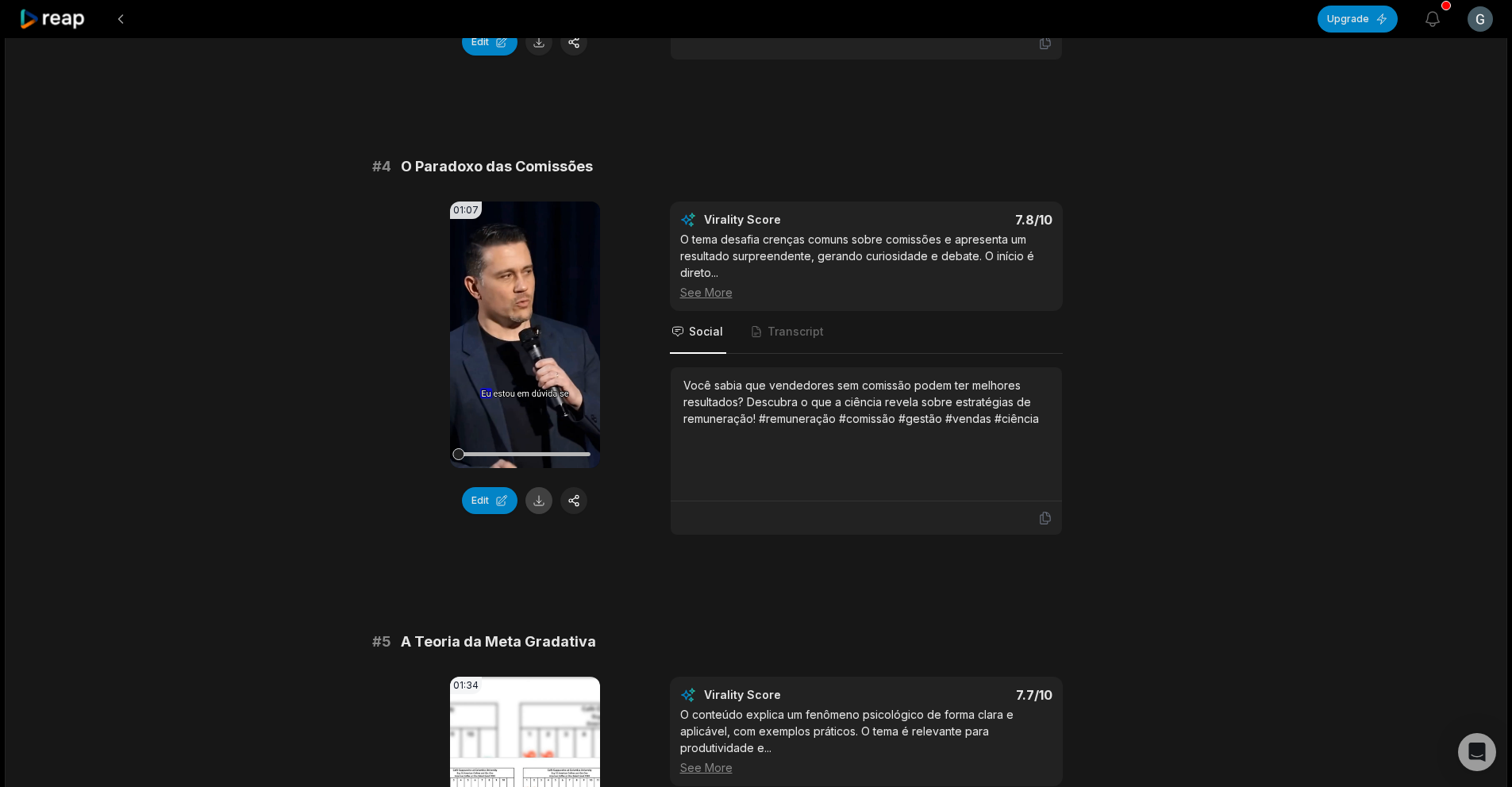
click at [536, 489] on button at bounding box center [539, 501] width 27 height 27
click at [820, 413] on div "Você sabia que vendedores sem comissão podem ter melhores resultados? Descubra …" at bounding box center [866, 434] width 366 height 114
click at [1058, 514] on div at bounding box center [866, 518] width 392 height 33
click at [1051, 511] on icon at bounding box center [1046, 519] width 14 height 14
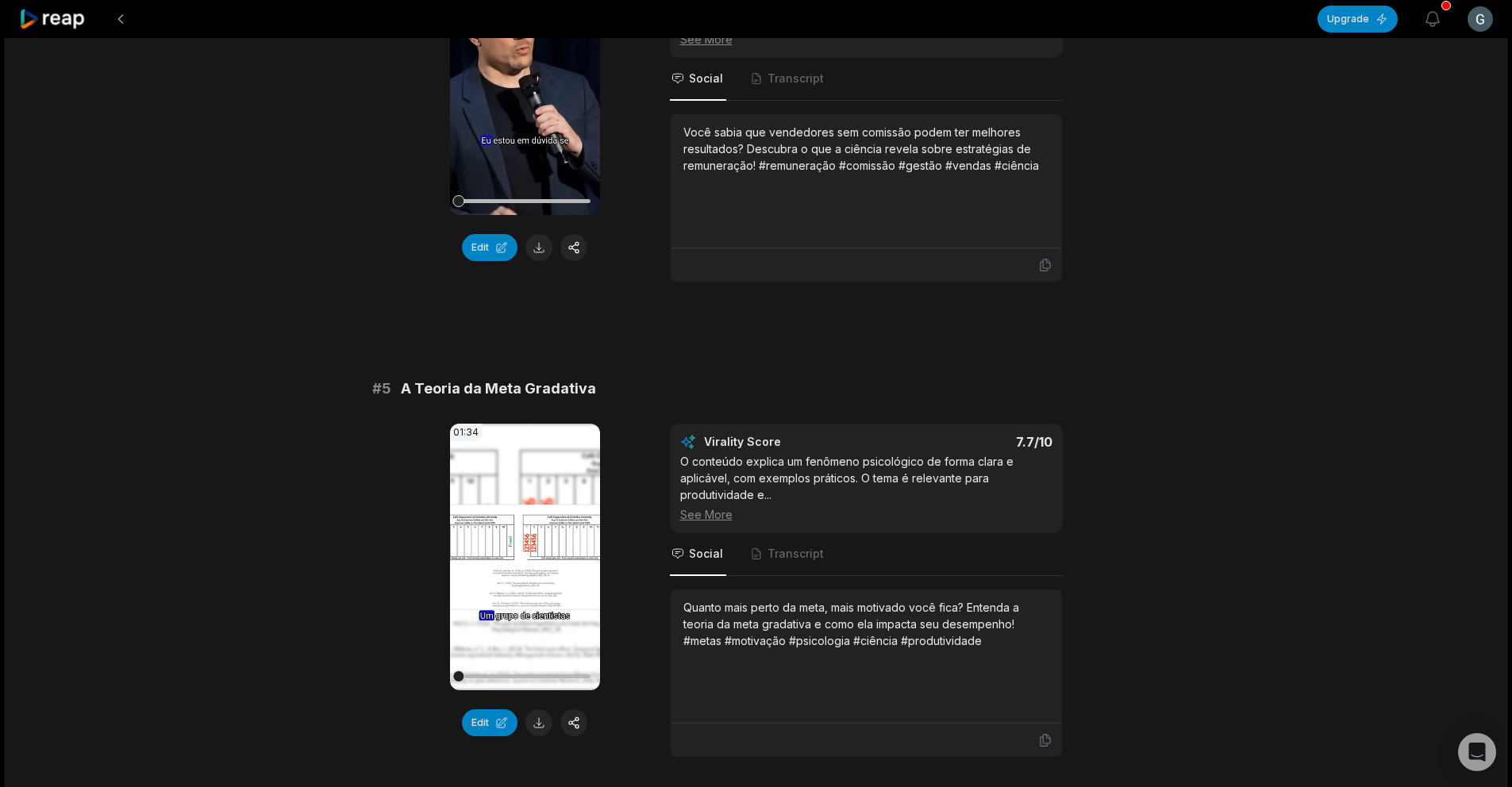
scroll to position [1763, 0]
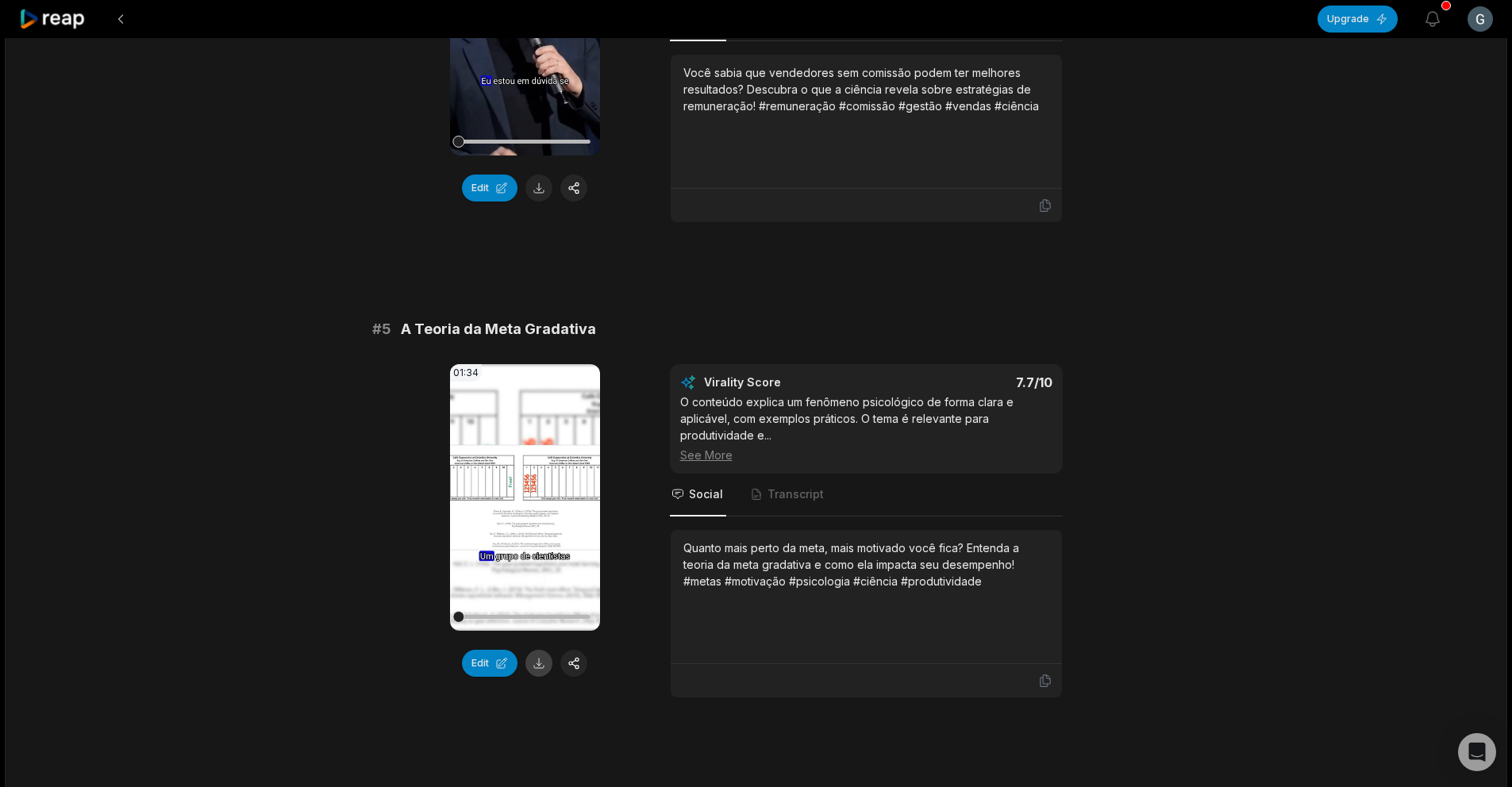
click at [538, 651] on button at bounding box center [539, 664] width 27 height 27
click at [1045, 674] on icon at bounding box center [1046, 681] width 14 height 14
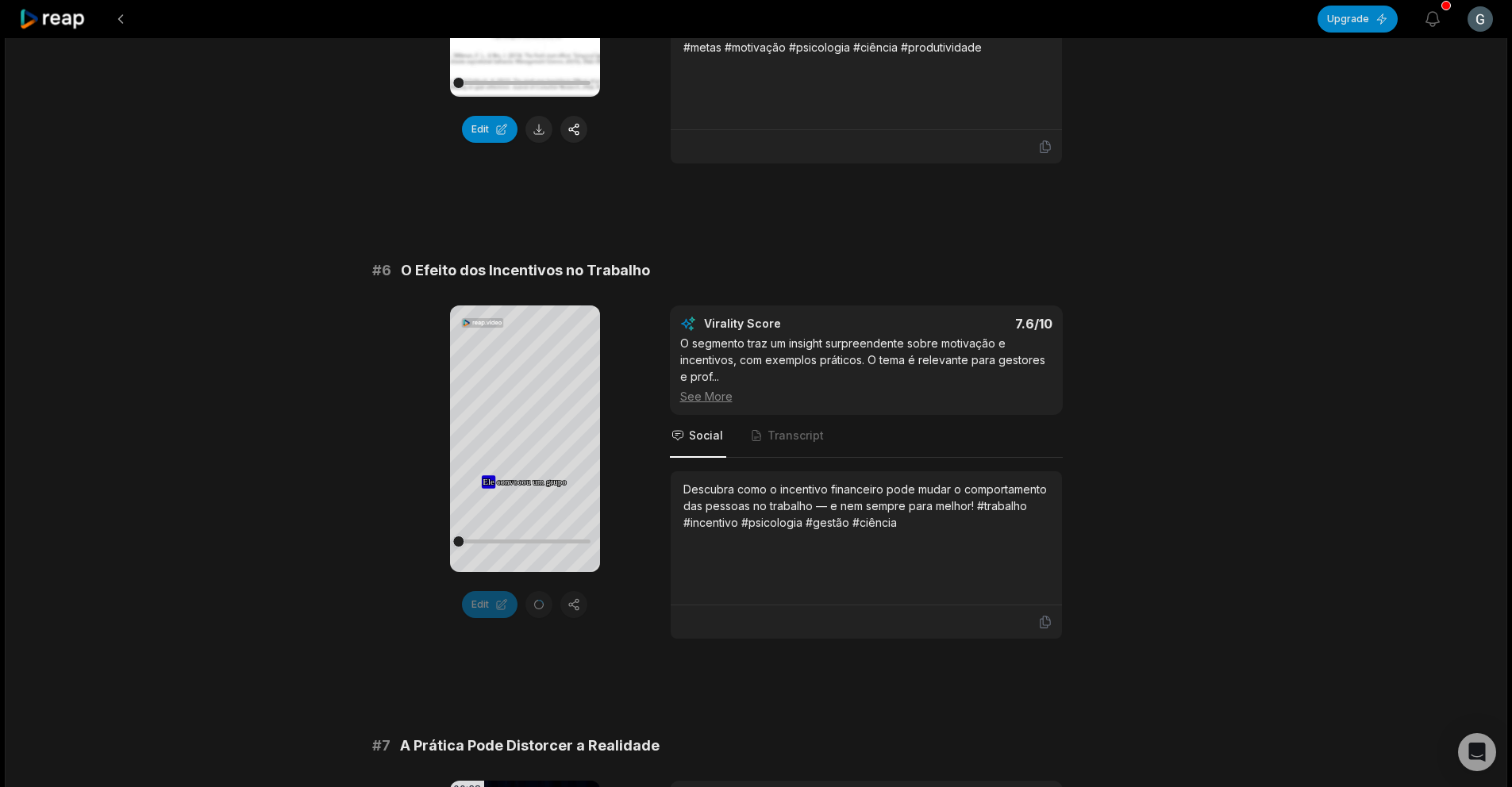
scroll to position [2298, 0]
click at [523, 419] on icon at bounding box center [525, 421] width 12 height 14
click at [1047, 614] on icon at bounding box center [1046, 621] width 14 height 14
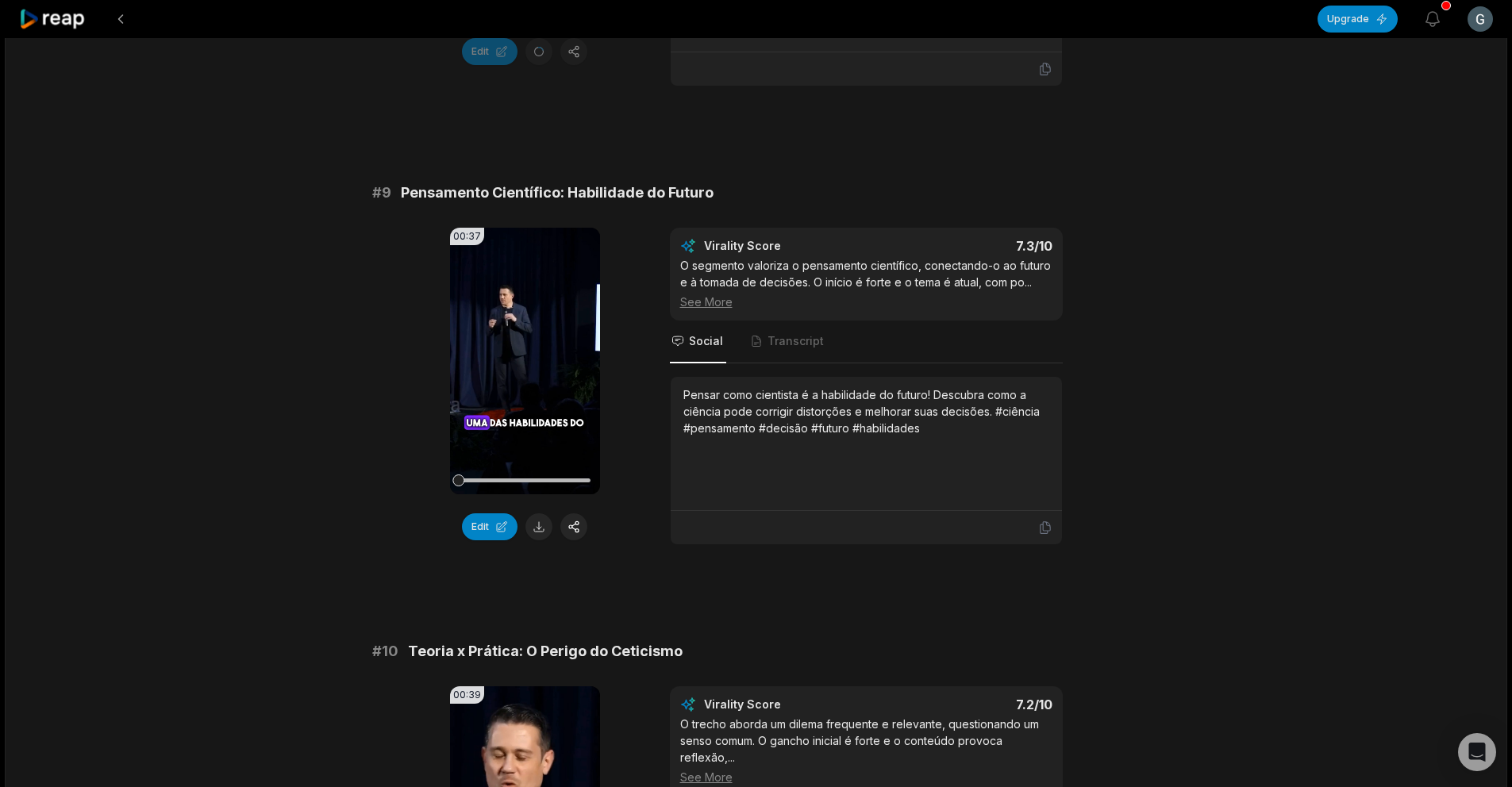
scroll to position [4176, 0]
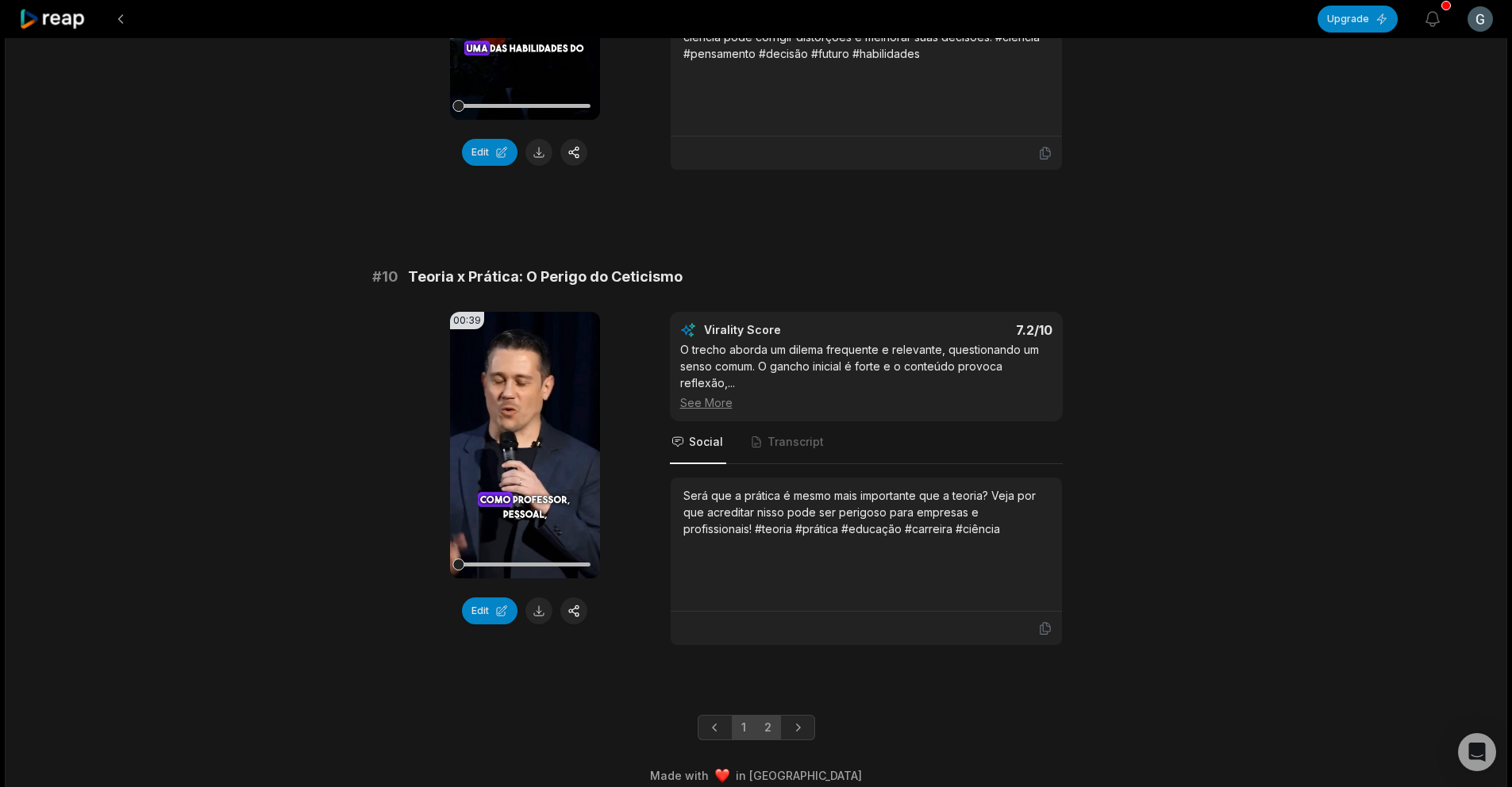
click at [767, 715] on link "2" at bounding box center [767, 728] width 26 height 25
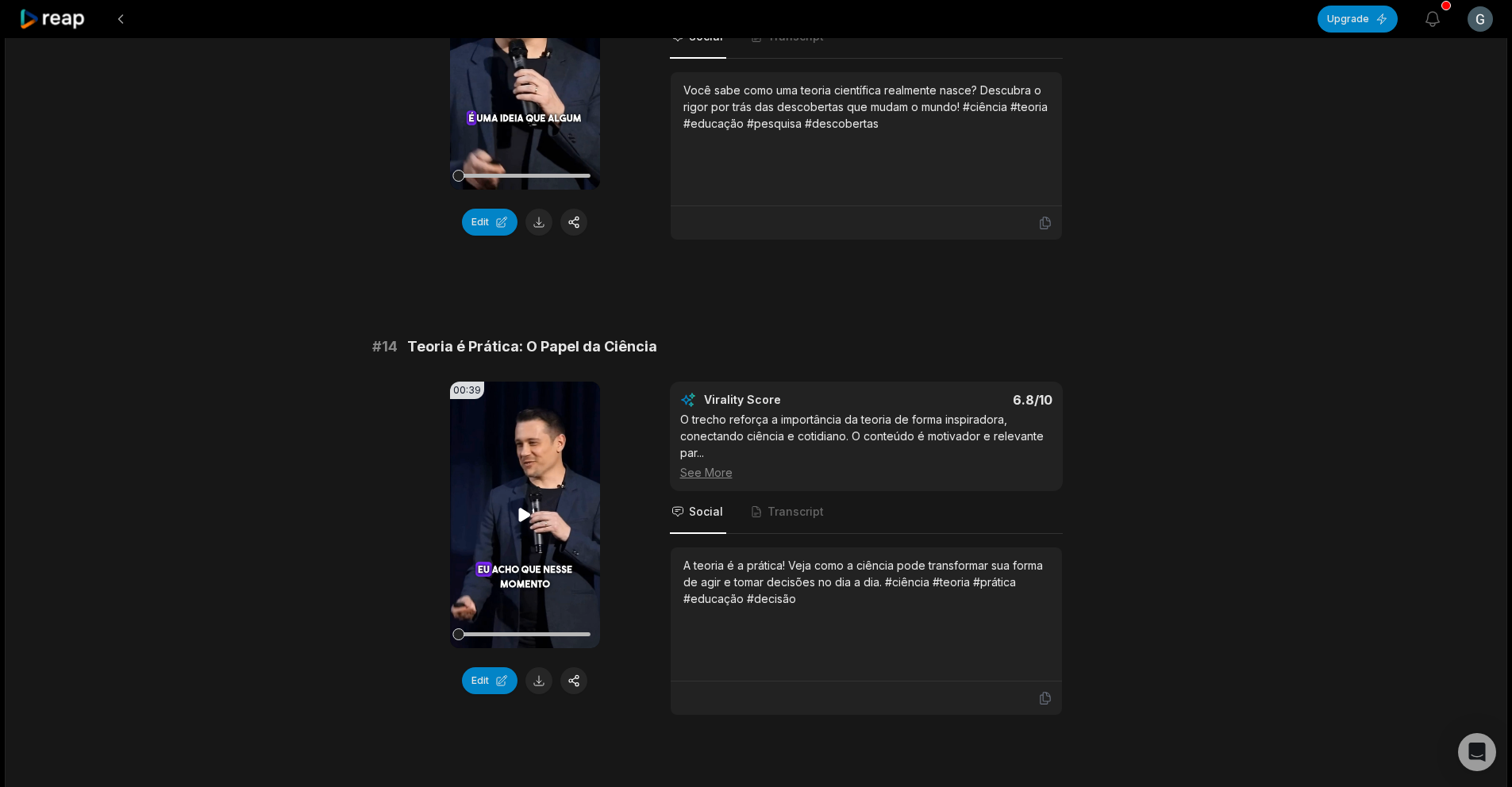
scroll to position [1335, 0]
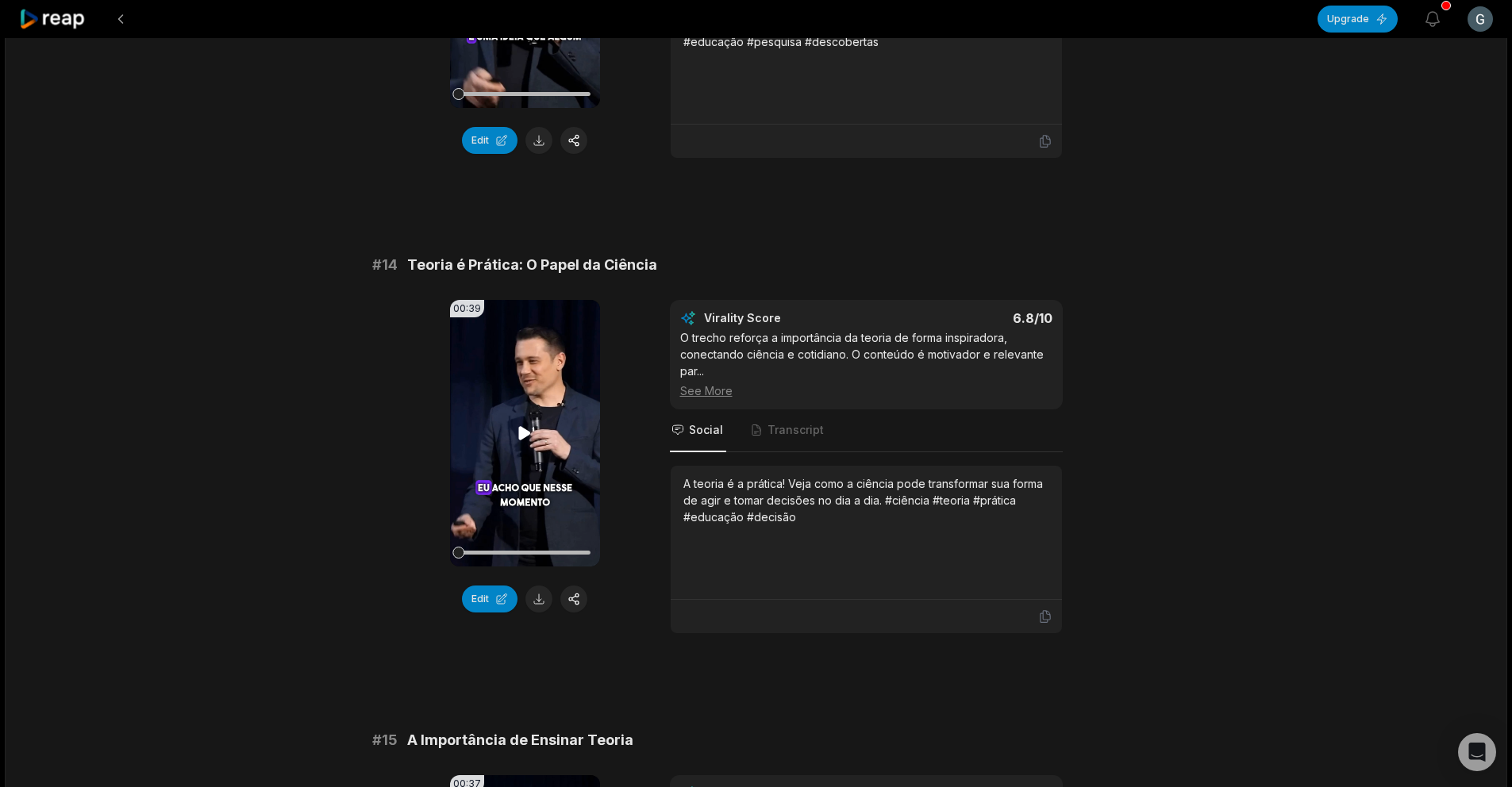
click at [502, 452] on video "Your browser does not support mp4 format." at bounding box center [525, 433] width 150 height 267
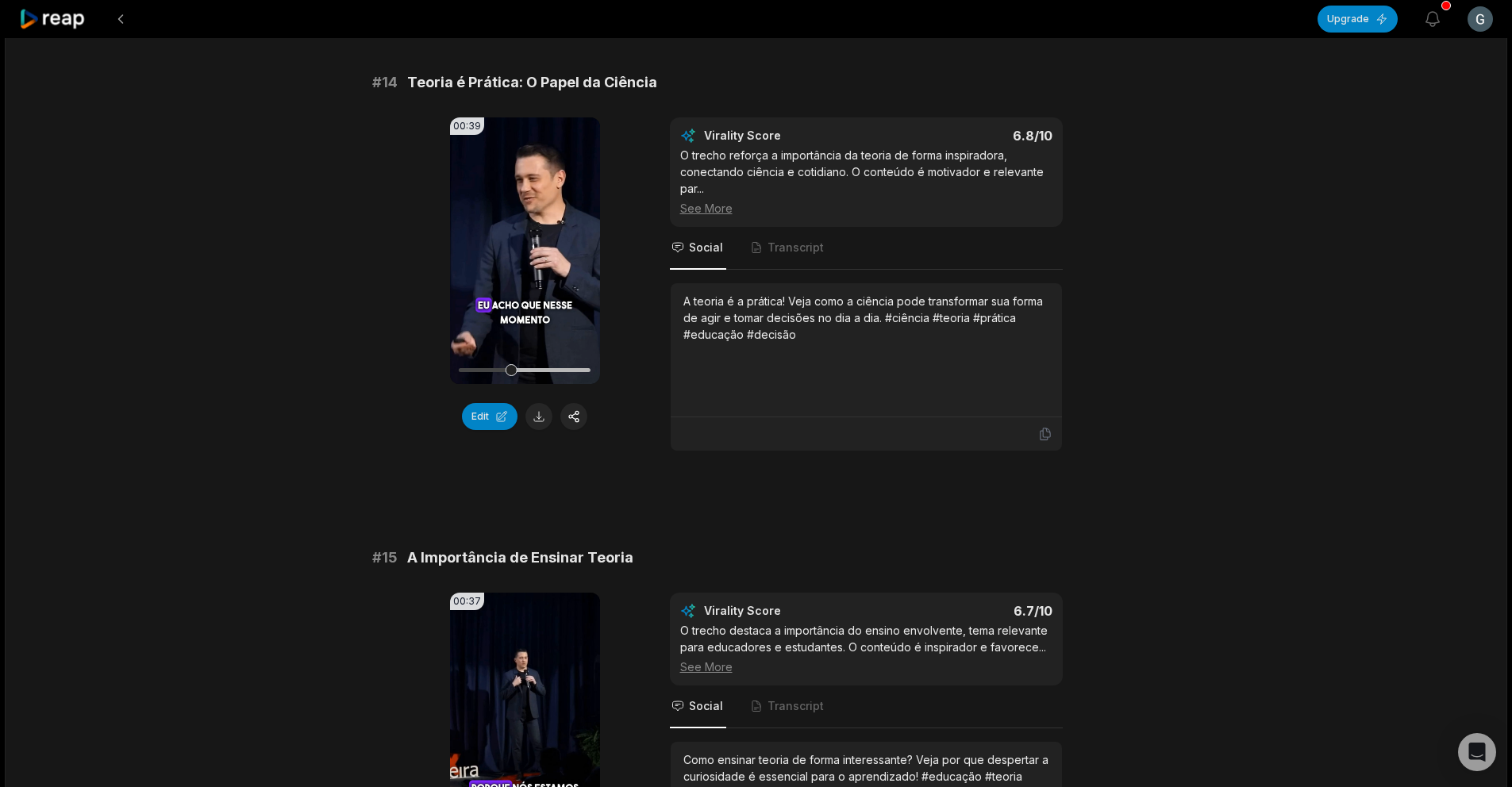
scroll to position [1508, 0]
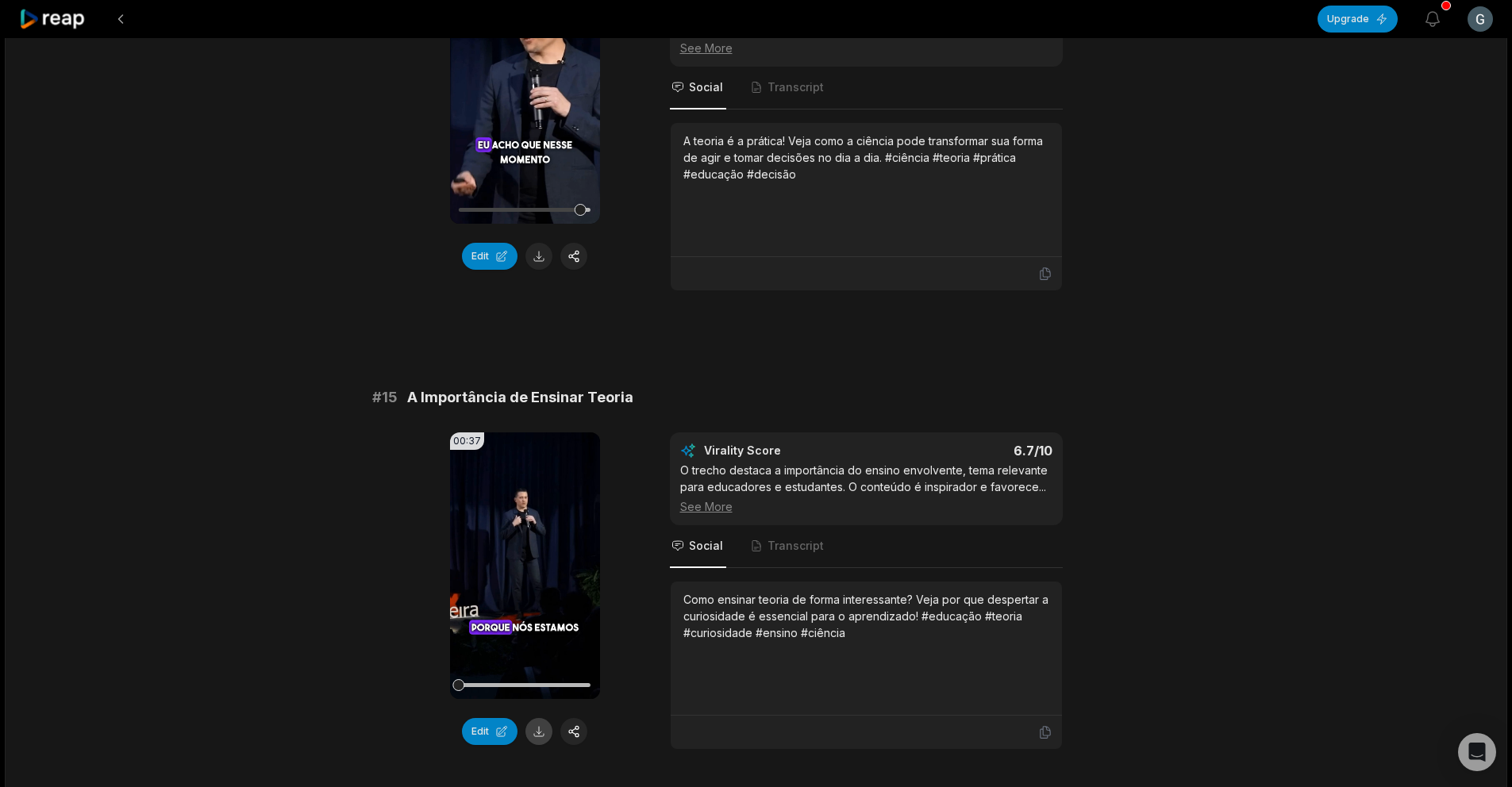
scroll to position [1761, 0]
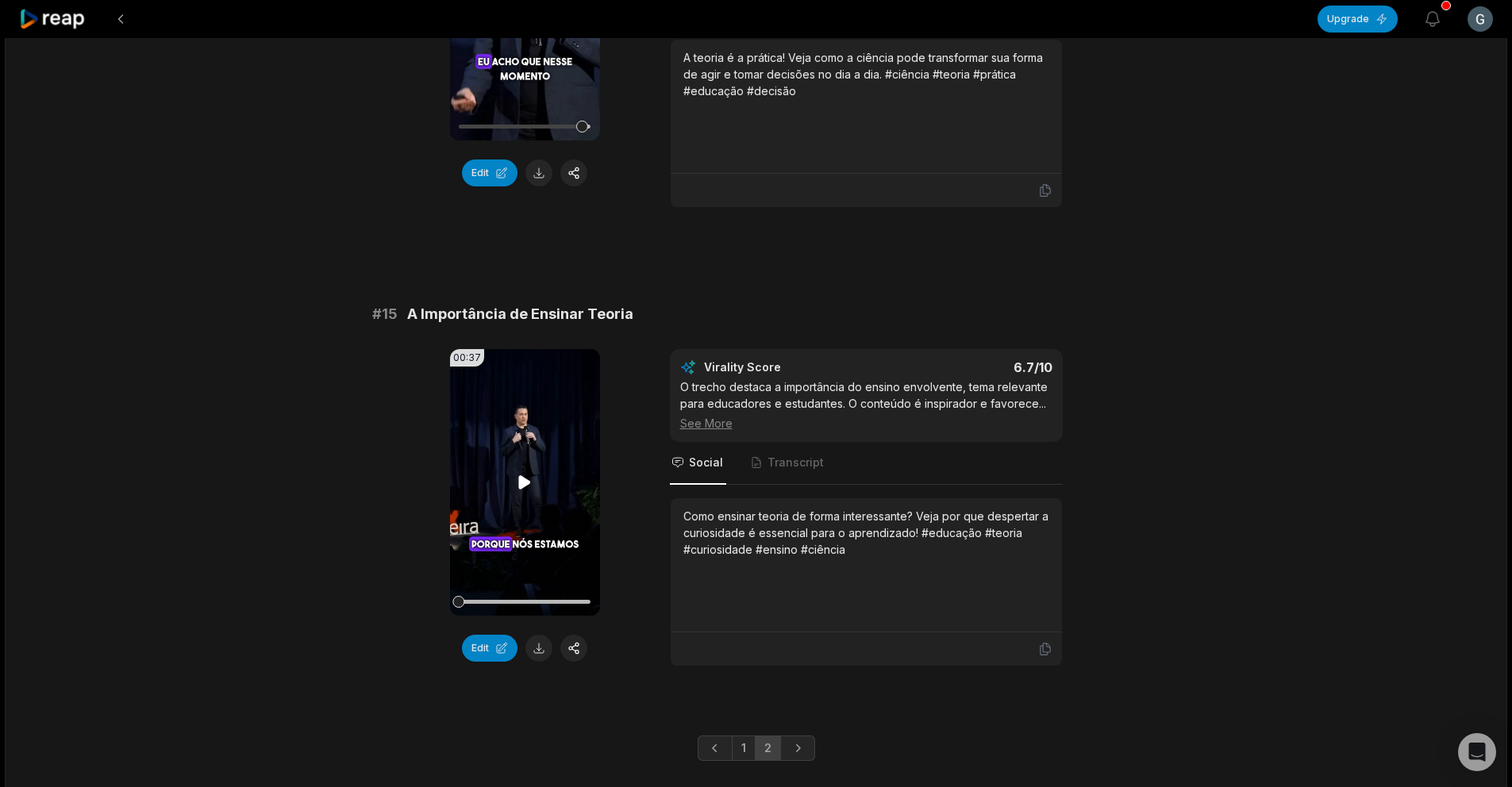
click at [530, 479] on icon at bounding box center [524, 482] width 19 height 19
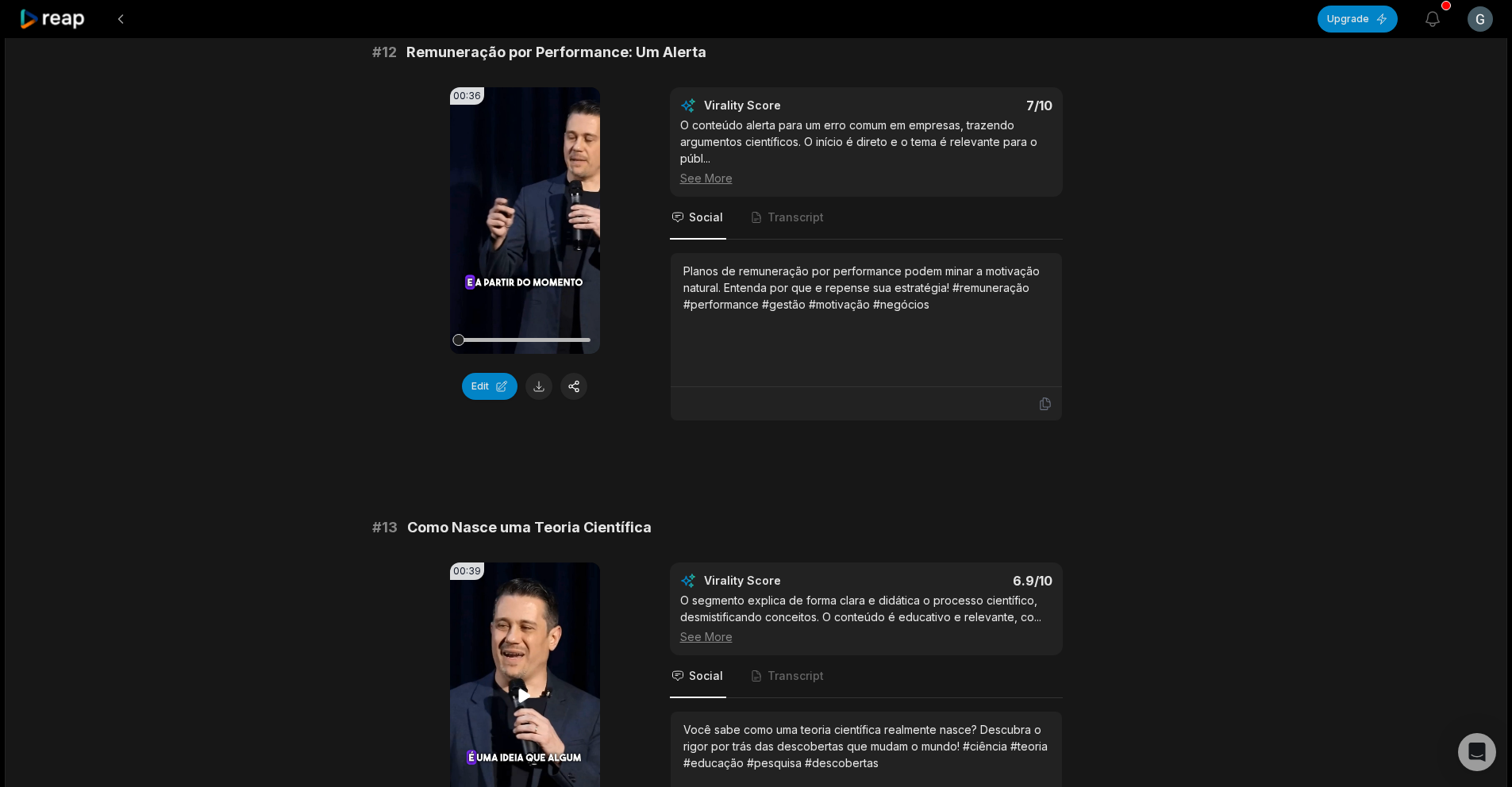
scroll to position [696, 0]
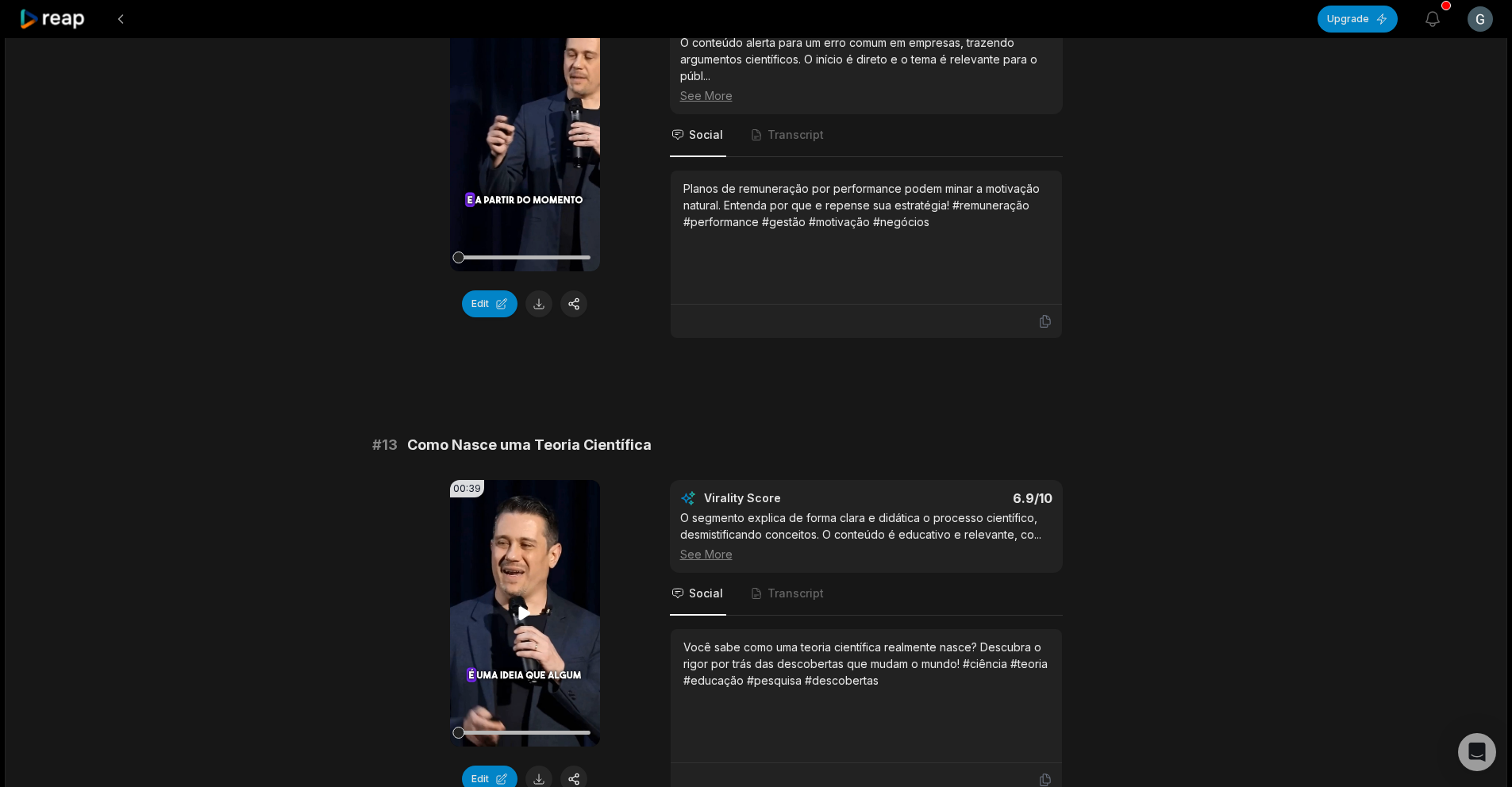
click at [533, 627] on video "Your browser does not support mp4 format." at bounding box center [525, 613] width 150 height 267
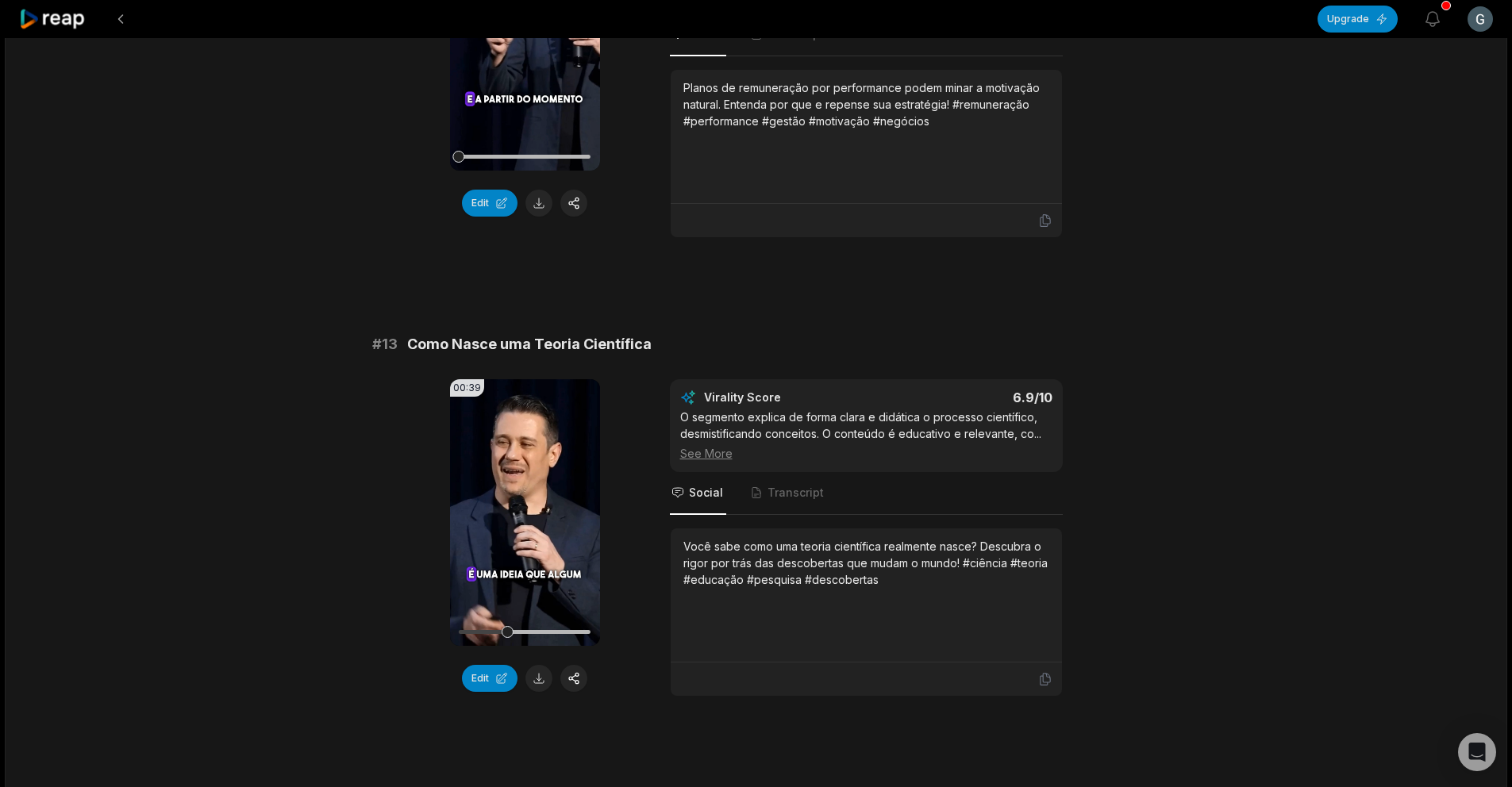
scroll to position [801, 0]
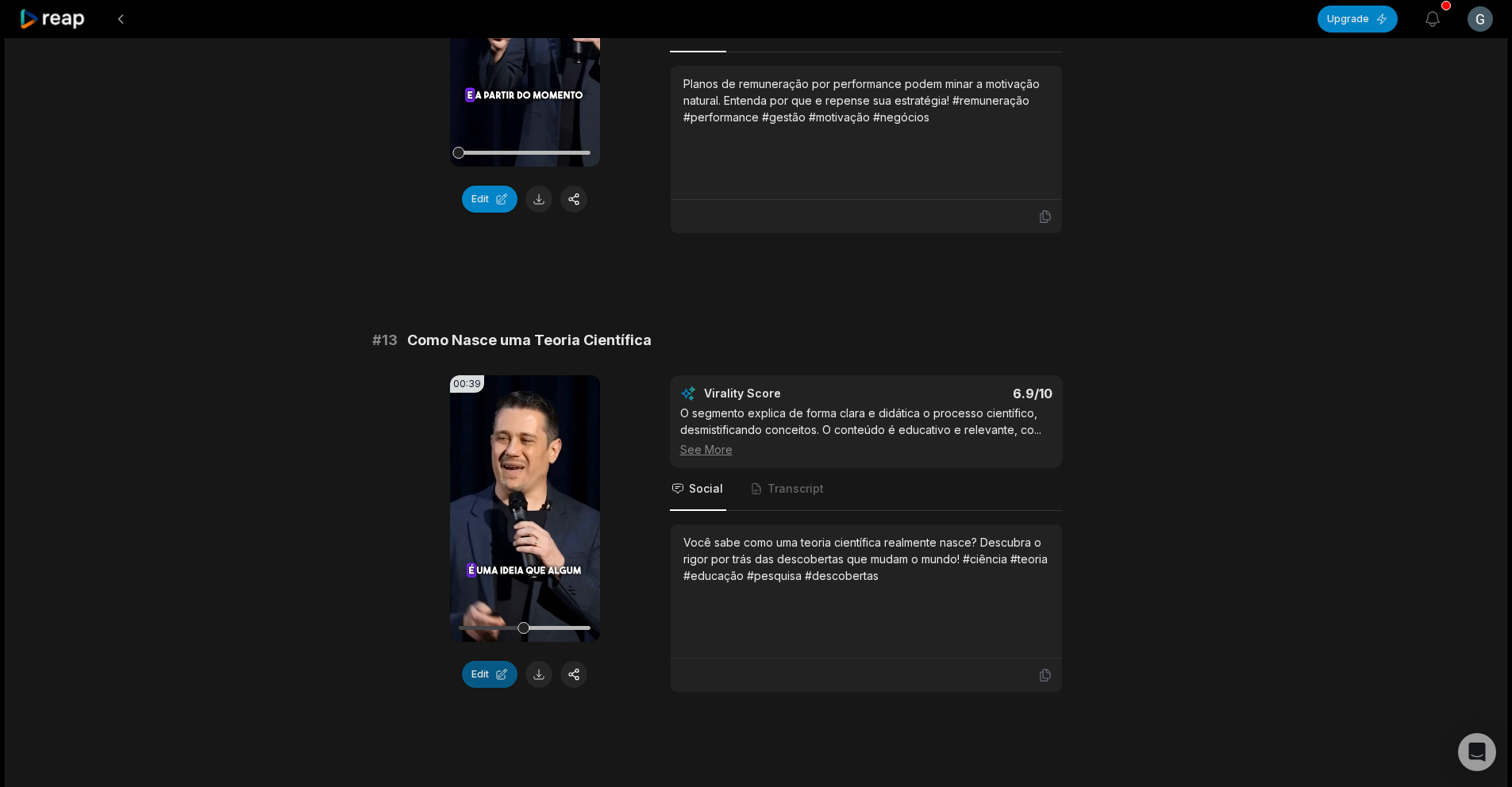
click at [479, 677] on button "Edit" at bounding box center [490, 674] width 56 height 27
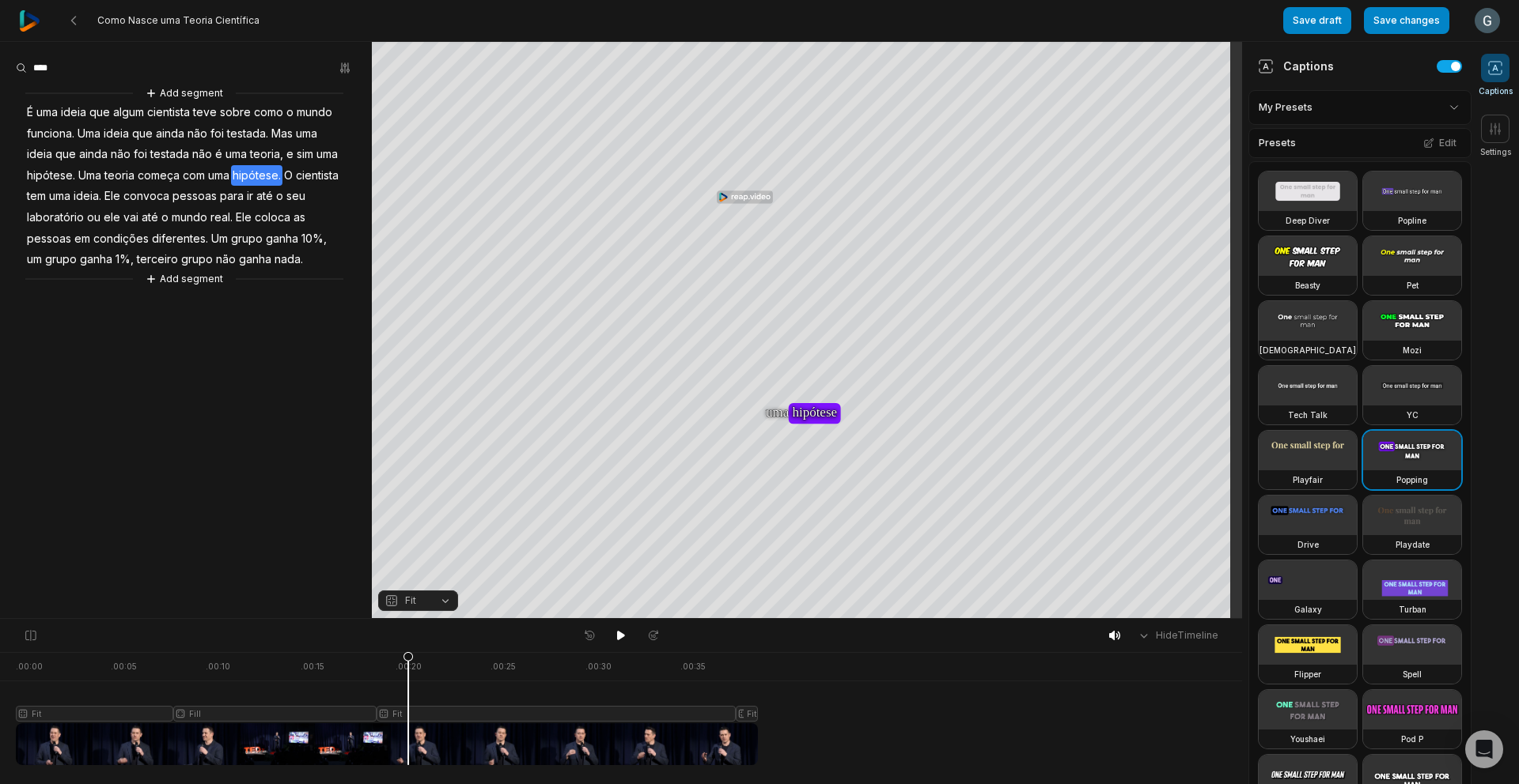
drag, startPoint x: 754, startPoint y: 653, endPoint x: 408, endPoint y: 636, distance: 346.4
click at [408, 636] on div "Hide Timeline . 00:00 . 00:05 . 00:10 . 00:15 . 00:20 . 00:25 . 00:30 . 00:35 F…" at bounding box center [621, 701] width 1242 height 166
click at [624, 640] on icon at bounding box center [621, 636] width 13 height 13
click at [1426, 137] on button "Edit" at bounding box center [1440, 143] width 43 height 21
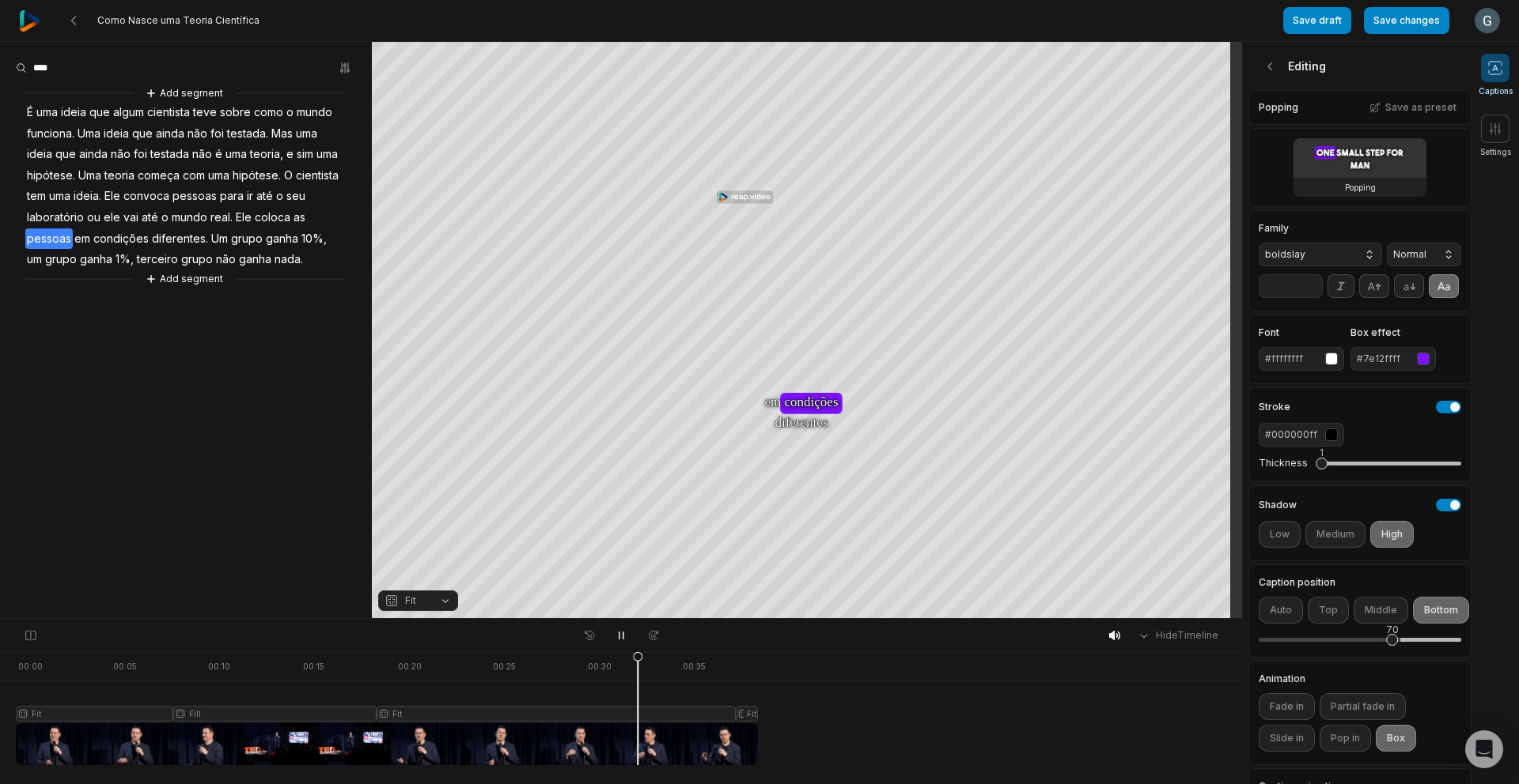
click at [1391, 366] on div "#7e12ffff" at bounding box center [1384, 359] width 54 height 14
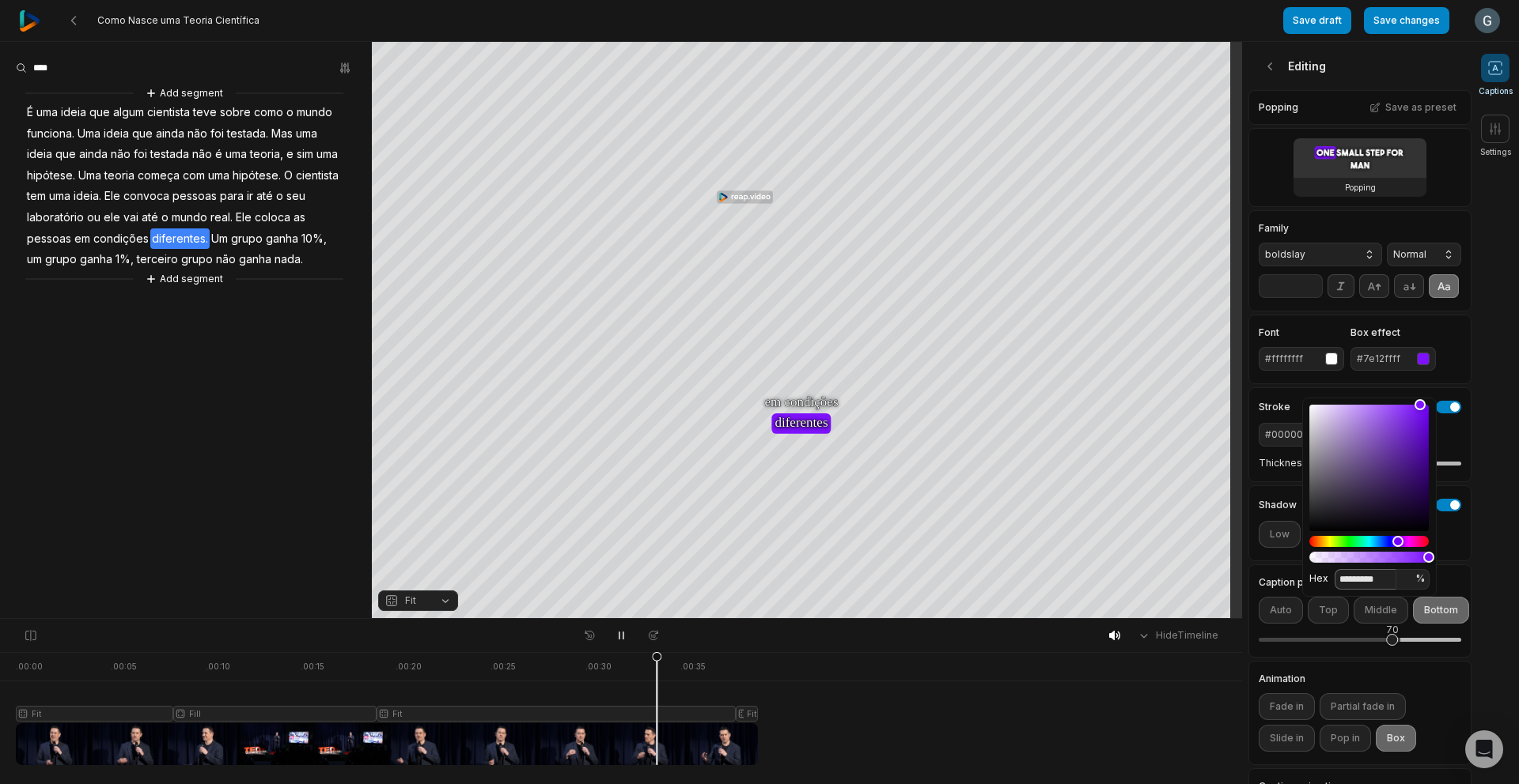
click at [1360, 587] on input "*********" at bounding box center [1365, 579] width 62 height 21
paste input
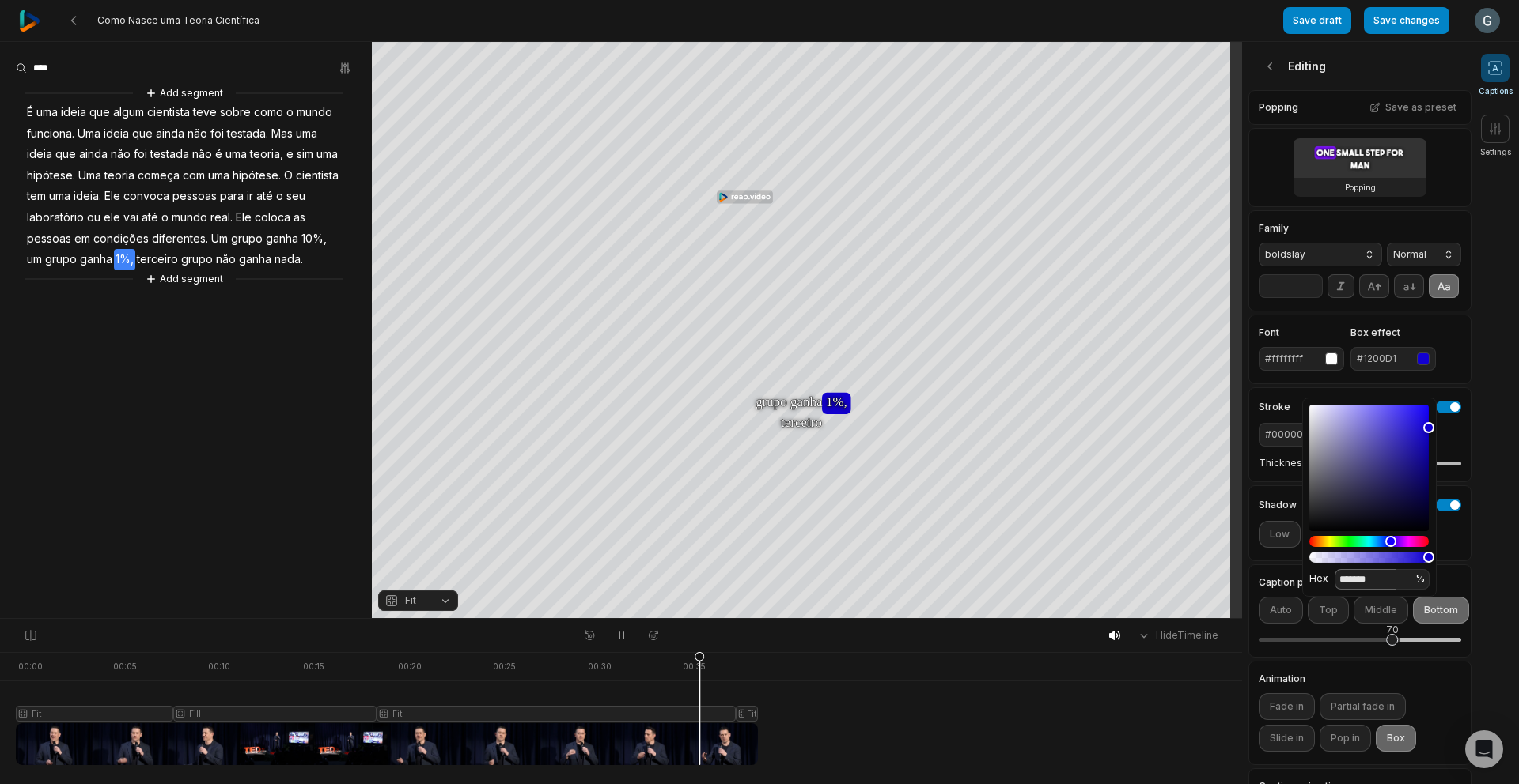
type input "*******"
click at [1453, 384] on div "Font #ffffffff Box effect #1200D1" at bounding box center [1359, 350] width 223 height 70
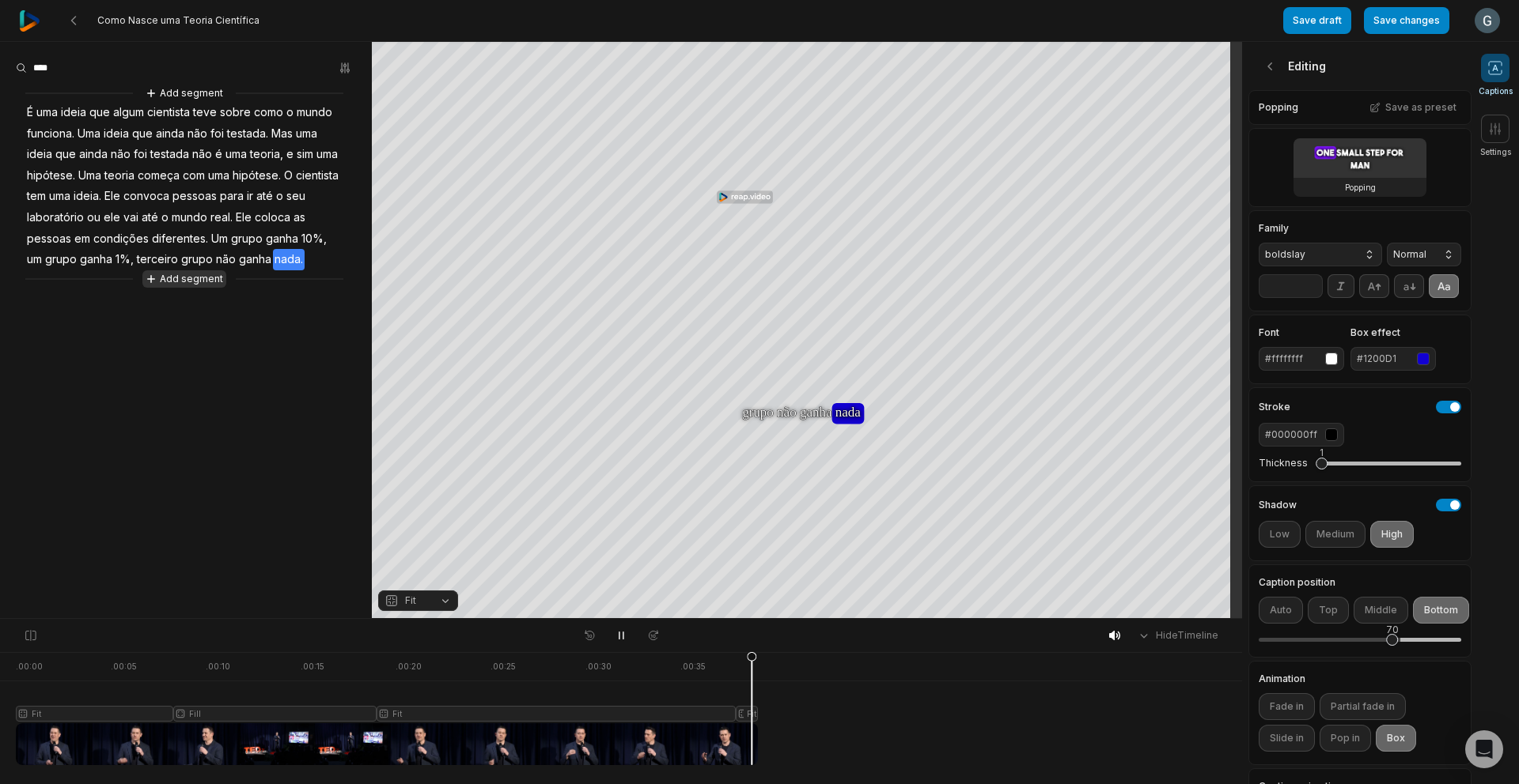
click at [166, 277] on button "Add segment" at bounding box center [184, 278] width 83 height 17
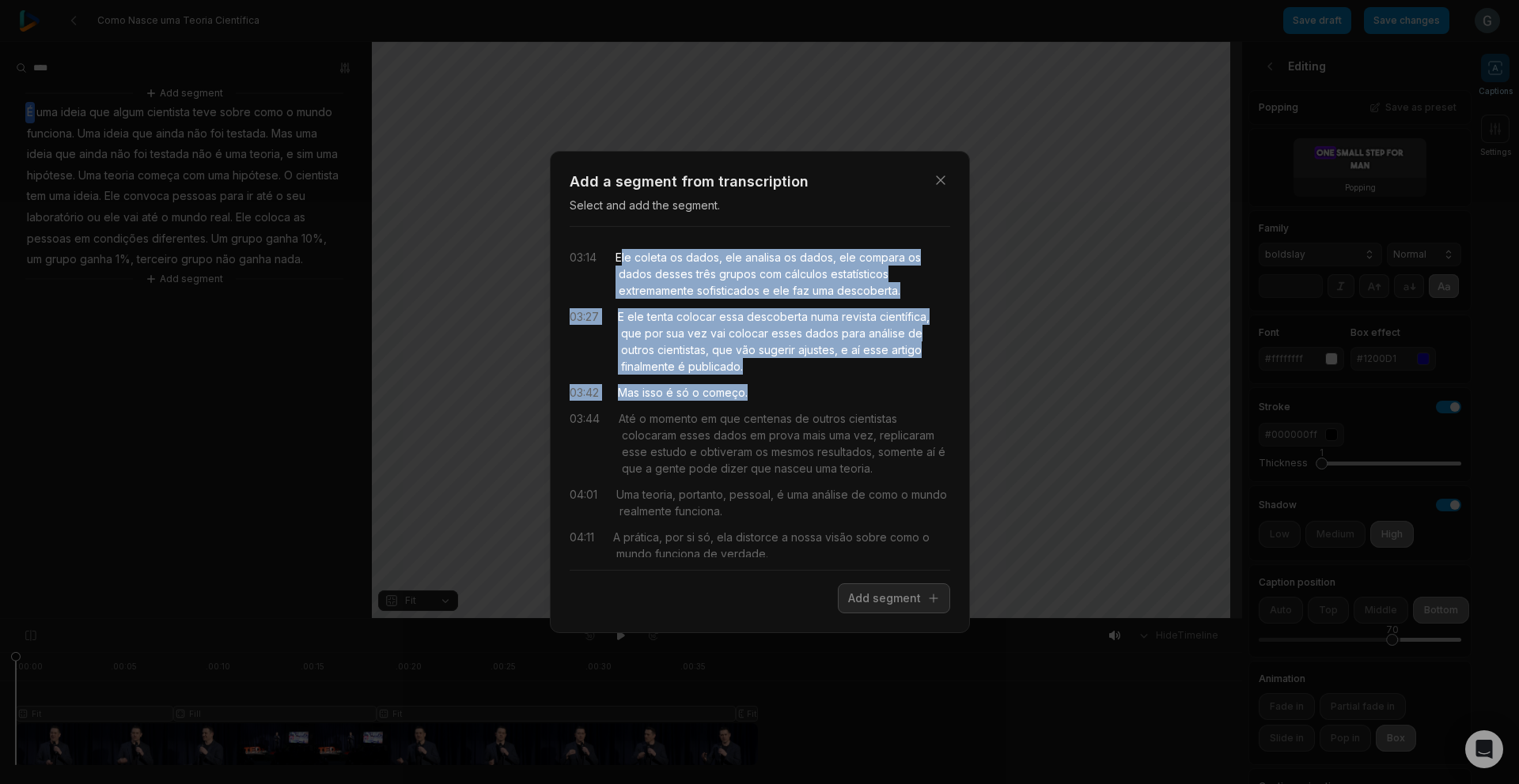
drag, startPoint x: 640, startPoint y: 255, endPoint x: 784, endPoint y: 390, distance: 197.4
click at [784, 390] on div "03:14 Ele coleta os dados, ele analisa os dados, ele compara os dados desses tr…" at bounding box center [760, 398] width 380 height 318
drag, startPoint x: 861, startPoint y: 597, endPoint x: 751, endPoint y: 565, distance: 114.6
click at [861, 596] on button "Add segment" at bounding box center [894, 598] width 112 height 30
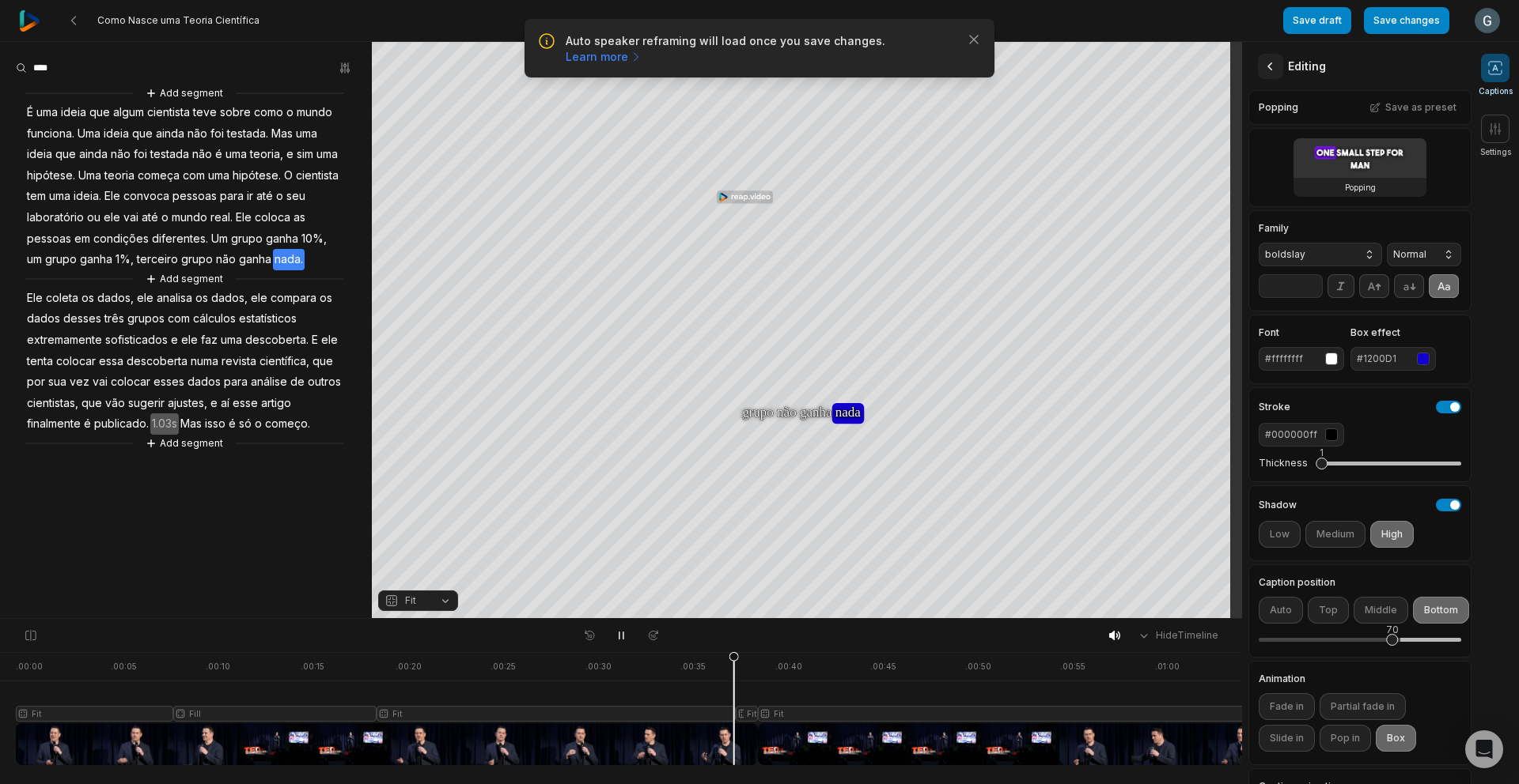
click at [1269, 70] on icon at bounding box center [1270, 66] width 16 height 16
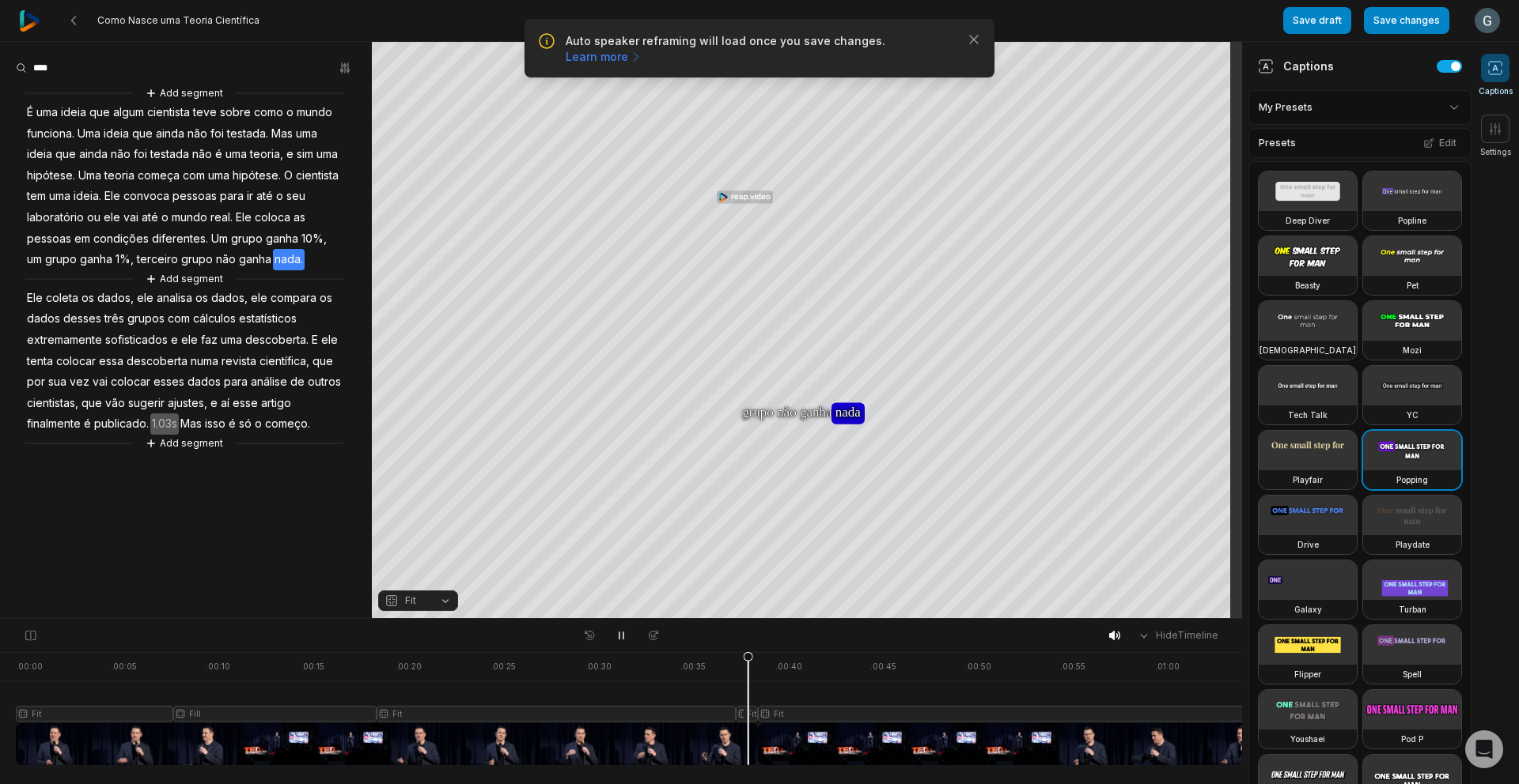
click at [1363, 211] on video at bounding box center [1411, 191] width 98 height 39
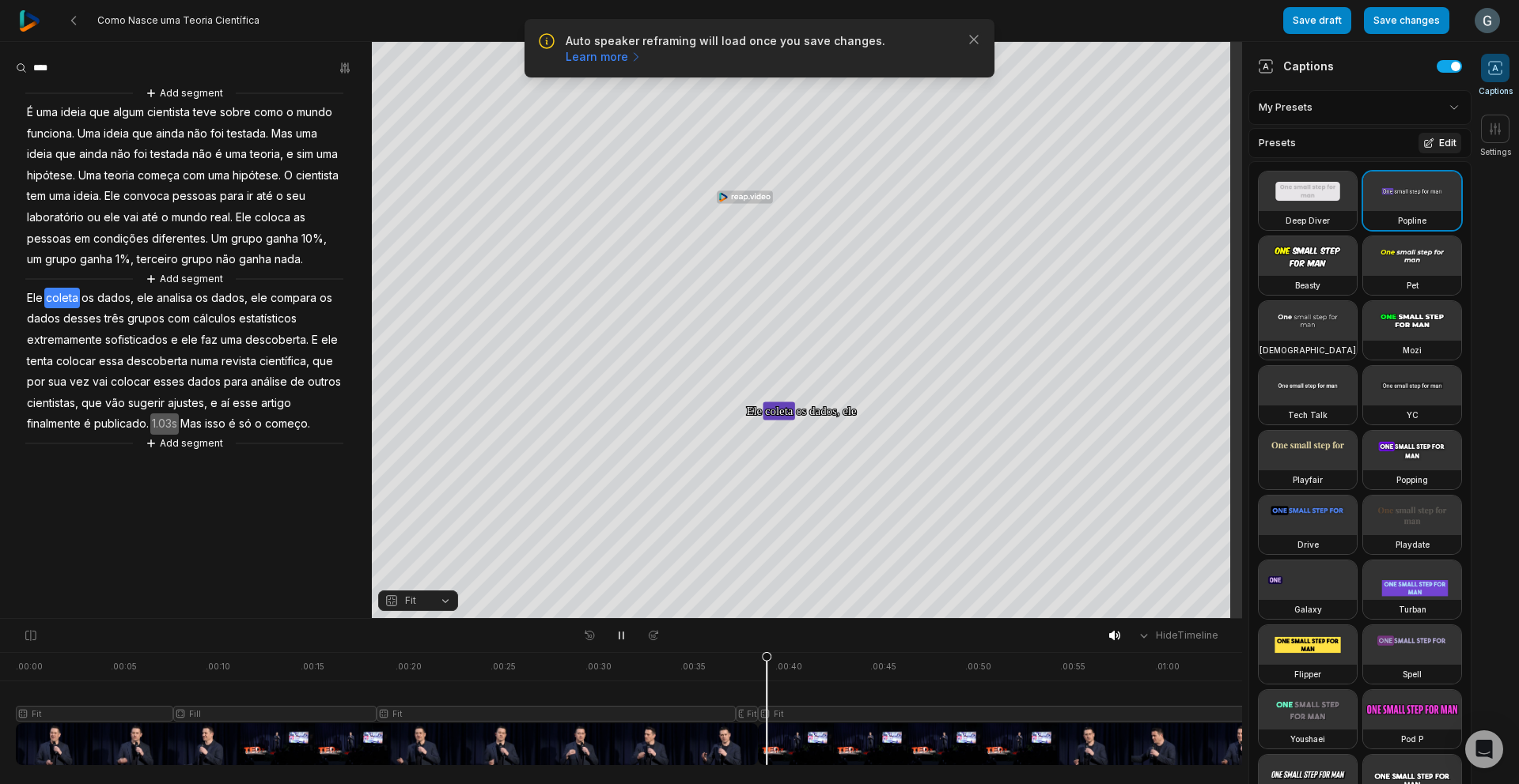
click at [1422, 140] on button "Edit" at bounding box center [1440, 143] width 43 height 21
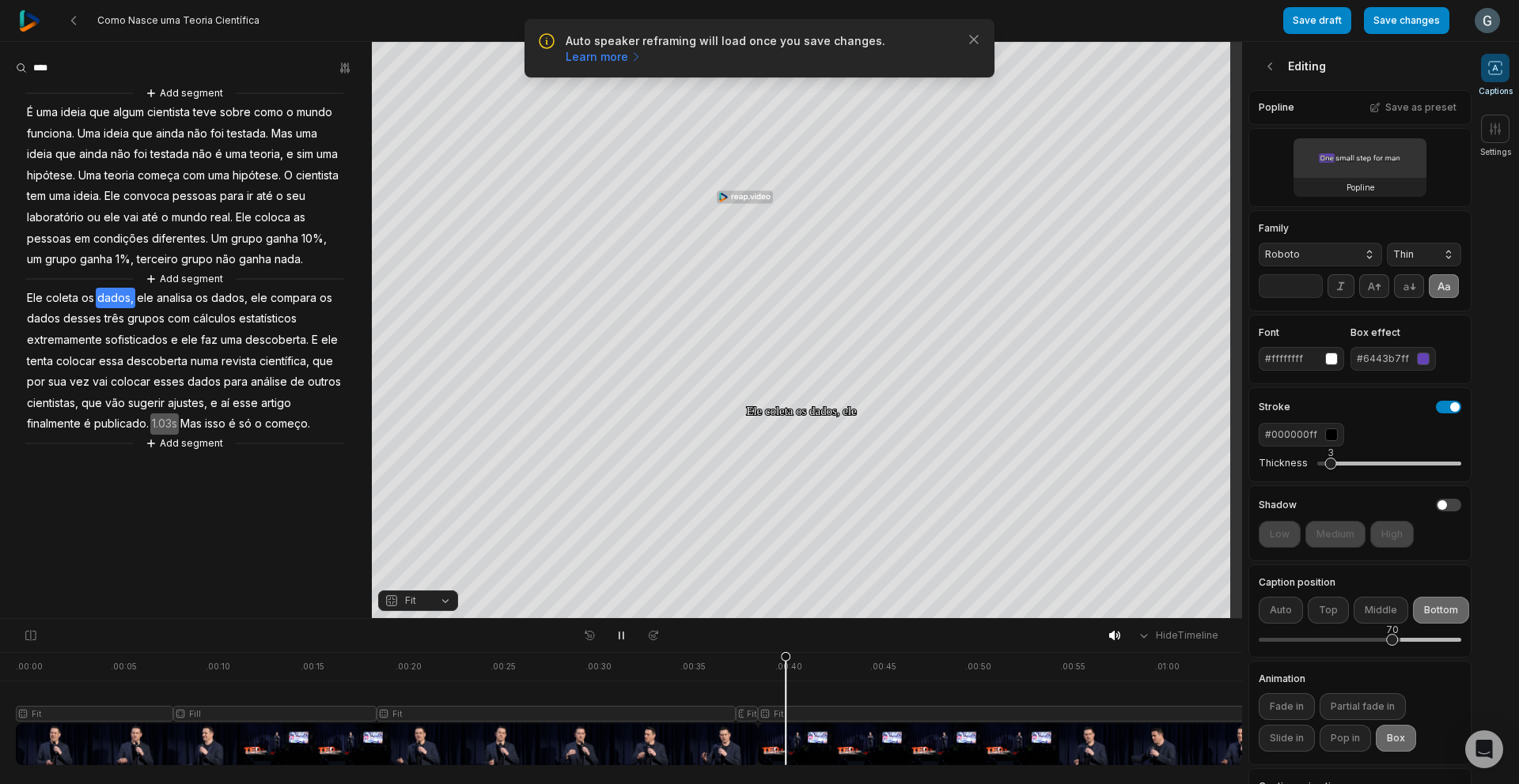
click at [1390, 370] on button "#6443b7ff" at bounding box center [1392, 359] width 85 height 23
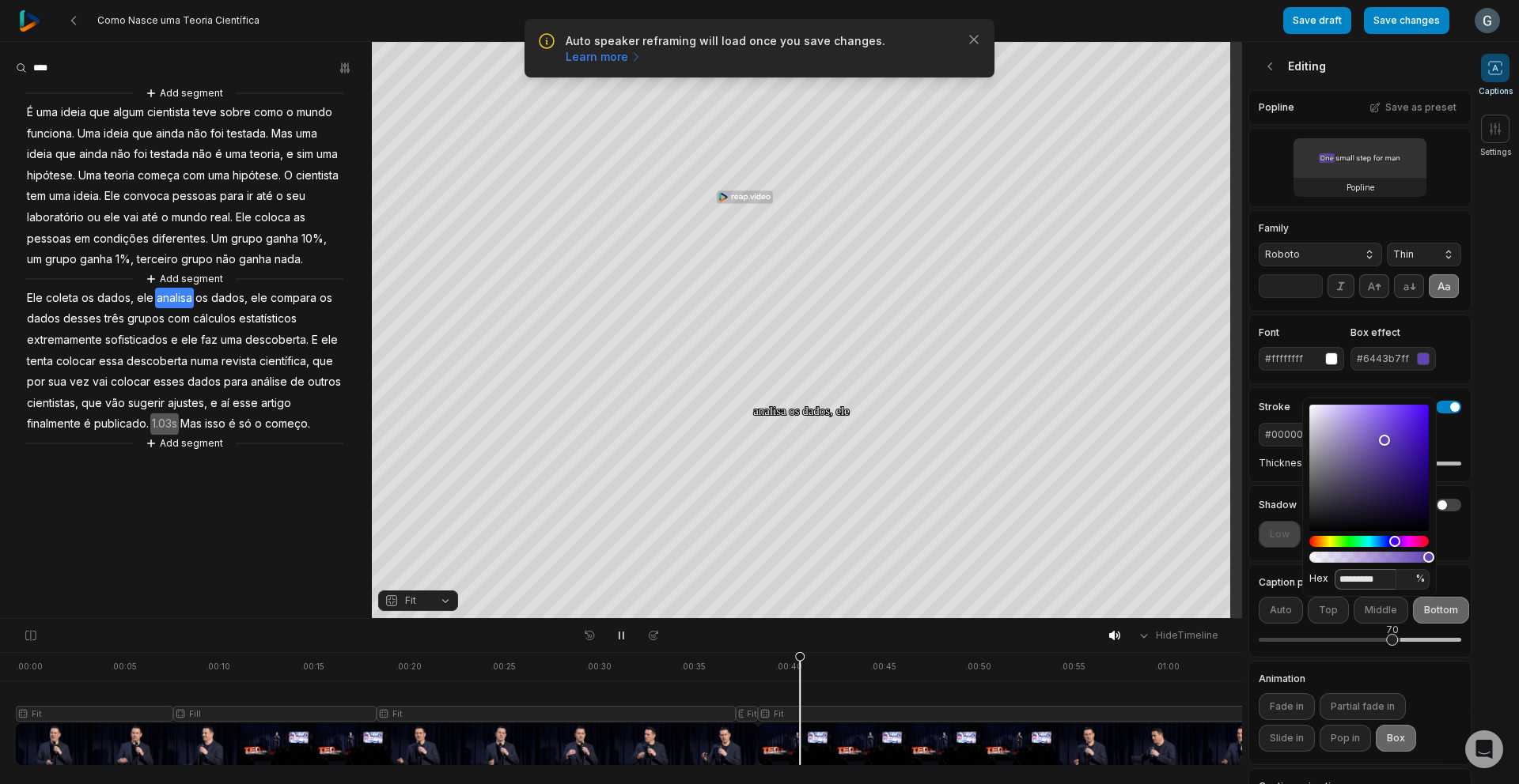
click at [1360, 584] on input "*********" at bounding box center [1365, 579] width 62 height 21
paste input
click at [1344, 577] on input "********" at bounding box center [1365, 579] width 62 height 21
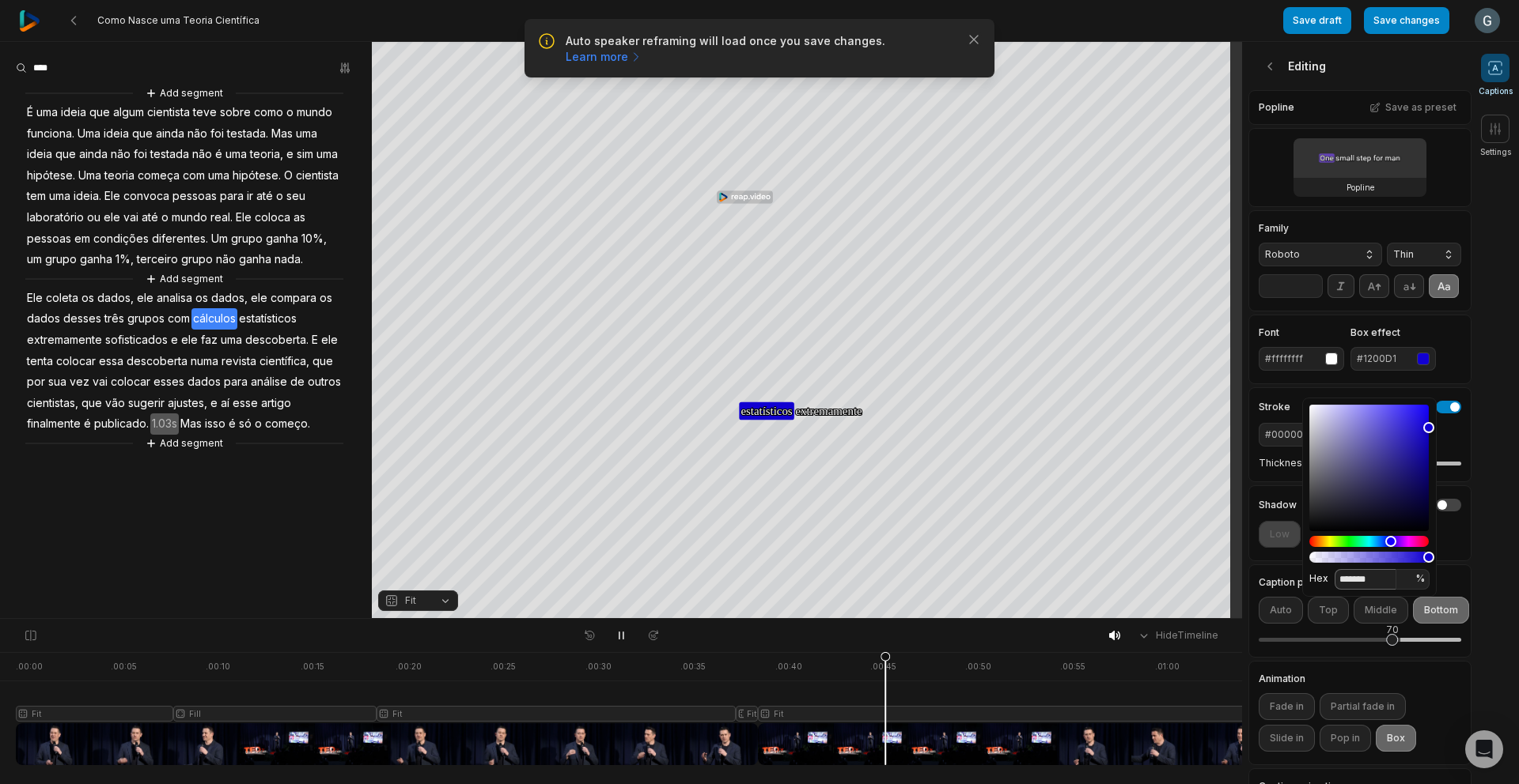
type input "*******"
click at [1429, 298] on div at bounding box center [1408, 286] width 100 height 23
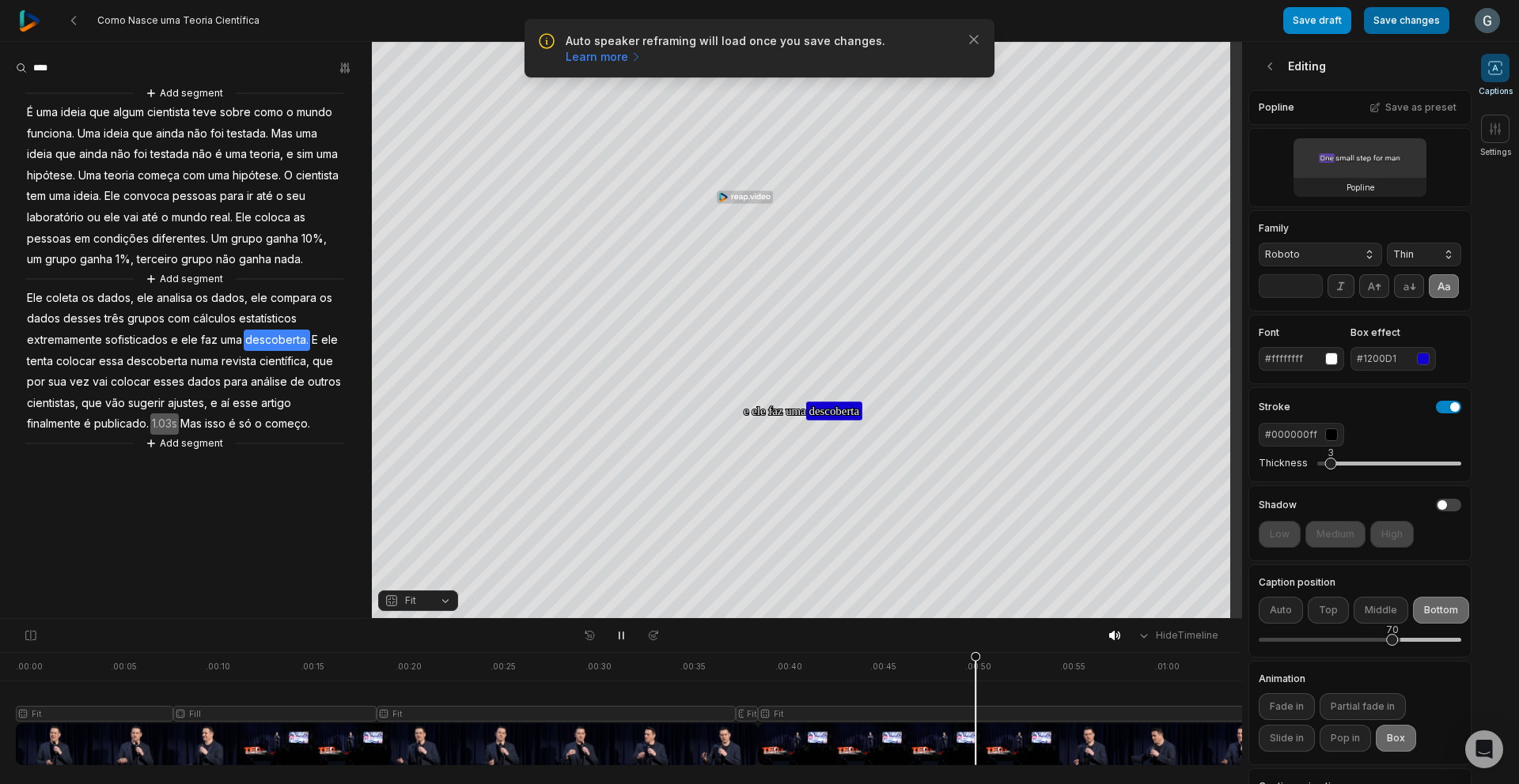
click at [1412, 25] on button "Save changes" at bounding box center [1406, 21] width 85 height 27
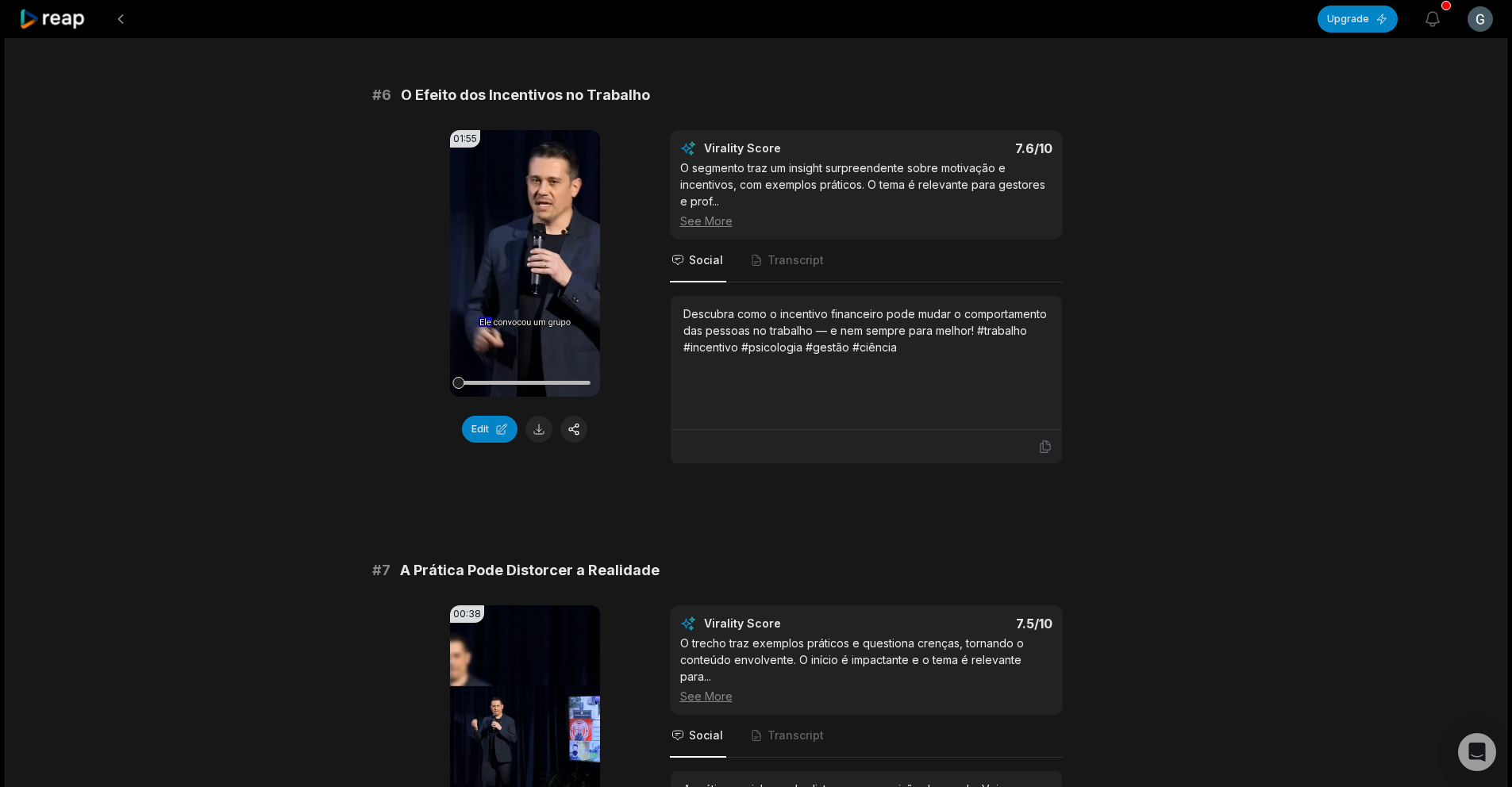
scroll to position [2472, 0]
click at [539, 417] on button at bounding box center [539, 430] width 27 height 27
click at [1040, 440] on icon at bounding box center [1046, 448] width 14 height 14
click at [767, 514] on div "# 1 O Cartão de Fidelidade e a Motivação 01:02 Your browser does not support mp…" at bounding box center [756, 38] width 768 height 4627
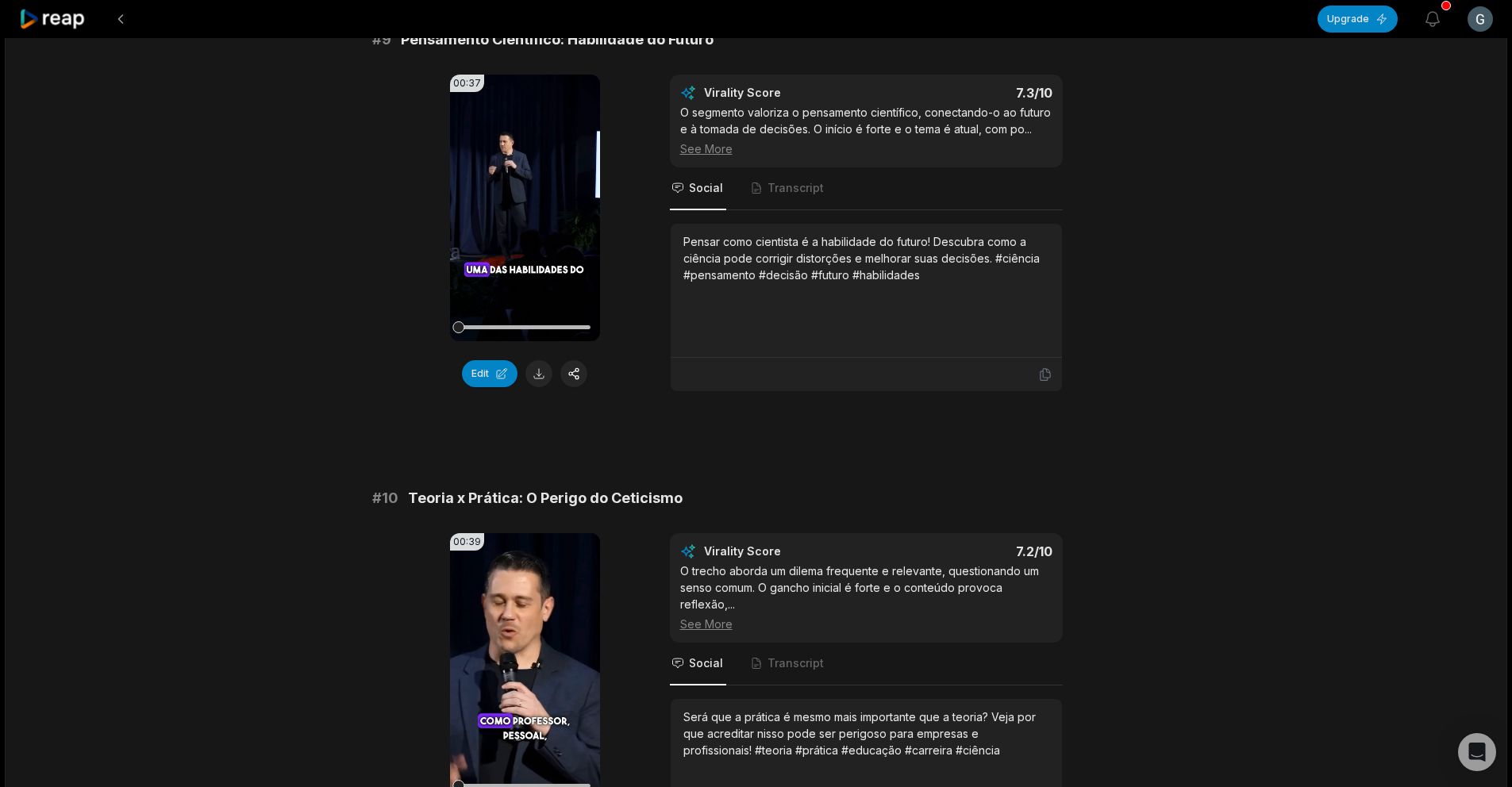
scroll to position [4176, 0]
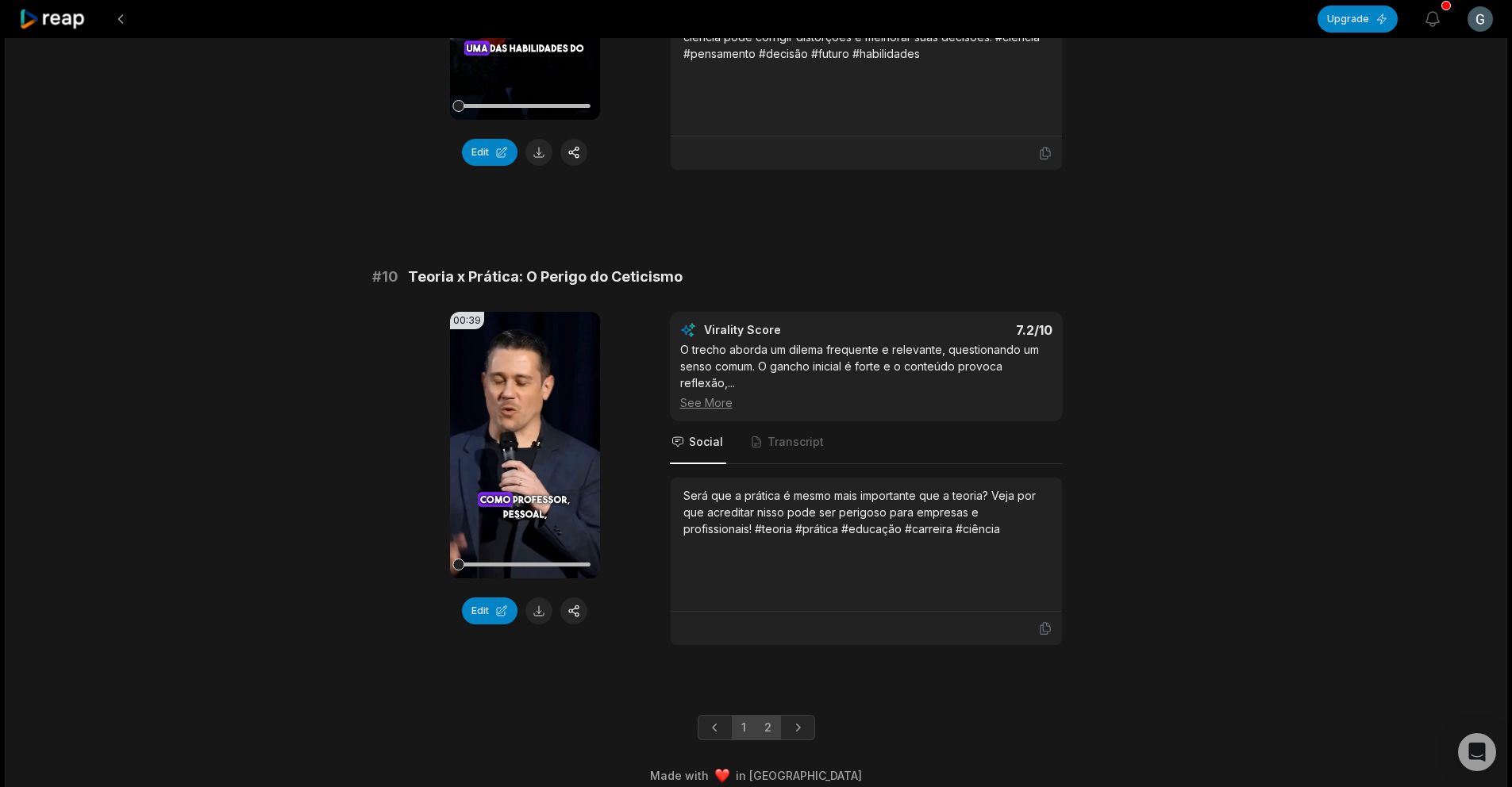
click at [760, 715] on link "2" at bounding box center [767, 728] width 26 height 25
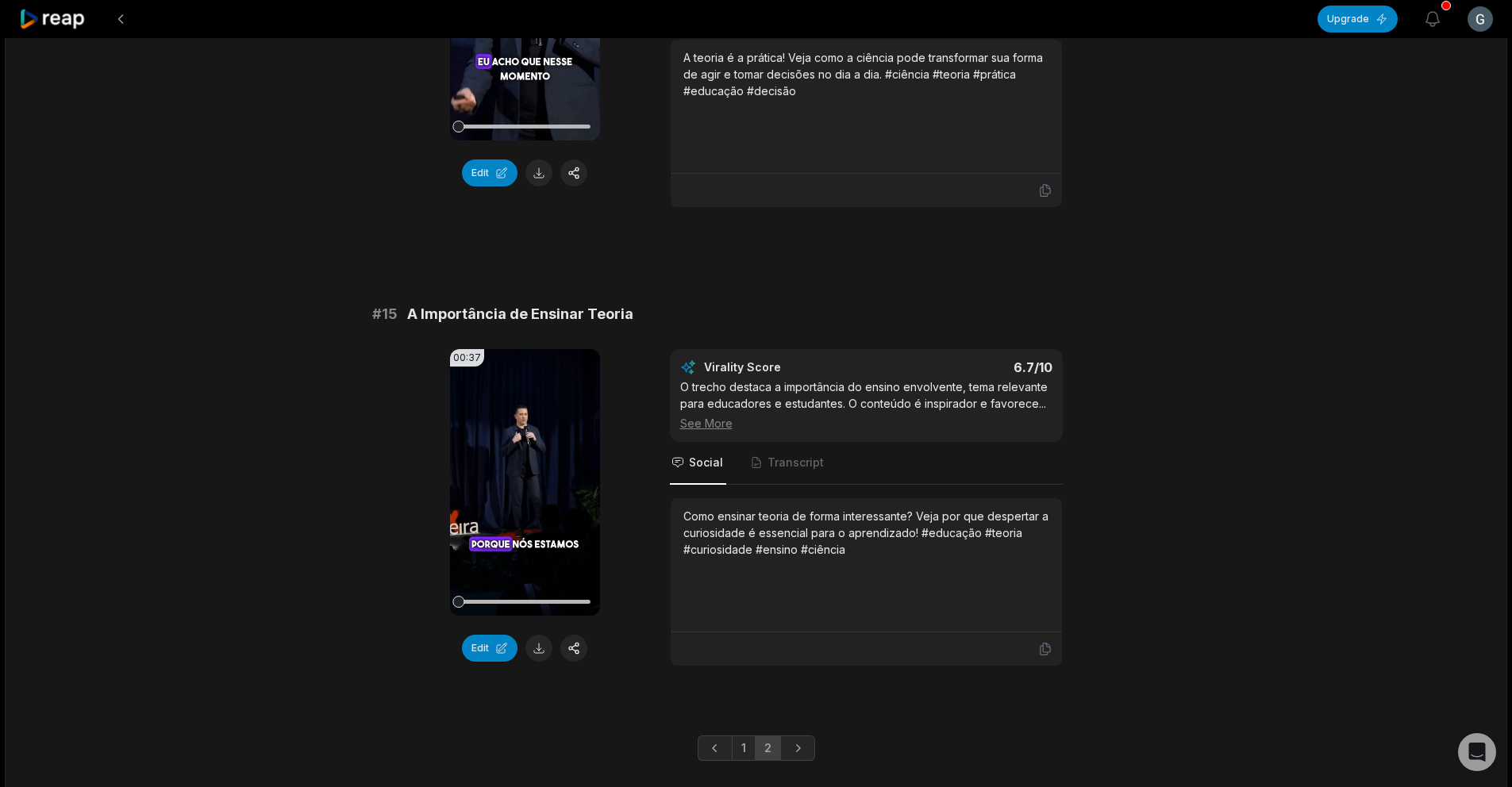
scroll to position [1799, 0]
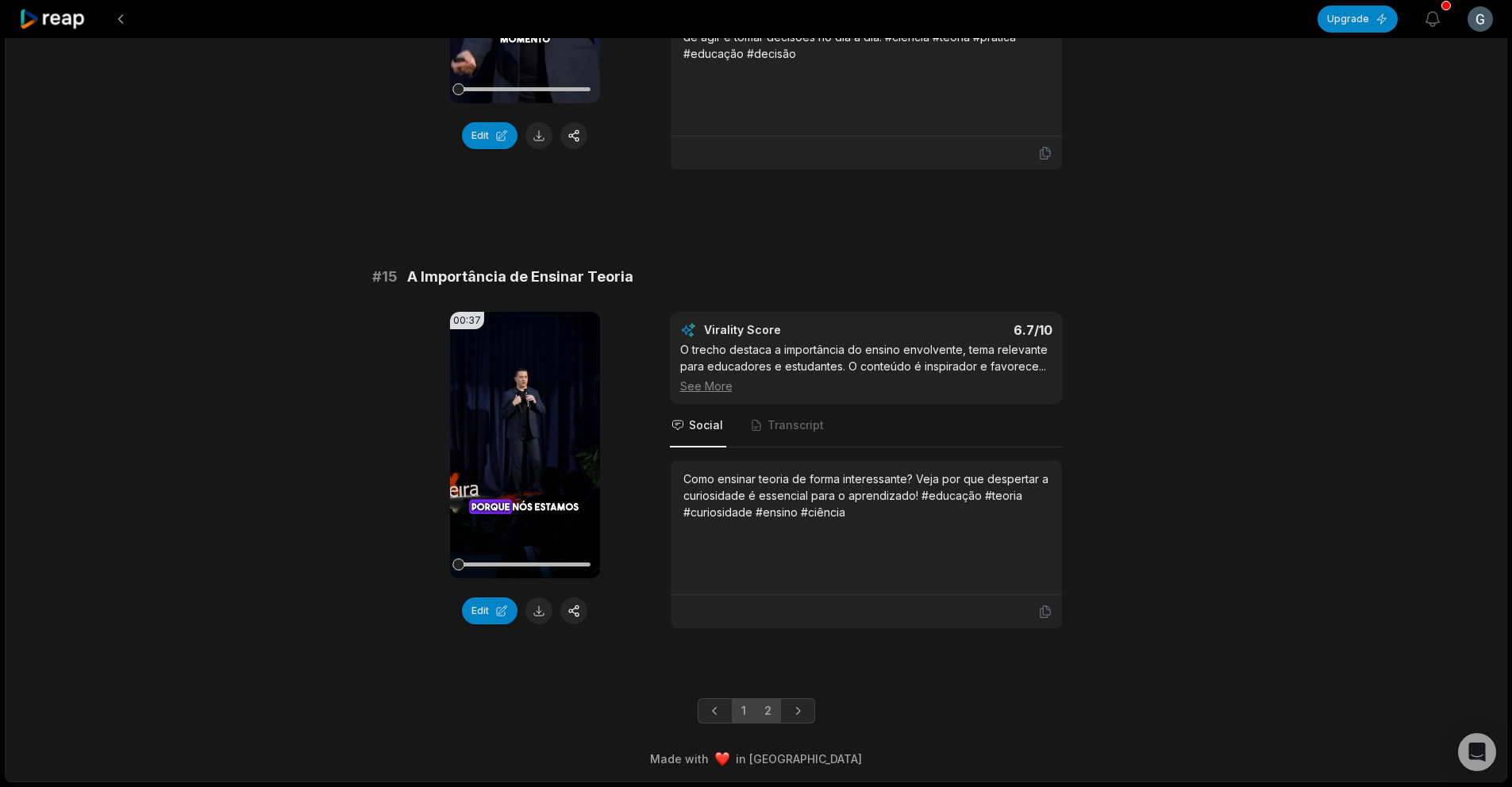
click at [741, 712] on link "1" at bounding box center [744, 711] width 23 height 25
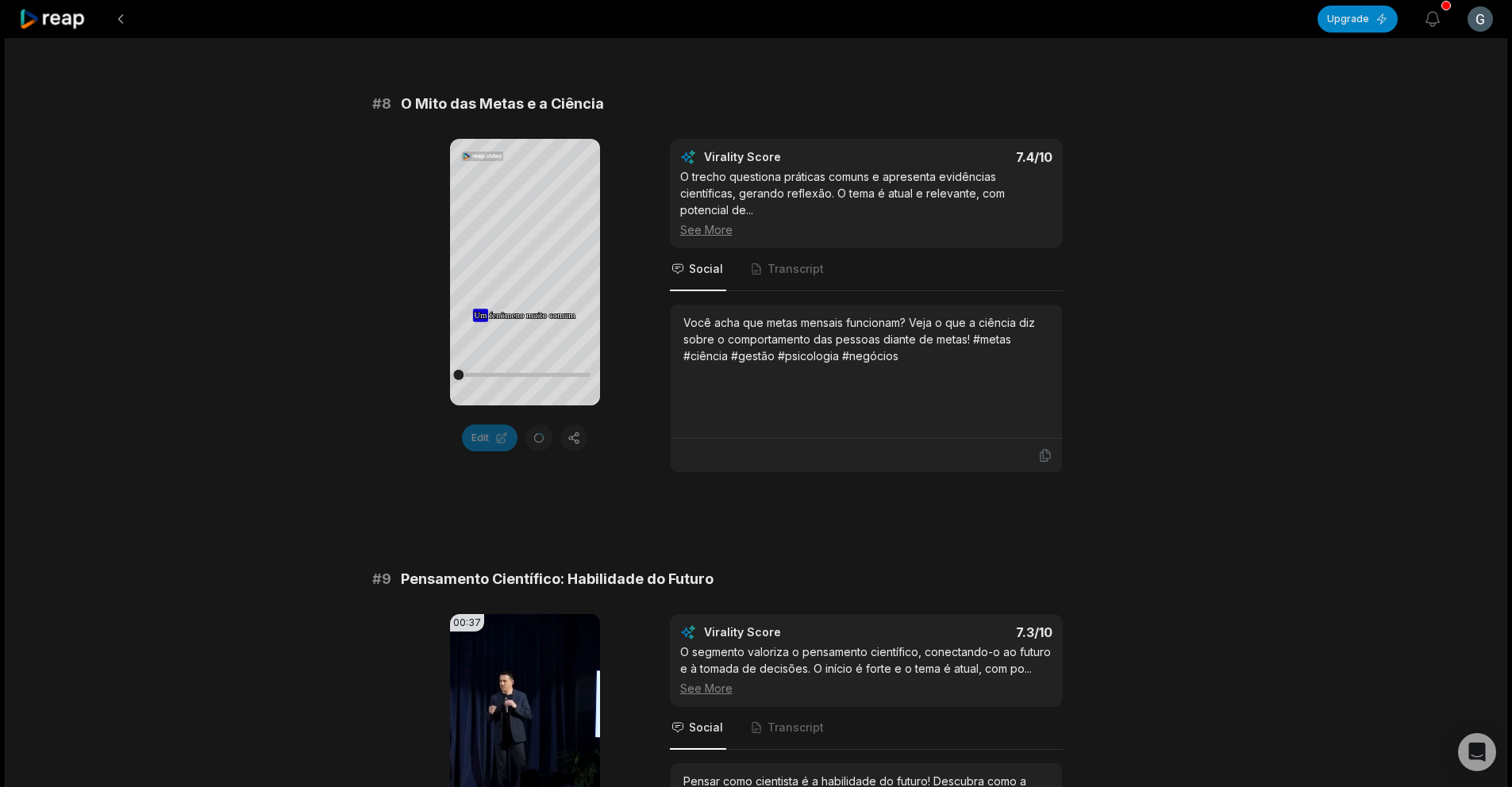
scroll to position [3415, 0]
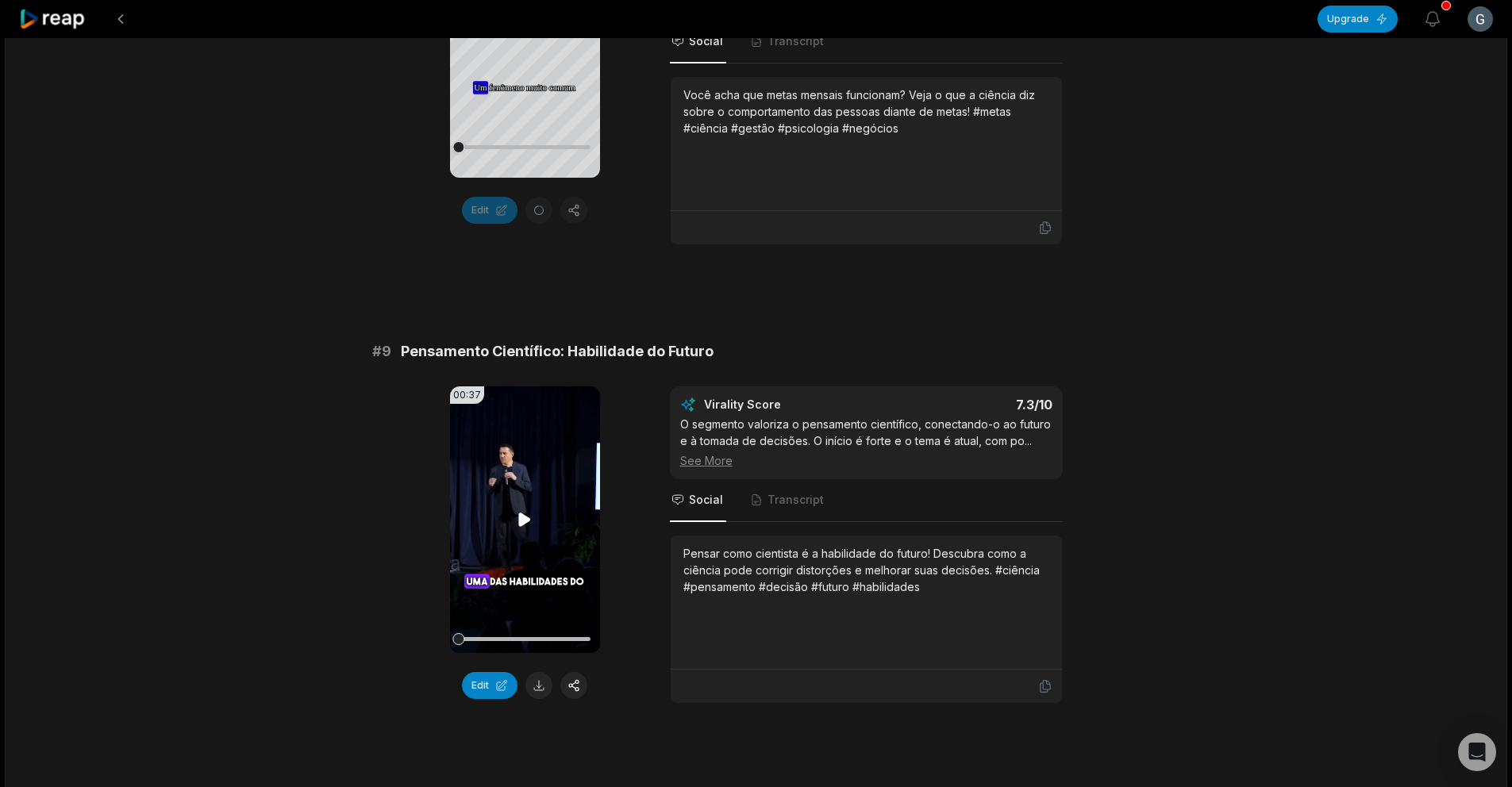
scroll to position [3320, 0]
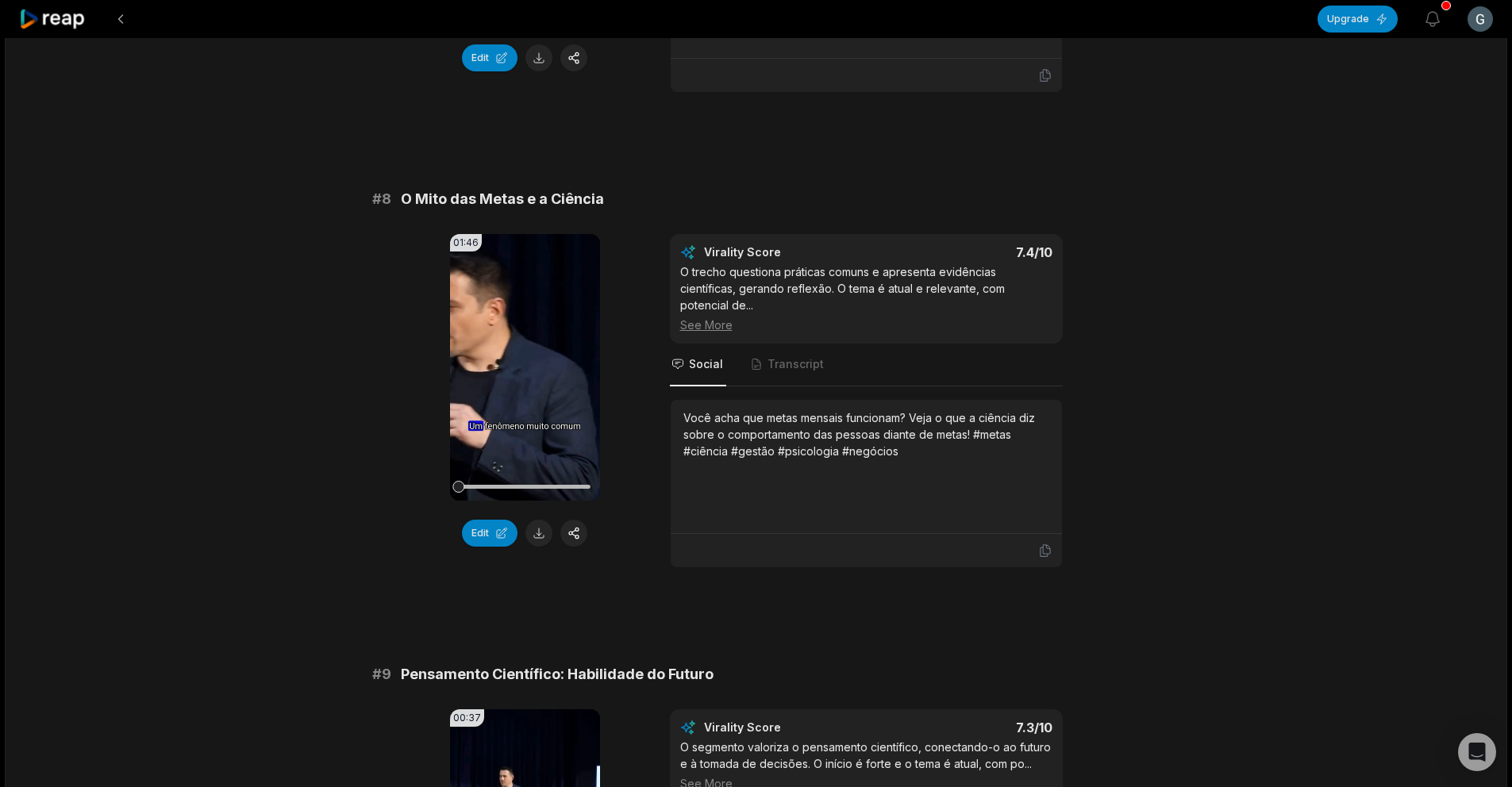
drag, startPoint x: 519, startPoint y: 574, endPoint x: 530, endPoint y: 555, distance: 22.0
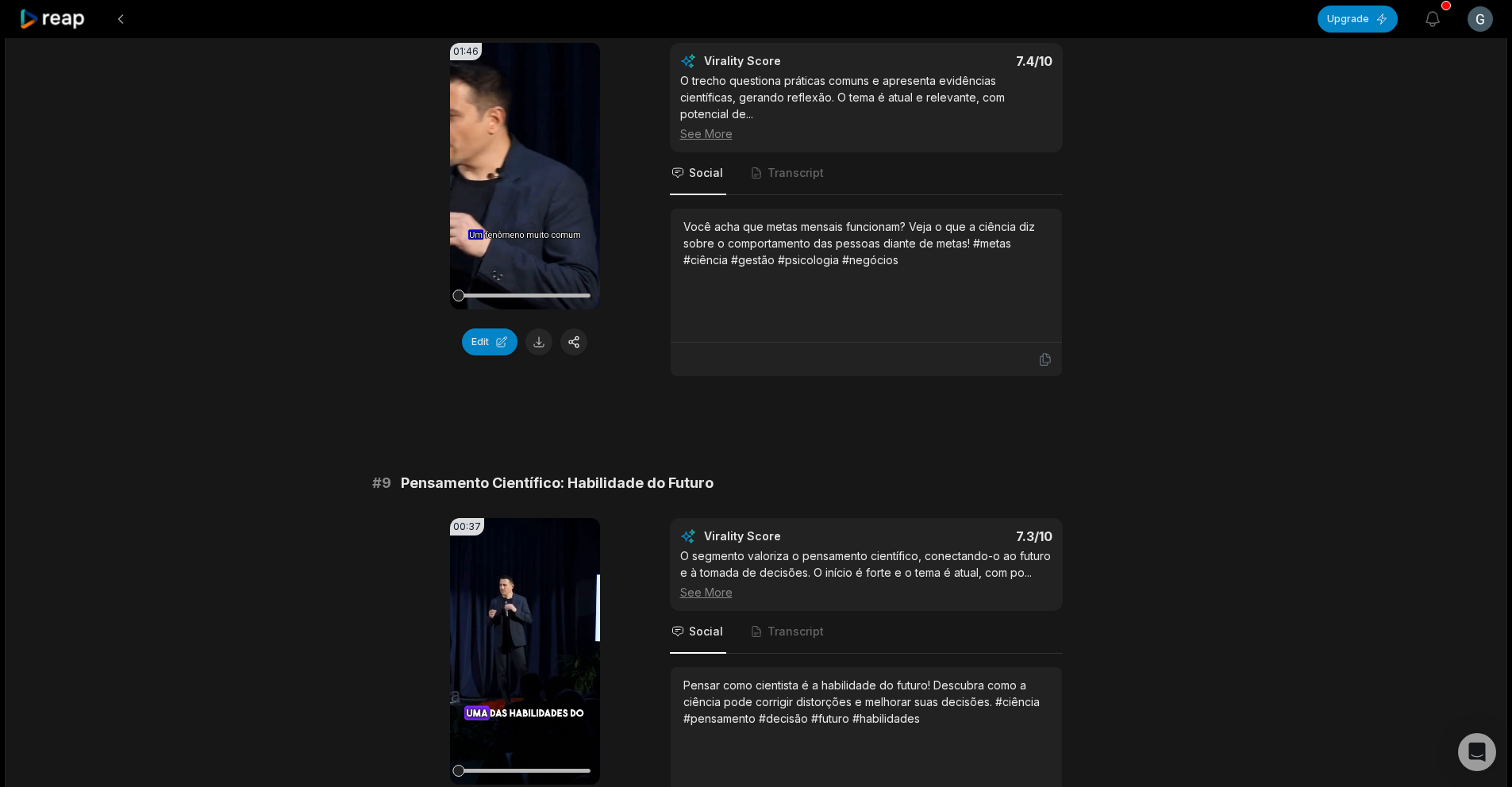
scroll to position [3437, 0]
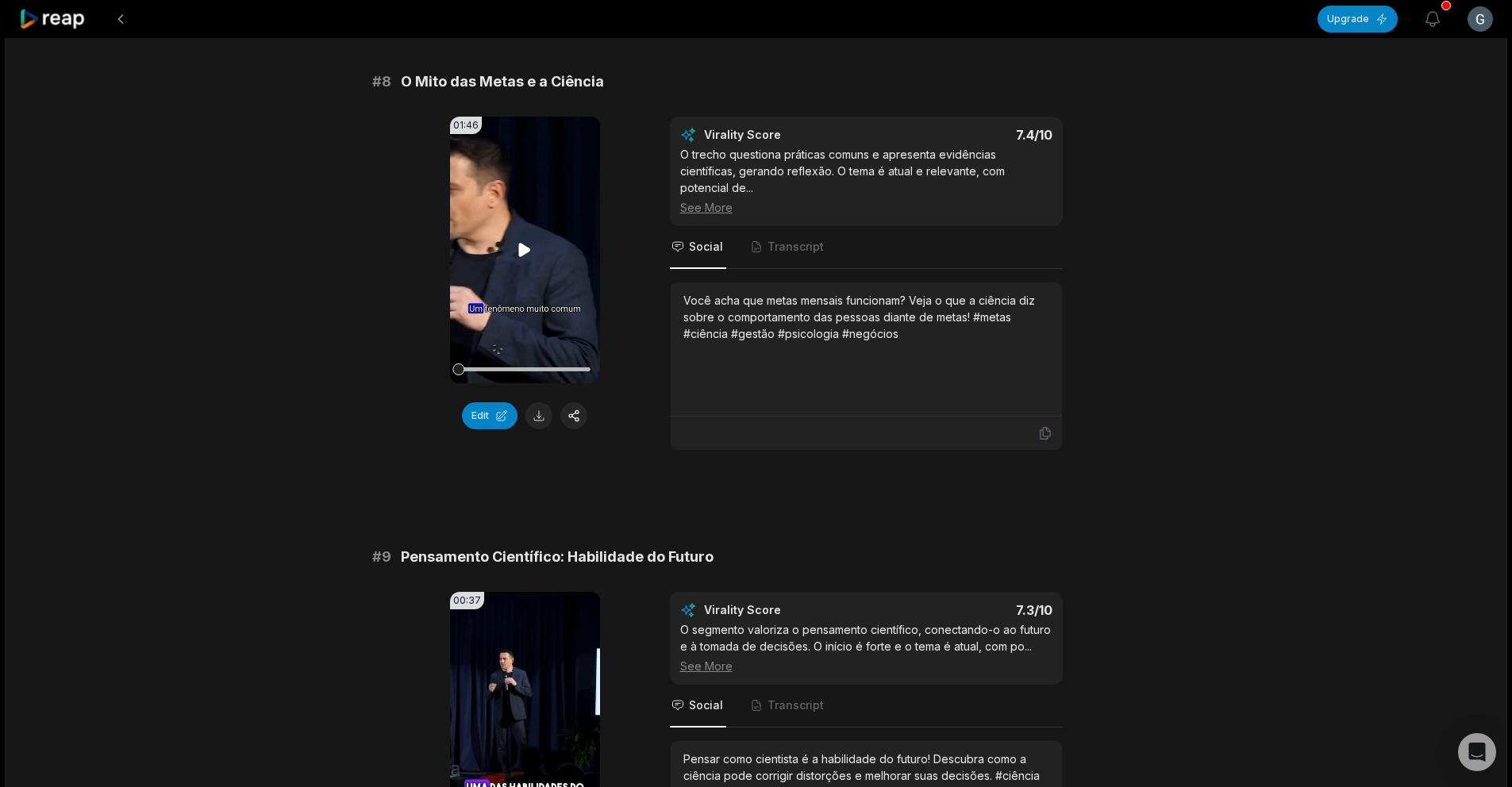
click at [530, 240] on icon at bounding box center [524, 249] width 19 height 19
click at [536, 403] on button at bounding box center [539, 416] width 27 height 27
click at [1040, 426] on icon at bounding box center [1046, 433] width 14 height 14
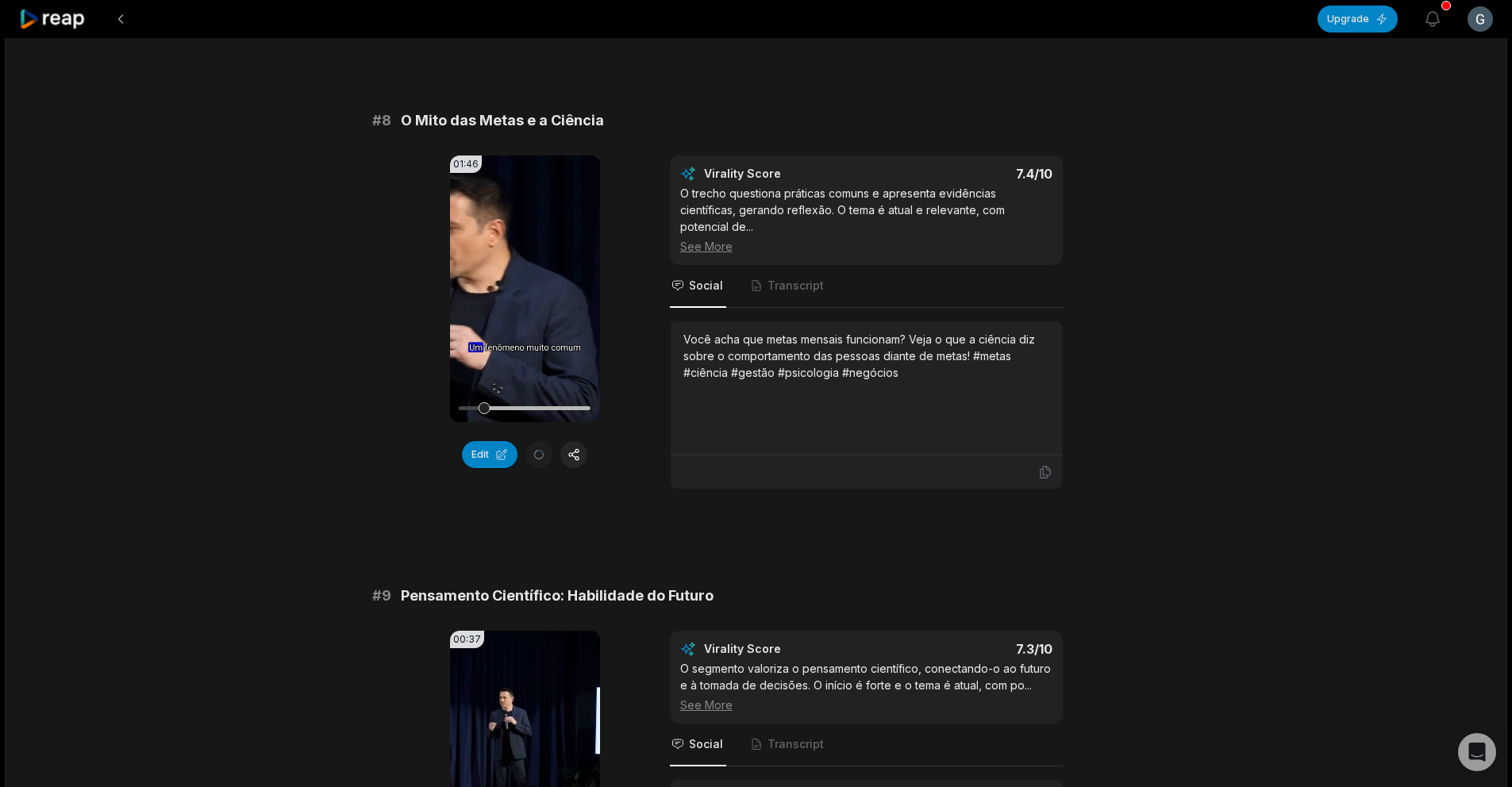
scroll to position [3211, 0]
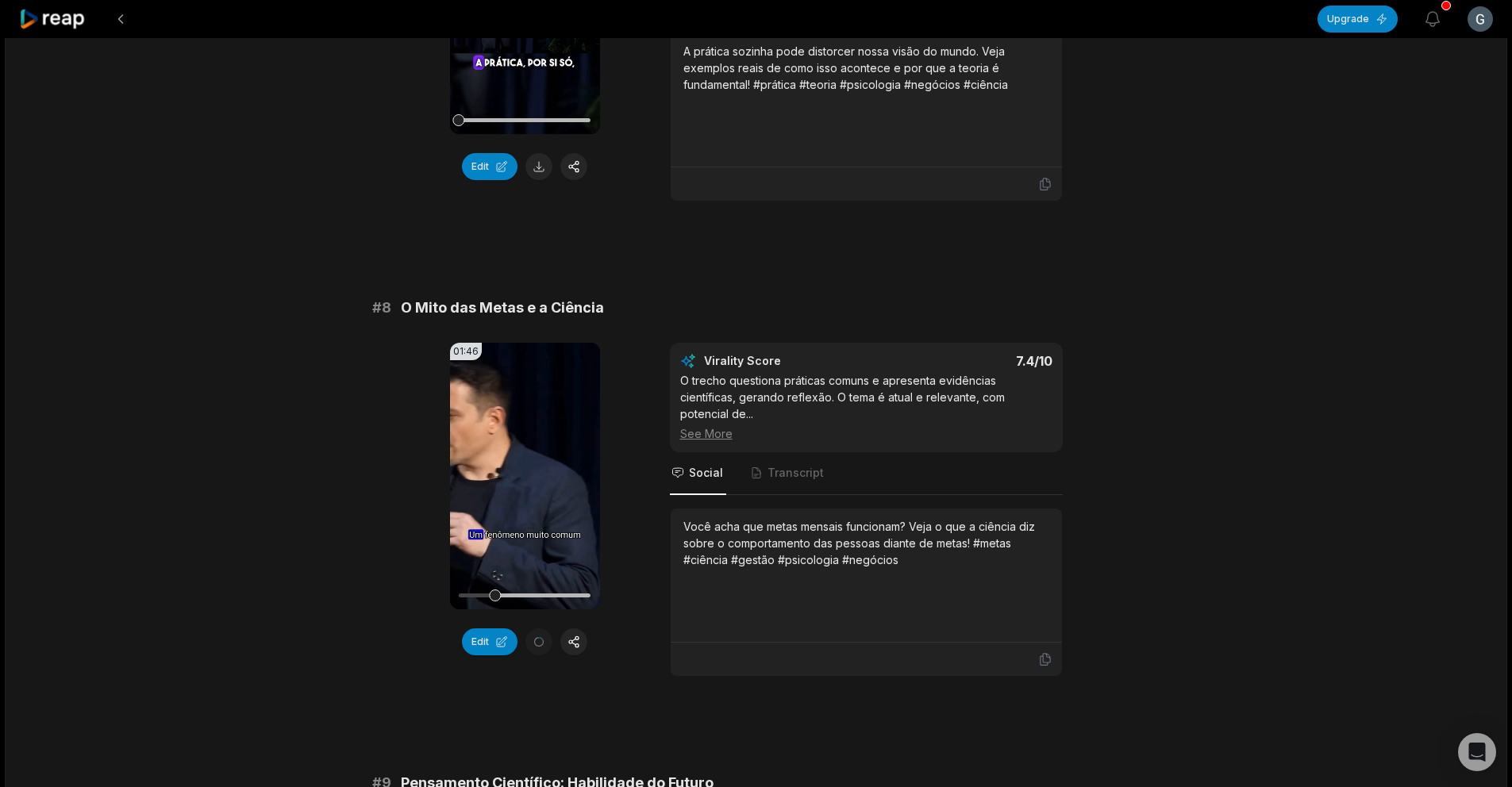
click at [539, 629] on button at bounding box center [539, 642] width 27 height 27
click at [963, 297] on div "# 8 O Mito das Metas e a Ciência" at bounding box center [756, 308] width 768 height 23
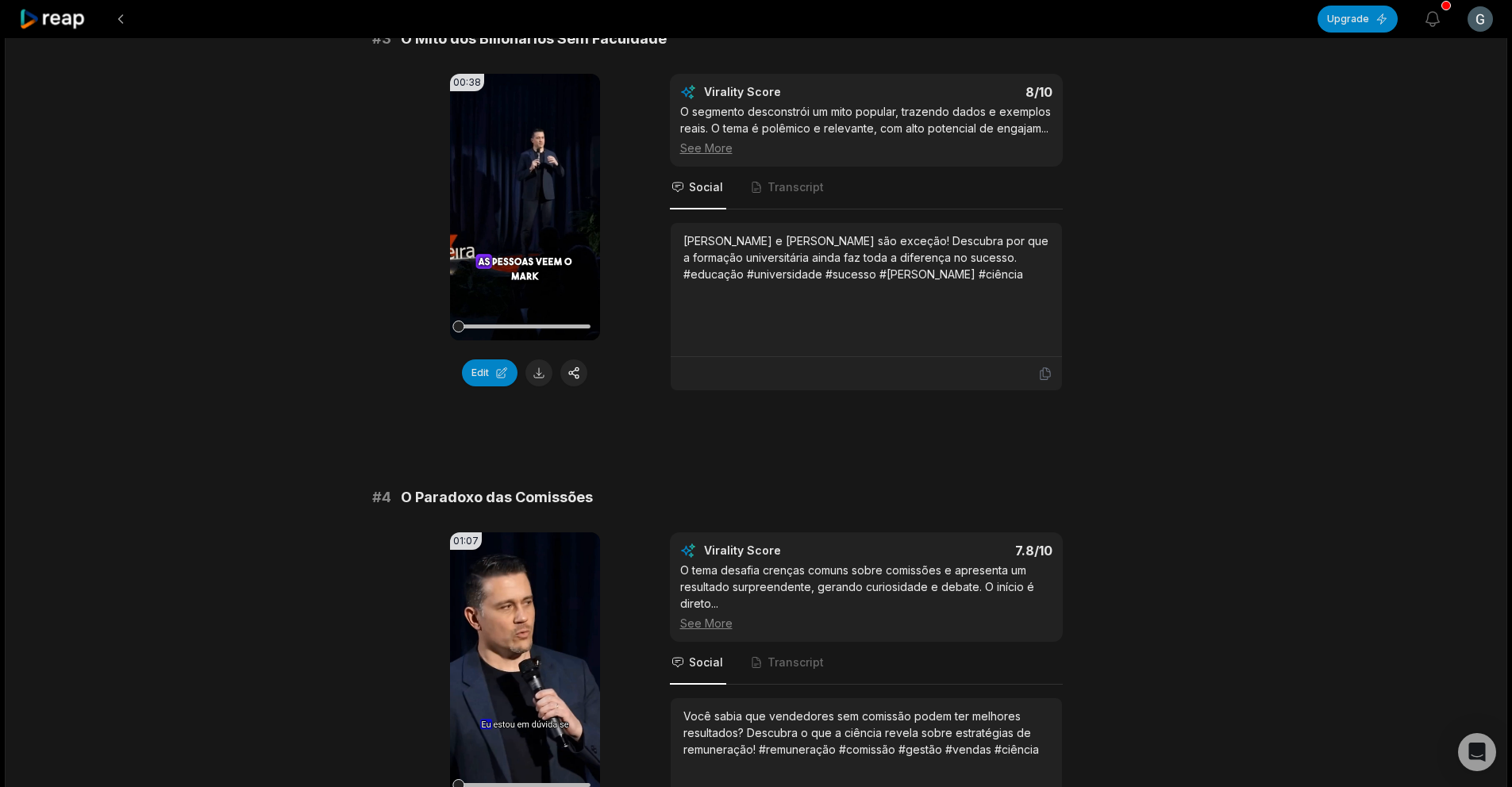
scroll to position [1093, 0]
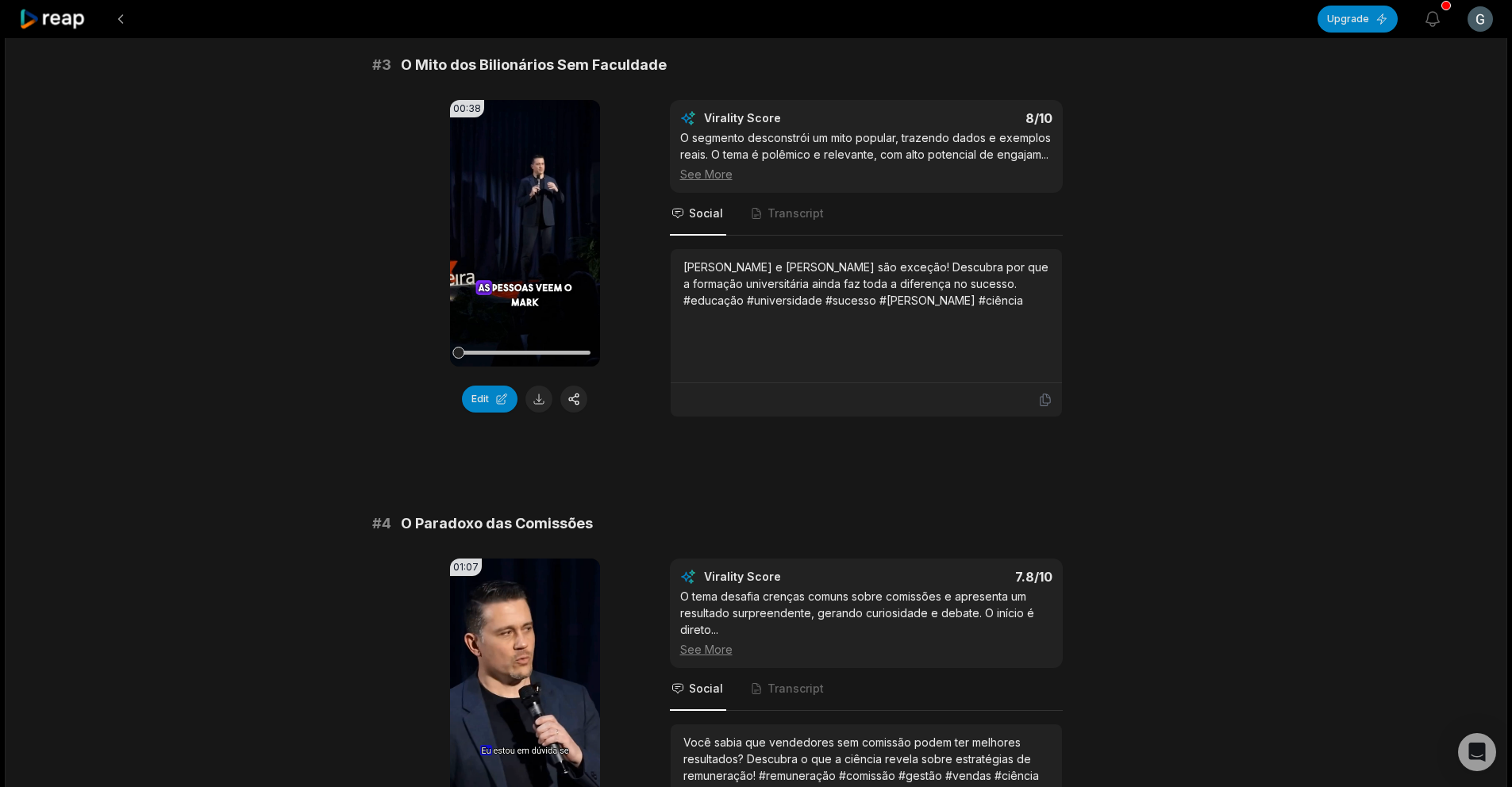
click at [74, 14] on icon at bounding box center [52, 20] width 68 height 22
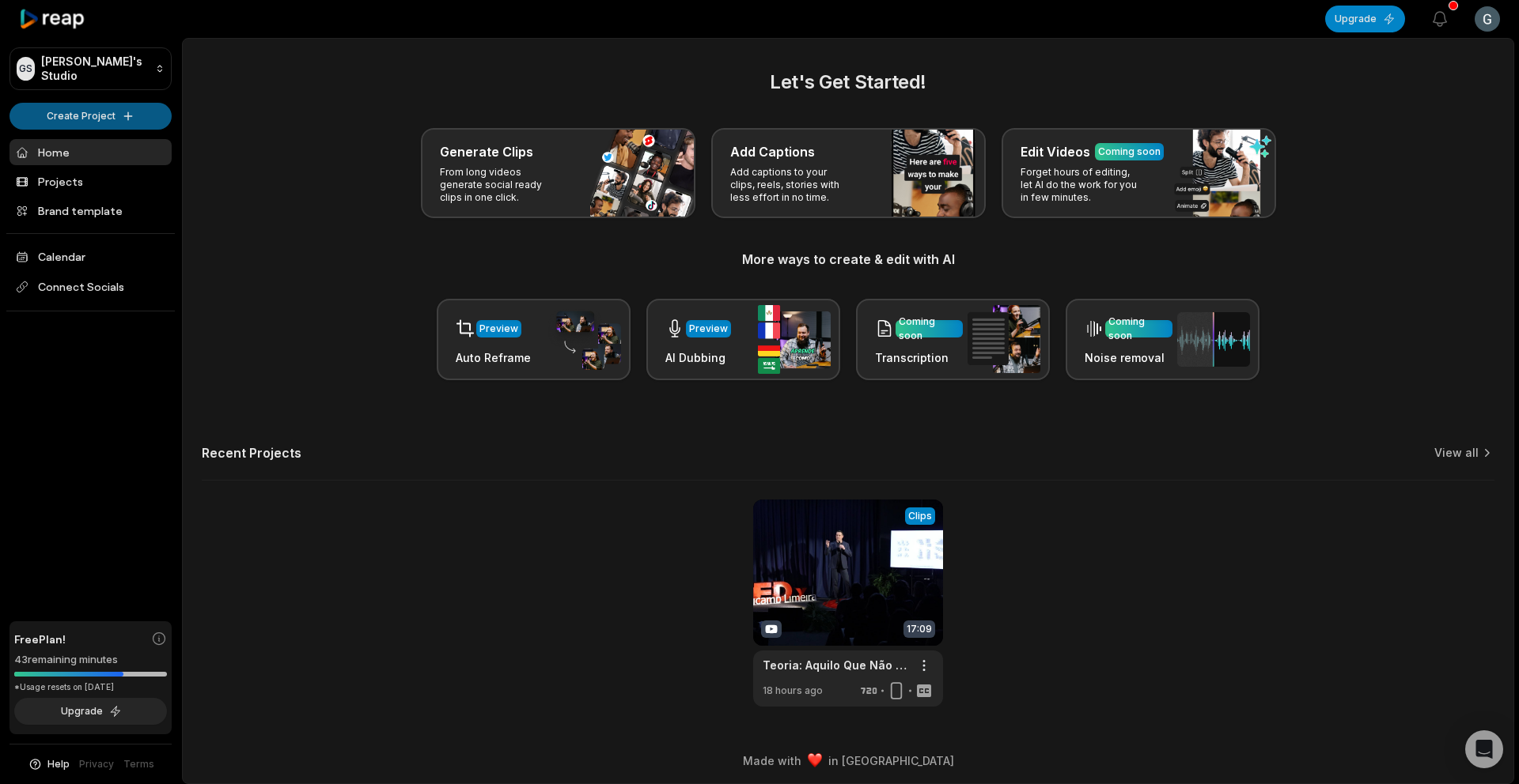
click at [104, 111] on html "GS Gaziri's Studio Create Project Home Projects Brand template Calendar Connect…" at bounding box center [759, 392] width 1519 height 784
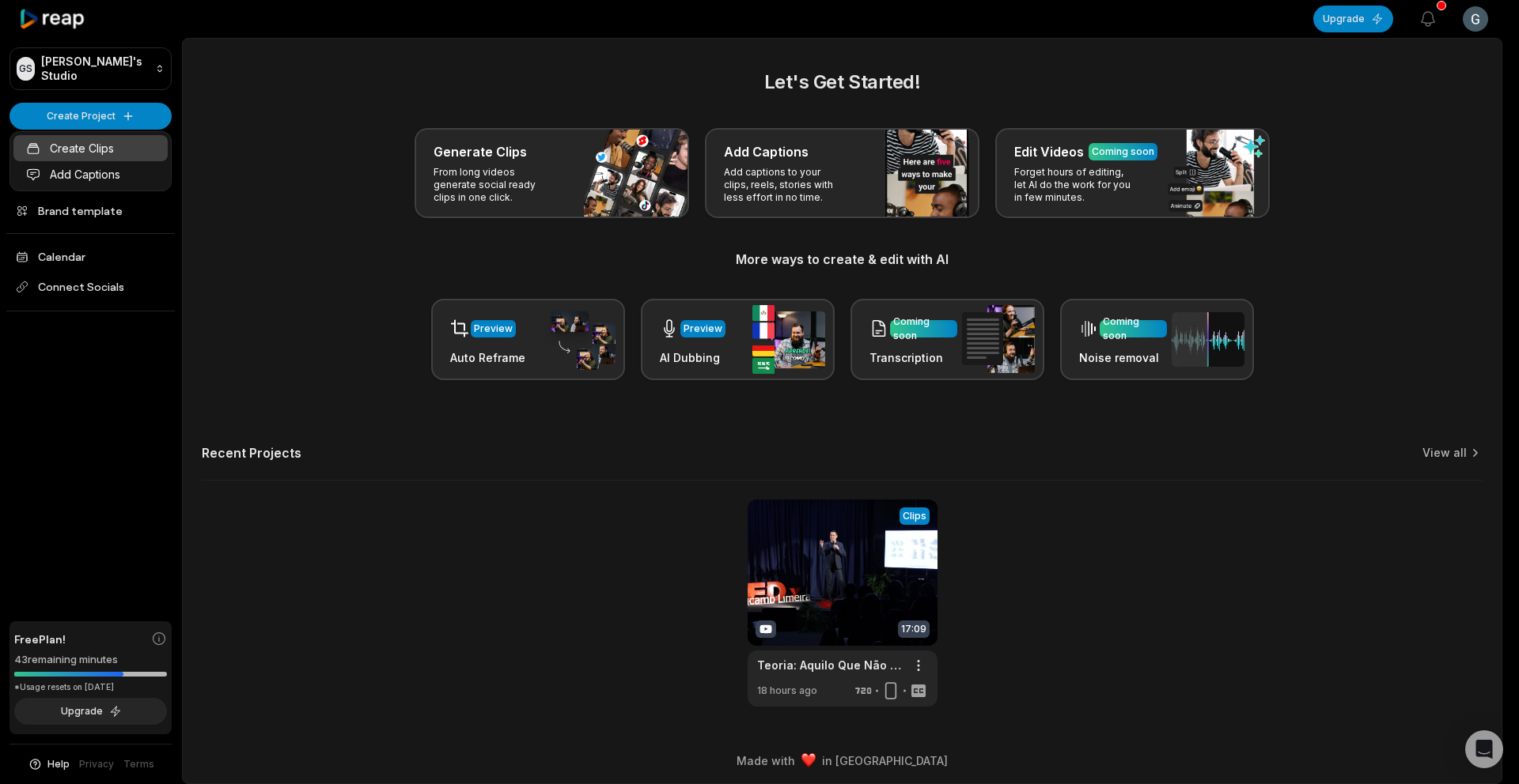
click at [97, 153] on link "Create Clips" at bounding box center [91, 148] width 154 height 26
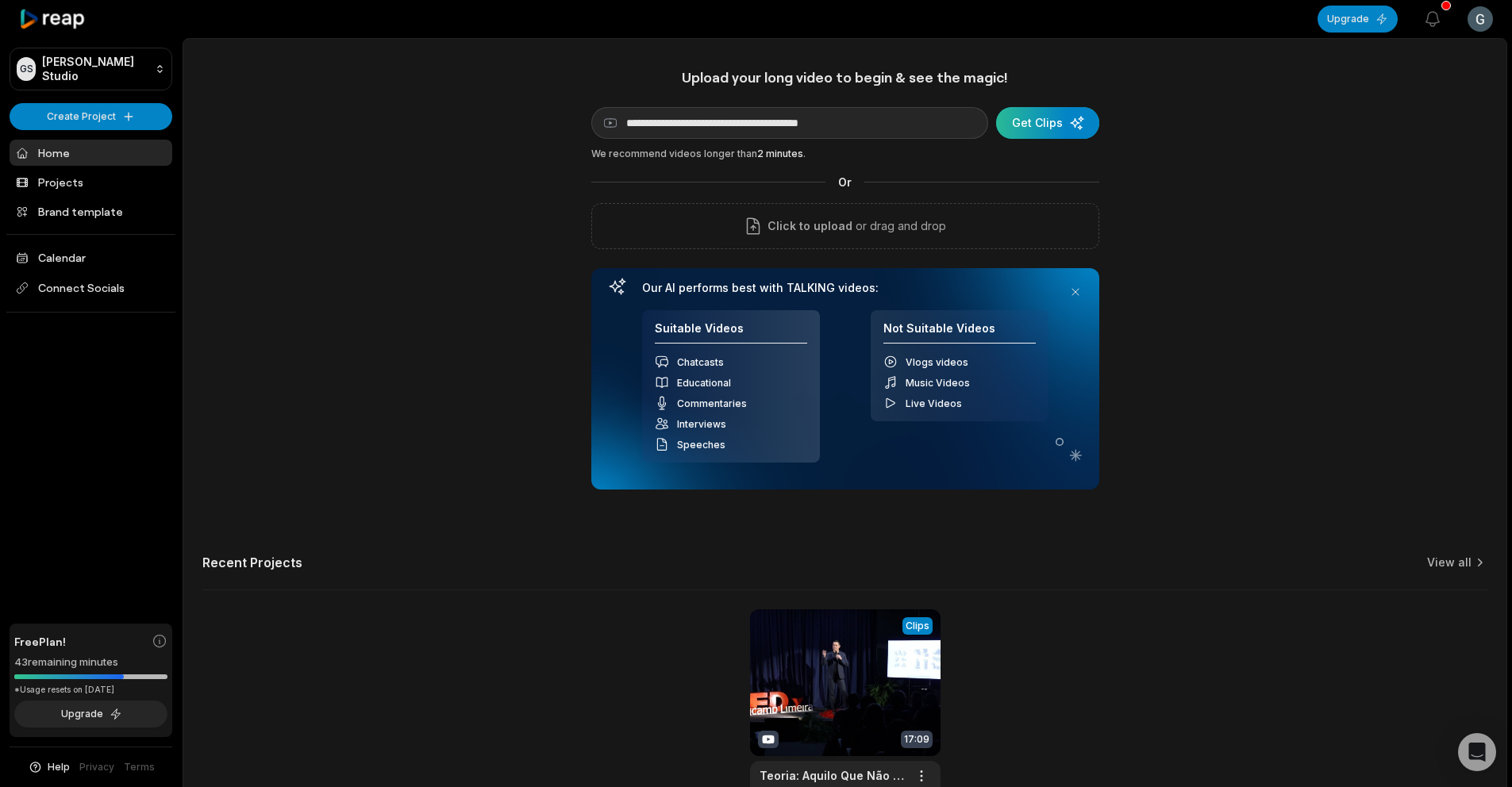
type input "**********"
click at [1056, 130] on div "submit" at bounding box center [1047, 122] width 104 height 32
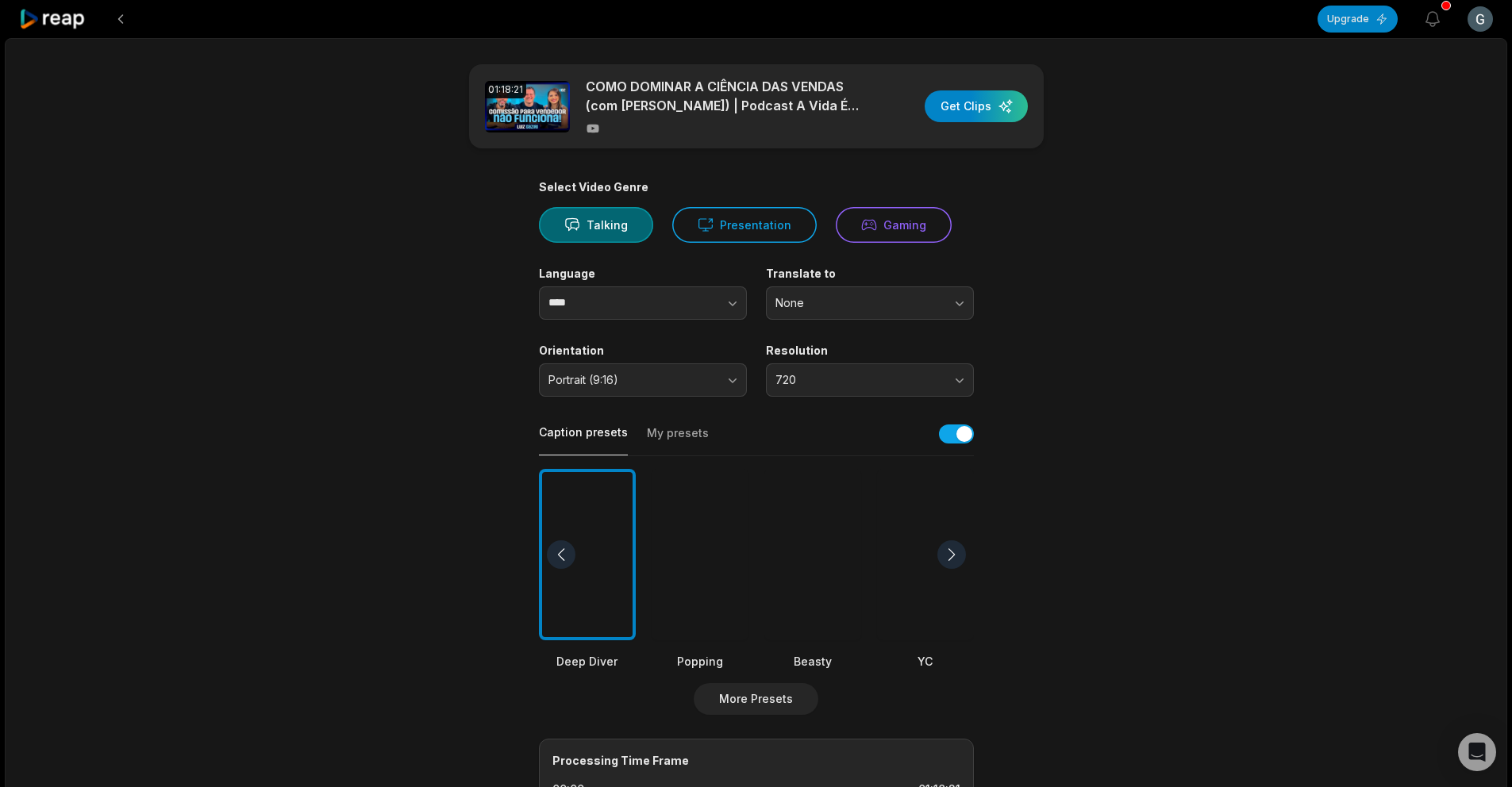
click at [694, 530] on div at bounding box center [701, 555] width 97 height 172
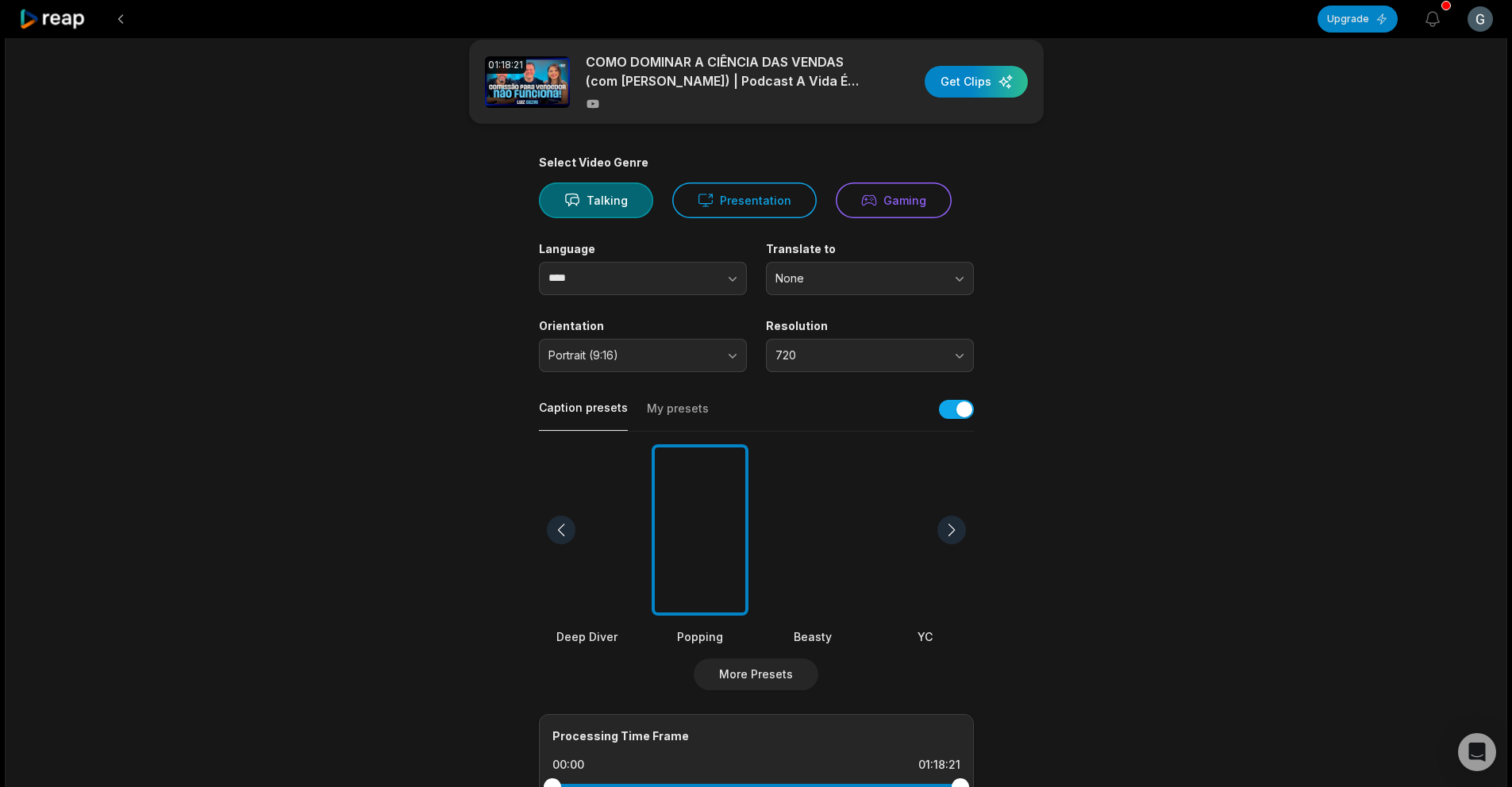
scroll to position [41, 0]
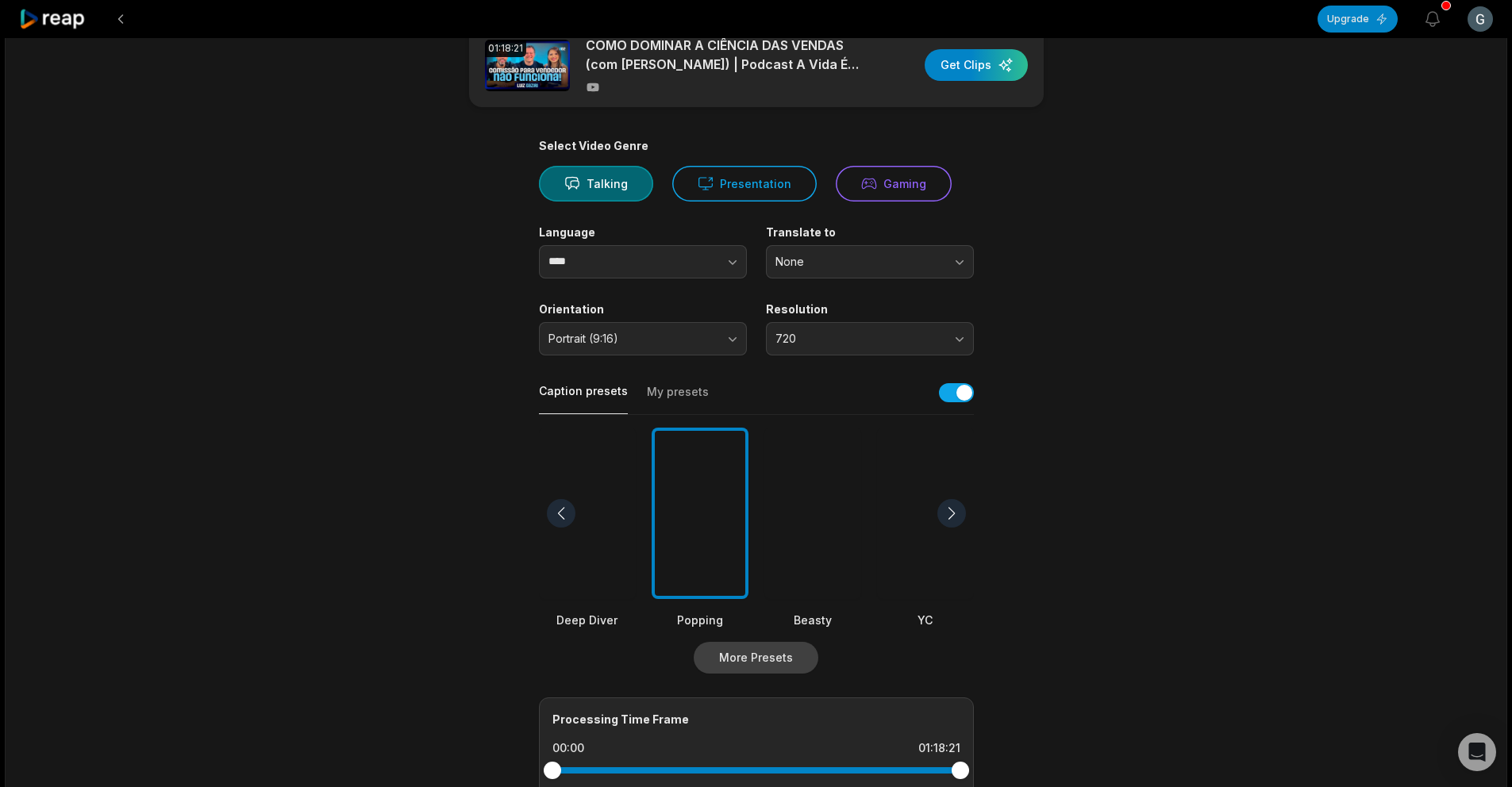
click at [760, 654] on button "More Presets" at bounding box center [756, 657] width 124 height 32
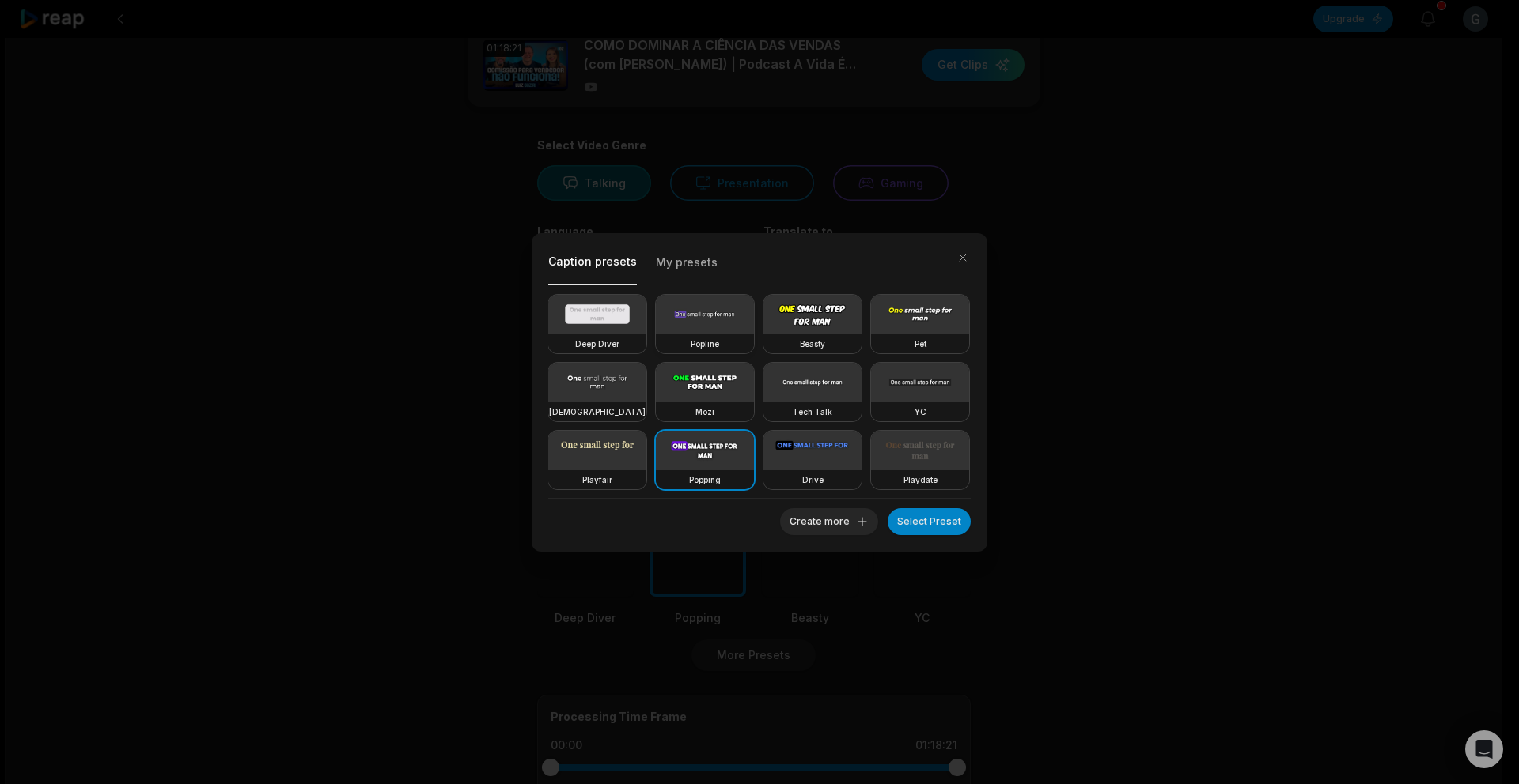
click at [725, 325] on video at bounding box center [704, 315] width 98 height 39
click at [714, 329] on video at bounding box center [704, 315] width 98 height 39
click at [930, 524] on button "Select Preset" at bounding box center [929, 522] width 83 height 27
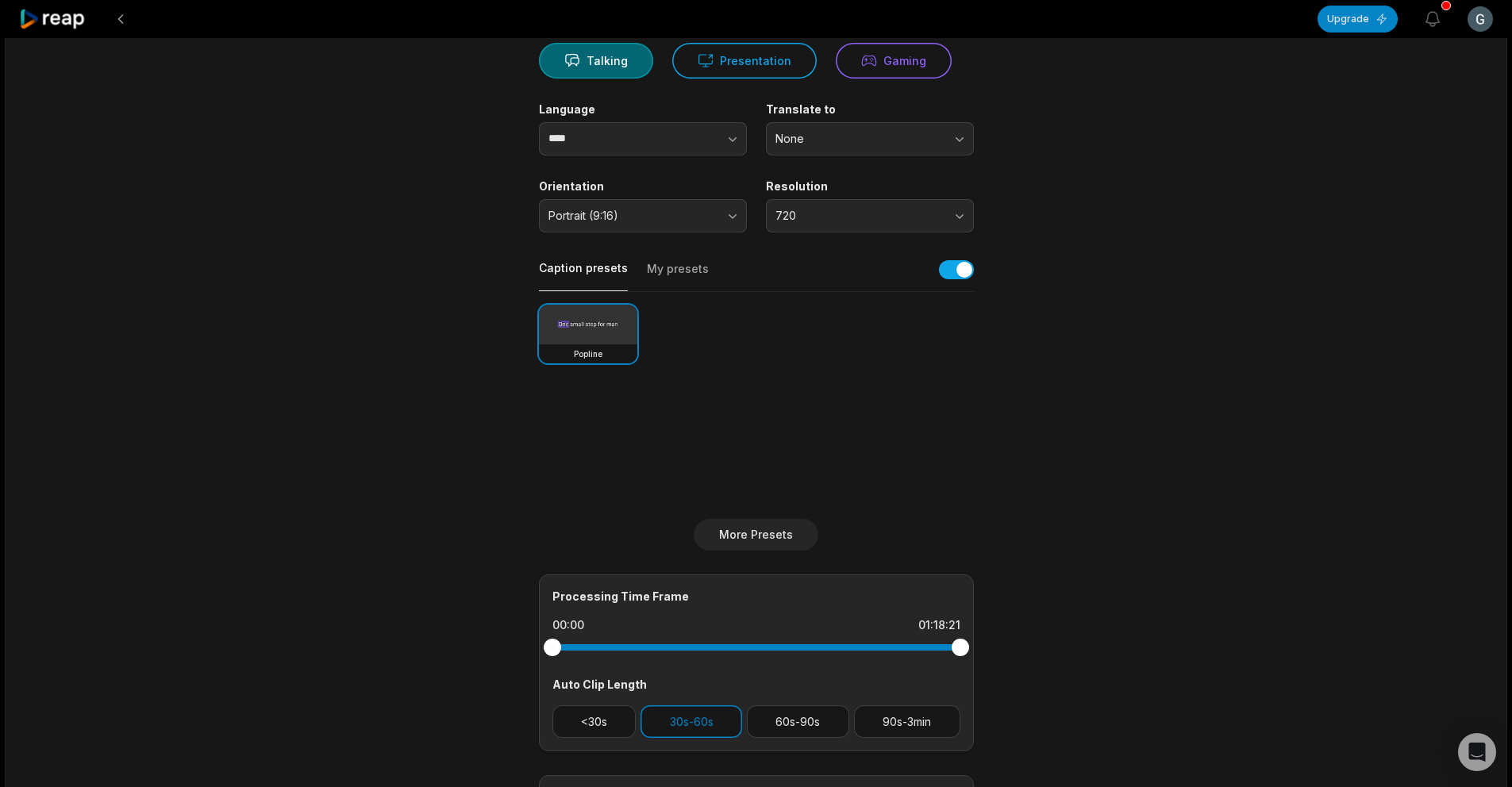
scroll to position [0, 0]
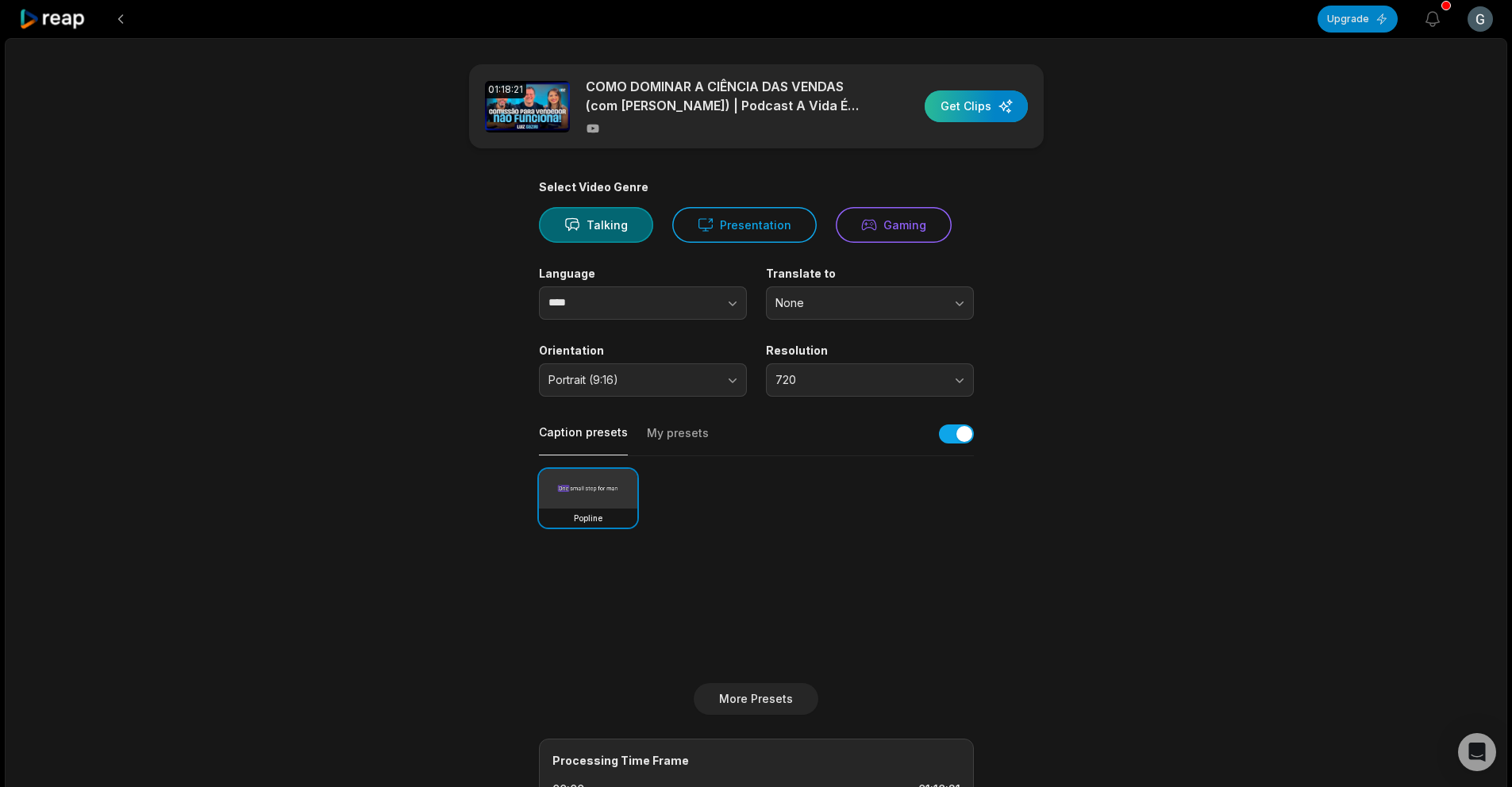
click at [973, 112] on div "button" at bounding box center [976, 105] width 104 height 32
click at [960, 113] on div "button" at bounding box center [976, 105] width 104 height 32
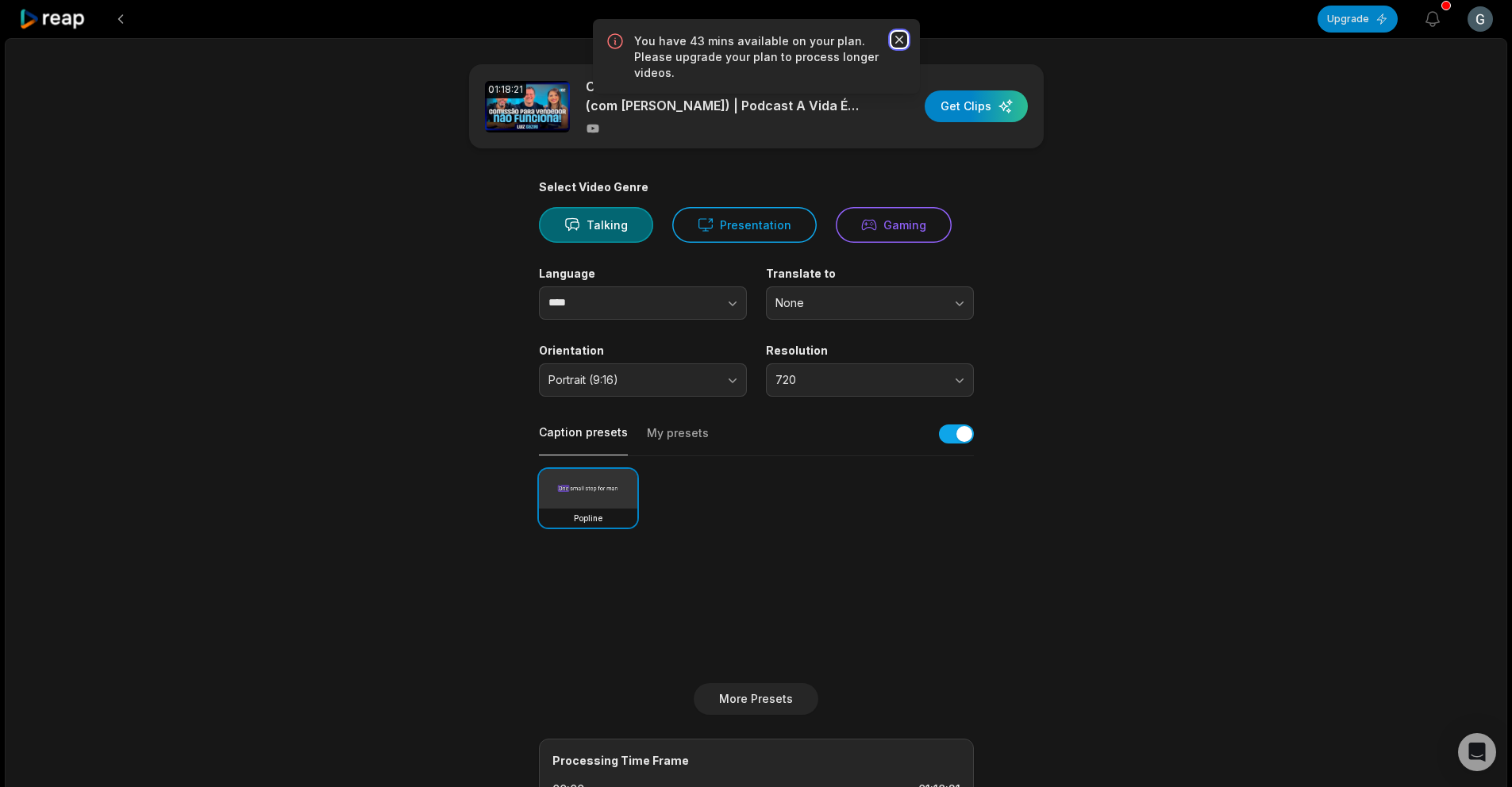
click at [892, 38] on icon "button" at bounding box center [900, 40] width 16 height 16
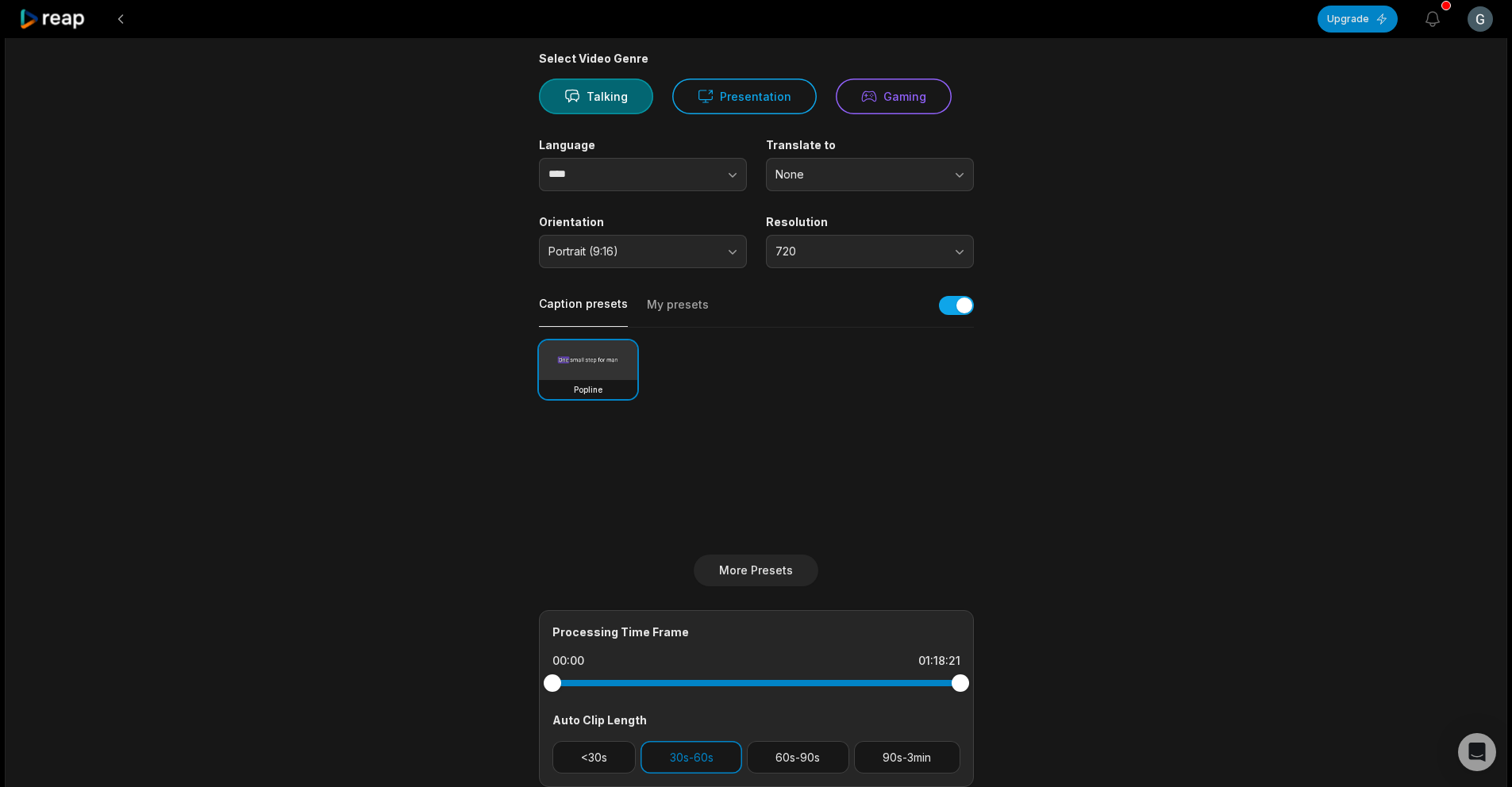
scroll to position [299, 0]
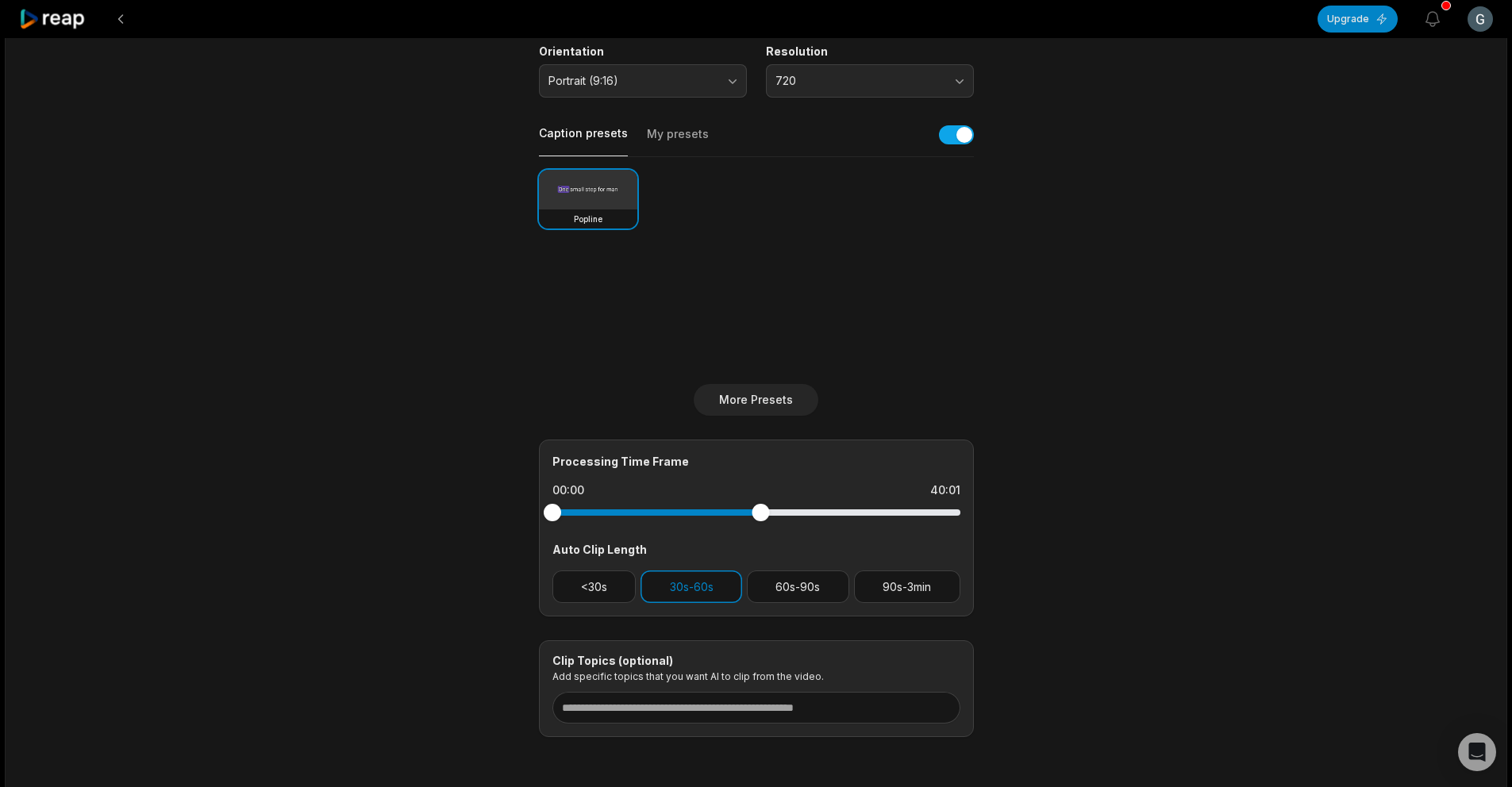
drag, startPoint x: 962, startPoint y: 512, endPoint x: 821, endPoint y: 464, distance: 148.9
click at [761, 524] on div at bounding box center [756, 513] width 408 height 29
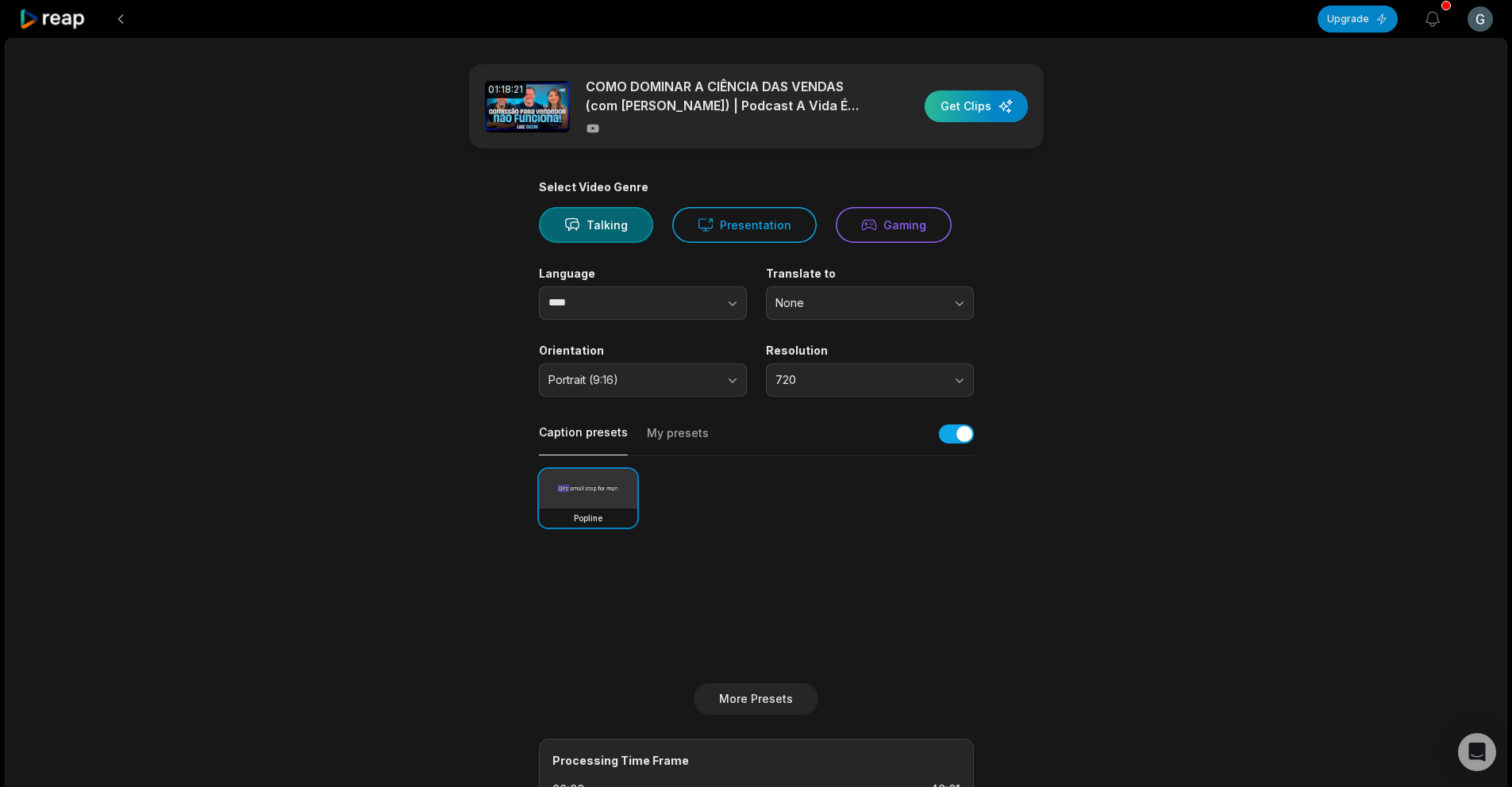
click at [983, 113] on div "button" at bounding box center [976, 105] width 104 height 32
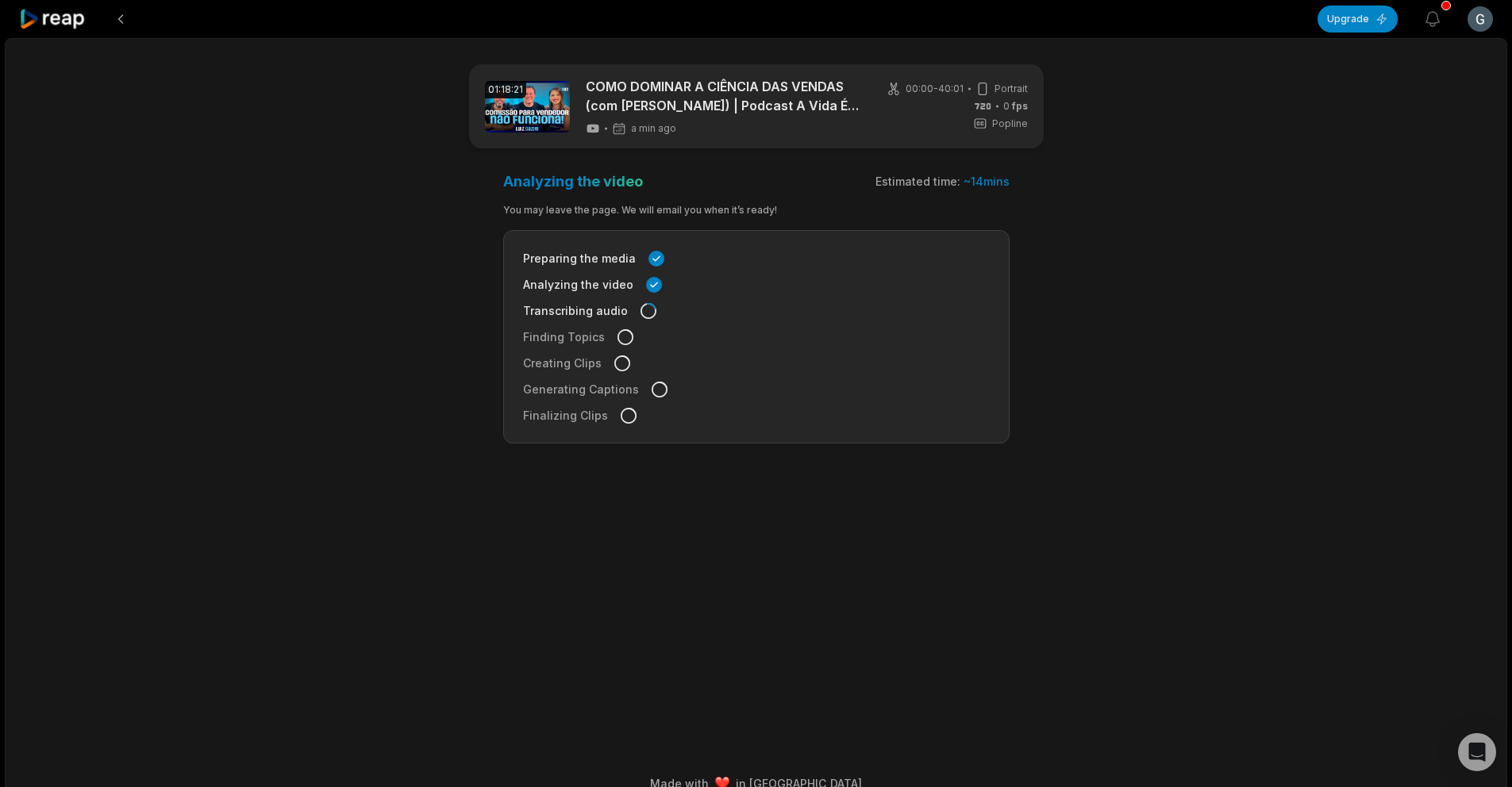
click at [35, 23] on icon at bounding box center [52, 20] width 68 height 22
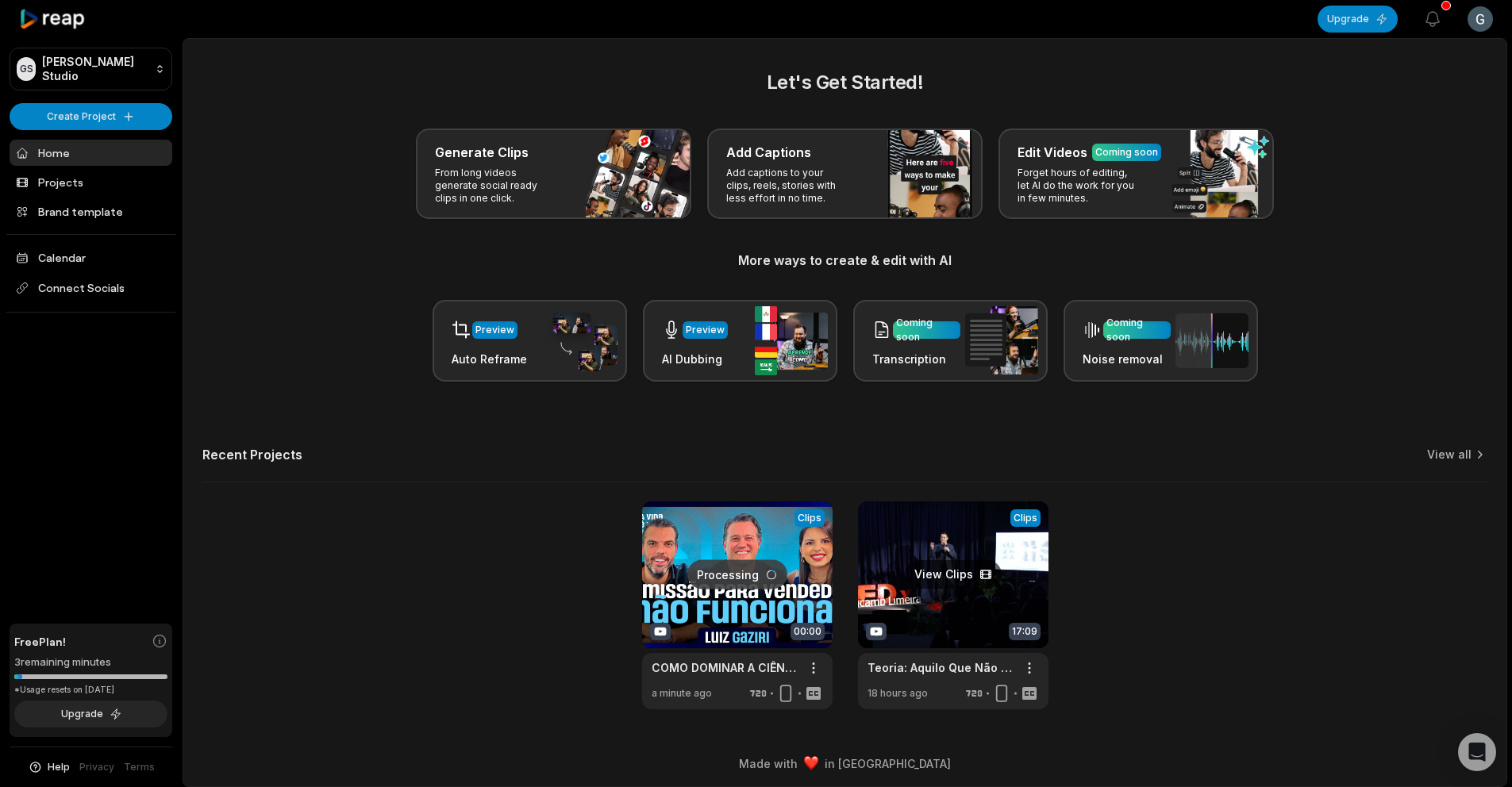
click at [964, 629] on link at bounding box center [954, 605] width 191 height 208
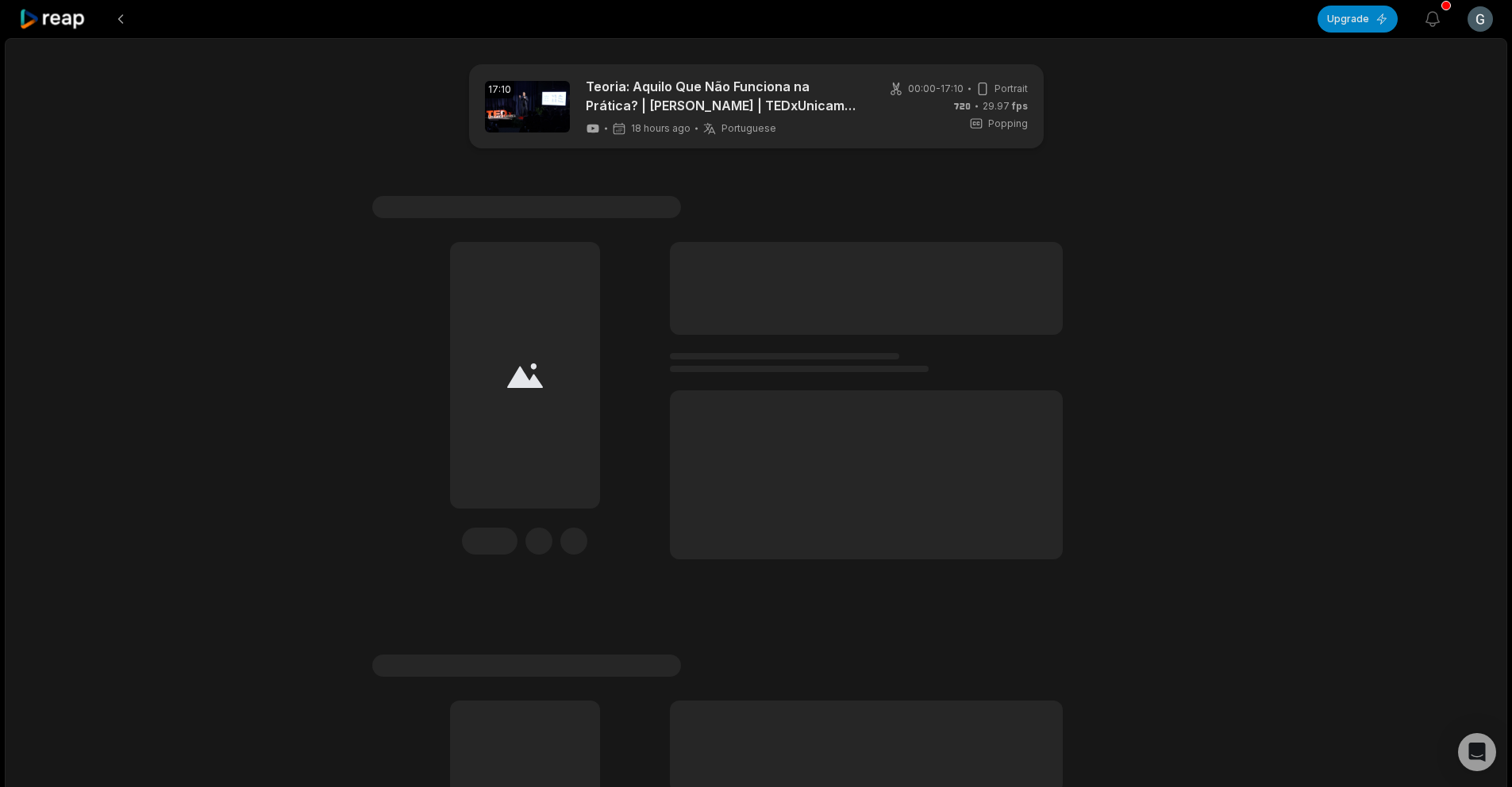
click at [545, 113] on link at bounding box center [528, 106] width 85 height 51
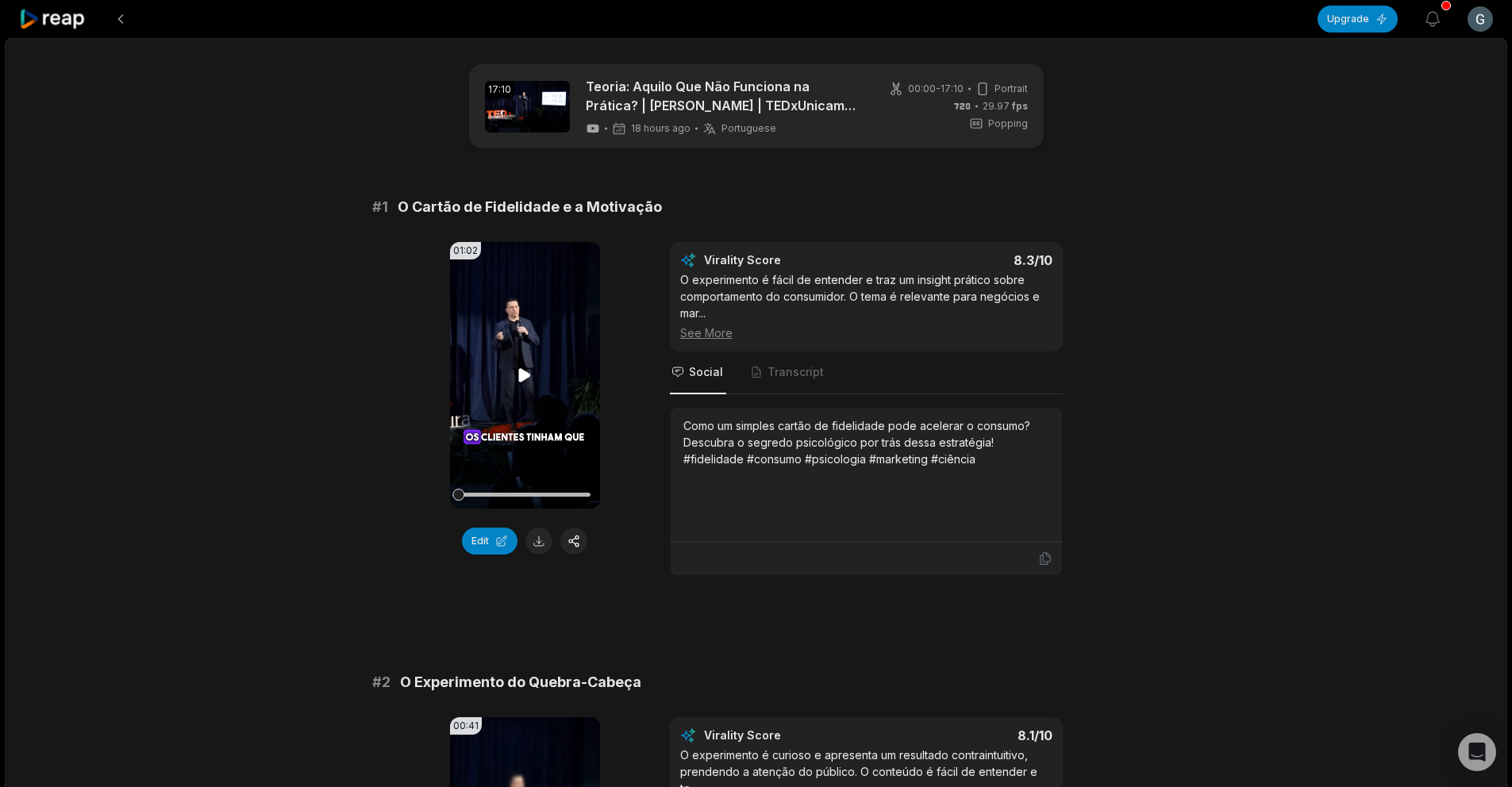
click at [519, 436] on video "Your browser does not support mp4 format." at bounding box center [525, 375] width 150 height 267
click at [522, 407] on video "Your browser does not support mp4 format." at bounding box center [525, 375] width 150 height 267
